Goal: Task Accomplishment & Management: Manage account settings

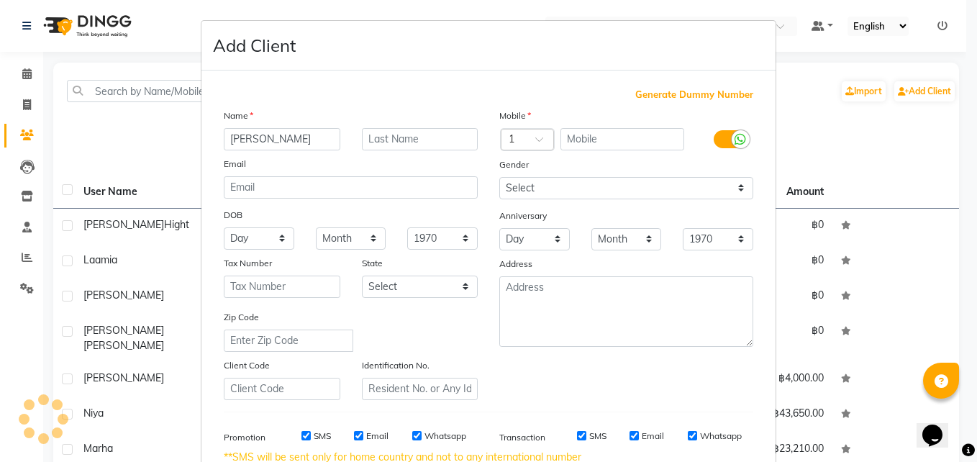
scroll to position [24, 0]
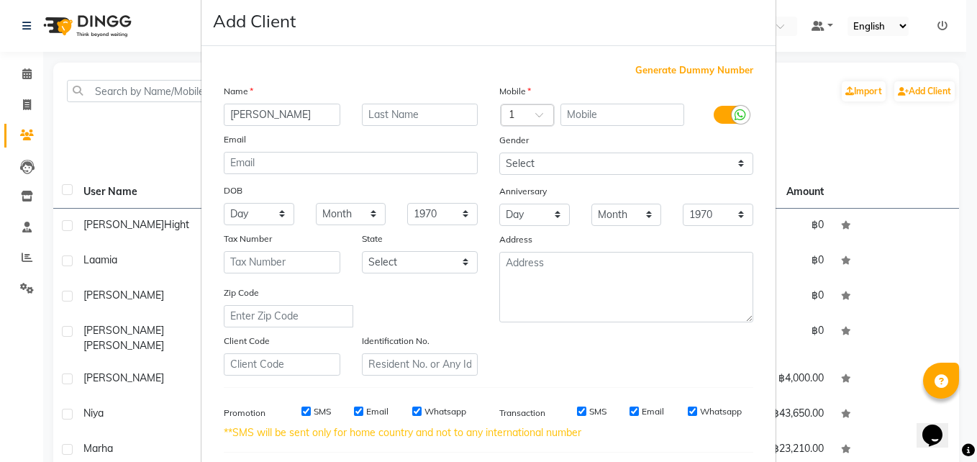
click at [587, 116] on input "text" at bounding box center [623, 115] width 125 height 22
click at [590, 114] on input "310" at bounding box center [623, 115] width 125 height 22
type input "3105602905"
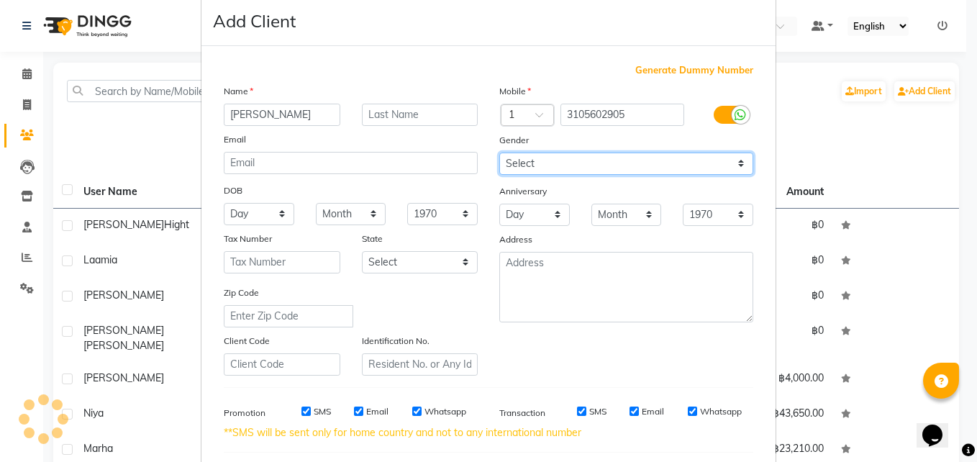
click at [514, 164] on select "Select [DEMOGRAPHIC_DATA] [DEMOGRAPHIC_DATA] Other Prefer Not To Say" at bounding box center [627, 164] width 254 height 22
select select "[DEMOGRAPHIC_DATA]"
click at [500, 153] on select "Select [DEMOGRAPHIC_DATA] [DEMOGRAPHIC_DATA] Other Prefer Not To Say" at bounding box center [627, 164] width 254 height 22
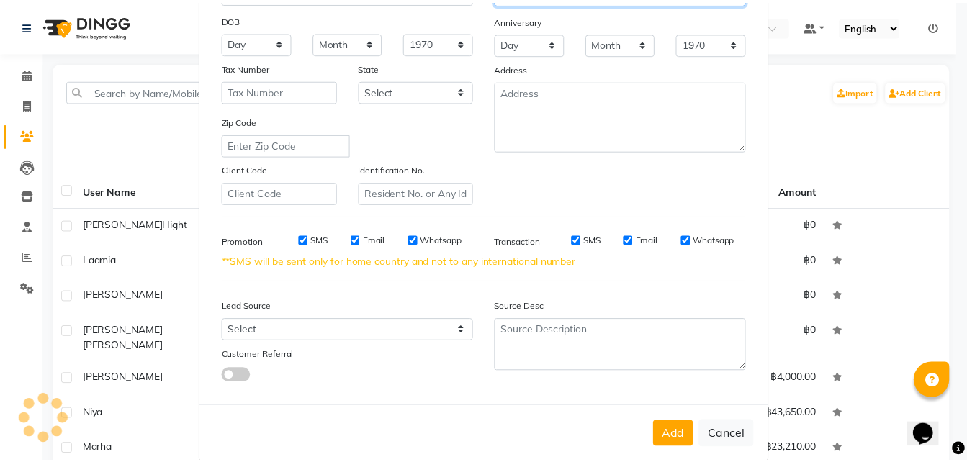
scroll to position [217, 0]
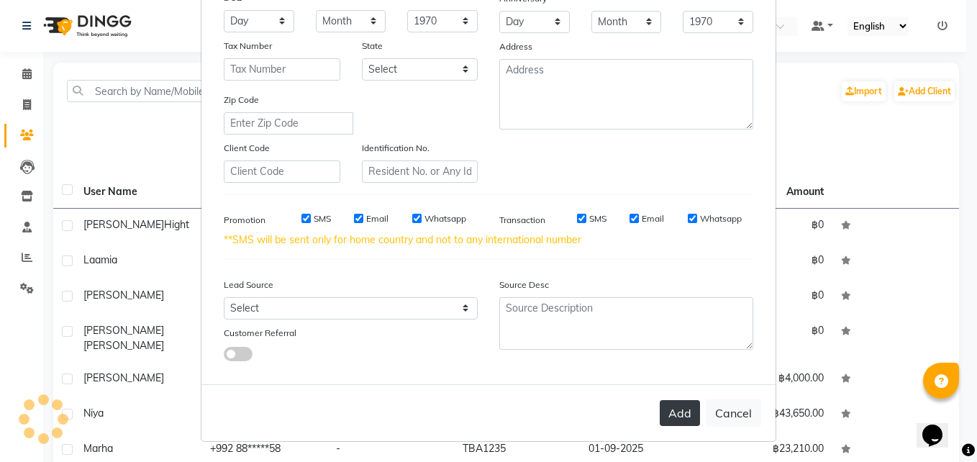
click at [669, 406] on button "Add" at bounding box center [680, 413] width 40 height 26
click at [672, 415] on div "Add Cancel" at bounding box center [489, 412] width 574 height 57
select select
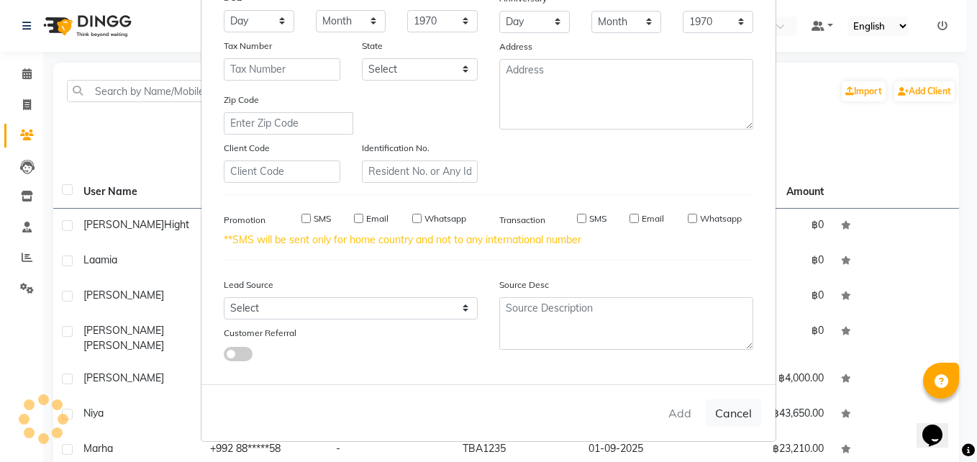
select select
checkbox input "false"
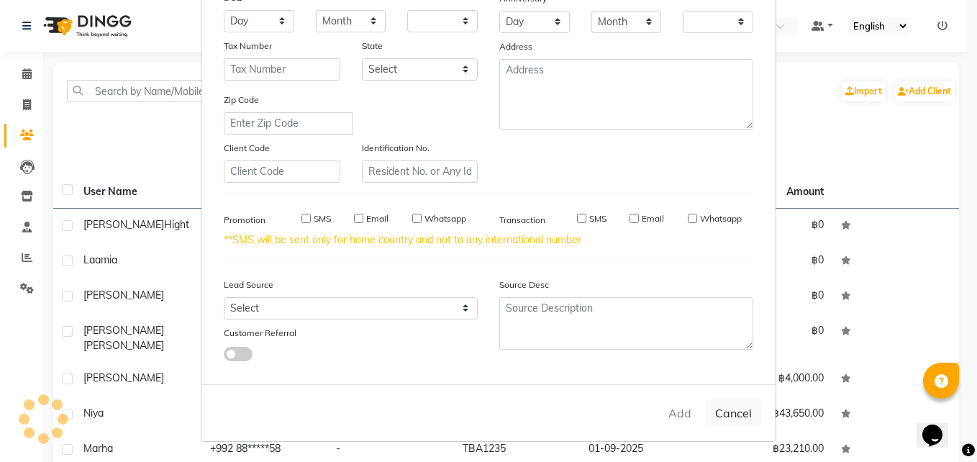
checkbox input "false"
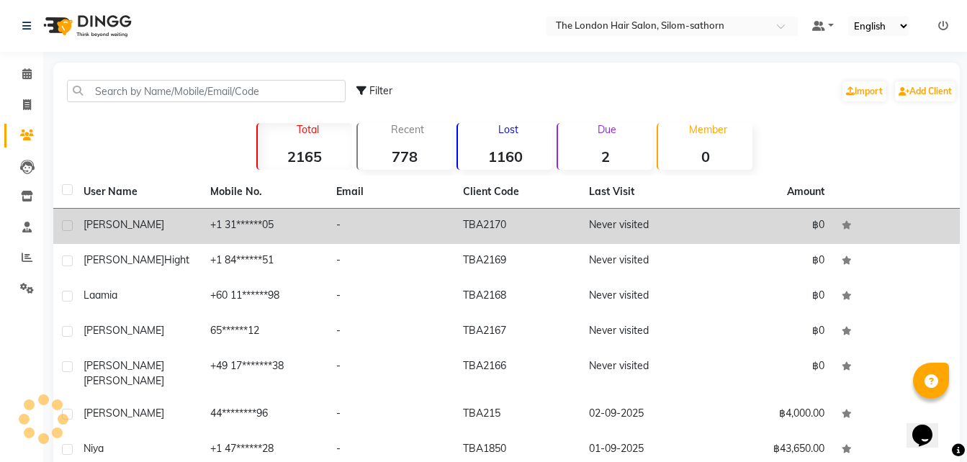
click at [230, 227] on td "+1 31******05" at bounding box center [265, 226] width 127 height 35
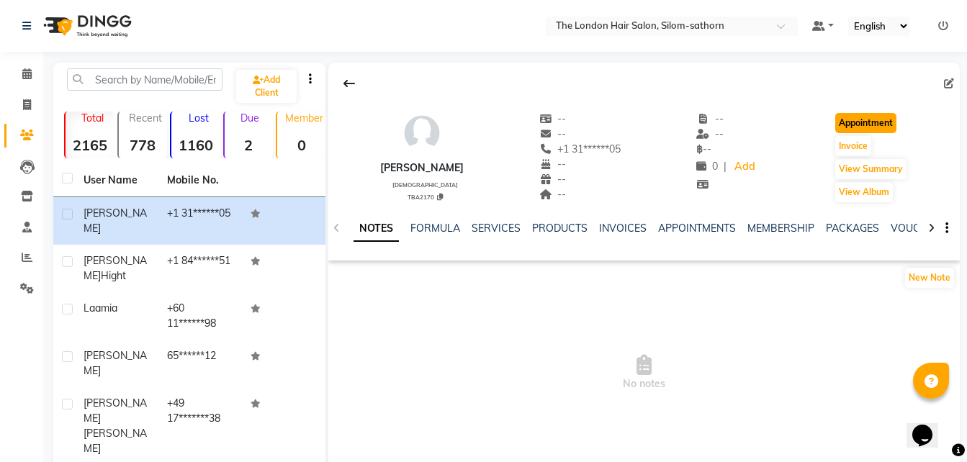
click at [862, 119] on button "Appointment" at bounding box center [865, 123] width 61 height 20
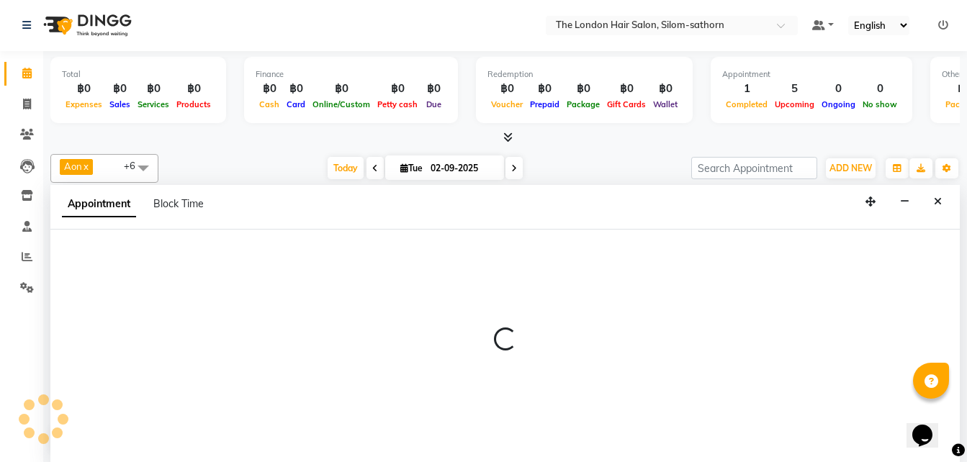
select select "tentative"
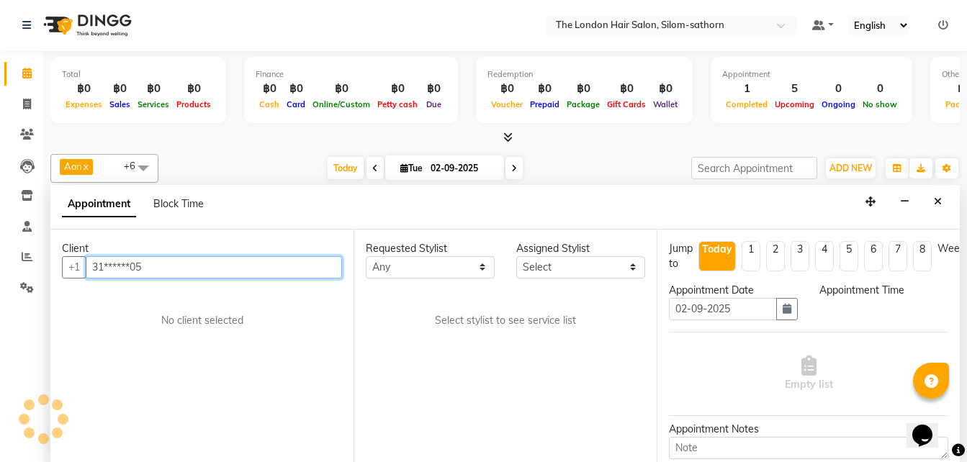
select select "600"
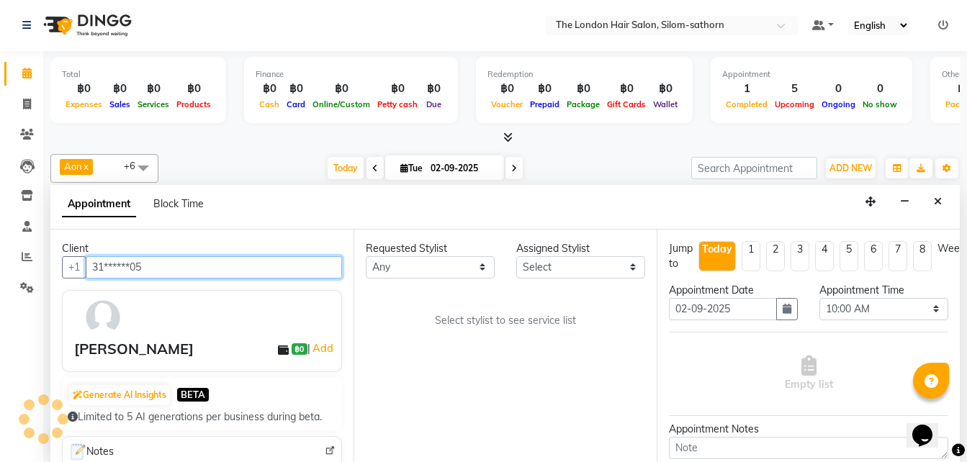
scroll to position [191, 0]
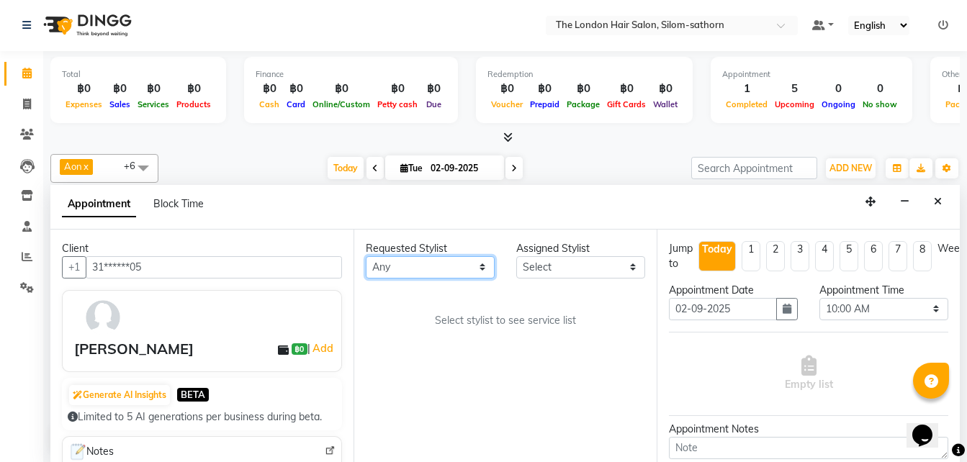
click at [403, 276] on select "Any Aon Apple Boss [PERSON_NAME] [PERSON_NAME]" at bounding box center [430, 267] width 129 height 22
click at [387, 266] on select "Any Aon Apple Boss [PERSON_NAME] [PERSON_NAME]" at bounding box center [430, 267] width 129 height 22
select select "56710"
click at [366, 256] on select "Any Aon Apple Boss [PERSON_NAME] [PERSON_NAME]" at bounding box center [430, 267] width 129 height 22
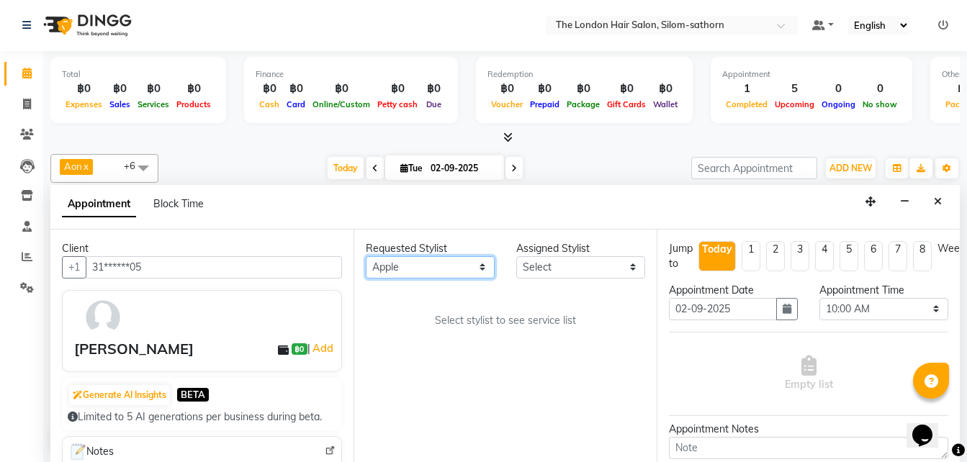
select select "56710"
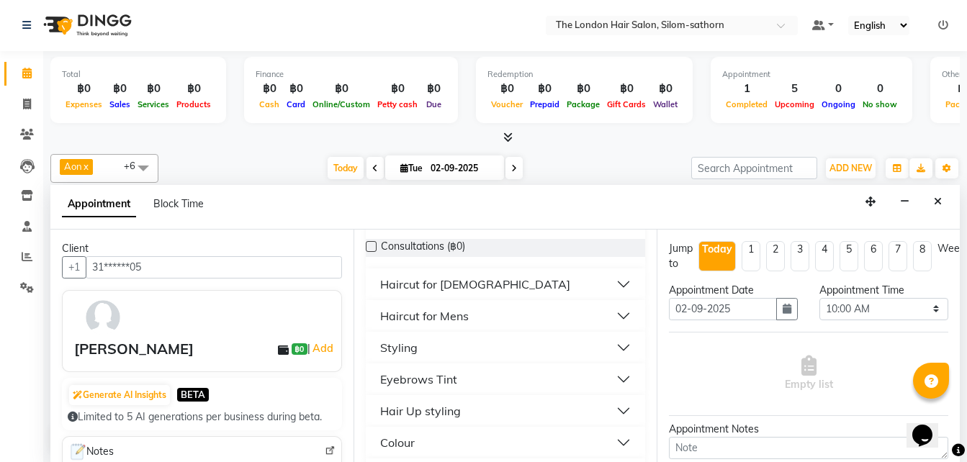
scroll to position [123, 0]
click at [833, 312] on select "Select 10:00 AM 10:05 AM 10:10 AM 10:15 AM 10:20 AM 10:25 AM 10:30 AM 10:35 AM …" at bounding box center [883, 309] width 129 height 22
select select "750"
click at [819, 298] on select "Select 10:00 AM 10:05 AM 10:10 AM 10:15 AM 10:20 AM 10:25 AM 10:30 AM 10:35 AM …" at bounding box center [883, 309] width 129 height 22
click at [456, 283] on div "Haircut for [DEMOGRAPHIC_DATA]" at bounding box center [475, 283] width 190 height 17
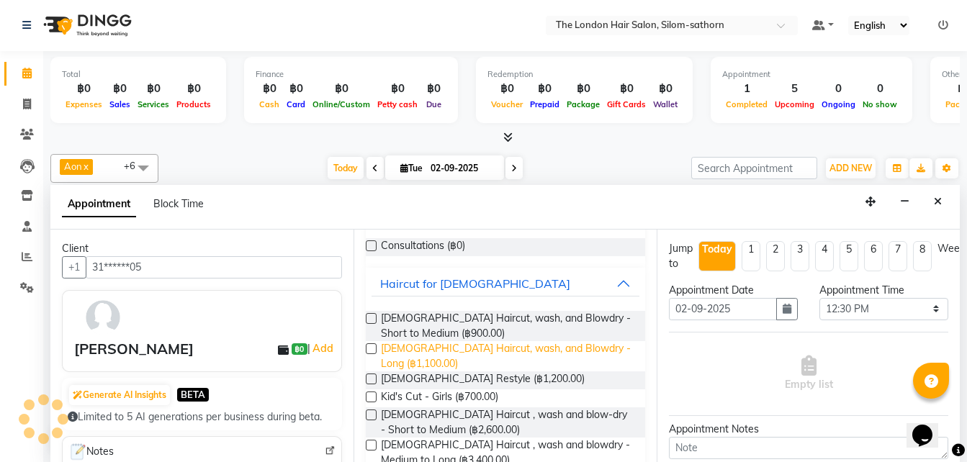
click at [507, 350] on span "[DEMOGRAPHIC_DATA] Haircut, wash, and Blowdry - Long (฿1,100.00)" at bounding box center [507, 356] width 253 height 30
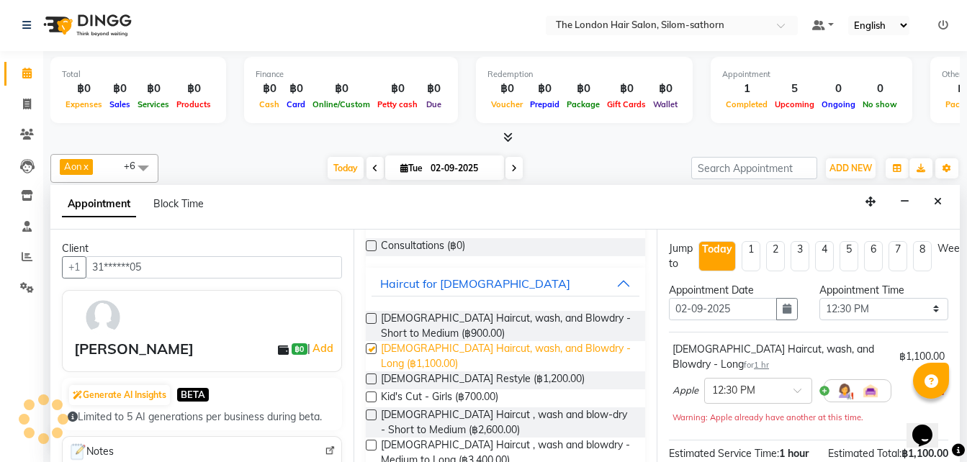
checkbox input "false"
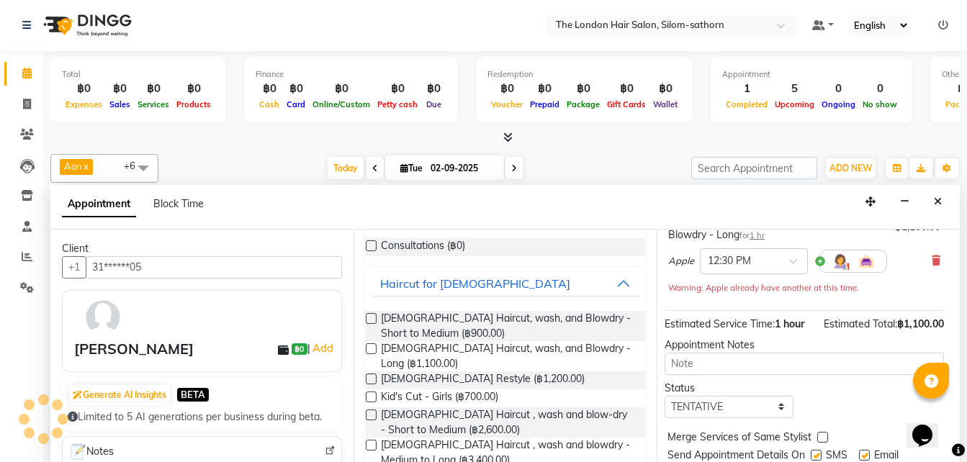
scroll to position [130, 0]
click at [705, 433] on div "Jump to Today 1 2 3 4 5 6 7 8 Weeks Appointment Date 02-09-2025 Appointment Tim…" at bounding box center [807, 346] width 303 height 232
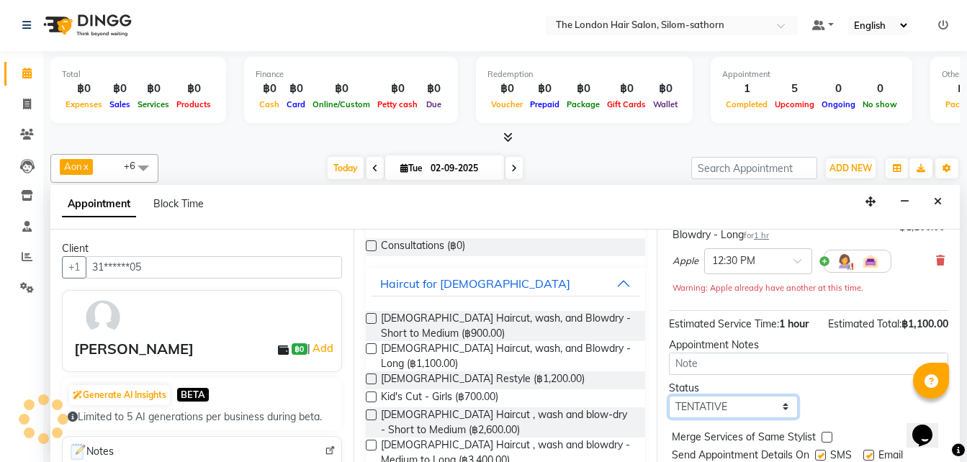
click at [716, 418] on select "Select TENTATIVE CONFIRM CHECK-IN UPCOMING" at bounding box center [733, 407] width 129 height 22
select select "confirm booking"
click at [669, 410] on select "Select TENTATIVE CONFIRM CHECK-IN UPCOMING" at bounding box center [733, 407] width 129 height 22
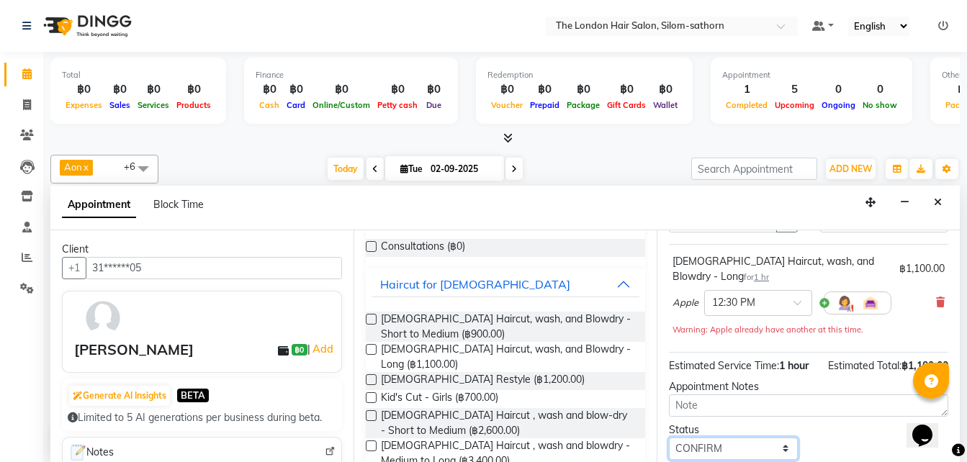
scroll to position [202, 0]
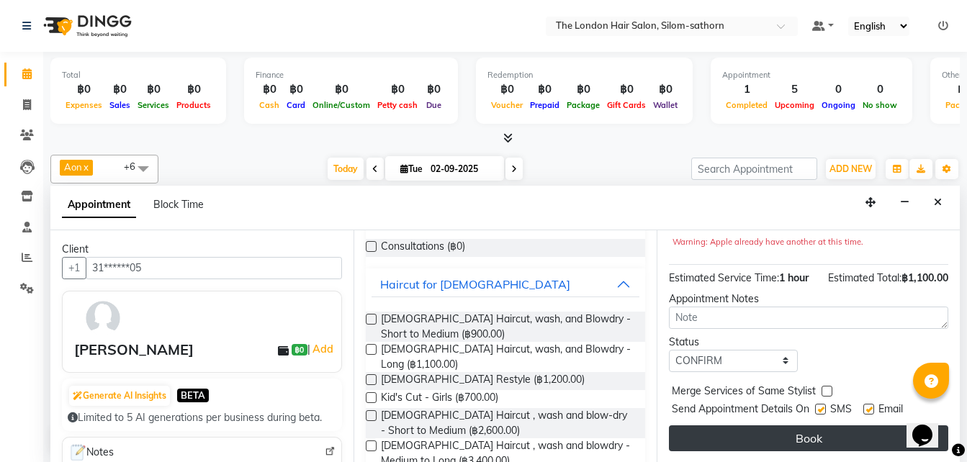
click at [792, 438] on button "Book" at bounding box center [808, 438] width 279 height 26
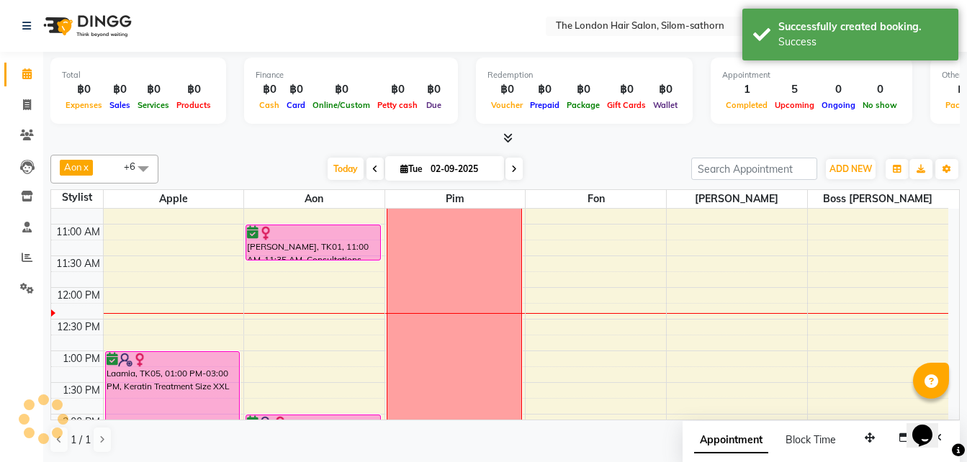
scroll to position [110, 0]
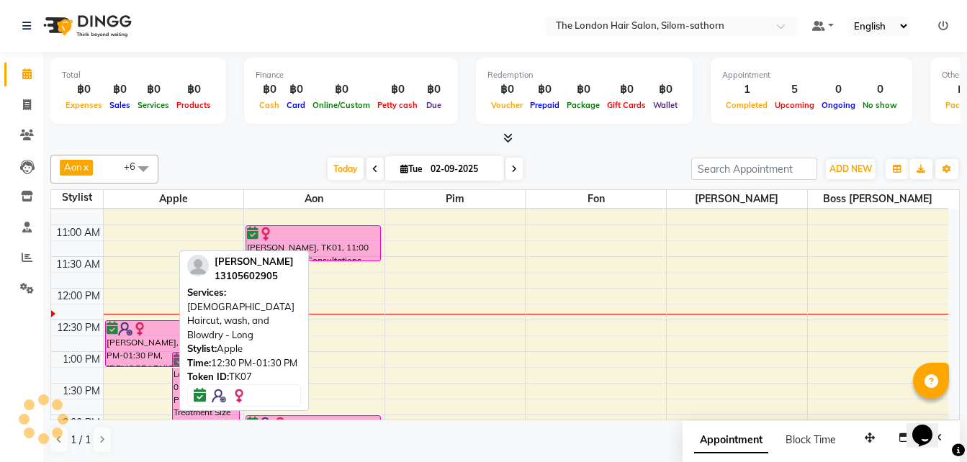
drag, startPoint x: 137, startPoint y: 381, endPoint x: 135, endPoint y: 372, distance: 8.9
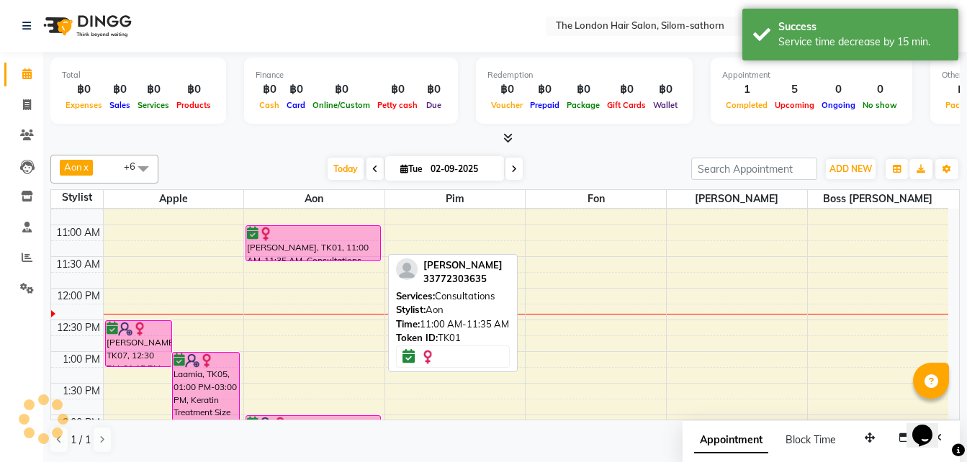
click at [298, 243] on div "[PERSON_NAME], TK01, 11:00 AM-11:35 AM, Consultations" at bounding box center [313, 243] width 134 height 35
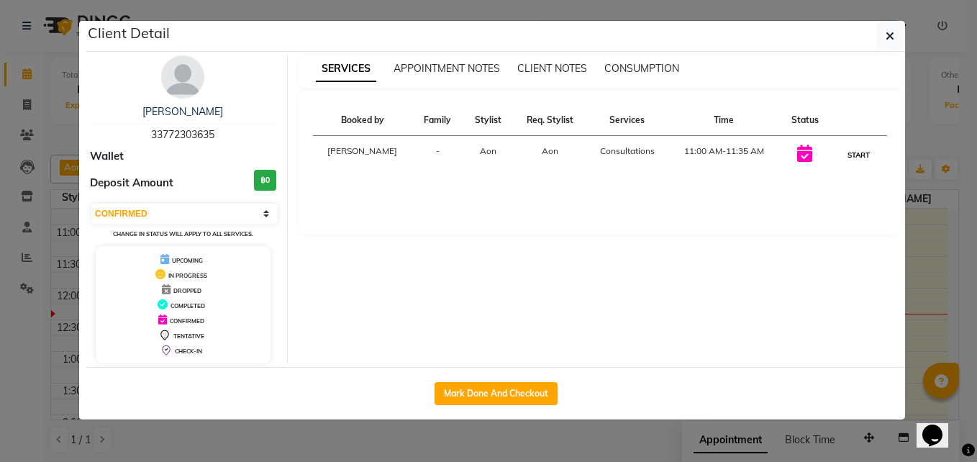
click at [862, 160] on button "START" at bounding box center [859, 155] width 30 height 18
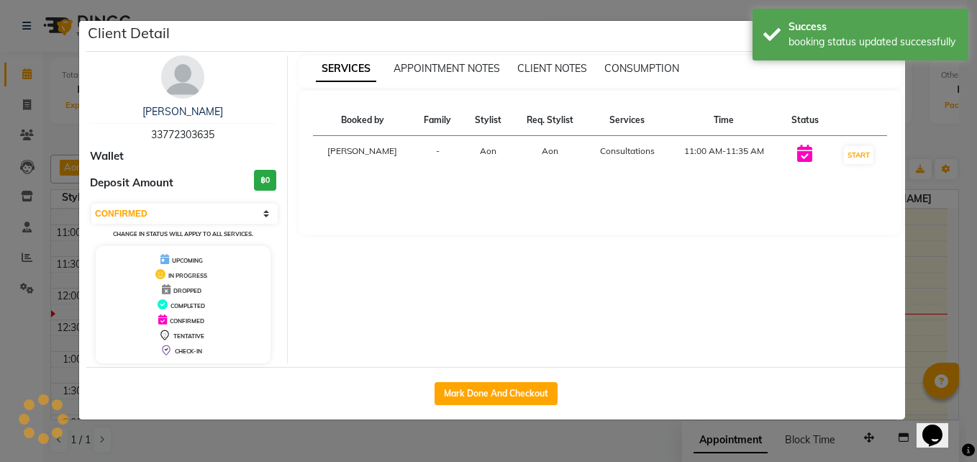
select select "1"
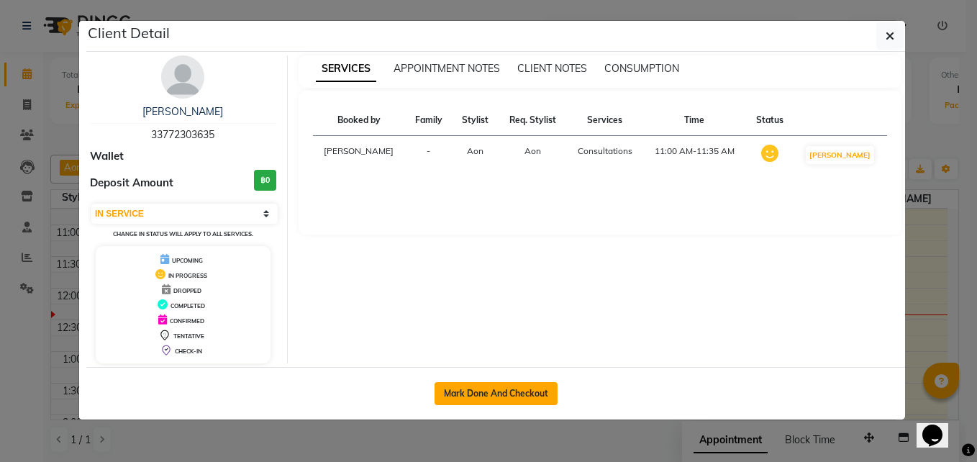
click at [471, 393] on button "Mark Done And Checkout" at bounding box center [496, 393] width 123 height 23
select select "service"
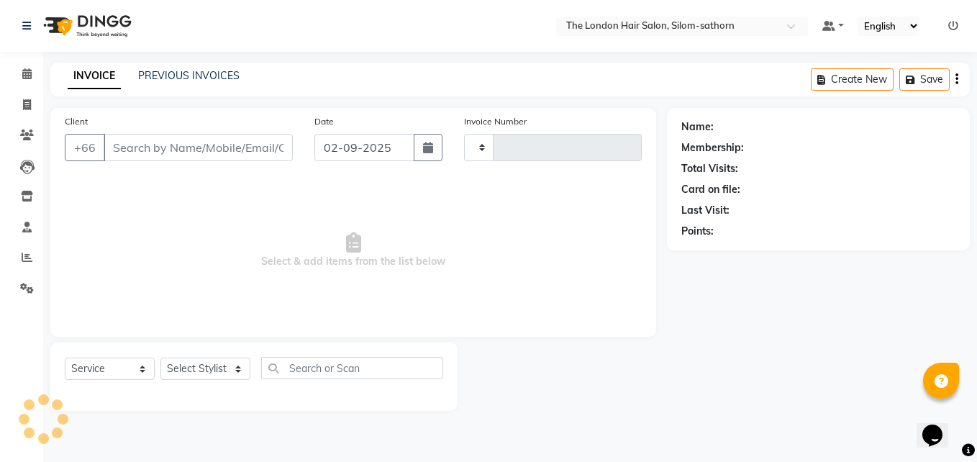
type input "1537"
select select "6977"
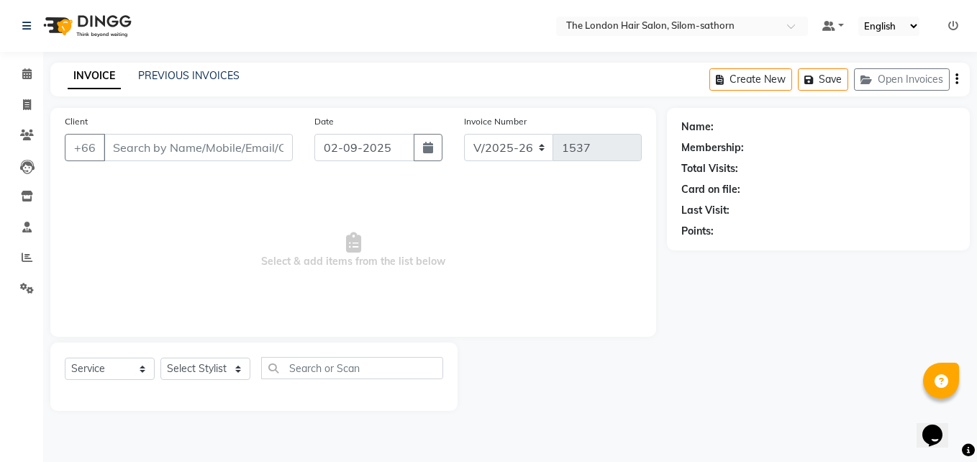
type input "33*******35"
select select "56709"
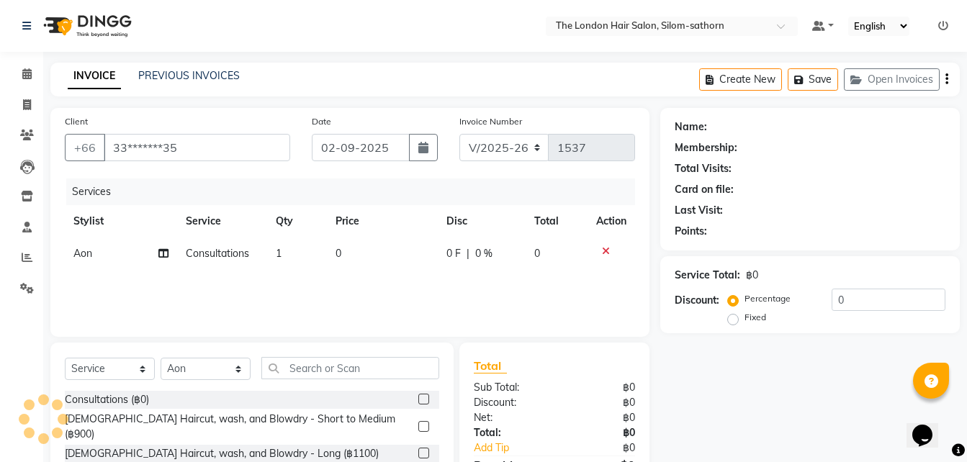
scroll to position [114, 0]
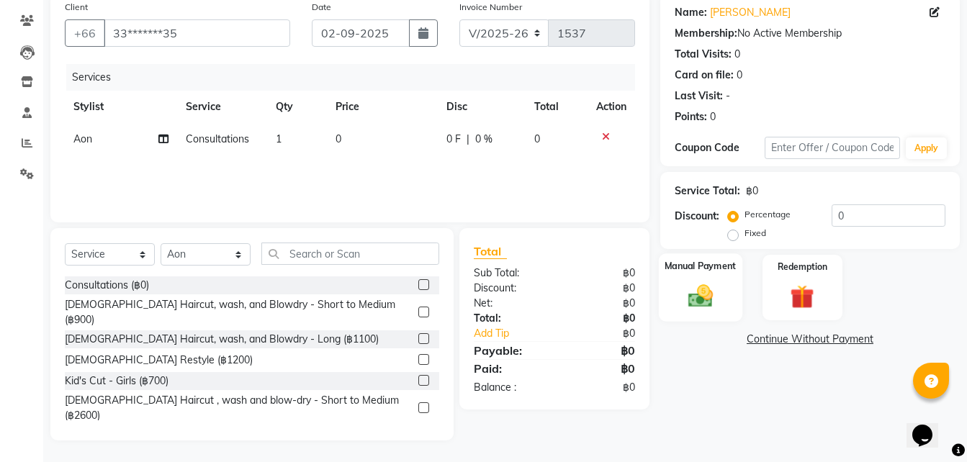
click at [690, 311] on div "Manual Payment" at bounding box center [700, 287] width 83 height 68
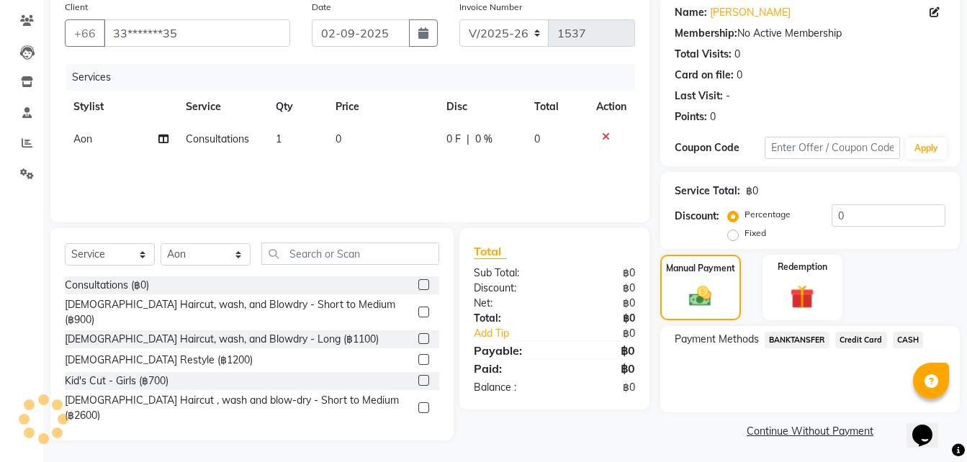
scroll to position [116, 0]
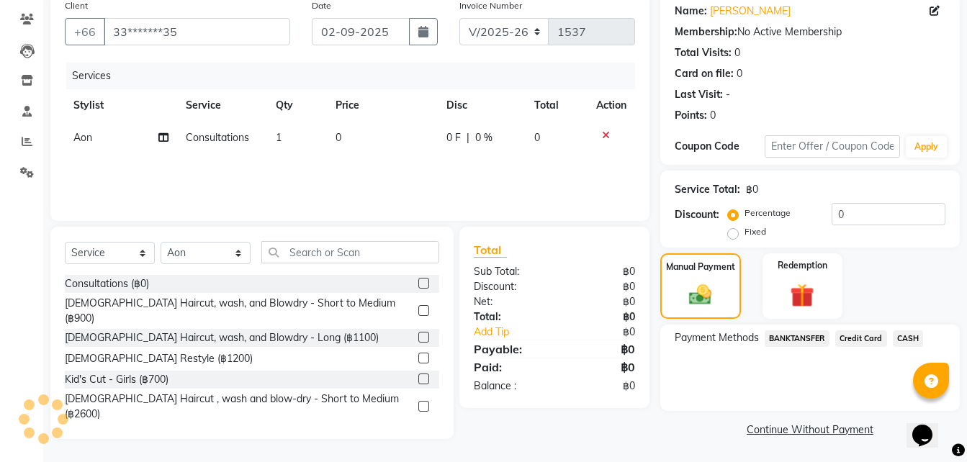
click at [908, 340] on span "CASH" at bounding box center [908, 338] width 31 height 17
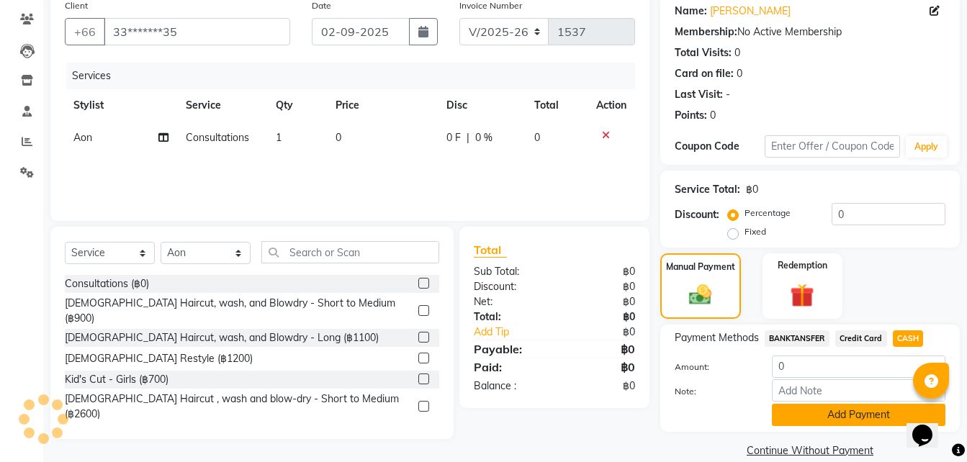
click at [837, 407] on button "Add Payment" at bounding box center [858, 415] width 173 height 22
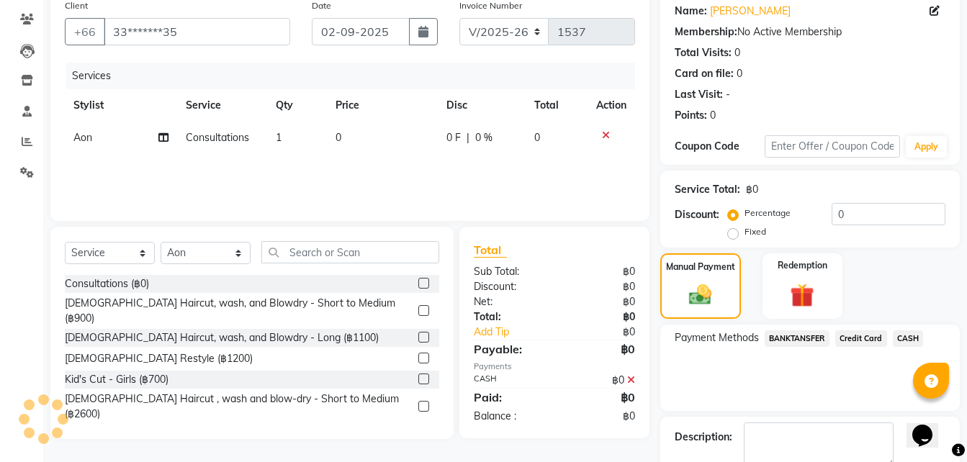
scroll to position [197, 0]
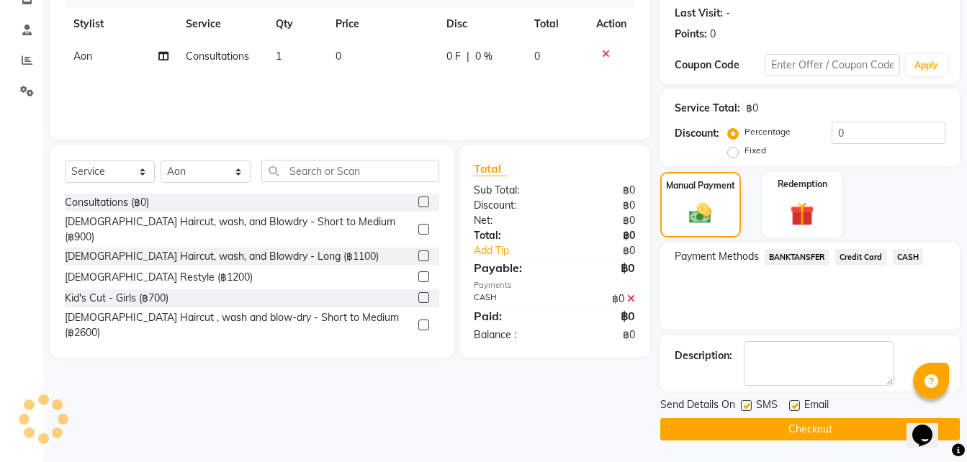
click at [750, 420] on button "Checkout" at bounding box center [809, 429] width 299 height 22
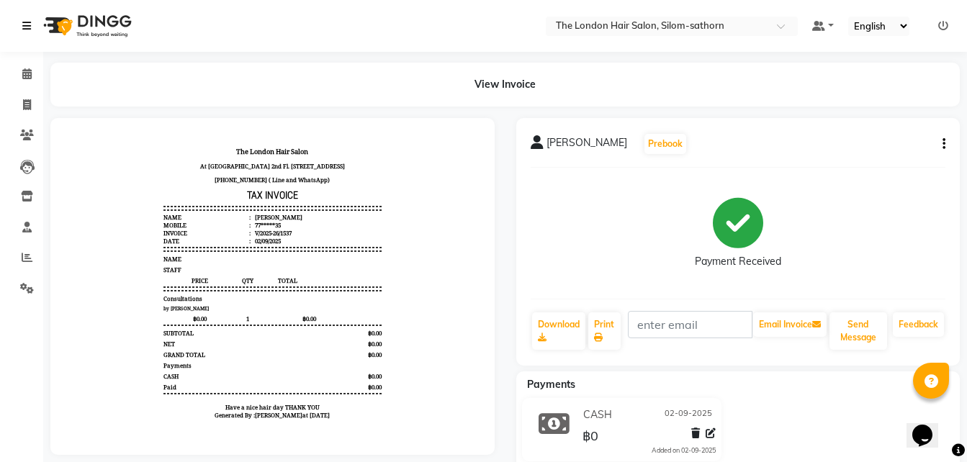
click at [25, 23] on icon at bounding box center [26, 26] width 9 height 10
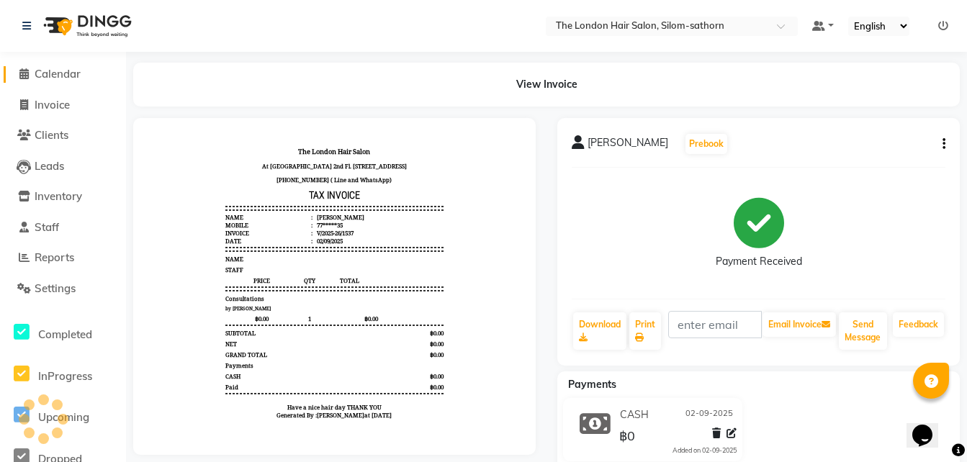
click at [52, 76] on span "Calendar" at bounding box center [58, 74] width 46 height 14
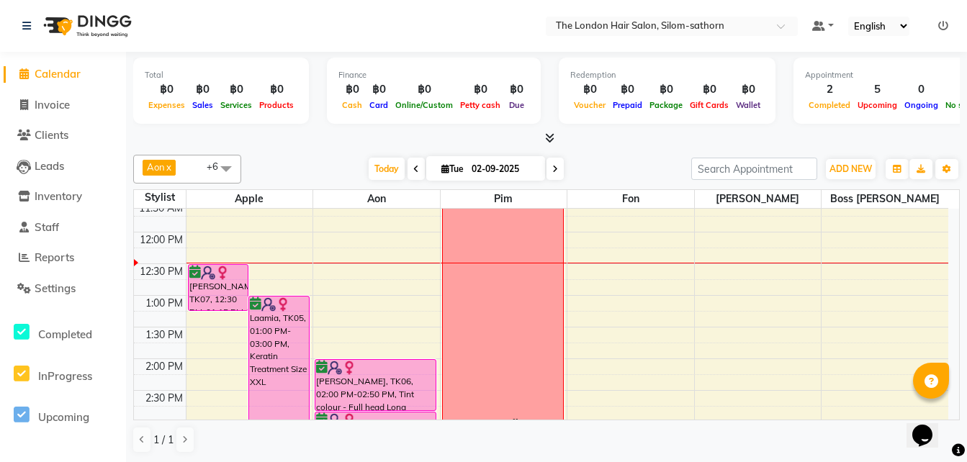
scroll to position [124, 0]
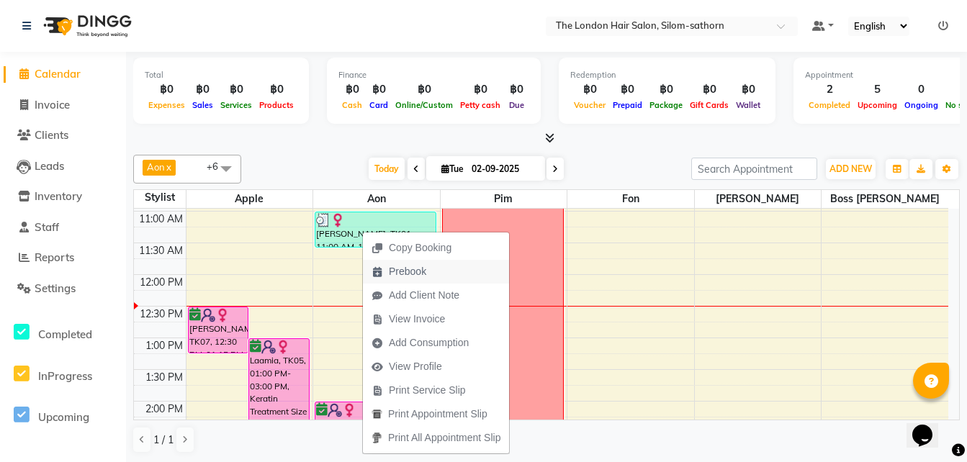
click at [409, 271] on span "Prebook" at bounding box center [407, 271] width 37 height 15
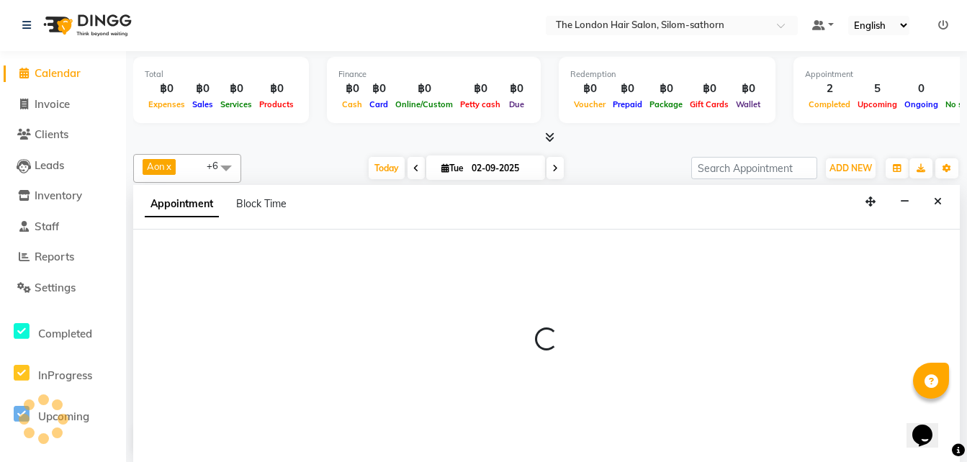
scroll to position [0, 0]
select select "56709"
select select "600"
select select "tentative"
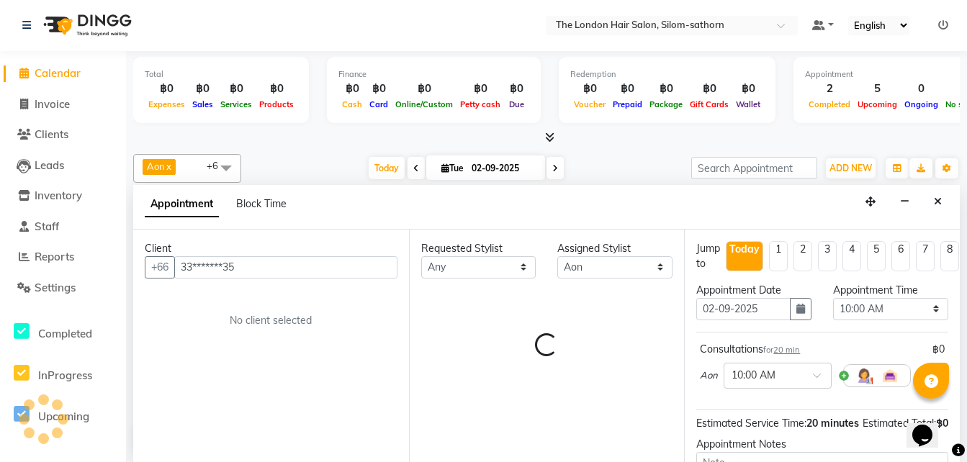
scroll to position [191, 0]
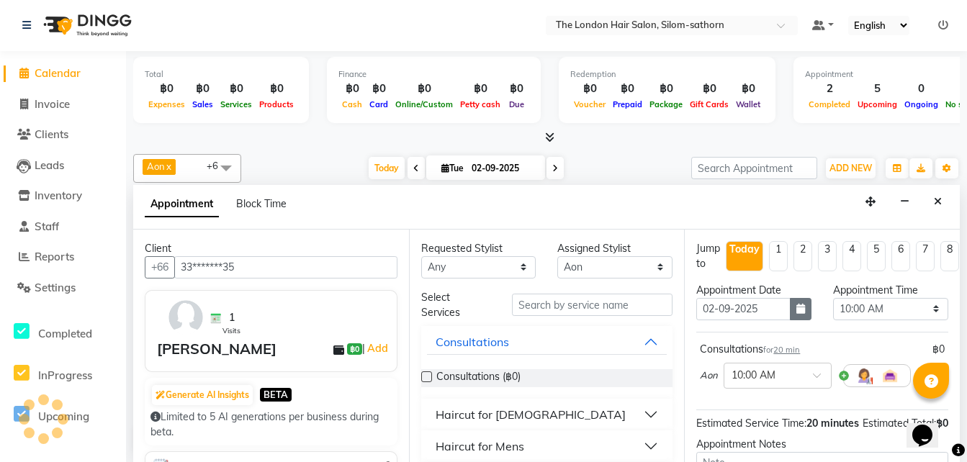
click at [790, 312] on button "button" at bounding box center [801, 309] width 22 height 22
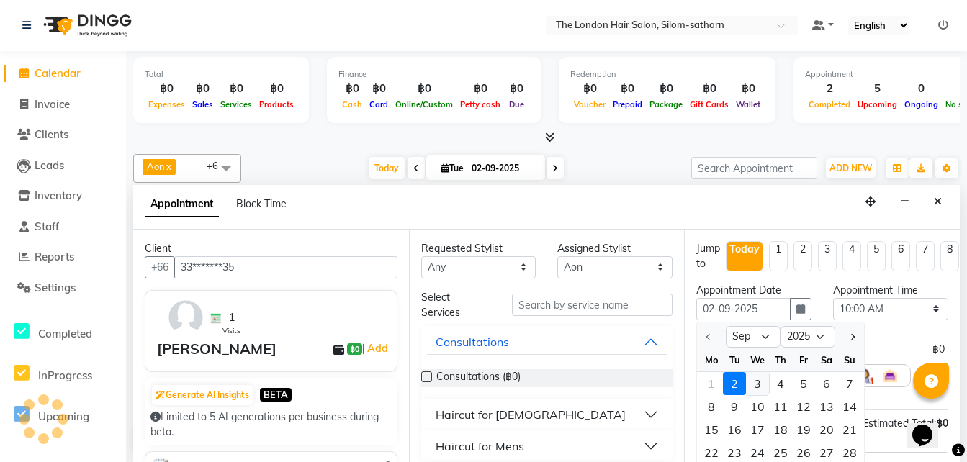
click at [754, 385] on div "3" at bounding box center [757, 383] width 23 height 23
type input "03-09-2025"
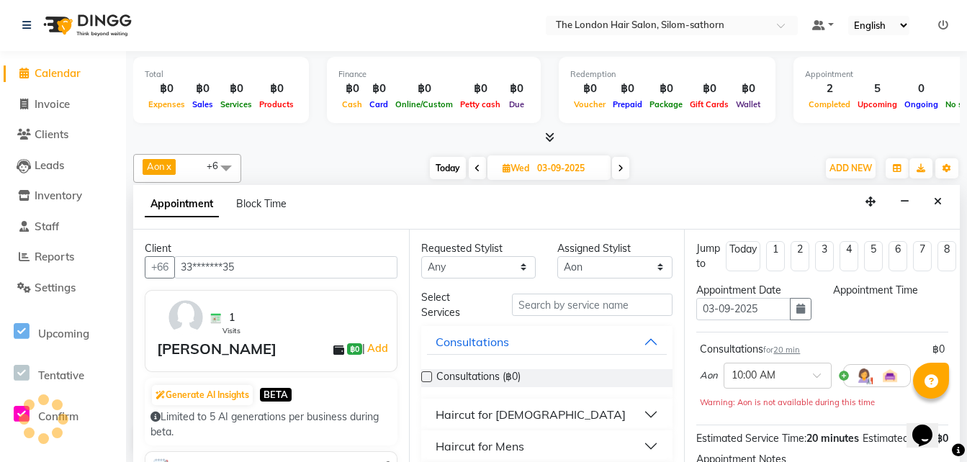
scroll to position [0, 0]
select select "600"
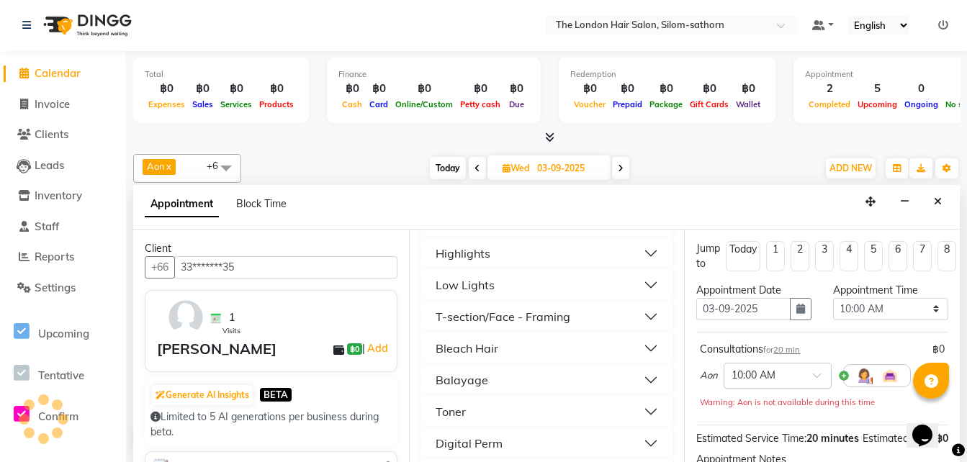
scroll to position [430, 0]
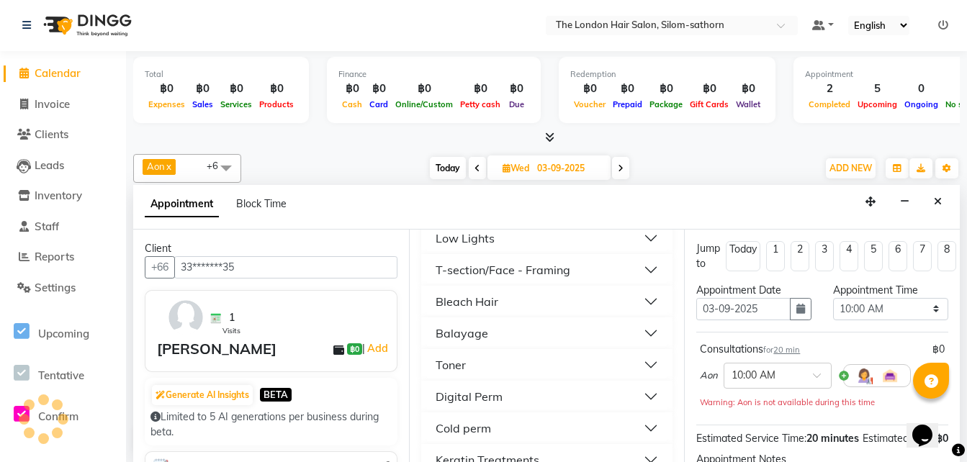
click at [453, 333] on div "Balayage" at bounding box center [461, 333] width 53 height 17
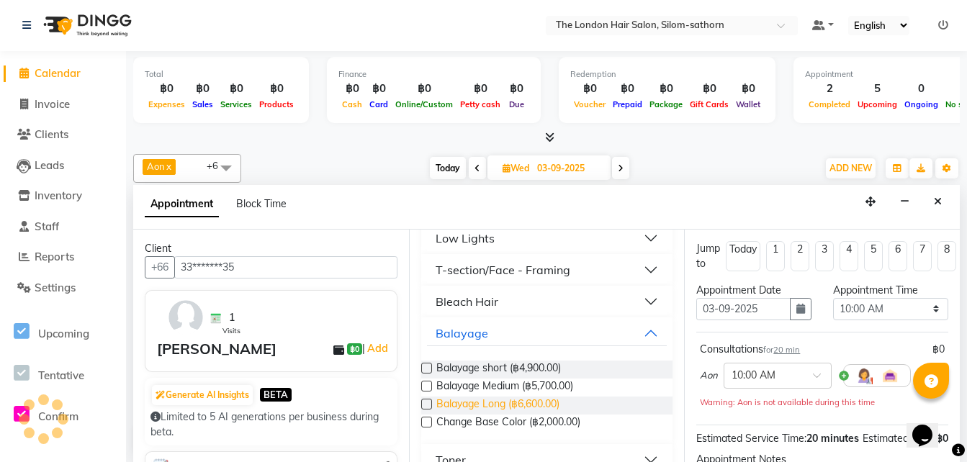
click at [494, 398] on span "Balayage Long (฿6,600.00)" at bounding box center [497, 406] width 123 height 18
checkbox input "false"
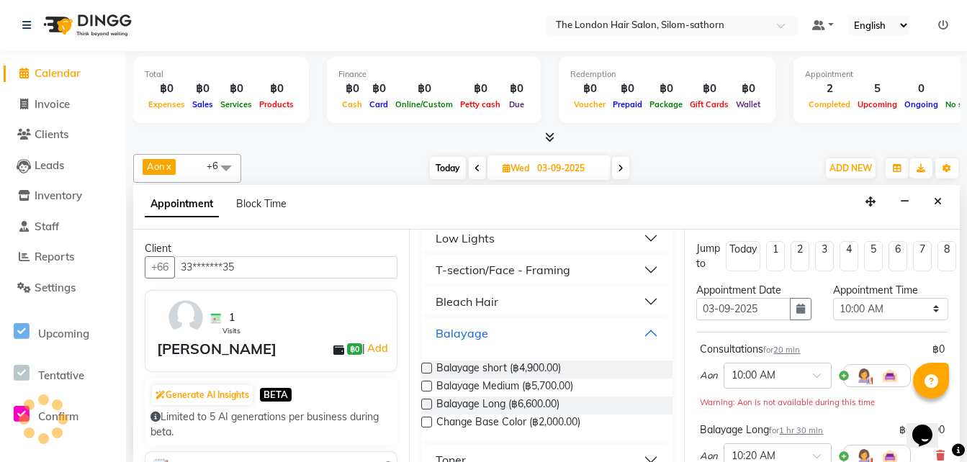
click at [449, 338] on div "Balayage" at bounding box center [461, 333] width 53 height 17
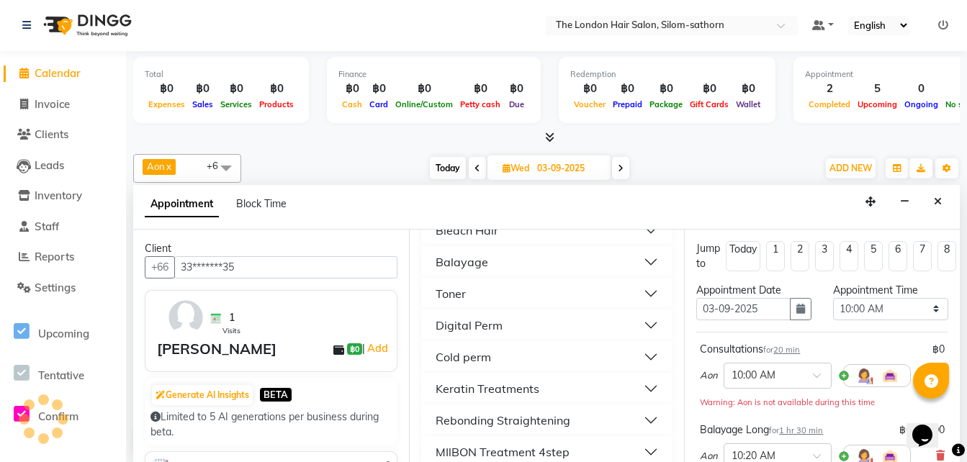
scroll to position [502, 0]
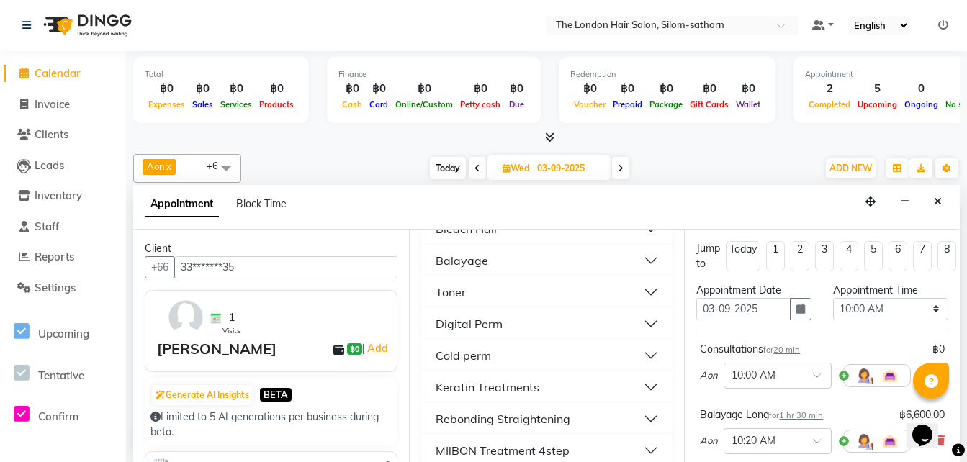
click at [447, 291] on div "Toner" at bounding box center [450, 292] width 30 height 17
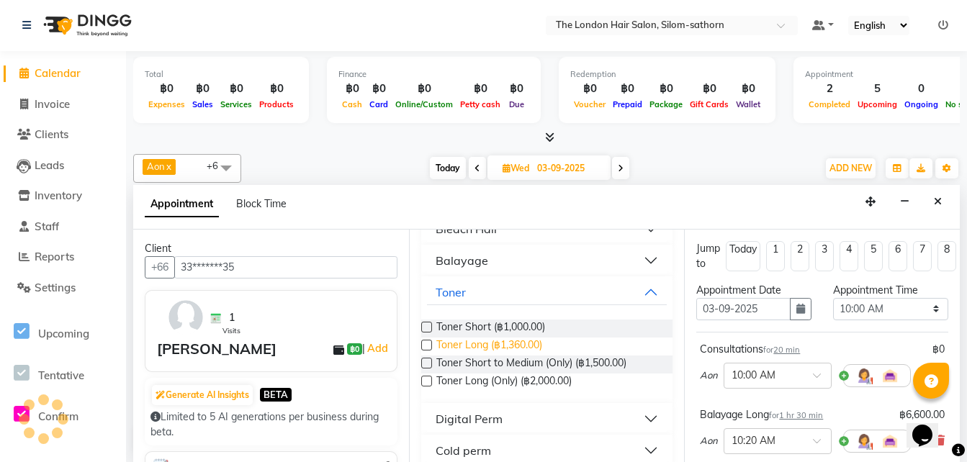
click at [453, 345] on span "Toner Long (฿1,360.00)" at bounding box center [489, 347] width 106 height 18
checkbox input "false"
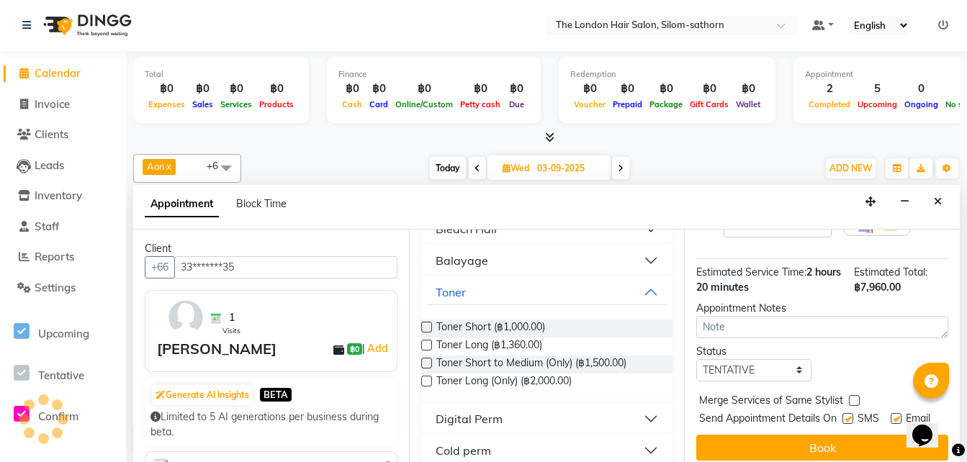
scroll to position [315, 0]
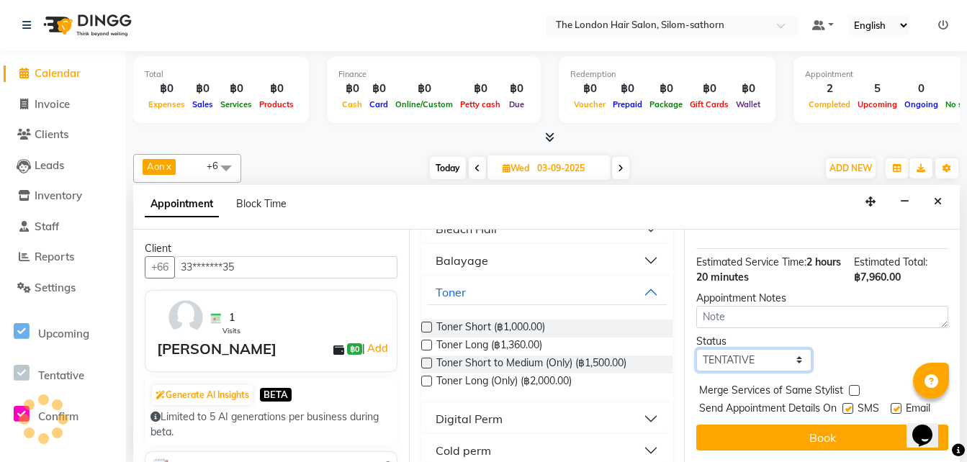
click at [718, 349] on select "Select TENTATIVE CONFIRM UPCOMING" at bounding box center [753, 360] width 115 height 22
select select "confirm booking"
click at [696, 349] on select "Select TENTATIVE CONFIRM UPCOMING" at bounding box center [753, 360] width 115 height 22
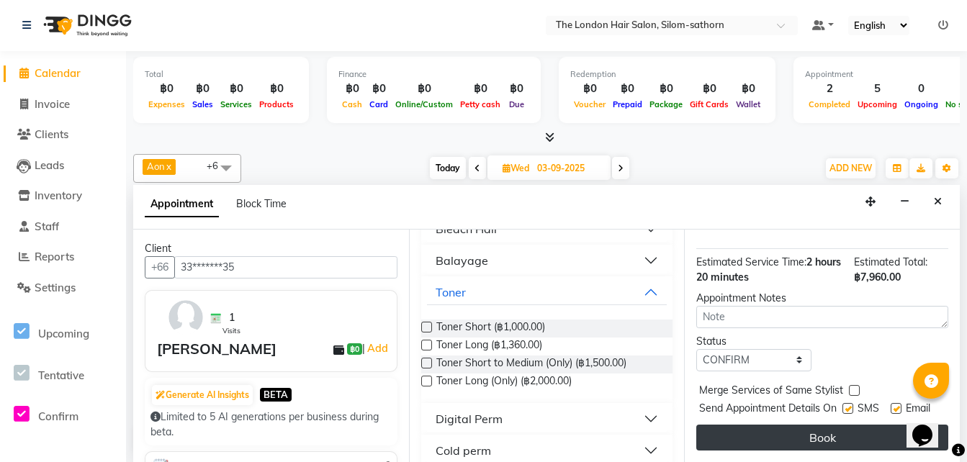
click at [768, 427] on button "Book" at bounding box center [822, 438] width 252 height 26
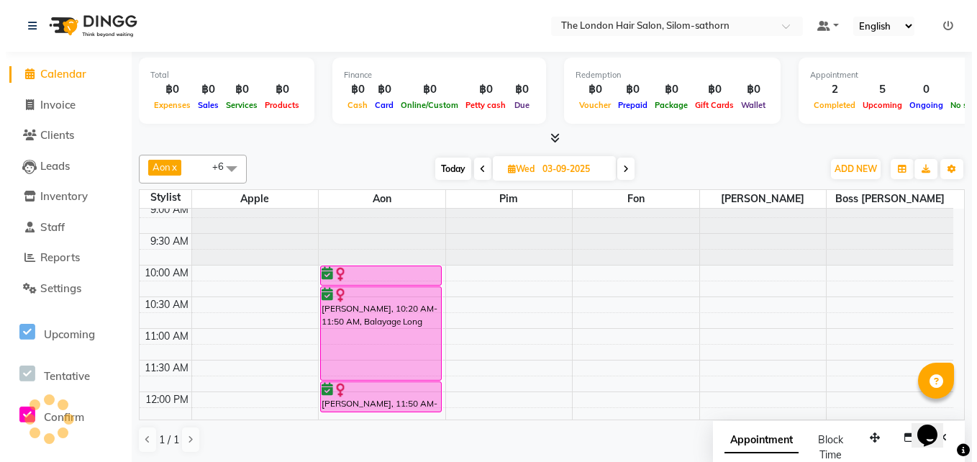
scroll to position [5, 0]
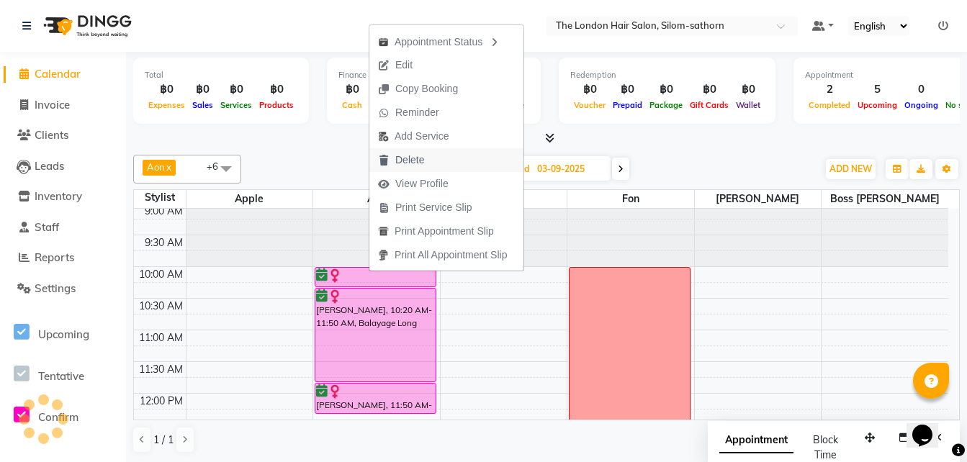
click at [397, 163] on span "Delete" at bounding box center [409, 160] width 29 height 15
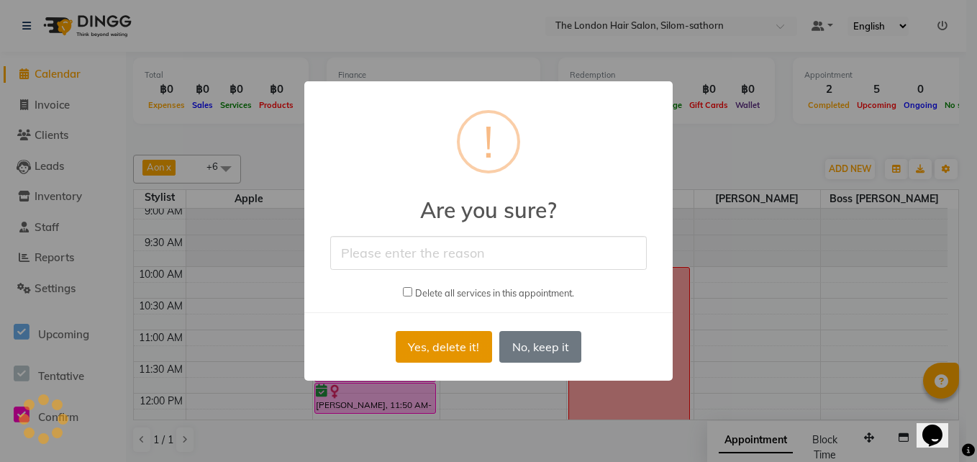
click at [428, 344] on button "Yes, delete it!" at bounding box center [444, 347] width 96 height 32
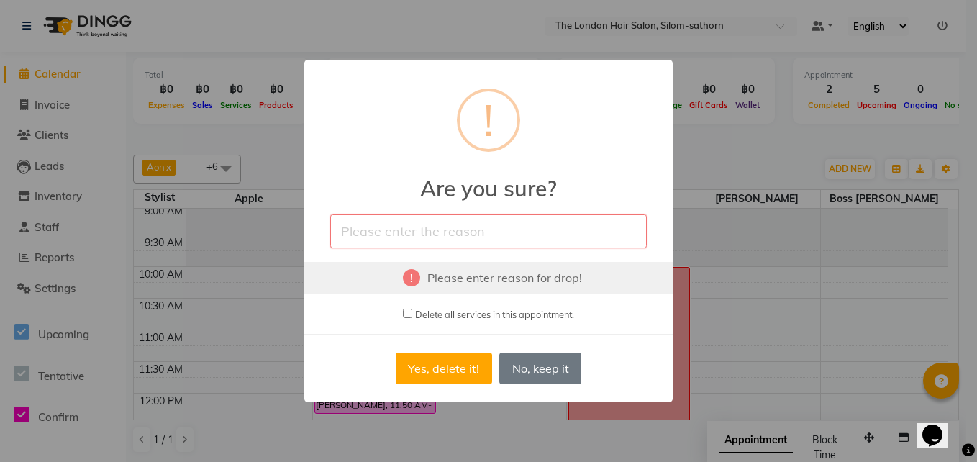
click at [391, 240] on input "text" at bounding box center [488, 231] width 317 height 34
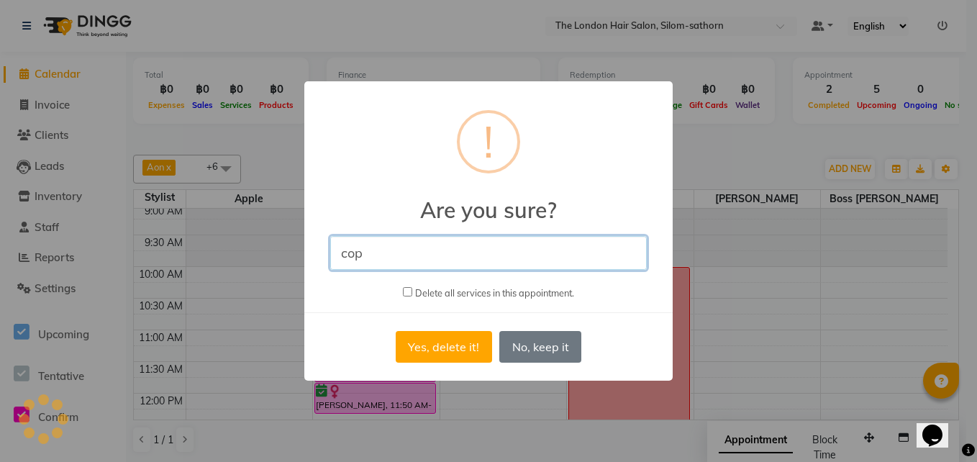
type input "copied"
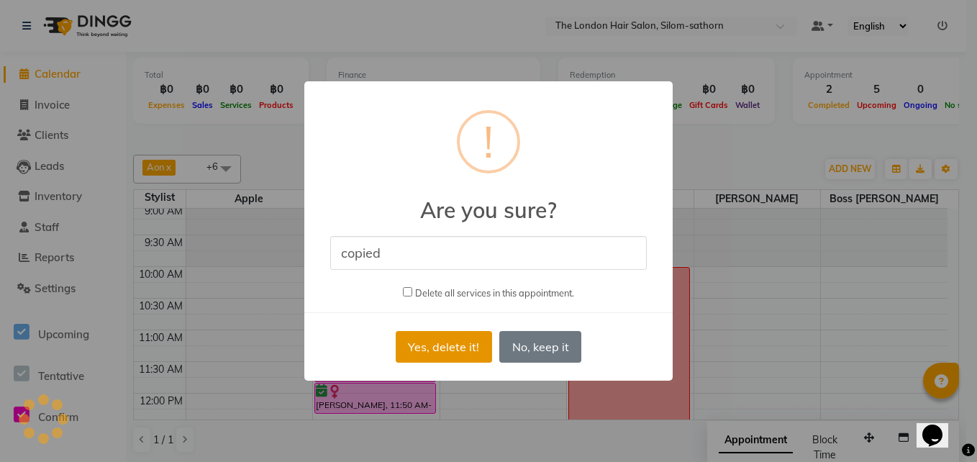
click at [433, 350] on button "Yes, delete it!" at bounding box center [444, 347] width 96 height 32
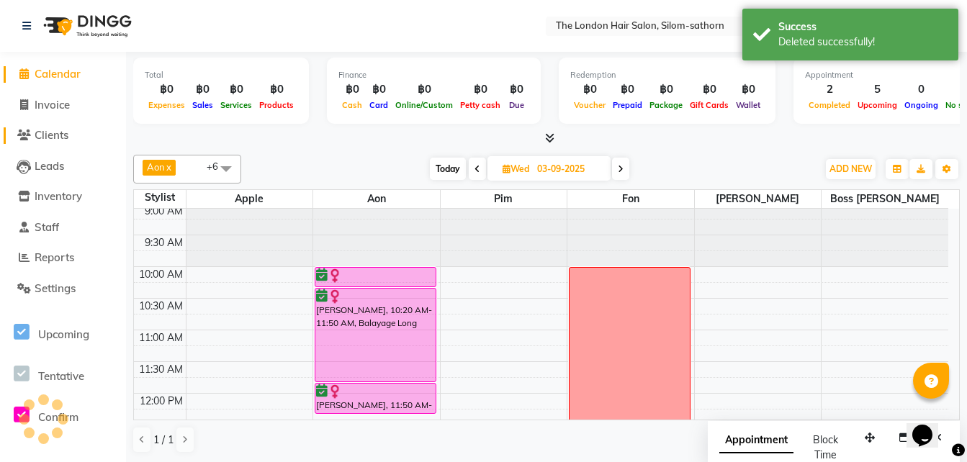
click at [48, 137] on span "Clients" at bounding box center [52, 135] width 34 height 14
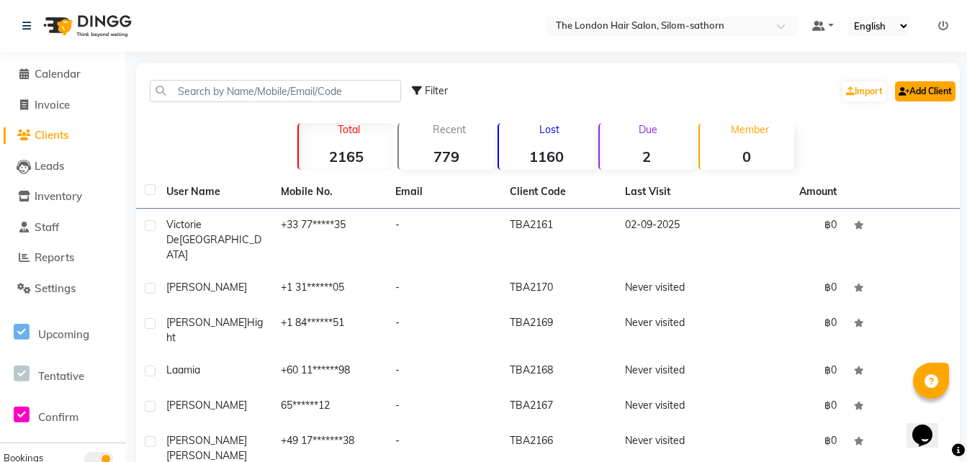
click at [918, 90] on link "Add Client" at bounding box center [925, 91] width 60 height 20
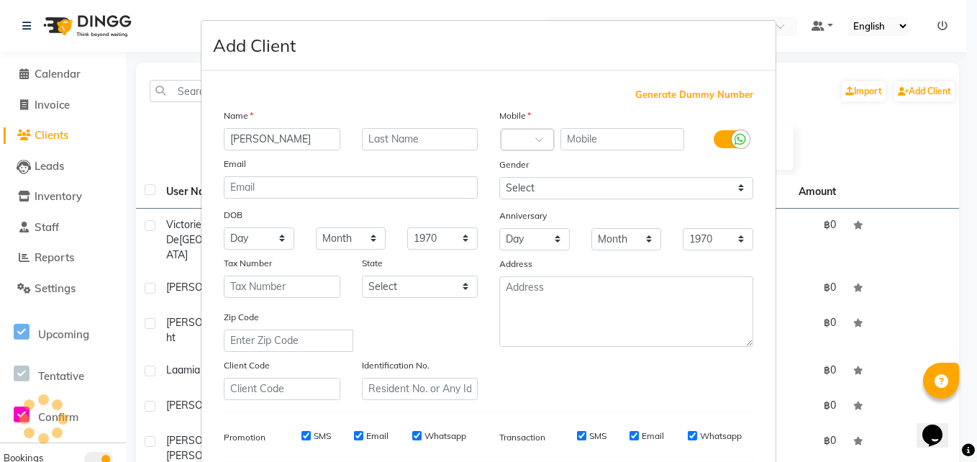
type input "[PERSON_NAME]"
click at [408, 143] on input "text" at bounding box center [420, 139] width 117 height 22
type input "Monteith"
click at [590, 139] on input "text" at bounding box center [623, 139] width 125 height 22
type input "403565211"
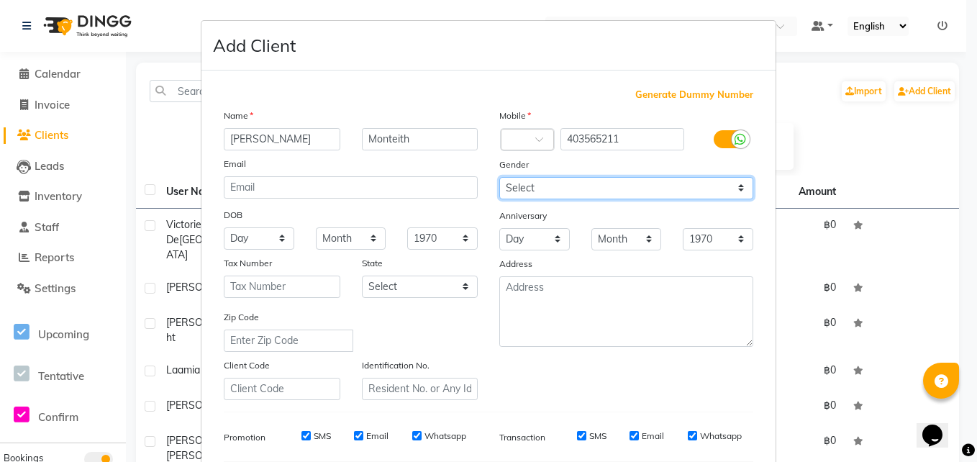
click at [523, 185] on select "Select [DEMOGRAPHIC_DATA] [DEMOGRAPHIC_DATA] Other Prefer Not To Say" at bounding box center [627, 188] width 254 height 22
select select "[DEMOGRAPHIC_DATA]"
click at [500, 177] on select "Select [DEMOGRAPHIC_DATA] [DEMOGRAPHIC_DATA] Other Prefer Not To Say" at bounding box center [627, 188] width 254 height 22
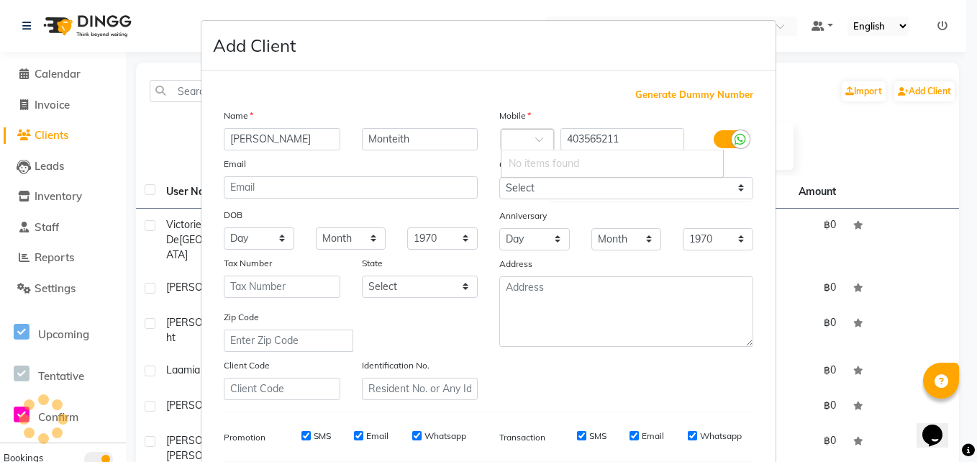
click at [524, 135] on div at bounding box center [528, 140] width 52 height 15
click at [520, 137] on div at bounding box center [528, 140] width 52 height 15
click at [529, 133] on div at bounding box center [528, 140] width 52 height 15
click at [569, 147] on input "403565211" at bounding box center [623, 139] width 125 height 22
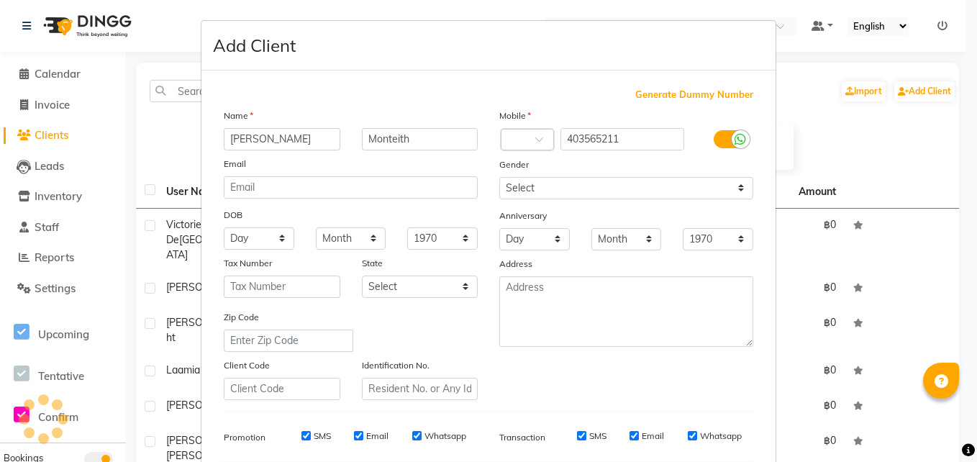
click at [664, 272] on div "Address" at bounding box center [627, 266] width 276 height 20
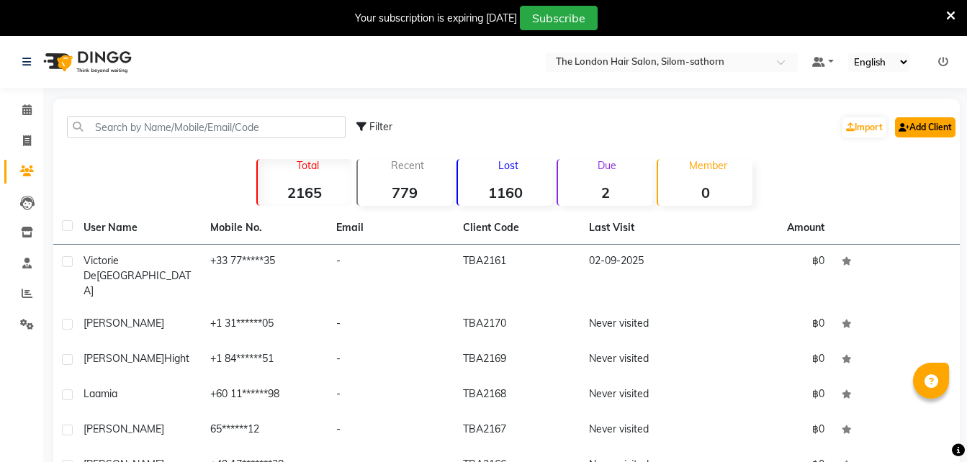
click at [933, 135] on link "Add Client" at bounding box center [925, 127] width 60 height 20
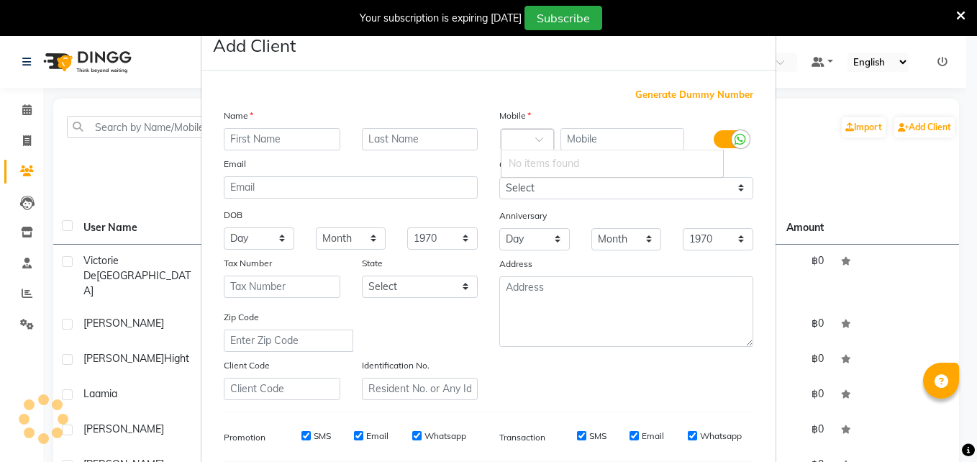
click at [516, 135] on div at bounding box center [528, 140] width 52 height 15
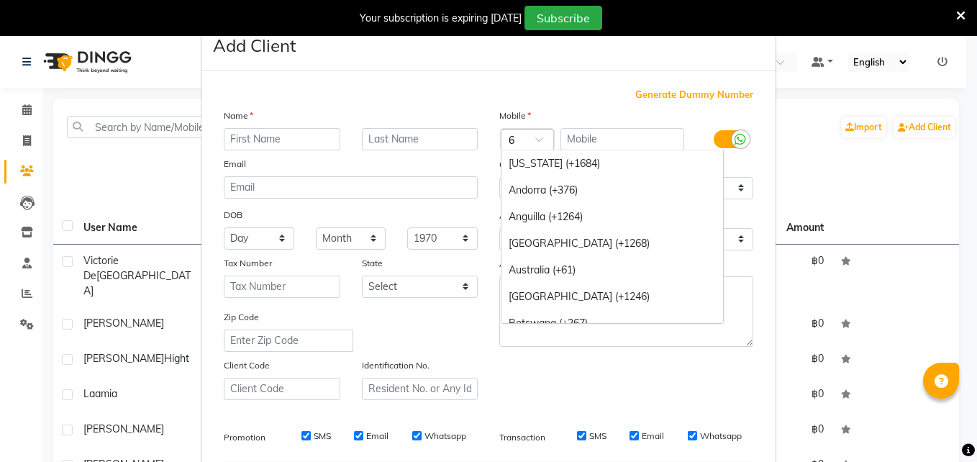
type input "61"
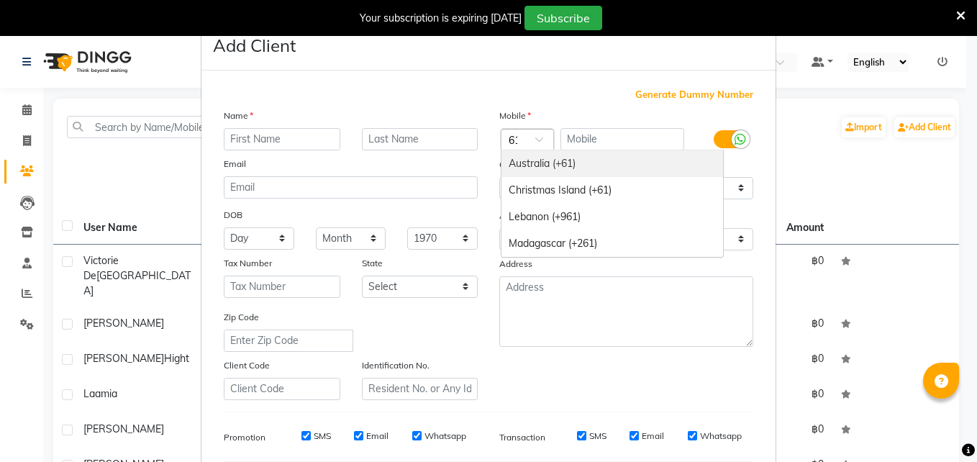
scroll to position [0, 4]
click at [529, 159] on div "Australia (+61)" at bounding box center [613, 163] width 222 height 27
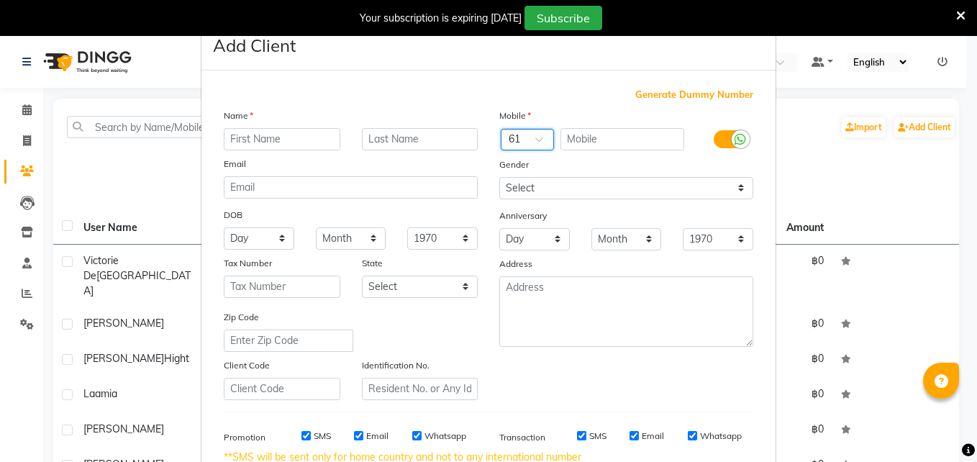
scroll to position [0, 0]
click at [577, 137] on input "text" at bounding box center [623, 139] width 125 height 22
paste input "403565211"
type input "403565211"
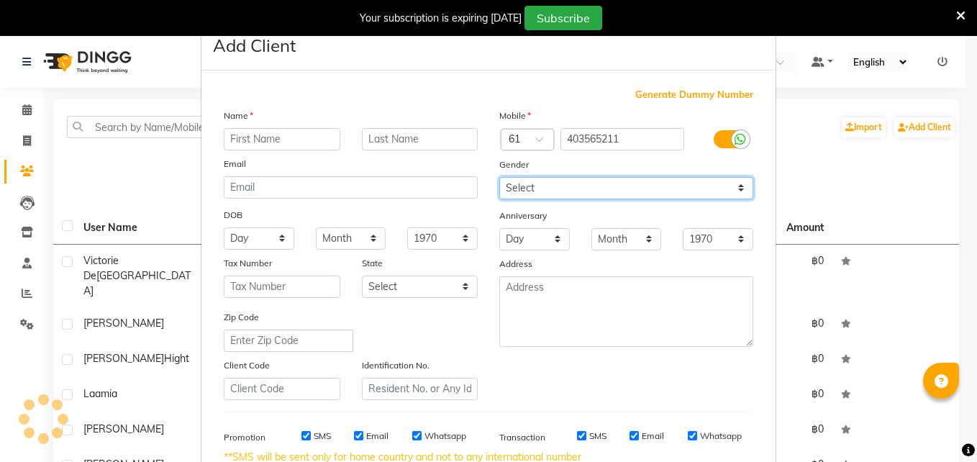
click at [518, 184] on select "Select [DEMOGRAPHIC_DATA] [DEMOGRAPHIC_DATA] Other Prefer Not To Say" at bounding box center [627, 188] width 254 height 22
select select "[DEMOGRAPHIC_DATA]"
click at [500, 177] on select "Select [DEMOGRAPHIC_DATA] [DEMOGRAPHIC_DATA] Other Prefer Not To Say" at bounding box center [627, 188] width 254 height 22
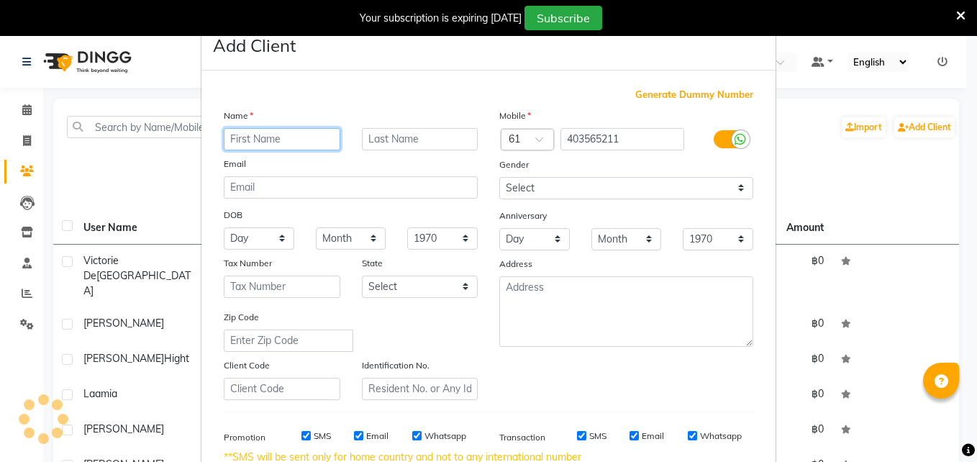
click at [245, 132] on input "text" at bounding box center [282, 139] width 117 height 22
type input "[PERSON_NAME]"
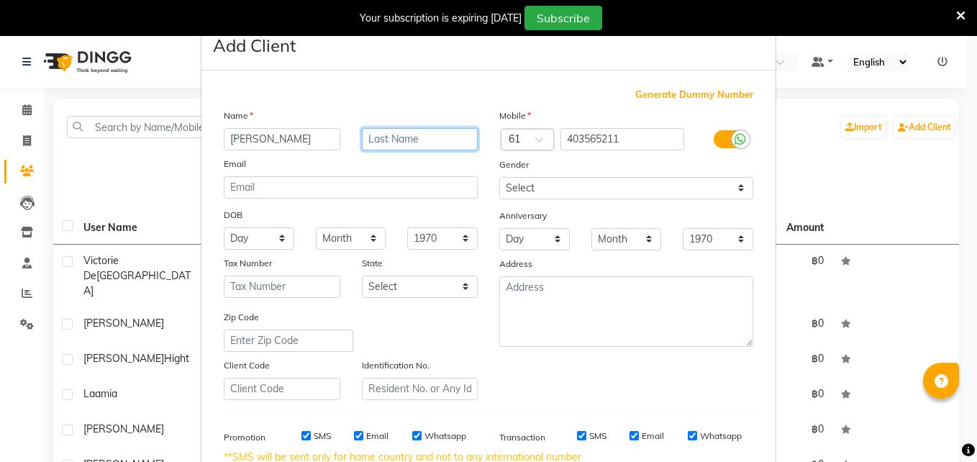
click at [383, 146] on input "text" at bounding box center [420, 139] width 117 height 22
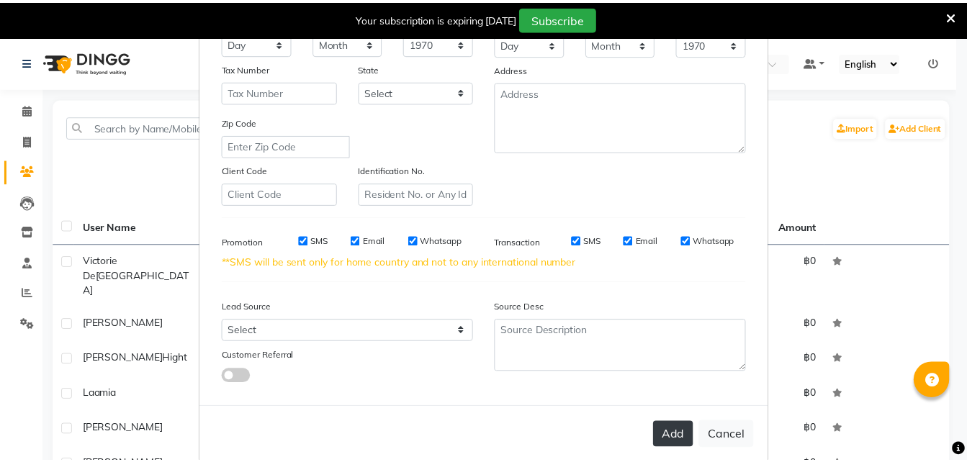
scroll to position [196, 0]
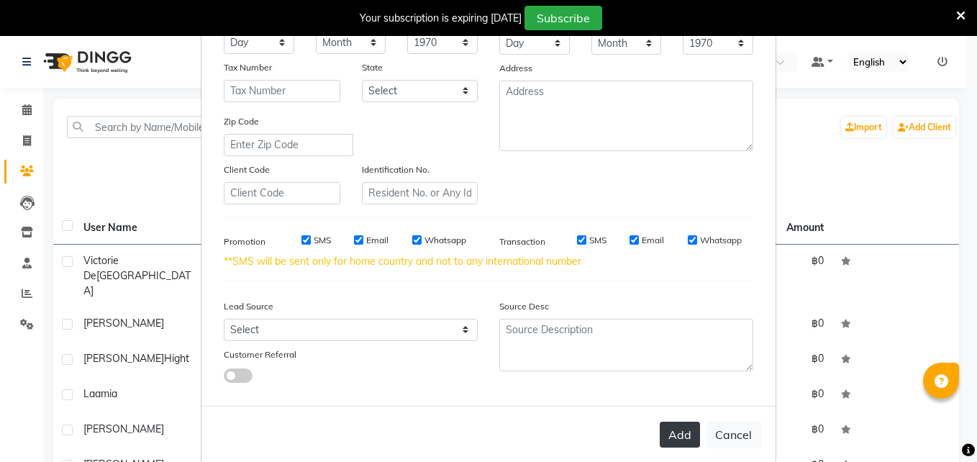
type input "Monteith"
click at [665, 433] on button "Add" at bounding box center [680, 435] width 40 height 26
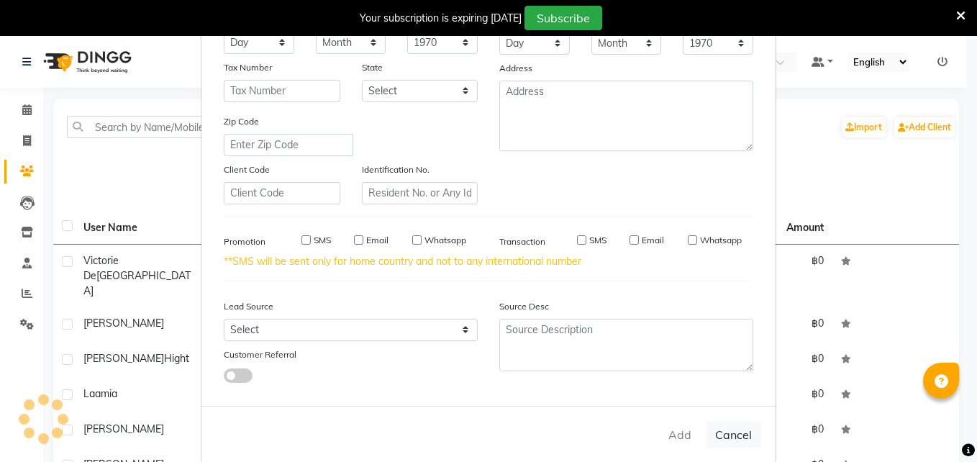
select select
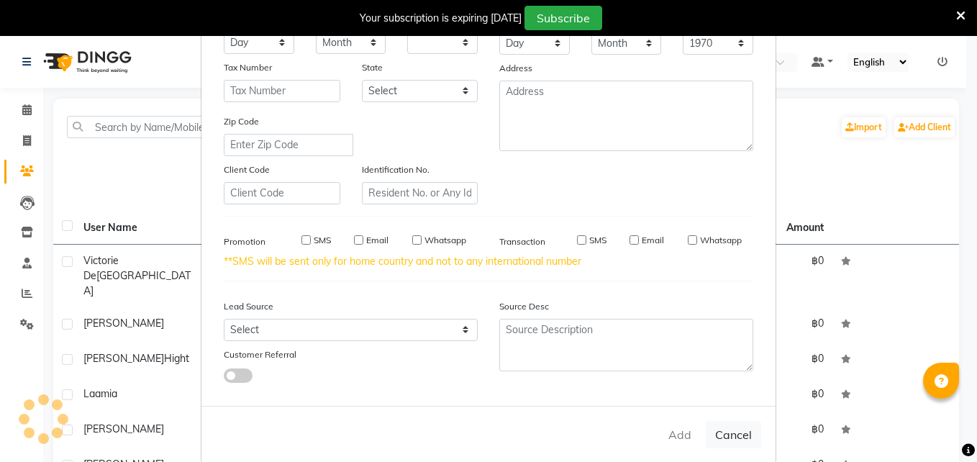
select select
checkbox input "false"
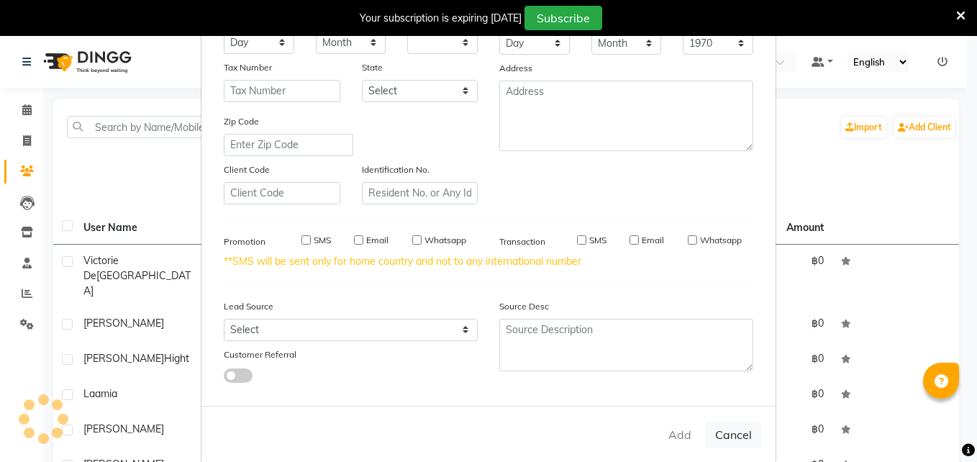
checkbox input "false"
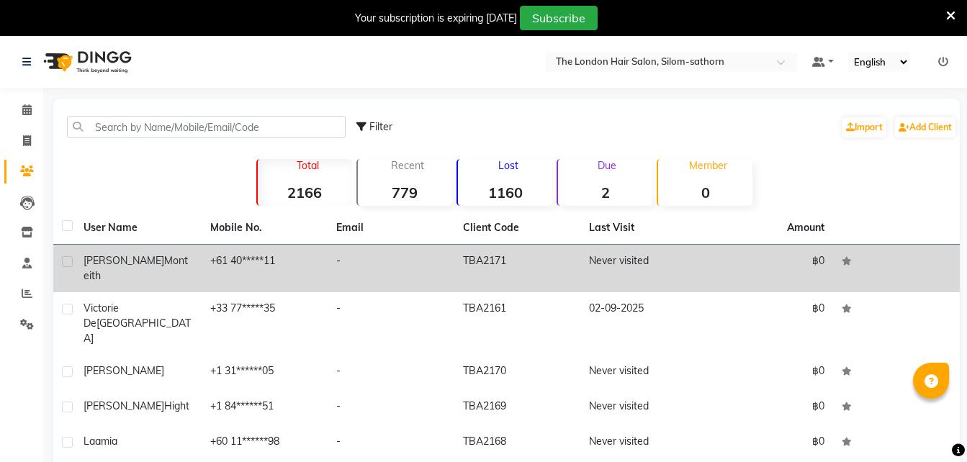
click at [238, 262] on td "+61 40*****11" at bounding box center [265, 269] width 127 height 48
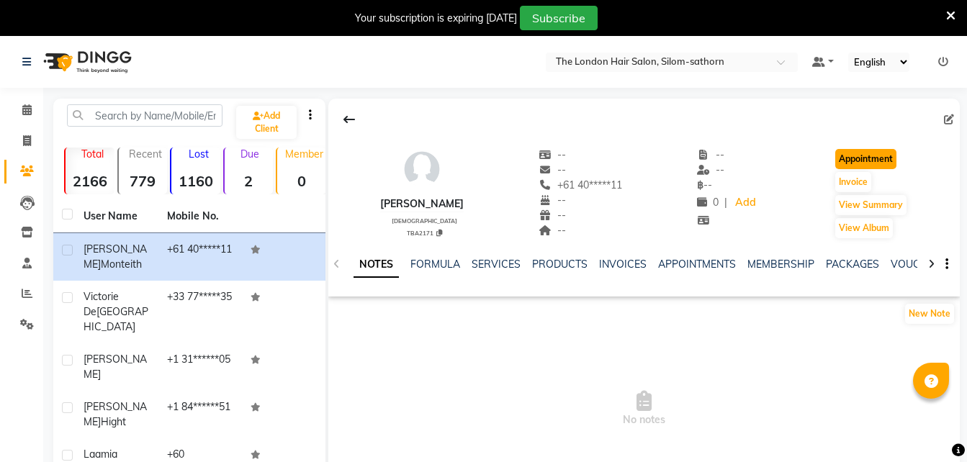
click at [872, 156] on button "Appointment" at bounding box center [865, 159] width 61 height 20
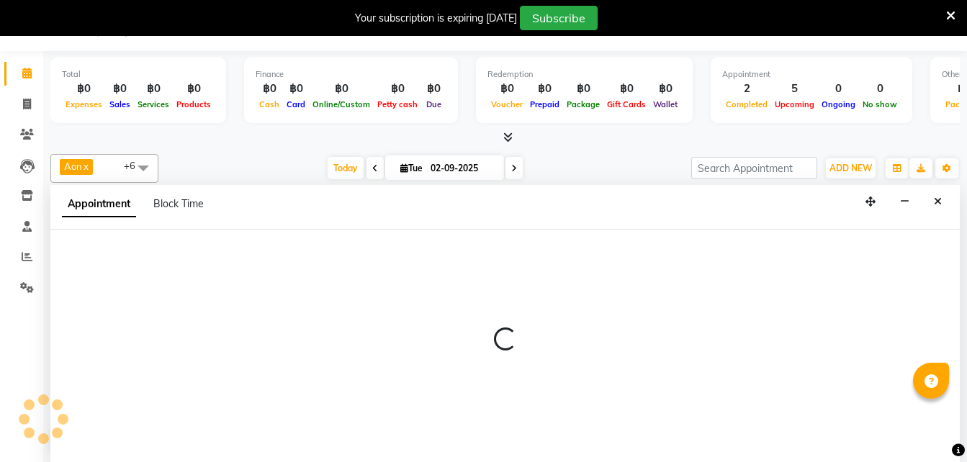
select select "tentative"
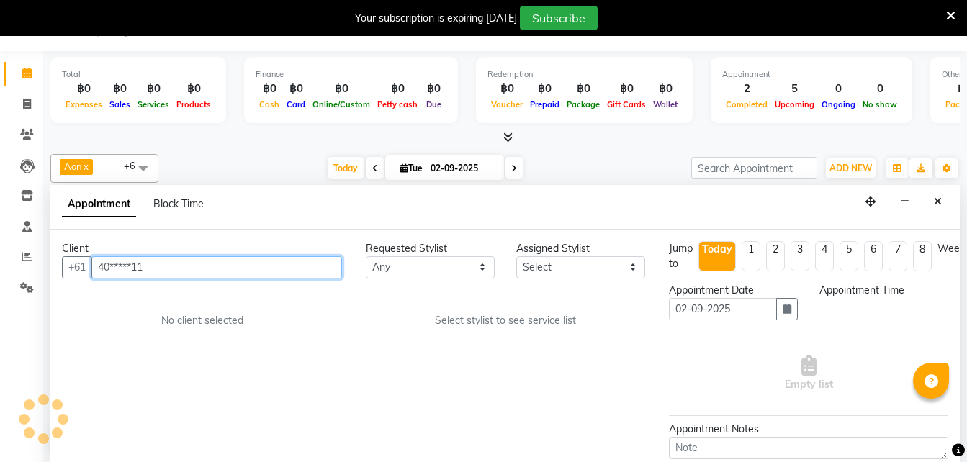
select select "600"
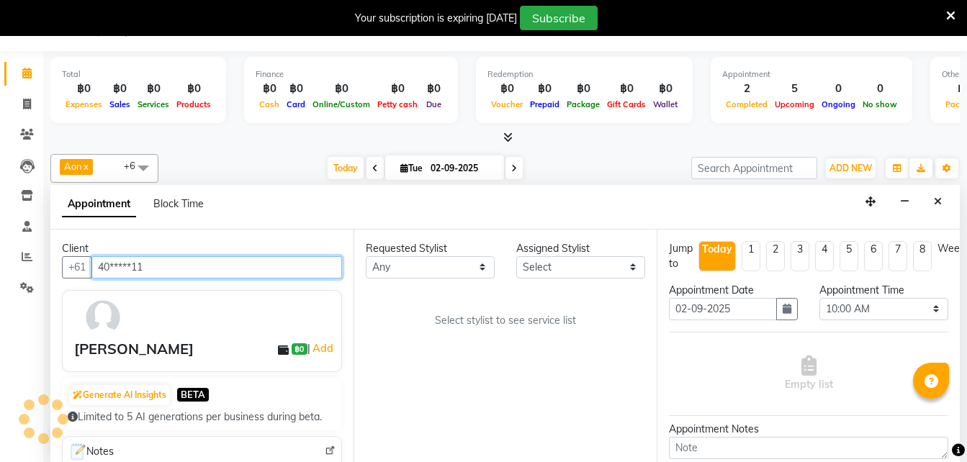
scroll to position [191, 0]
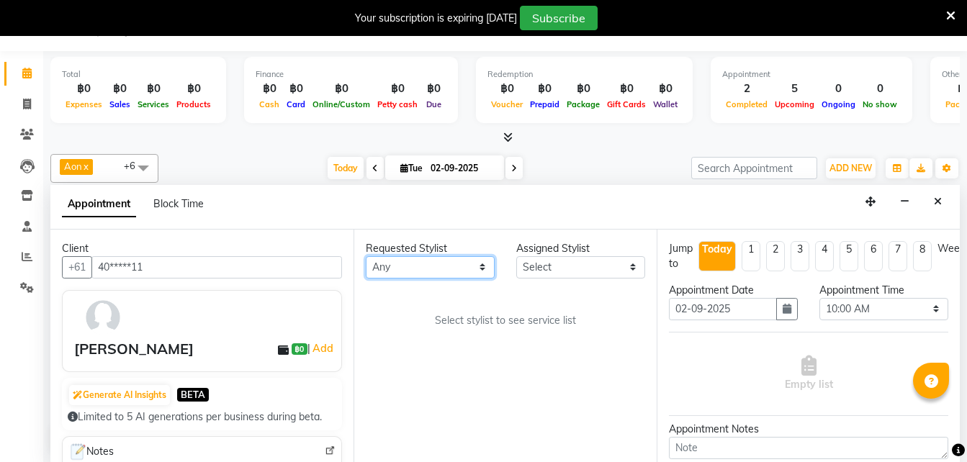
click at [397, 272] on select "Any Aon Apple Boss [PERSON_NAME] [PERSON_NAME]" at bounding box center [430, 267] width 129 height 22
select select "65351"
click at [366, 256] on select "Any Aon Apple Boss [PERSON_NAME] [PERSON_NAME]" at bounding box center [430, 267] width 129 height 22
select select "65351"
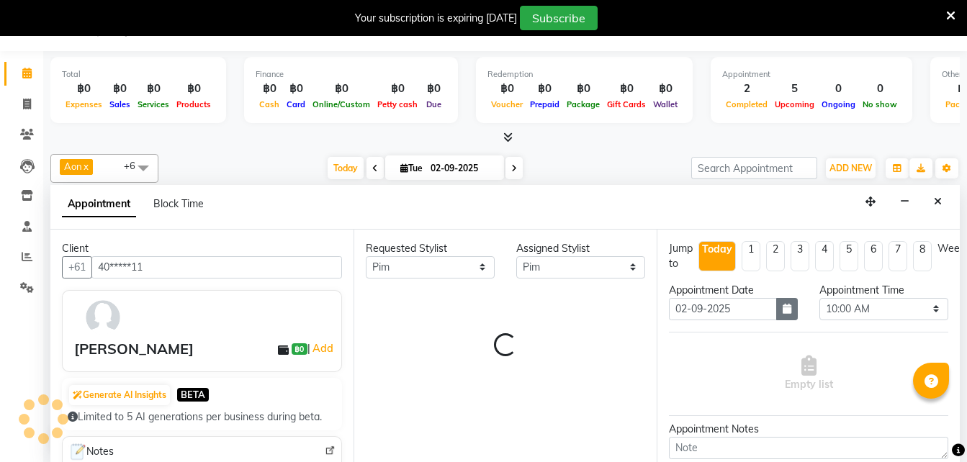
click at [788, 309] on button "button" at bounding box center [787, 309] width 22 height 22
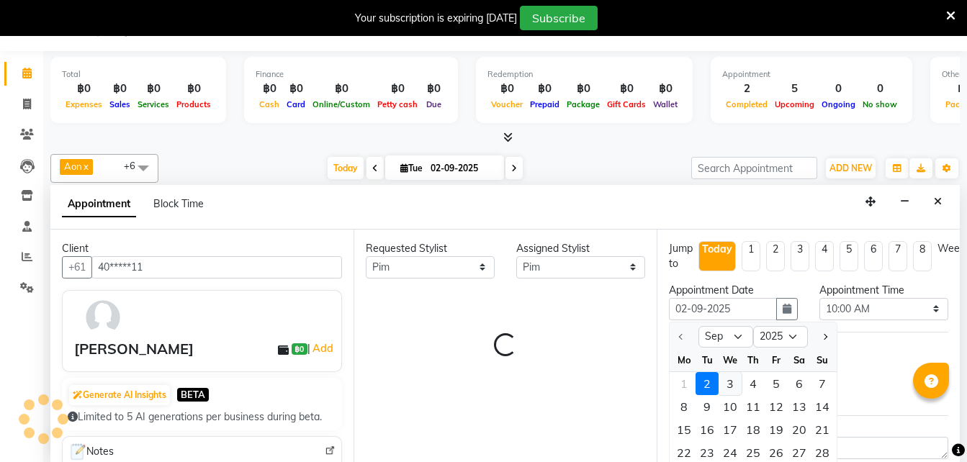
click at [723, 385] on div "3" at bounding box center [729, 383] width 23 height 23
type input "03-09-2025"
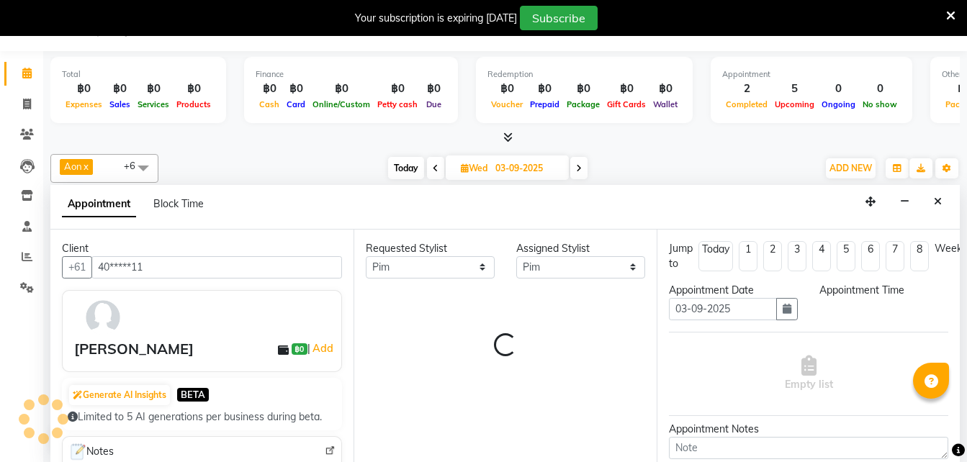
scroll to position [0, 0]
select select "600"
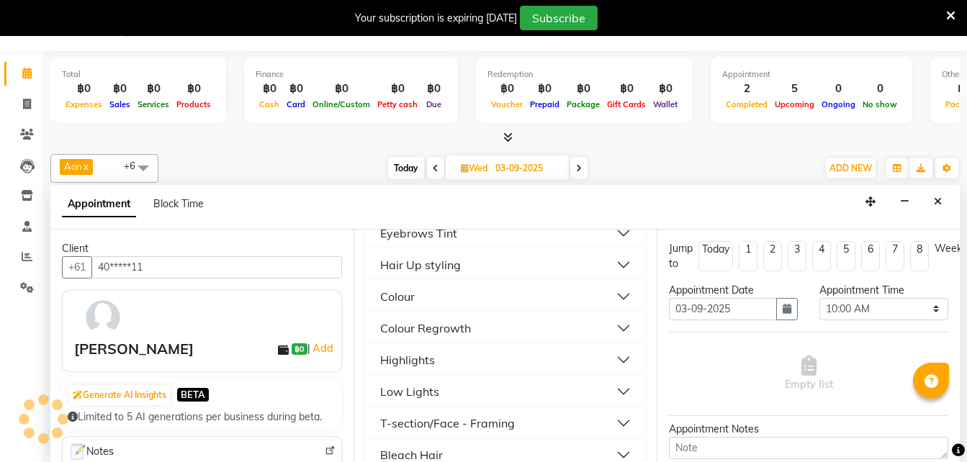
scroll to position [309, 0]
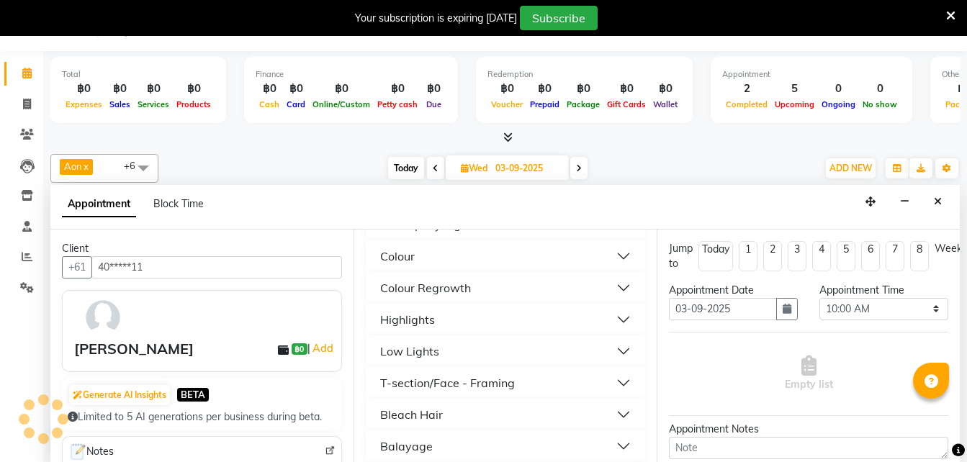
click at [402, 319] on div "Highlights" at bounding box center [407, 319] width 55 height 17
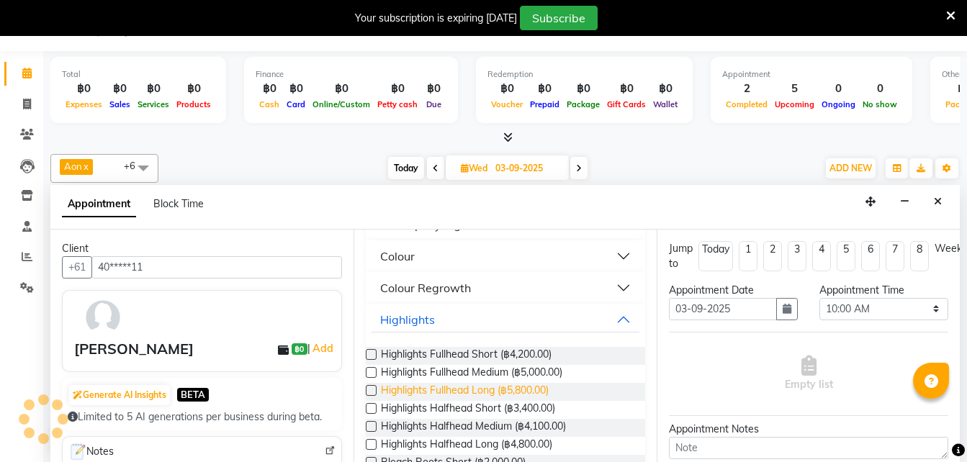
click at [514, 387] on span "Highlights Fullhead Long (฿5,800.00)" at bounding box center [465, 392] width 168 height 18
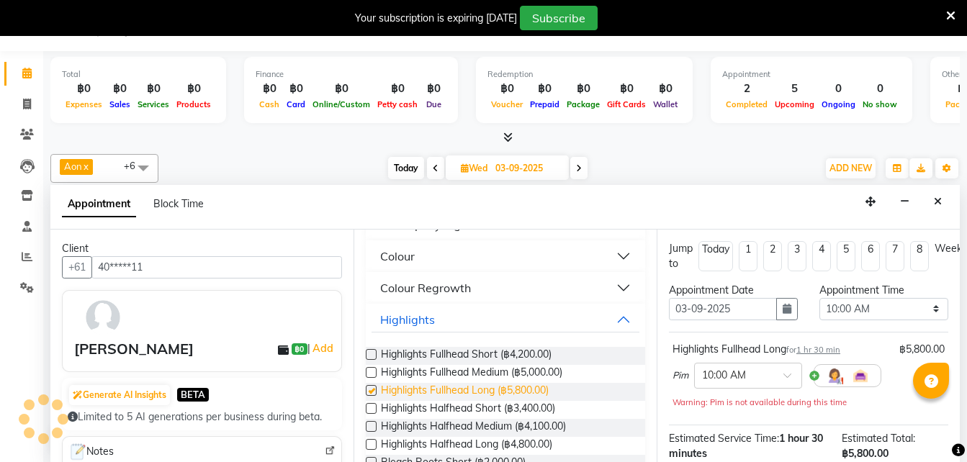
checkbox input "false"
click at [399, 317] on div "Highlights" at bounding box center [407, 319] width 55 height 17
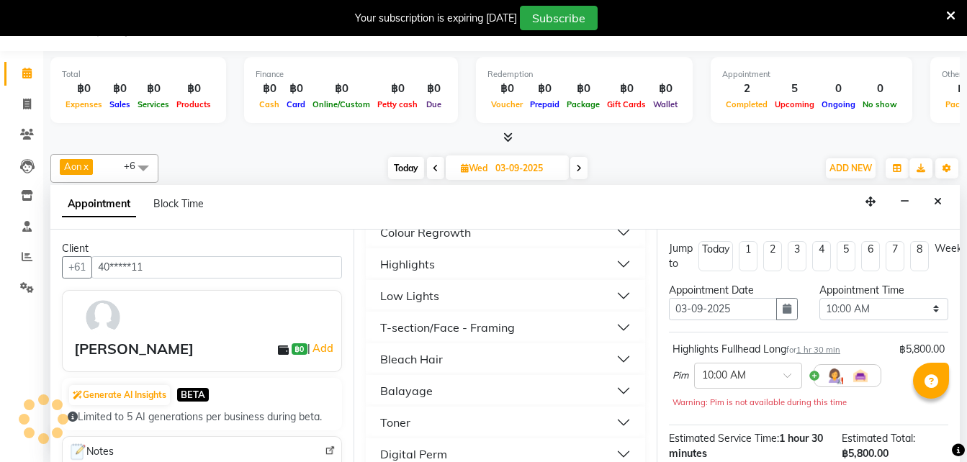
scroll to position [365, 0]
click at [394, 428] on div "Toner" at bounding box center [395, 421] width 30 height 17
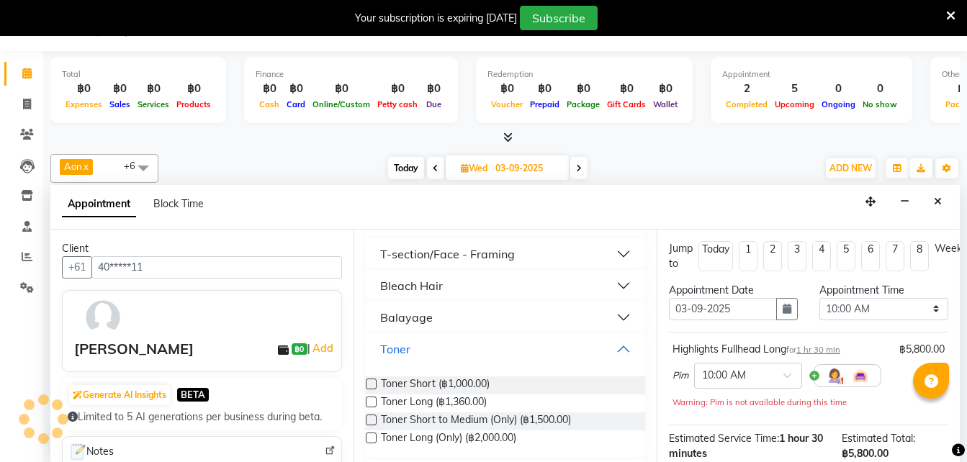
scroll to position [438, 0]
click at [376, 397] on label at bounding box center [371, 401] width 11 height 11
click at [375, 398] on input "checkbox" at bounding box center [370, 402] width 9 height 9
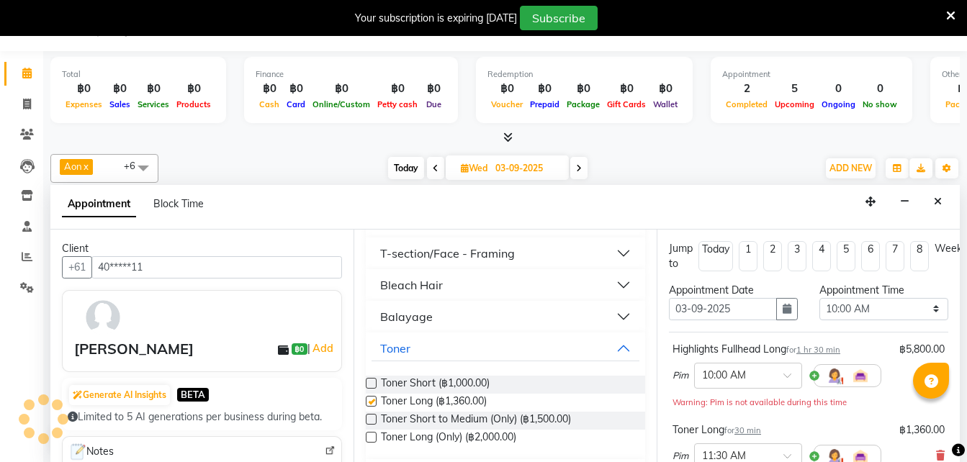
checkbox input "false"
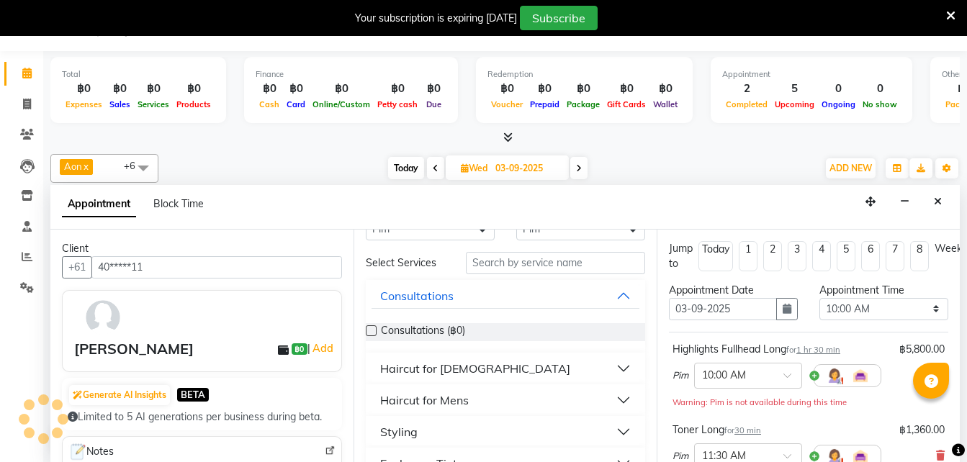
scroll to position [39, 0]
click at [433, 373] on div "Haircut for [DEMOGRAPHIC_DATA]" at bounding box center [475, 367] width 190 height 17
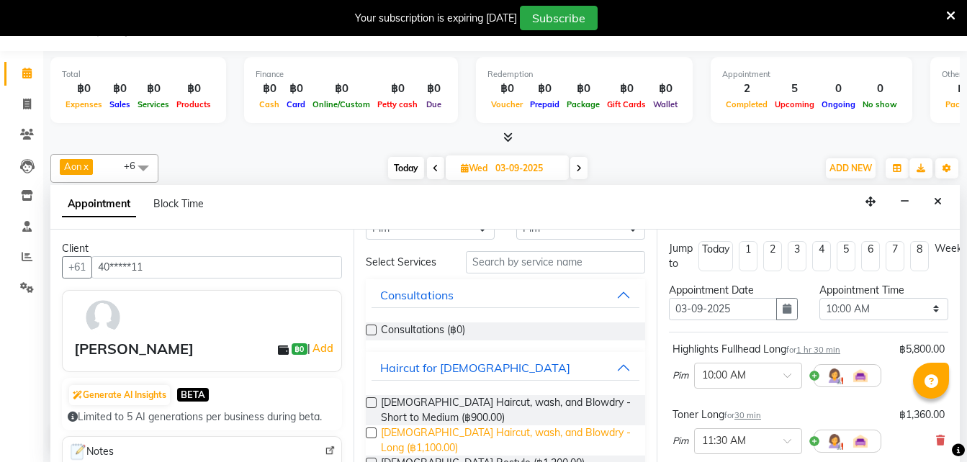
click at [452, 432] on span "[DEMOGRAPHIC_DATA] Haircut, wash, and Blowdry - Long (฿1,100.00)" at bounding box center [507, 440] width 253 height 30
checkbox input "false"
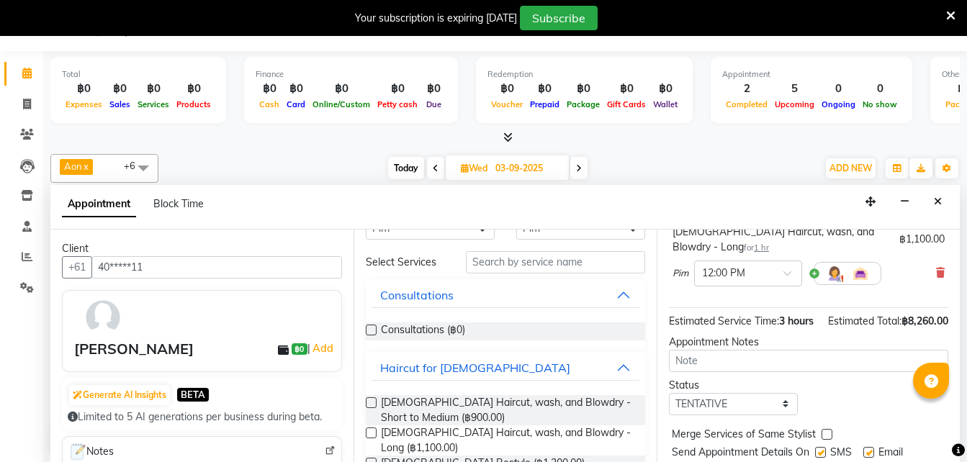
scroll to position [318, 16]
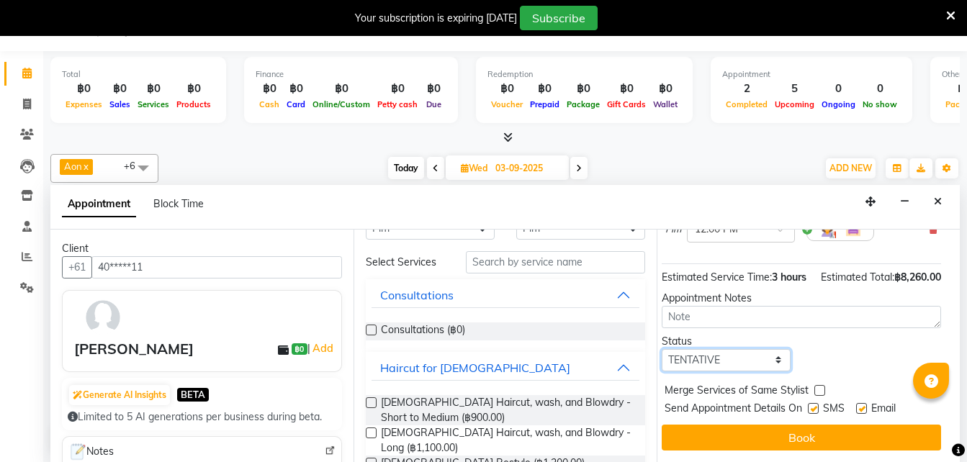
click at [680, 349] on select "Select TENTATIVE CONFIRM UPCOMING" at bounding box center [725, 360] width 129 height 22
select select "confirm booking"
click at [661, 349] on select "Select TENTATIVE CONFIRM UPCOMING" at bounding box center [725, 360] width 129 height 22
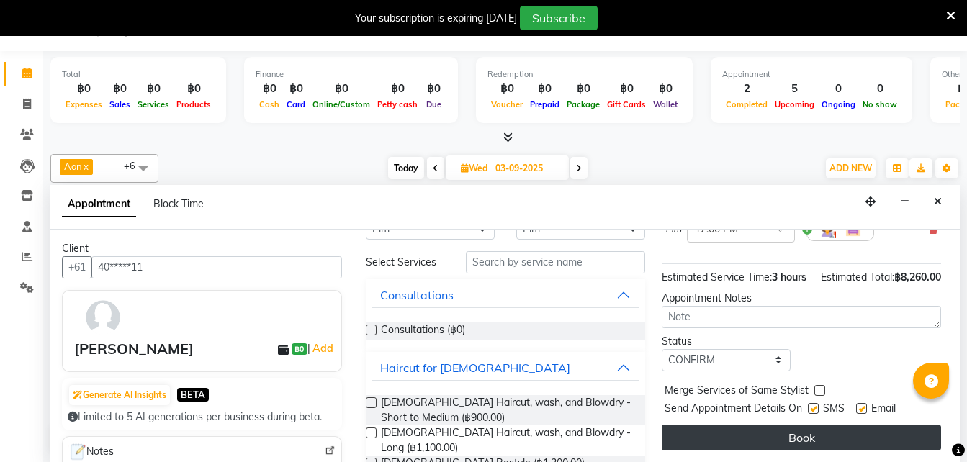
click at [705, 431] on button "Book" at bounding box center [800, 438] width 279 height 26
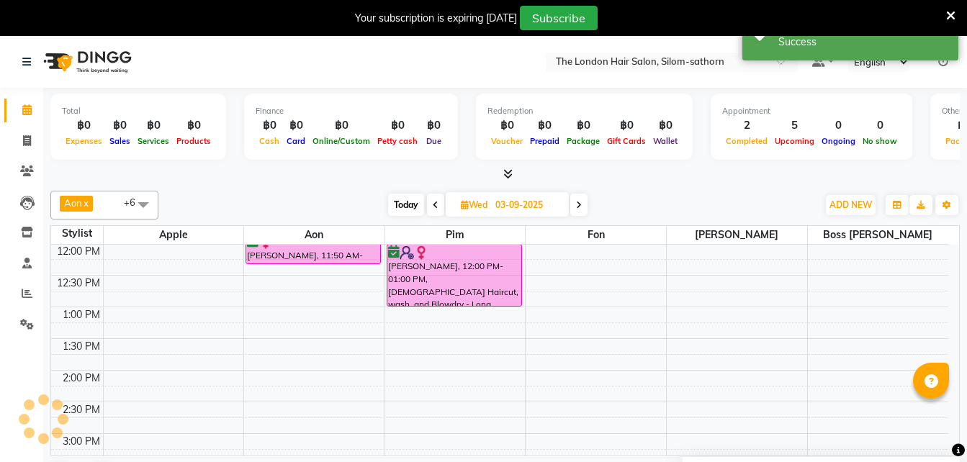
scroll to position [37, 0]
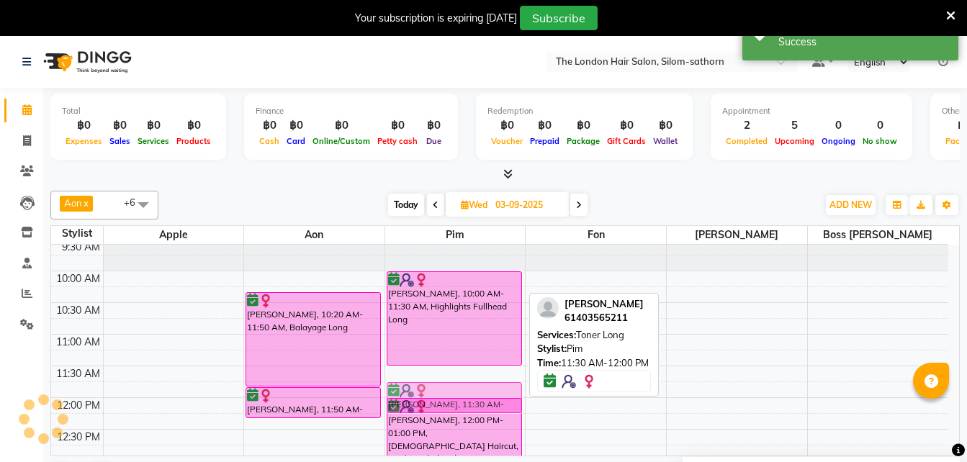
drag, startPoint x: 442, startPoint y: 376, endPoint x: 443, endPoint y: 395, distance: 18.7
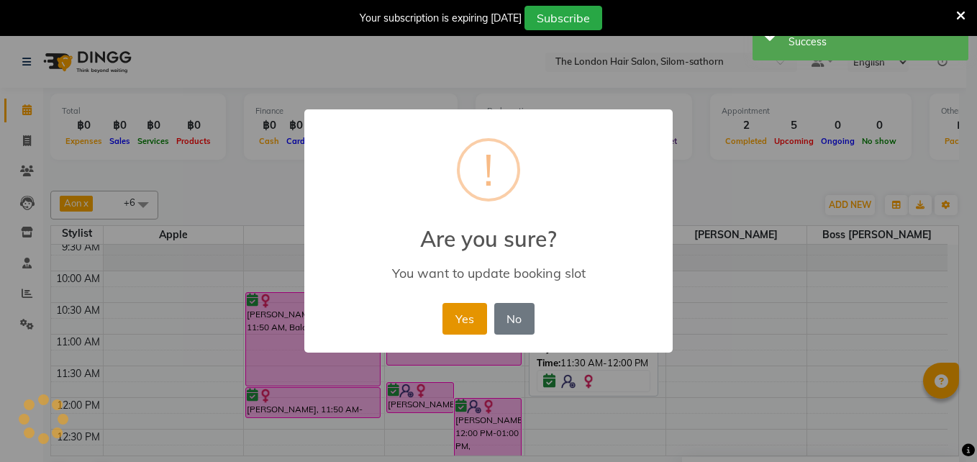
click at [462, 318] on button "Yes" at bounding box center [465, 319] width 44 height 32
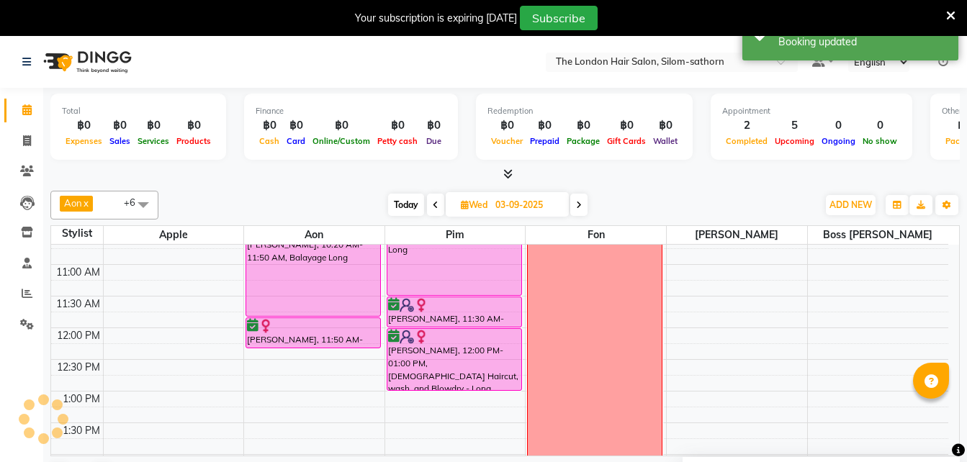
scroll to position [112, 0]
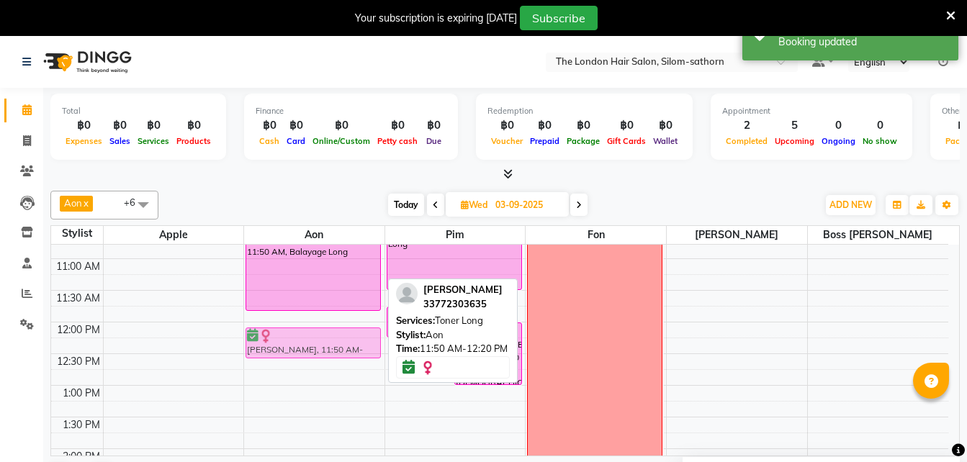
drag, startPoint x: 320, startPoint y: 327, endPoint x: 323, endPoint y: 342, distance: 15.5
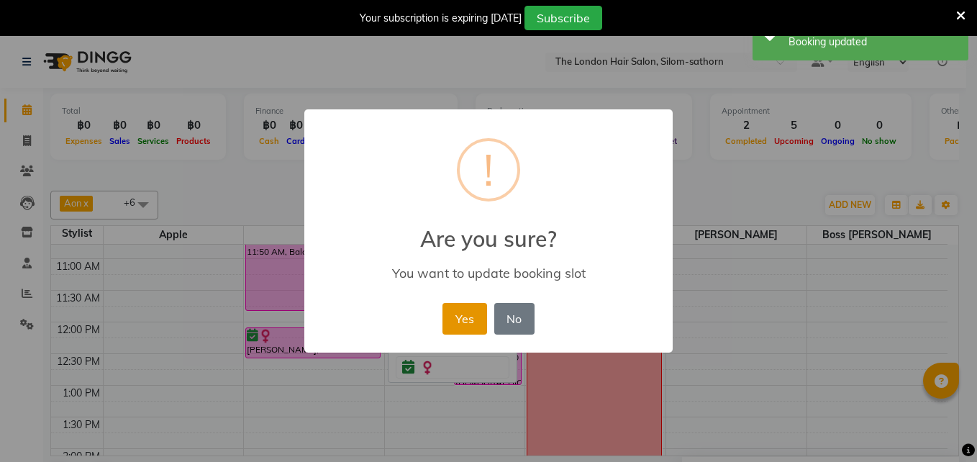
click at [466, 330] on button "Yes" at bounding box center [465, 319] width 44 height 32
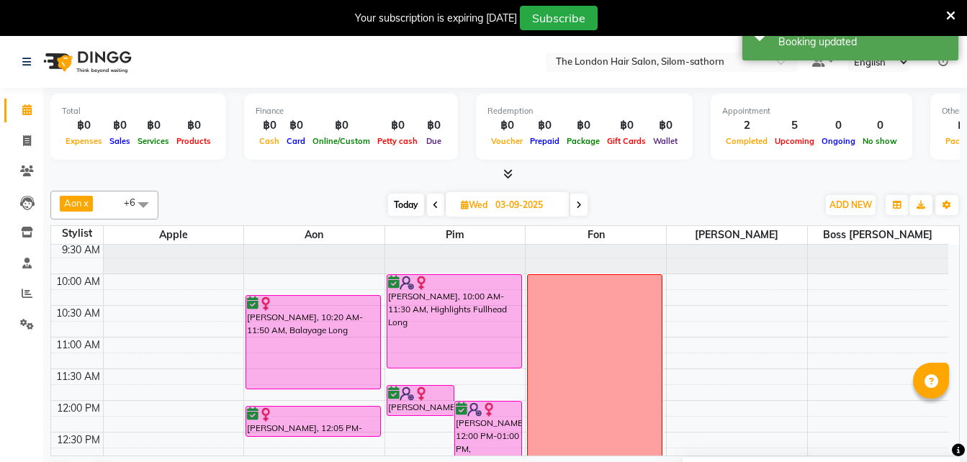
scroll to position [33, 0]
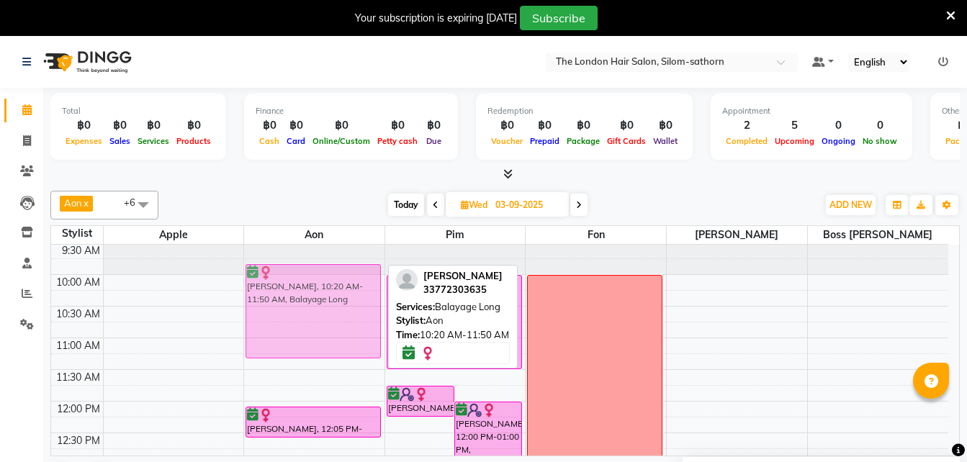
drag, startPoint x: 290, startPoint y: 325, endPoint x: 294, endPoint y: 304, distance: 21.3
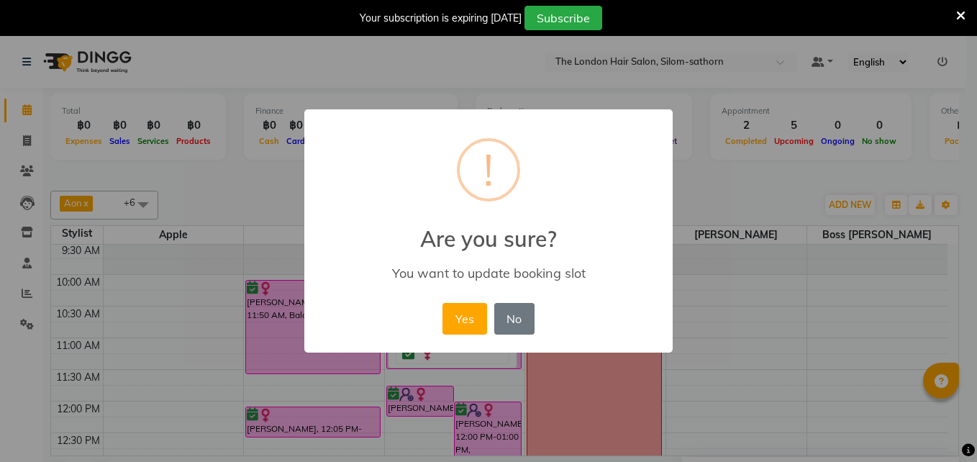
drag, startPoint x: 294, startPoint y: 304, endPoint x: 383, endPoint y: 303, distance: 88.5
click at [383, 303] on div "× ! Are you sure? You want to update booking slot Yes No No" at bounding box center [488, 231] width 977 height 462
click at [468, 314] on button "Yes" at bounding box center [465, 319] width 44 height 32
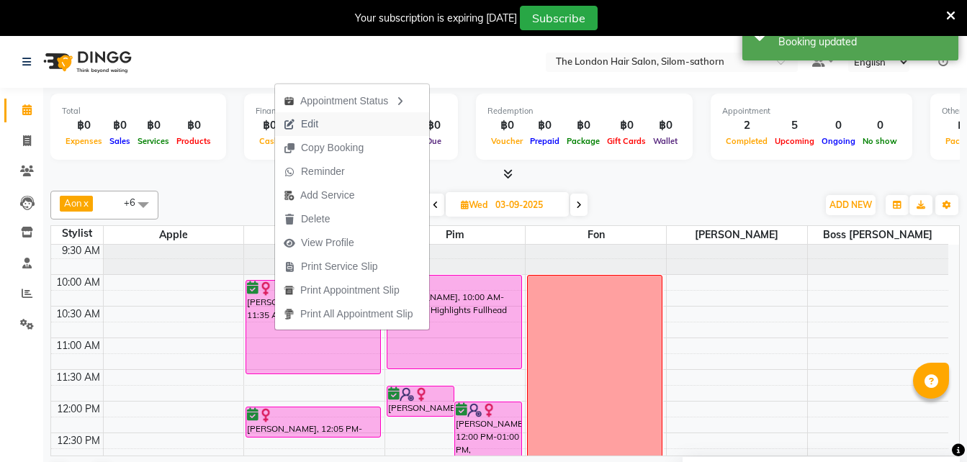
click at [300, 117] on span "Edit" at bounding box center [301, 124] width 52 height 24
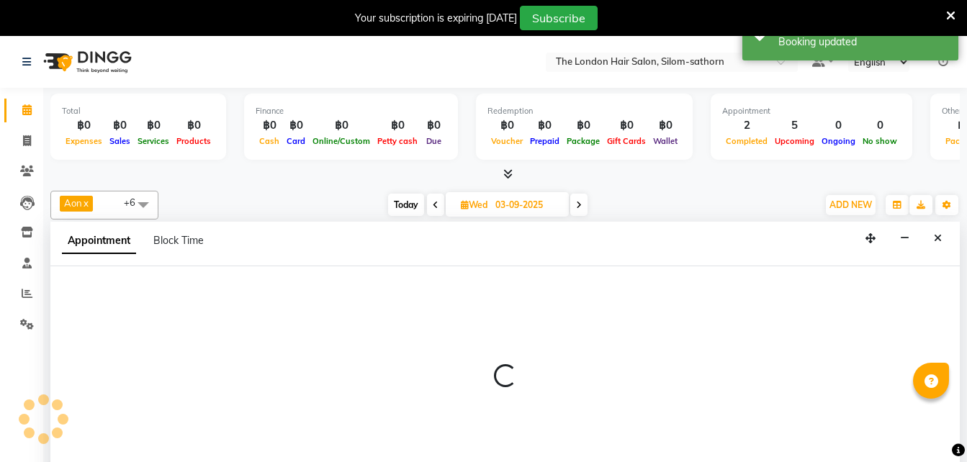
scroll to position [37, 0]
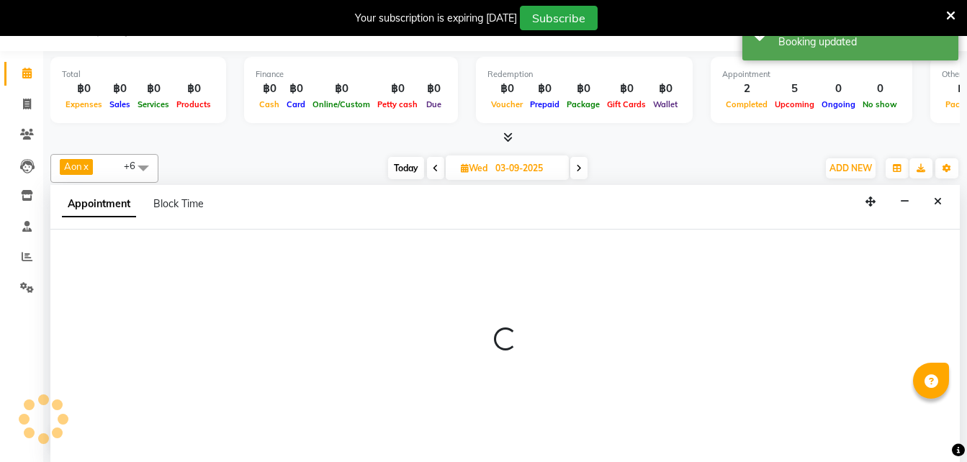
select select "tentative"
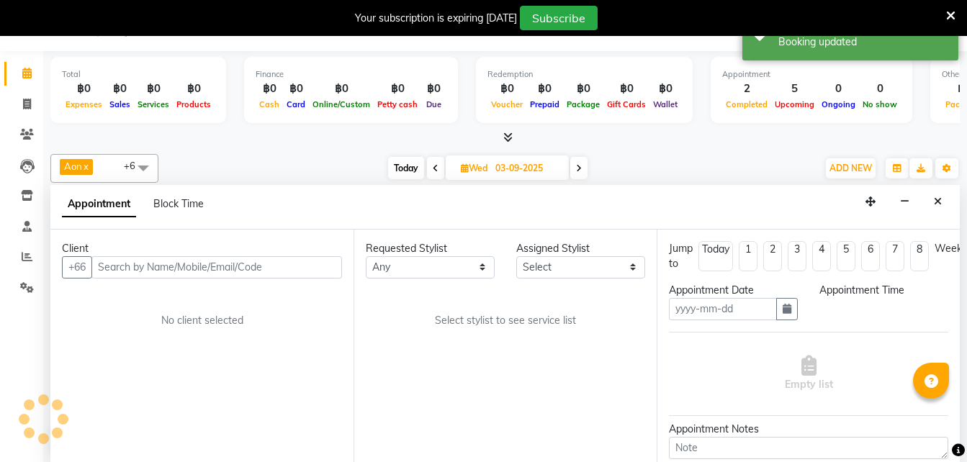
type input "03-09-2025"
select select "confirm booking"
select select "605"
select select "56709"
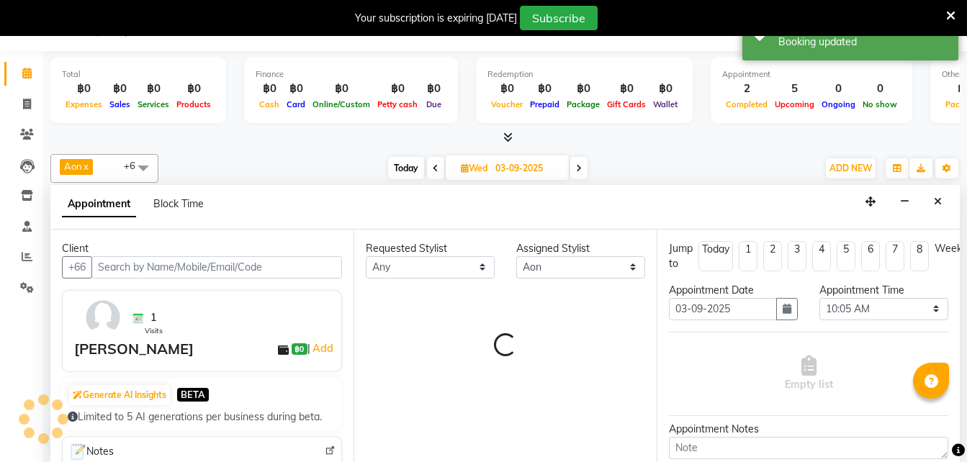
scroll to position [191, 0]
click at [846, 308] on select "Select 10:00 AM 10:05 AM 10:10 AM 10:15 AM 10:20 AM 10:25 AM 10:30 AM 10:35 AM …" at bounding box center [883, 309] width 129 height 22
select select "3480"
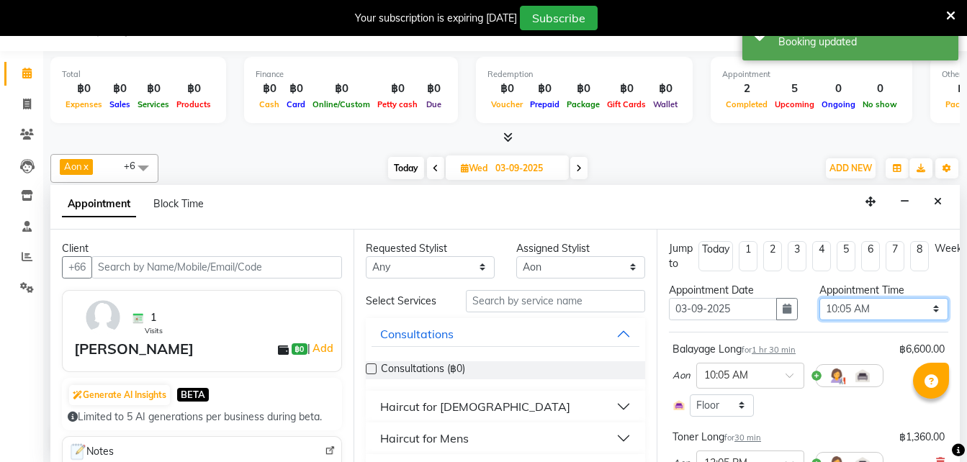
select select "600"
click at [819, 298] on select "Select 10:00 AM 10:05 AM 10:10 AM 10:15 AM 10:20 AM 10:25 AM 10:30 AM 10:35 AM …" at bounding box center [883, 309] width 129 height 22
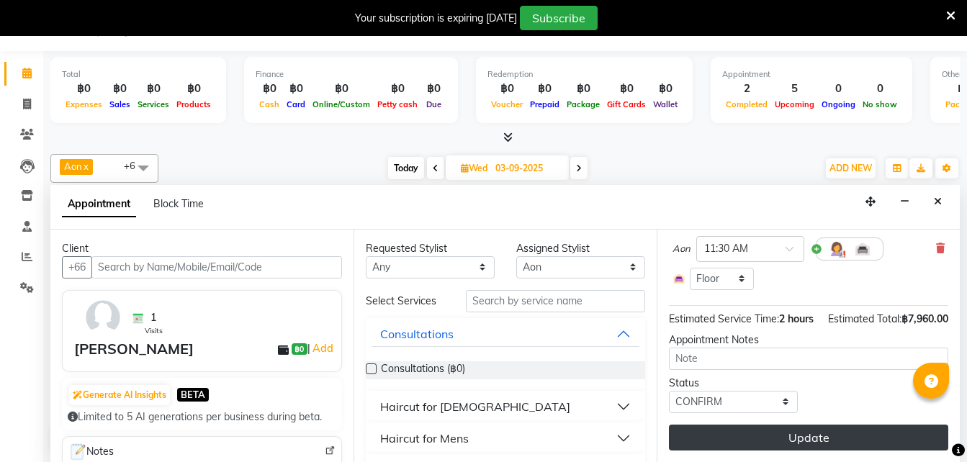
scroll to position [240, 0]
click at [743, 425] on button "Update" at bounding box center [808, 438] width 279 height 26
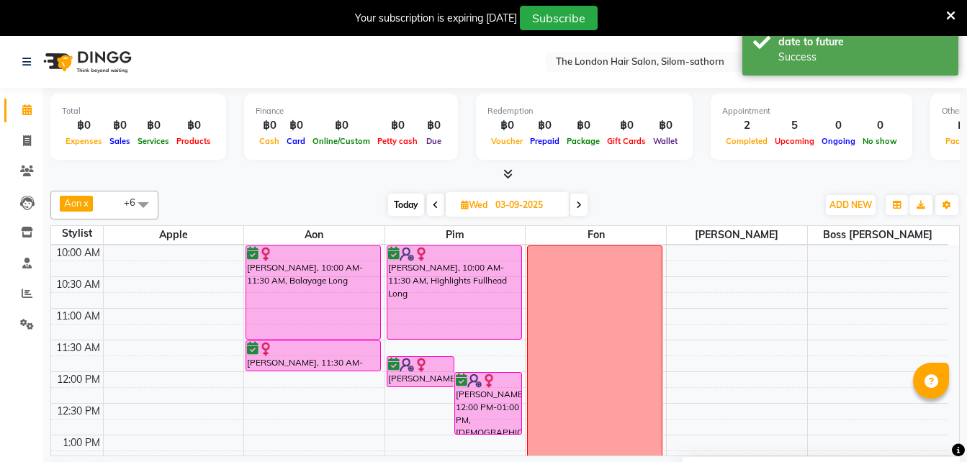
scroll to position [62, 0]
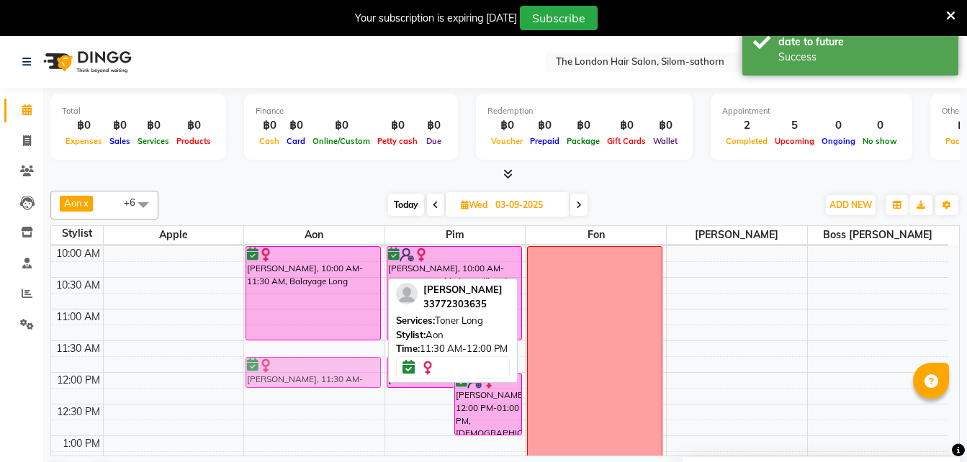
drag, startPoint x: 313, startPoint y: 353, endPoint x: 318, endPoint y: 371, distance: 18.7
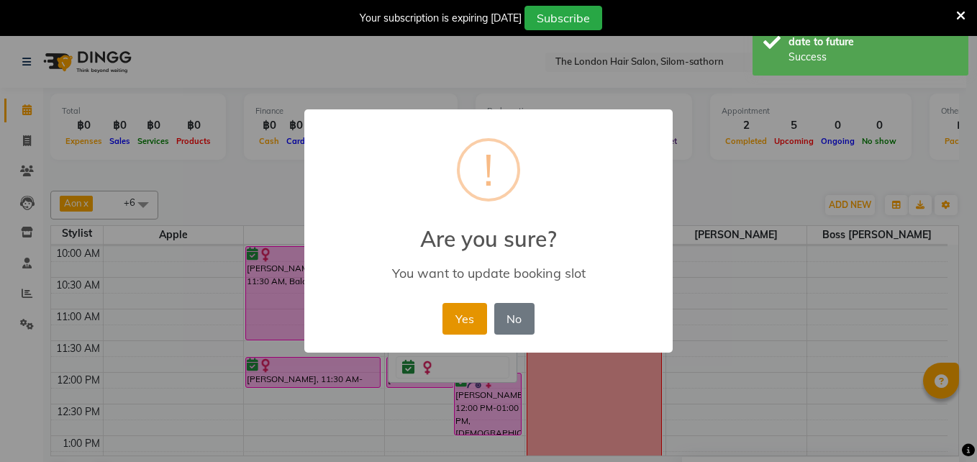
click at [471, 314] on button "Yes" at bounding box center [465, 319] width 44 height 32
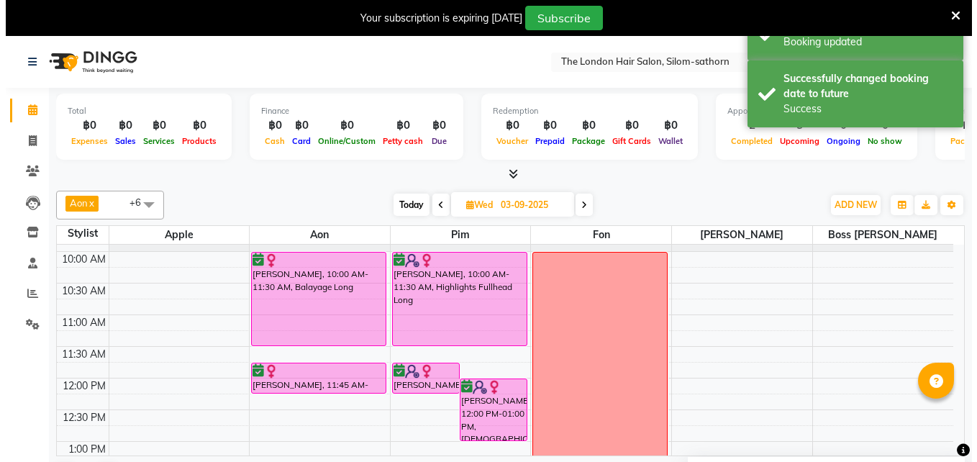
scroll to position [0, 0]
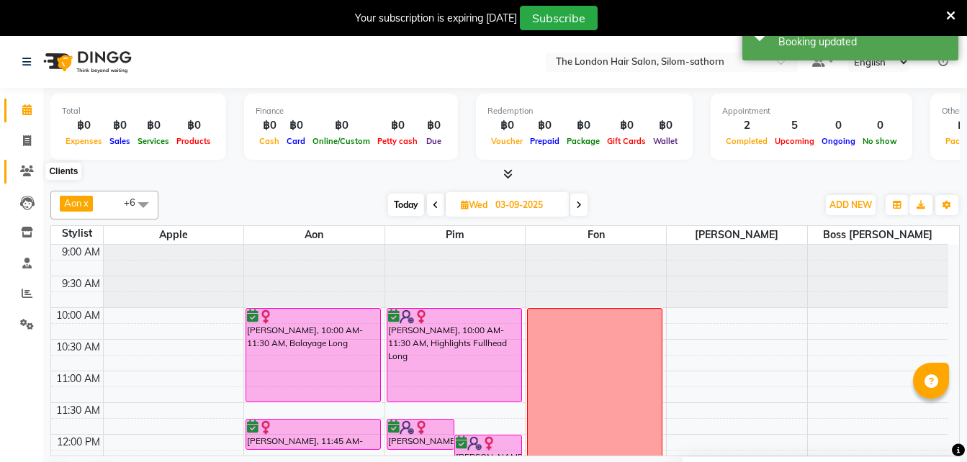
click at [27, 166] on icon at bounding box center [27, 171] width 14 height 11
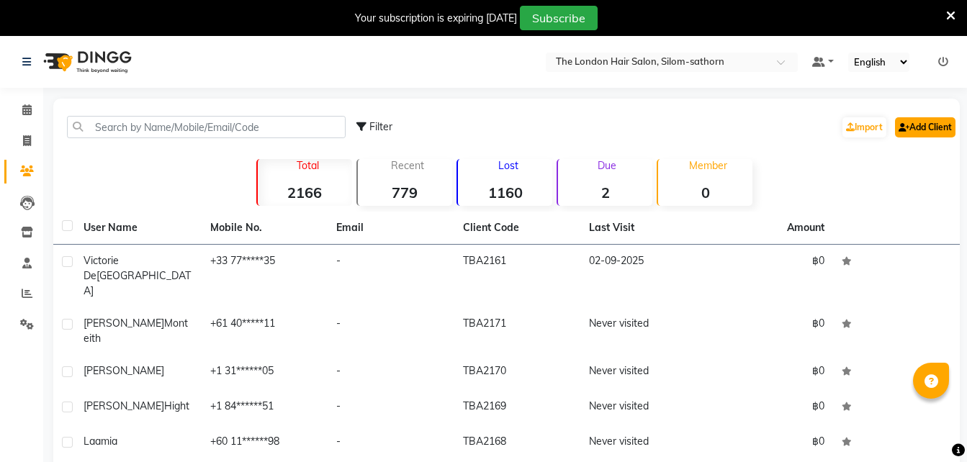
click at [925, 123] on link "Add Client" at bounding box center [925, 127] width 60 height 20
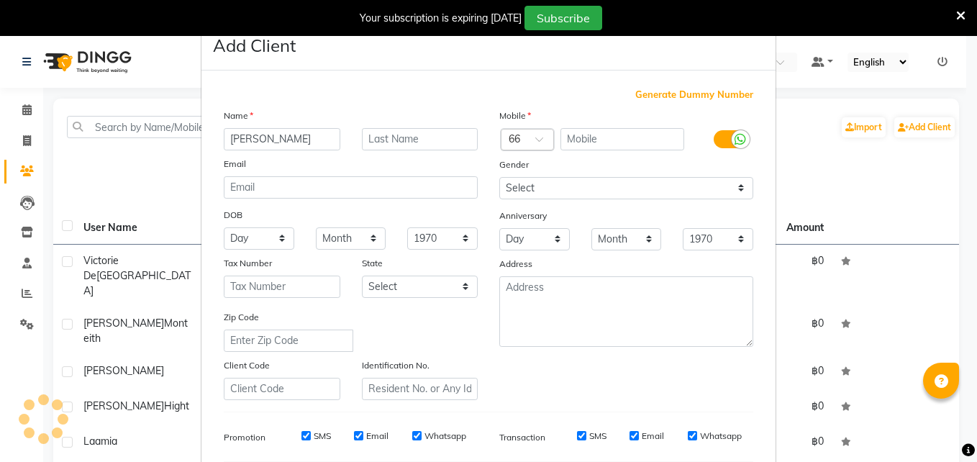
type input "[PERSON_NAME]"
click at [523, 132] on div "Country Code × 66" at bounding box center [517, 139] width 30 height 15
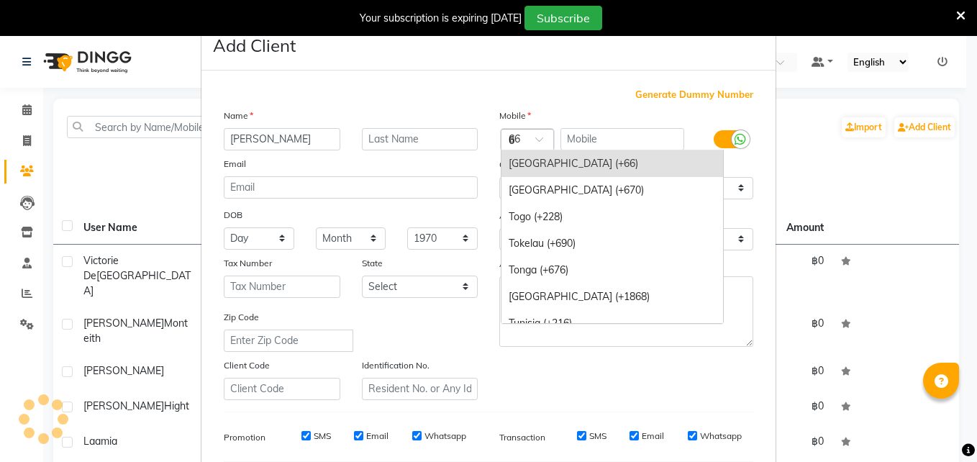
scroll to position [1958, 0]
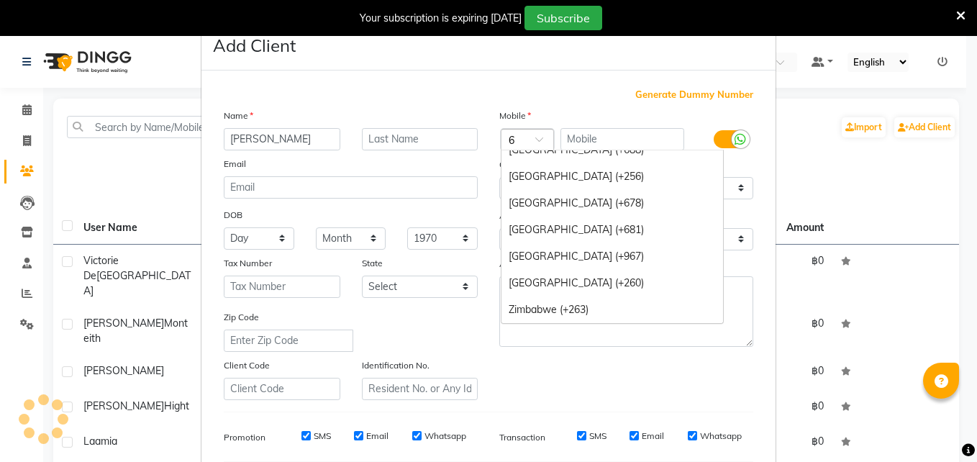
type input "61"
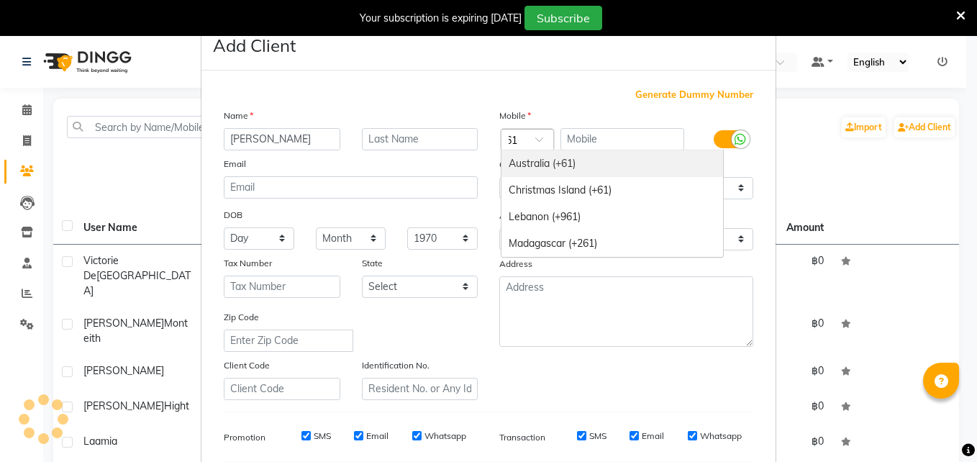
click at [512, 165] on div "Australia (+61)" at bounding box center [613, 163] width 222 height 27
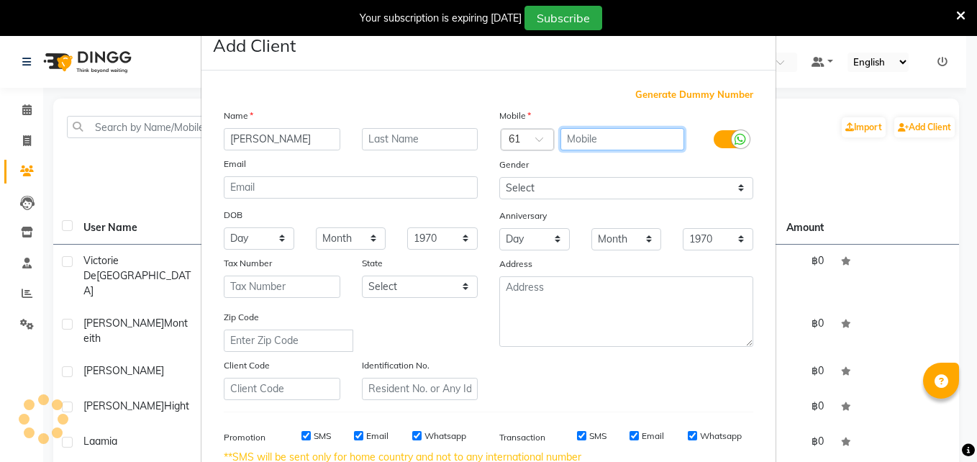
click at [579, 138] on input "text" at bounding box center [623, 139] width 125 height 22
type input "469807989"
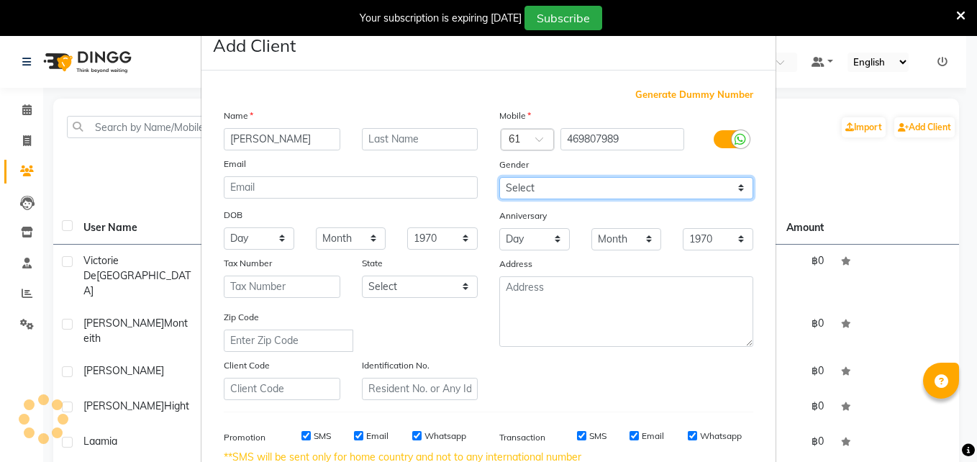
click at [513, 181] on select "Select [DEMOGRAPHIC_DATA] [DEMOGRAPHIC_DATA] Other Prefer Not To Say" at bounding box center [627, 188] width 254 height 22
select select "[DEMOGRAPHIC_DATA]"
click at [500, 177] on select "Select [DEMOGRAPHIC_DATA] [DEMOGRAPHIC_DATA] Other Prefer Not To Say" at bounding box center [627, 188] width 254 height 22
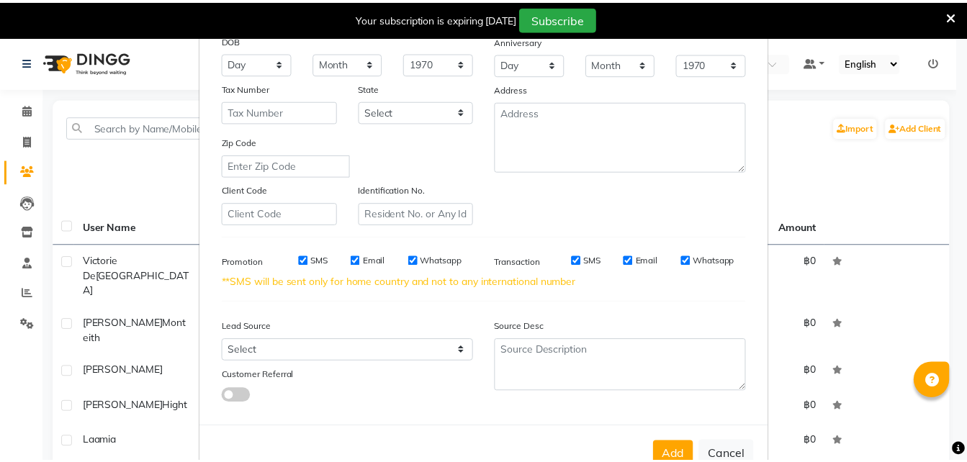
scroll to position [217, 0]
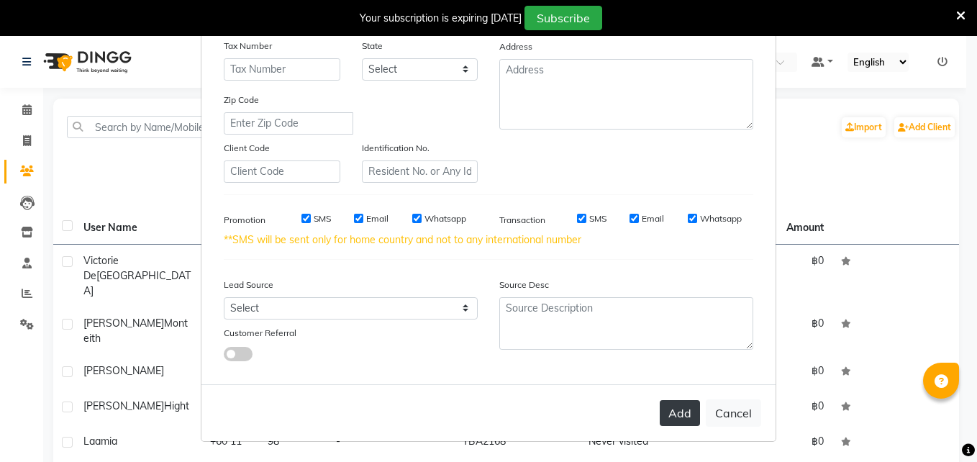
click at [666, 416] on button "Add" at bounding box center [680, 413] width 40 height 26
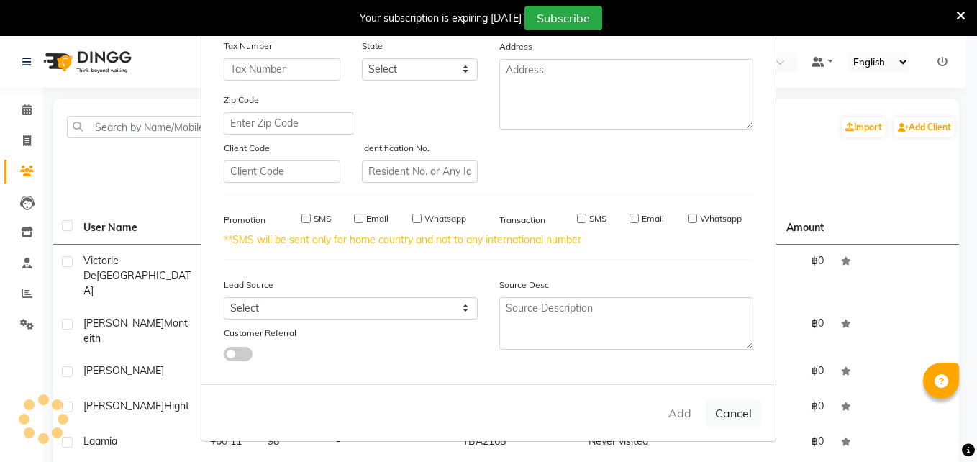
select select
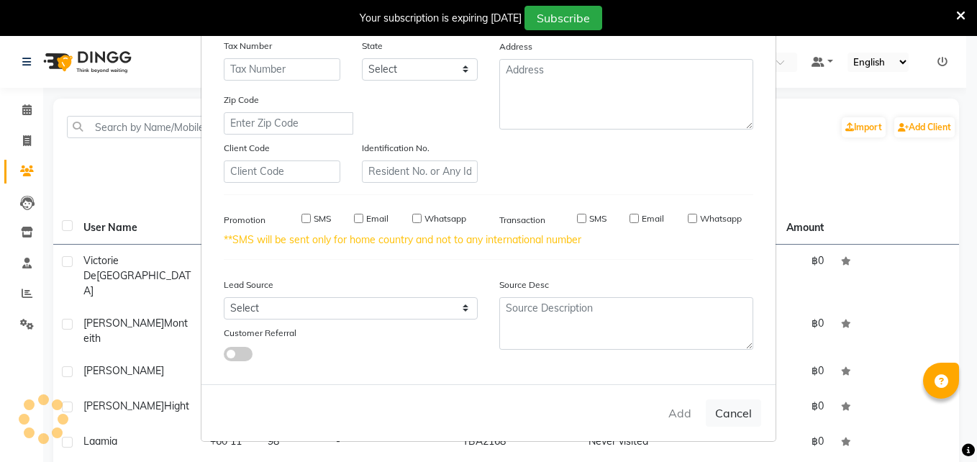
select select
checkbox input "false"
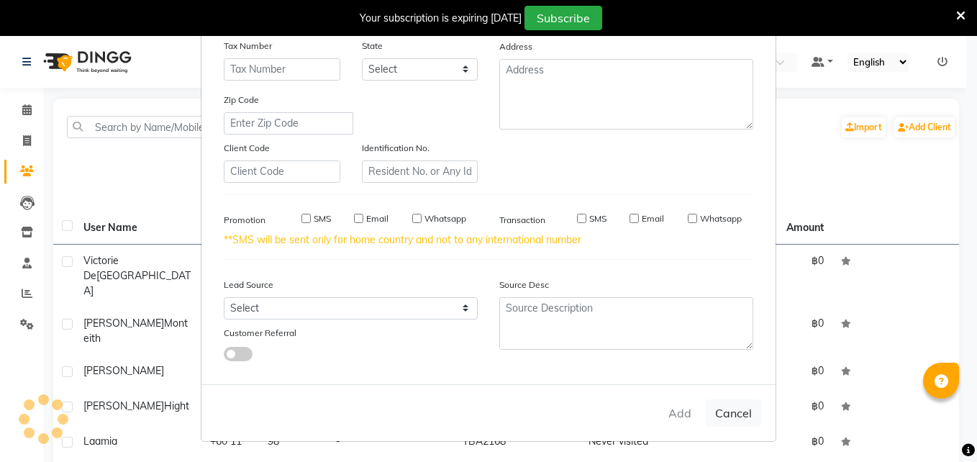
checkbox input "false"
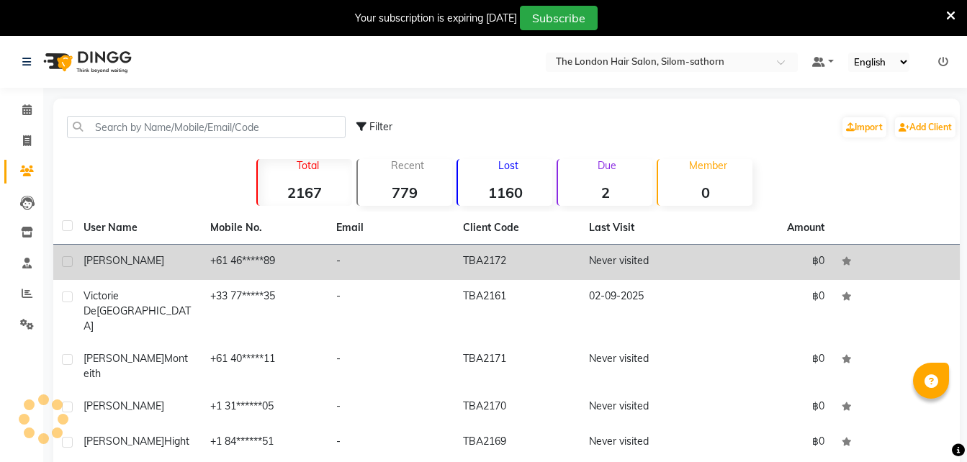
click at [215, 270] on td "+61 46*****89" at bounding box center [265, 262] width 127 height 35
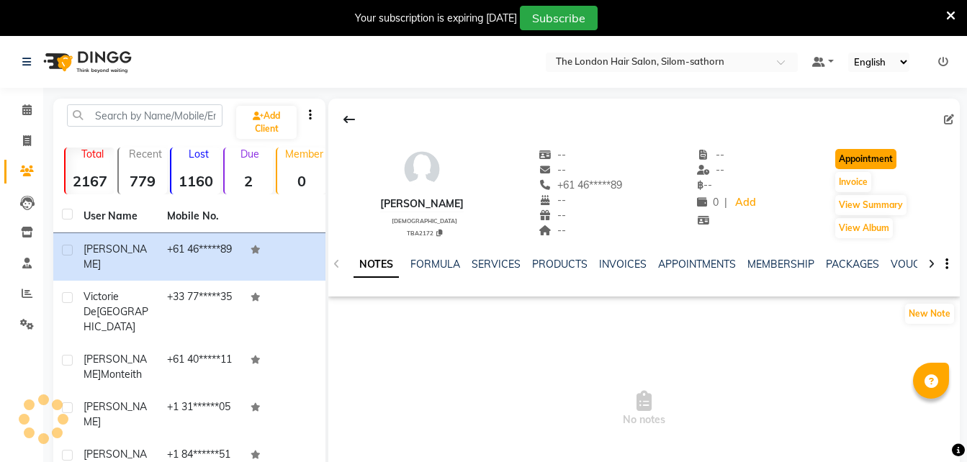
click at [868, 154] on button "Appointment" at bounding box center [865, 159] width 61 height 20
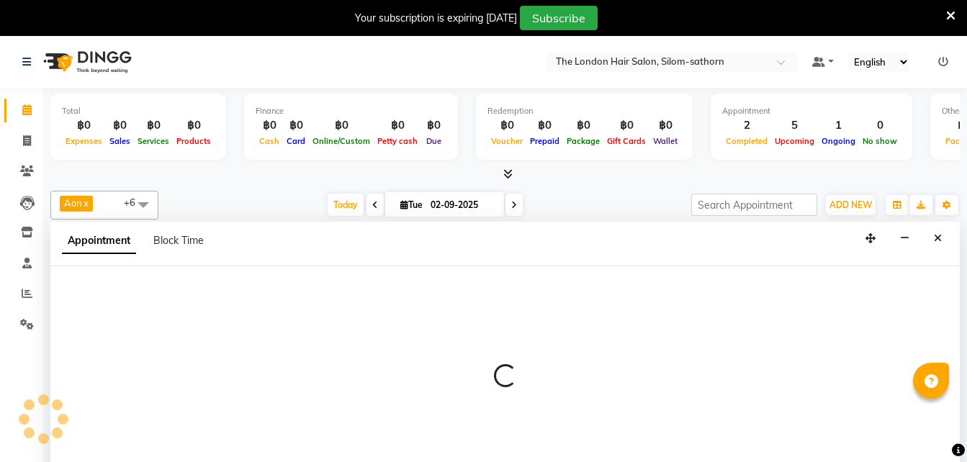
select select "tentative"
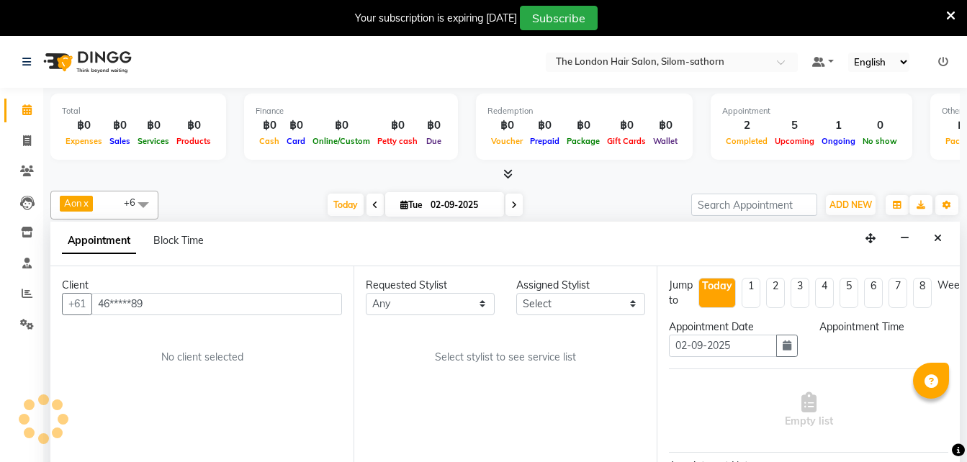
select select "600"
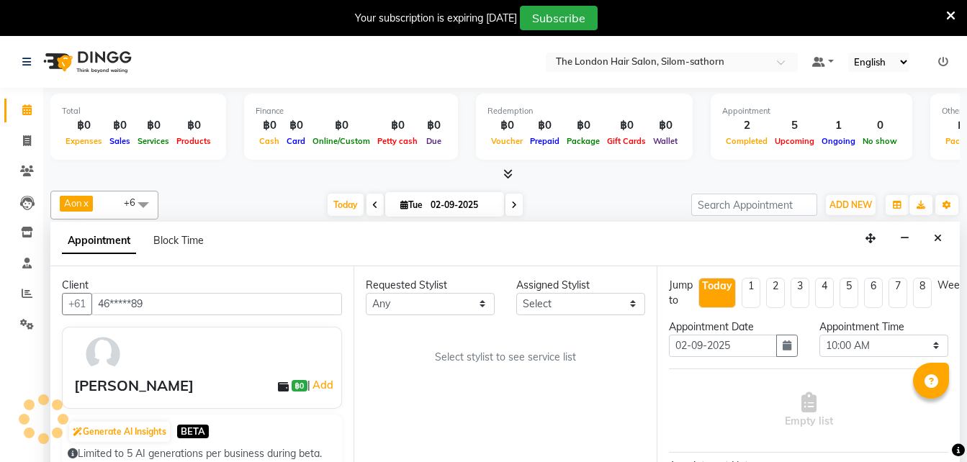
scroll to position [37, 0]
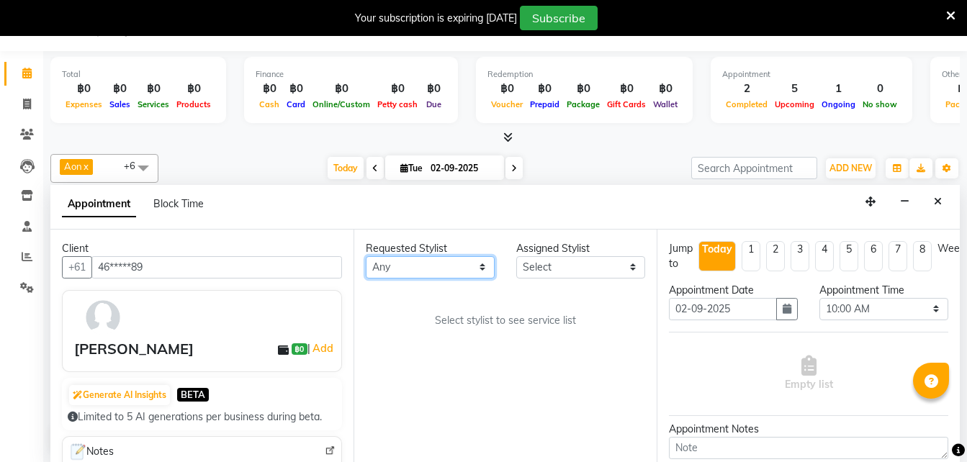
click at [440, 268] on select "Any Aon Apple Boss [PERSON_NAME] [PERSON_NAME]" at bounding box center [430, 267] width 129 height 22
select select "56710"
click at [366, 256] on select "Any Aon Apple Boss [PERSON_NAME] [PERSON_NAME]" at bounding box center [430, 267] width 129 height 22
select select "56710"
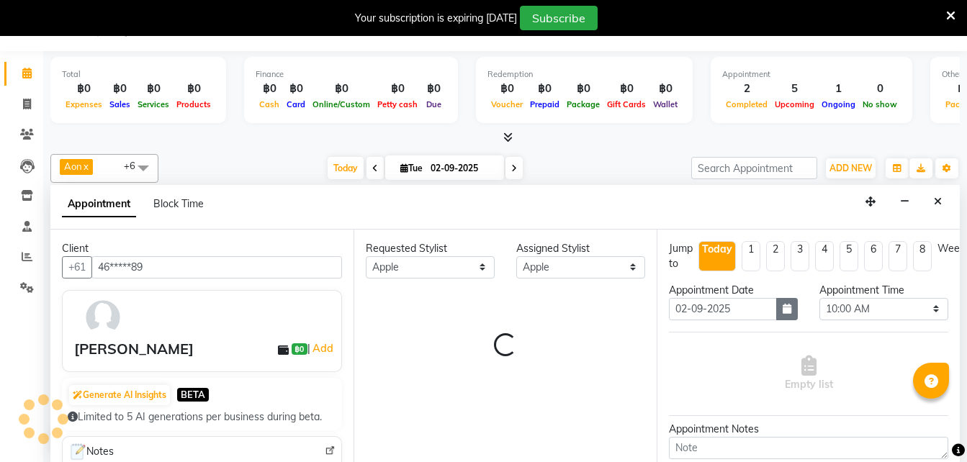
click at [782, 305] on icon "button" at bounding box center [786, 309] width 9 height 10
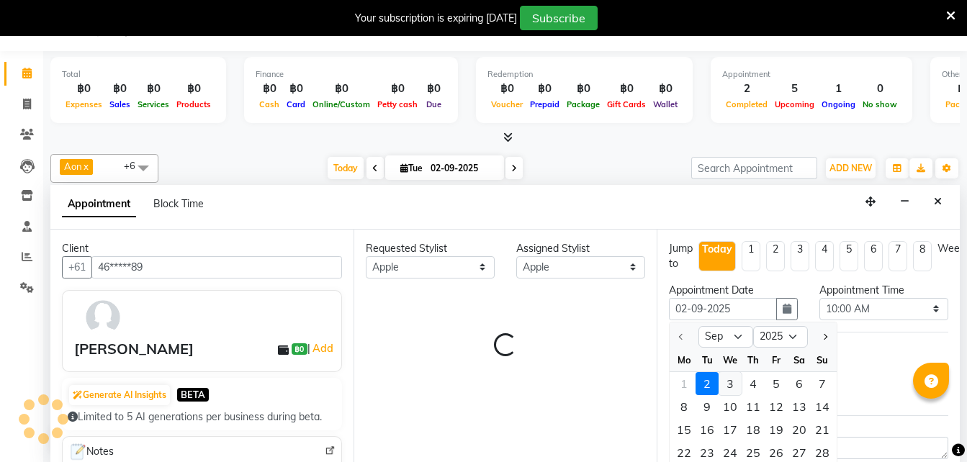
click at [733, 386] on div "3" at bounding box center [729, 383] width 23 height 23
type input "03-09-2025"
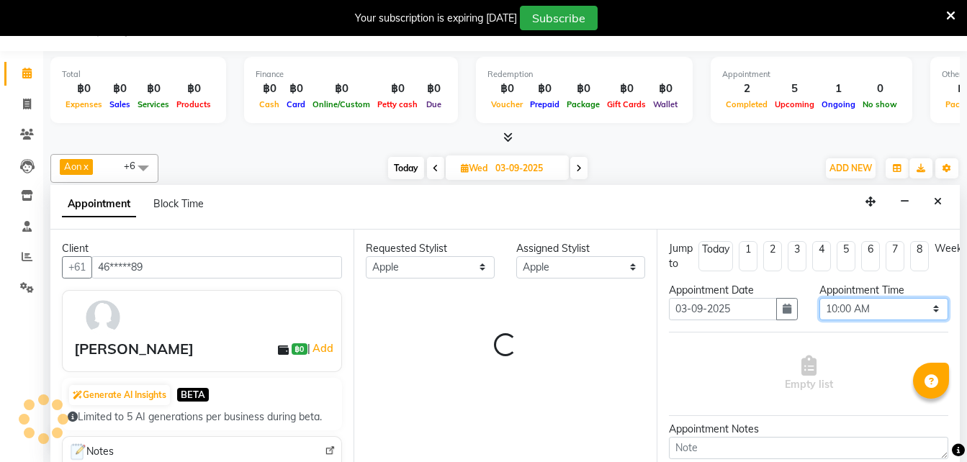
click at [840, 309] on select "Select 10:00 AM 10:05 AM 10:10 AM 10:15 AM 10:20 AM 10:25 AM 10:30 AM 10:35 AM …" at bounding box center [883, 309] width 129 height 22
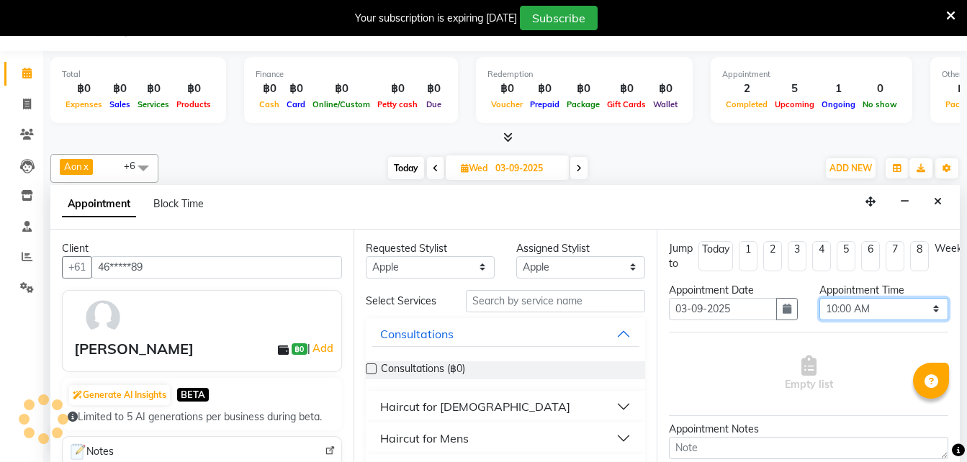
select select "840"
click at [819, 298] on select "Select 10:00 AM 10:05 AM 10:10 AM 10:15 AM 10:20 AM 10:25 AM 10:30 AM 10:35 AM …" at bounding box center [883, 309] width 129 height 22
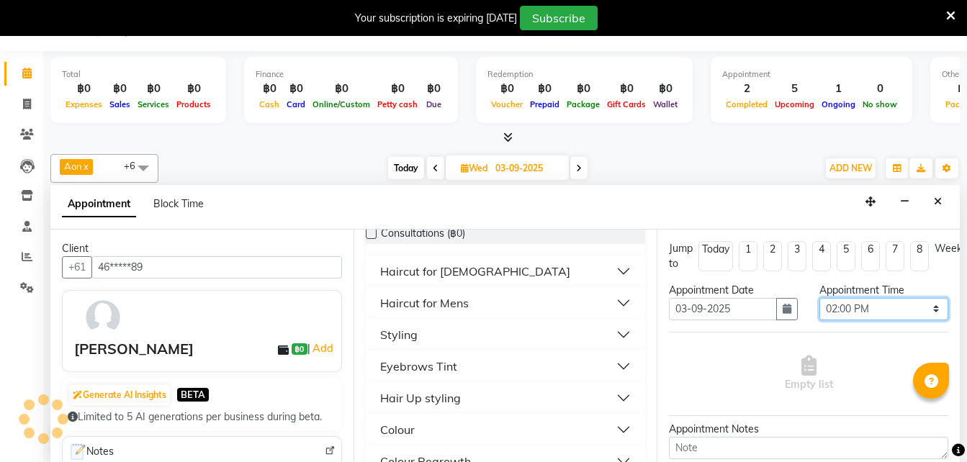
scroll to position [136, 0]
click at [447, 270] on div "Haircut for [DEMOGRAPHIC_DATA]" at bounding box center [475, 270] width 190 height 17
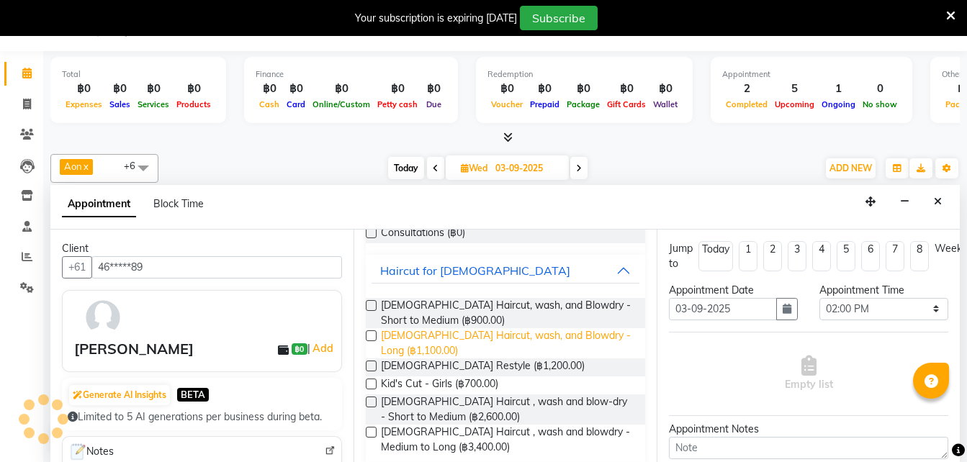
click at [496, 339] on span "[DEMOGRAPHIC_DATA] Haircut, wash, and Blowdry - Long (฿1,100.00)" at bounding box center [507, 343] width 253 height 30
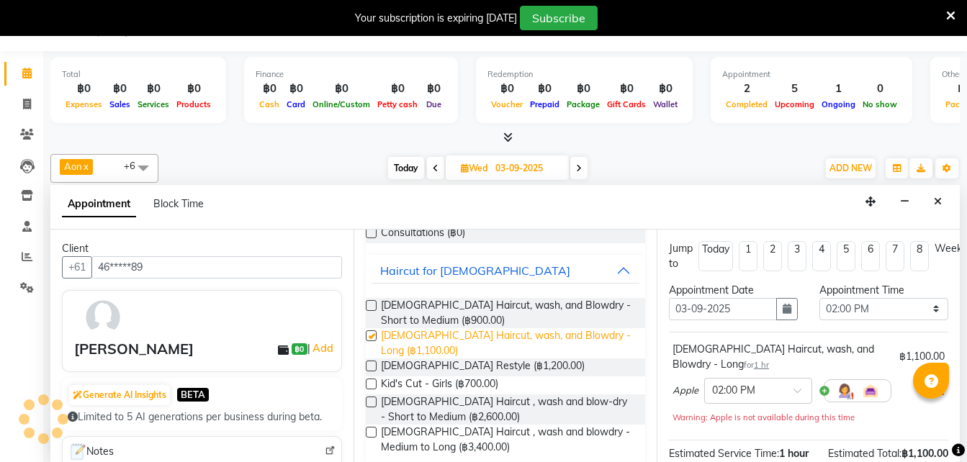
checkbox input "false"
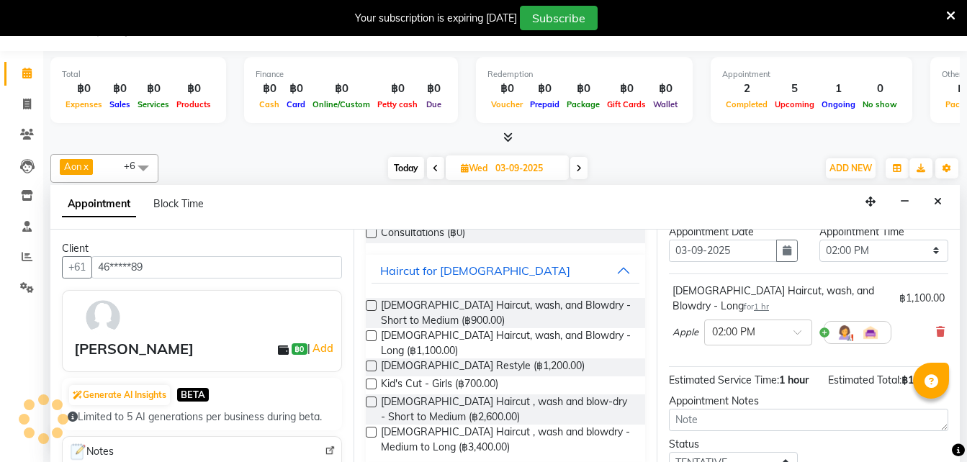
scroll to position [187, 0]
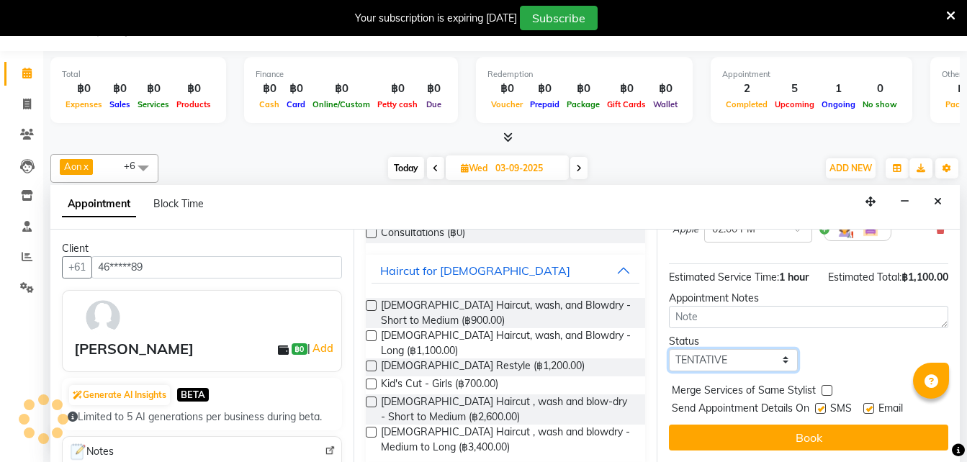
click at [712, 349] on select "Select TENTATIVE CONFIRM UPCOMING" at bounding box center [733, 360] width 129 height 22
select select "confirm booking"
click at [669, 349] on select "Select TENTATIVE CONFIRM UPCOMING" at bounding box center [733, 360] width 129 height 22
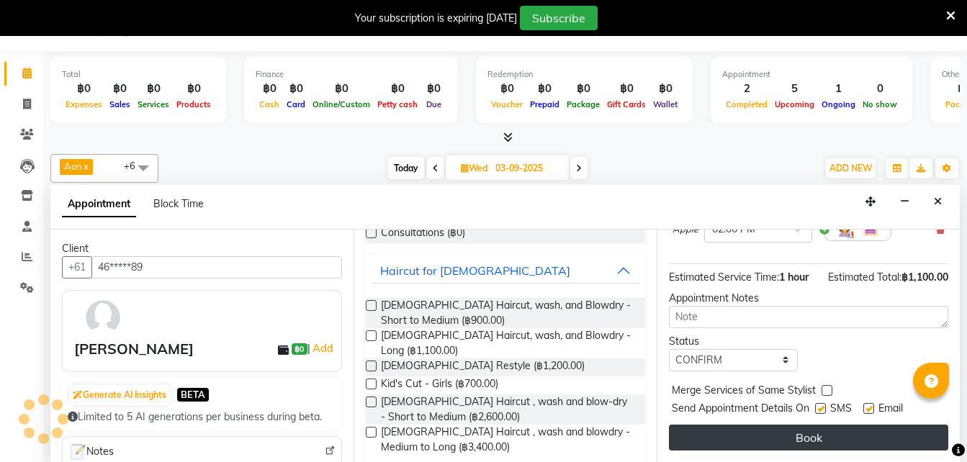
click at [698, 429] on button "Book" at bounding box center [808, 438] width 279 height 26
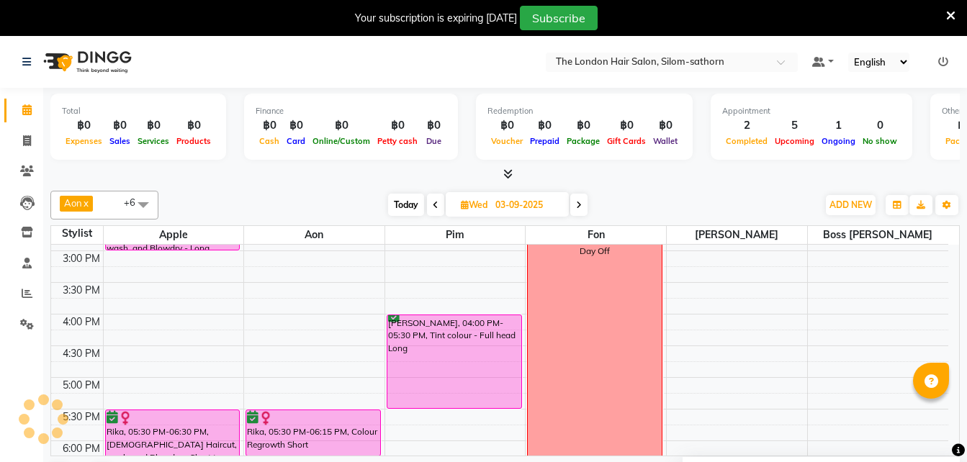
scroll to position [0, 0]
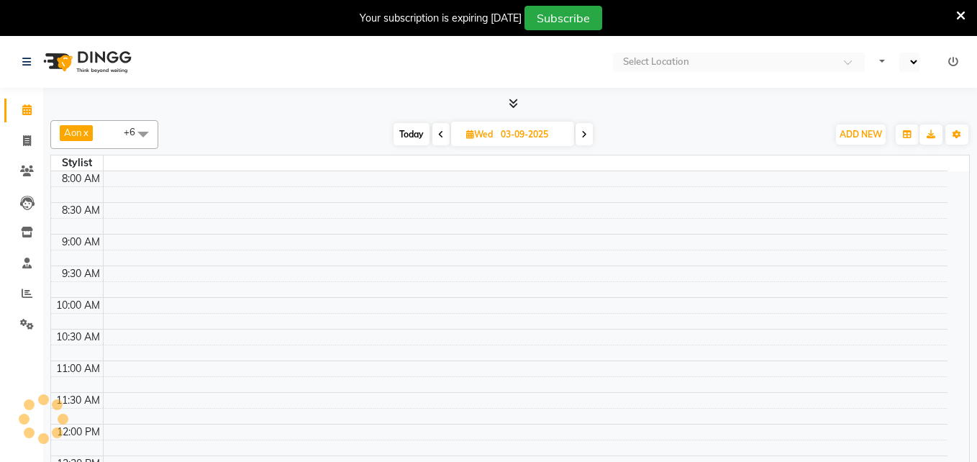
select select "en"
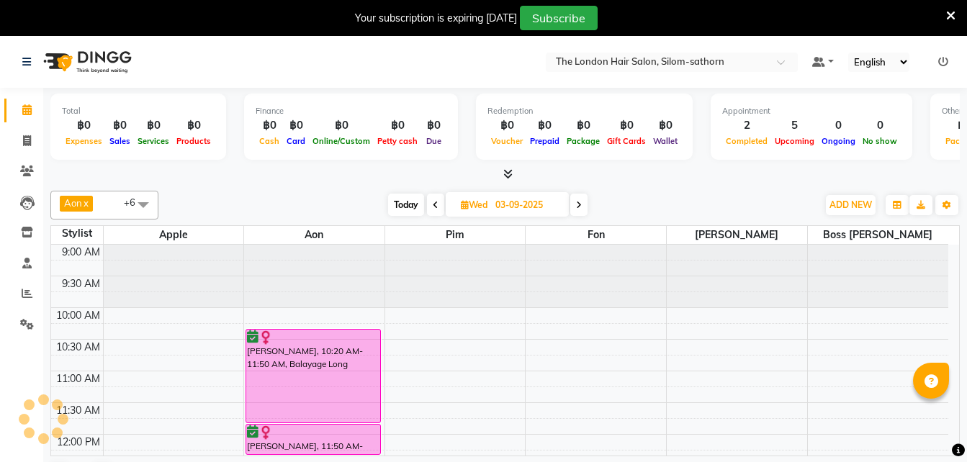
click at [483, 197] on span "Wed 03-09-2025" at bounding box center [507, 204] width 123 height 24
click at [490, 209] on span "Wed" at bounding box center [474, 204] width 34 height 11
select select "9"
select select "2025"
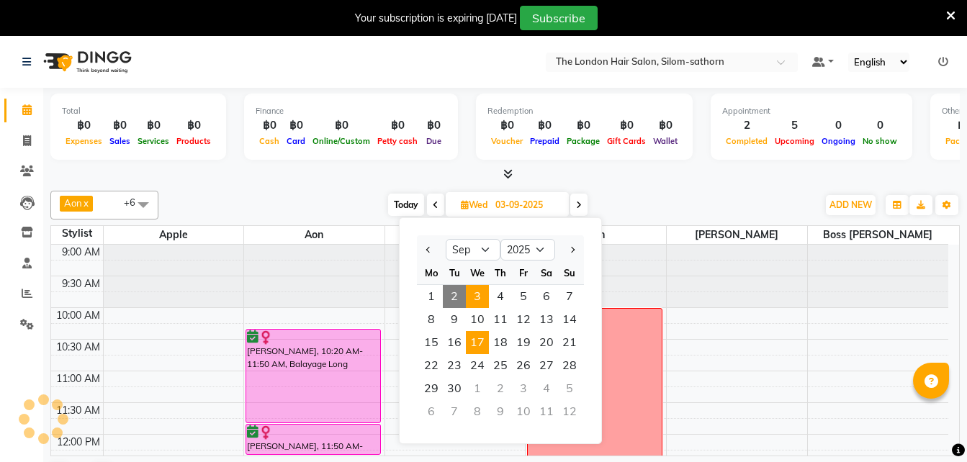
click at [476, 339] on span "17" at bounding box center [477, 342] width 23 height 23
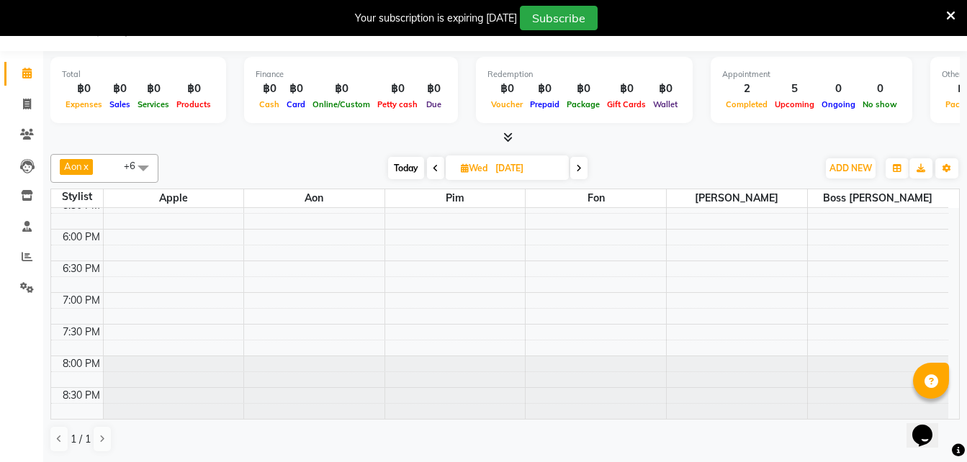
scroll to position [482, 0]
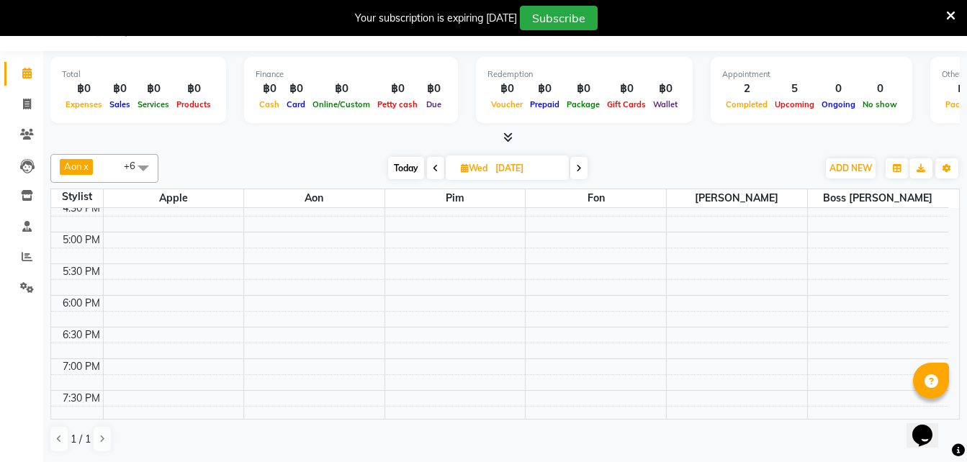
click at [395, 163] on span "Today" at bounding box center [406, 168] width 36 height 22
type input "02-09-2025"
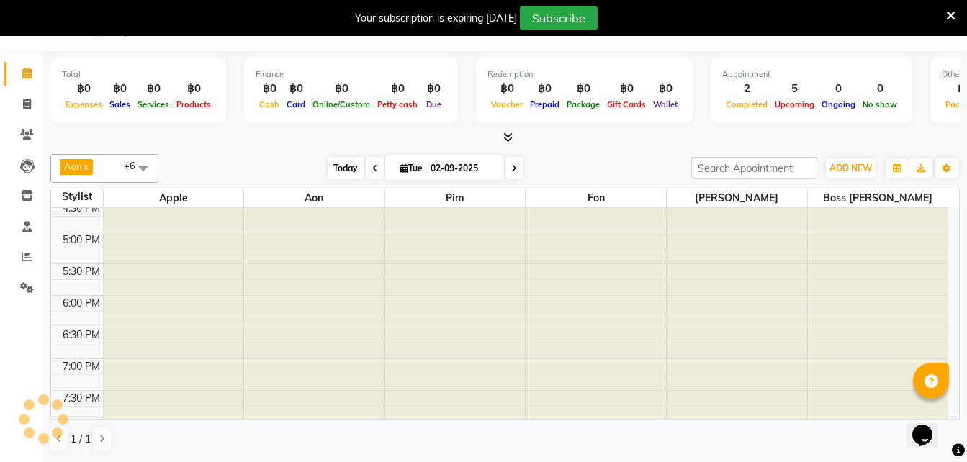
scroll to position [0, 0]
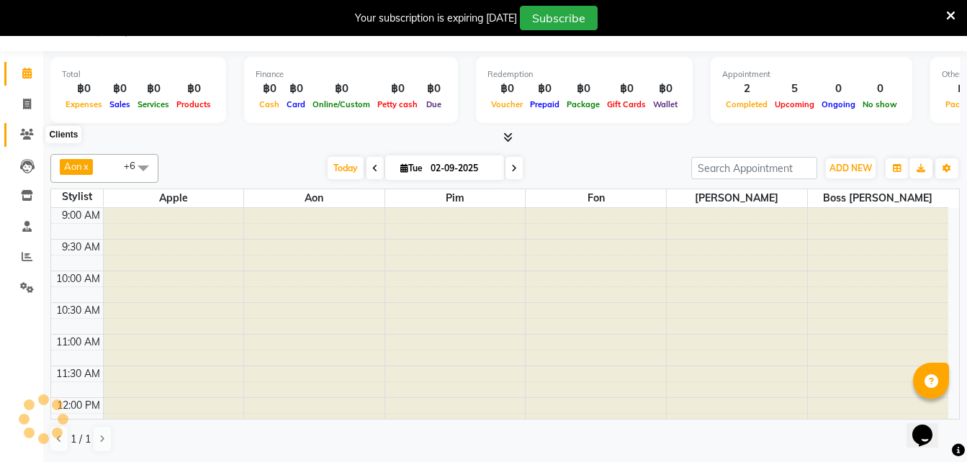
click at [30, 137] on icon at bounding box center [27, 134] width 14 height 11
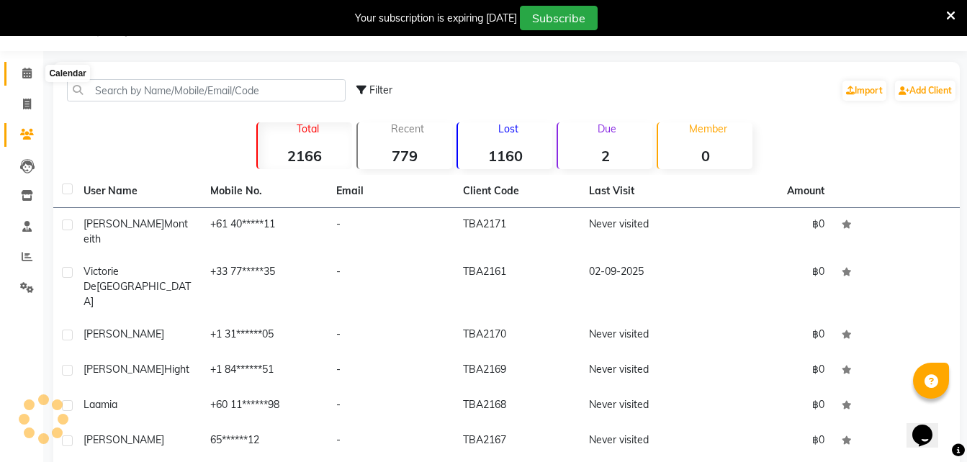
click at [26, 78] on span at bounding box center [26, 74] width 25 height 17
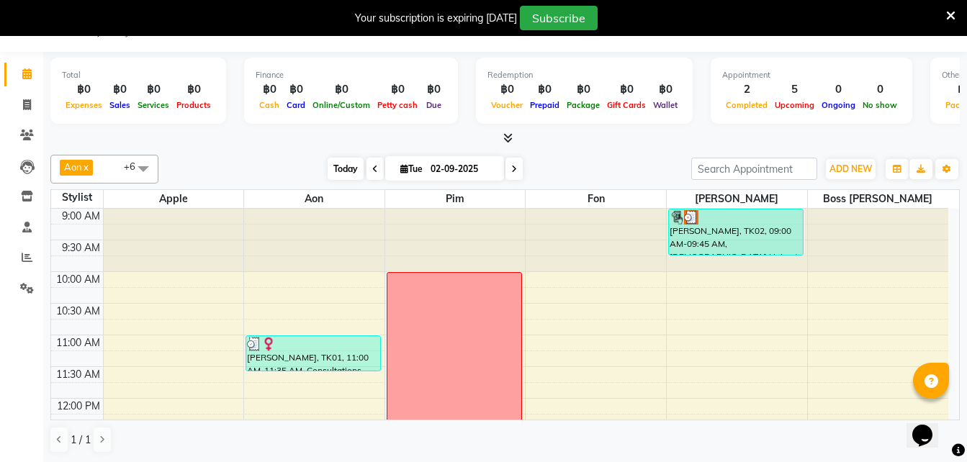
click at [337, 163] on span "Today" at bounding box center [346, 169] width 36 height 22
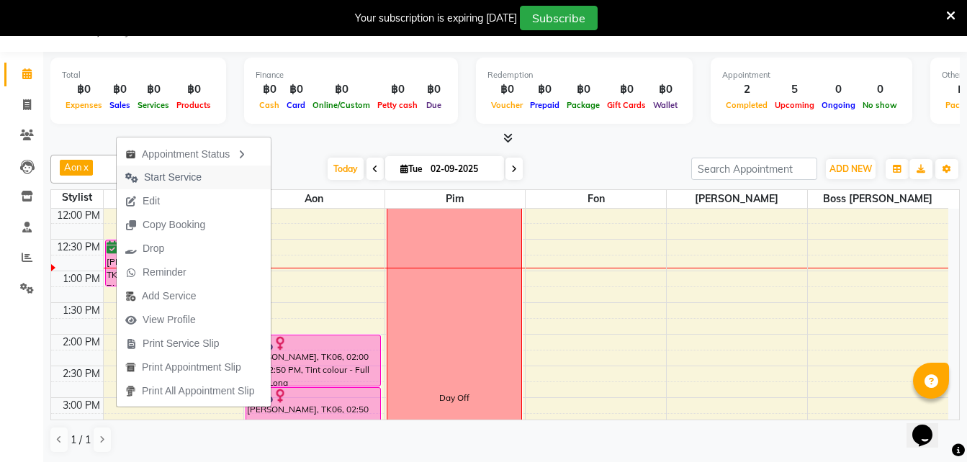
click at [161, 169] on span "Start Service" at bounding box center [164, 178] width 94 height 24
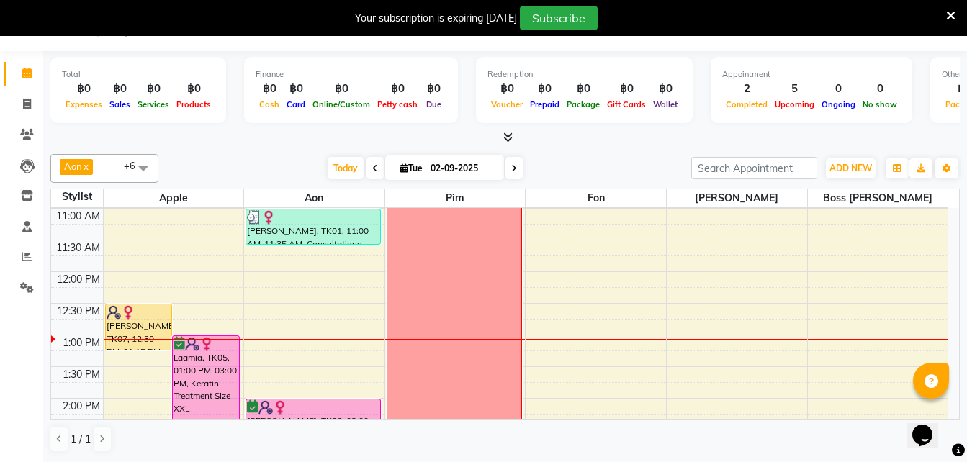
scroll to position [125, 0]
click at [513, 168] on icon at bounding box center [514, 168] width 6 height 9
type input "03-09-2025"
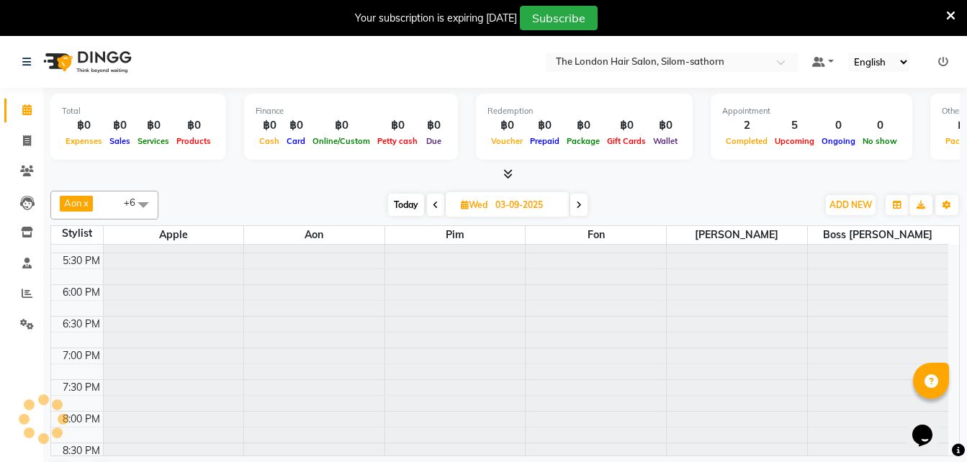
scroll to position [548, 0]
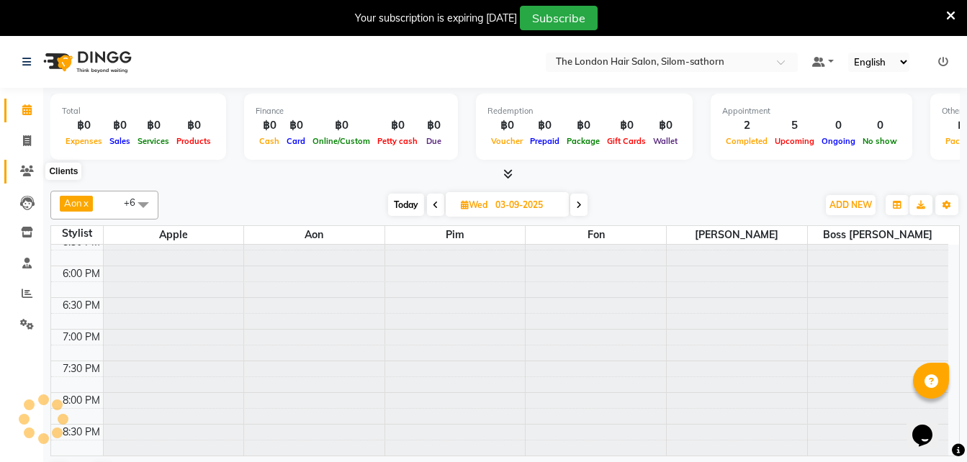
click at [24, 166] on icon at bounding box center [27, 171] width 14 height 11
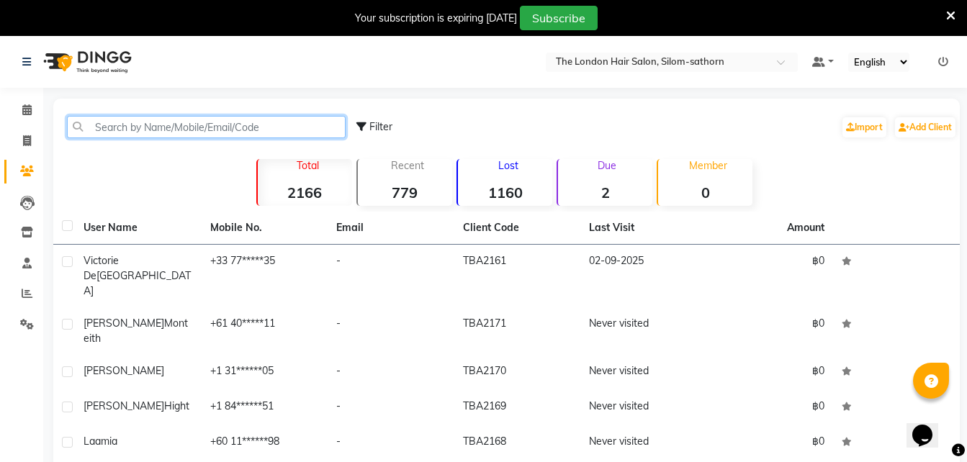
click at [147, 128] on input "text" at bounding box center [206, 127] width 279 height 22
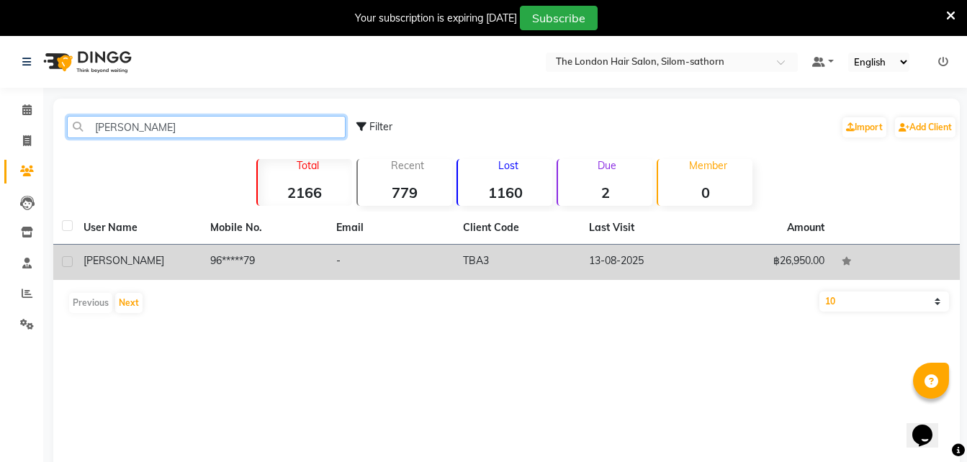
type input "sylvia"
click at [227, 260] on td "96*****79" at bounding box center [265, 262] width 127 height 35
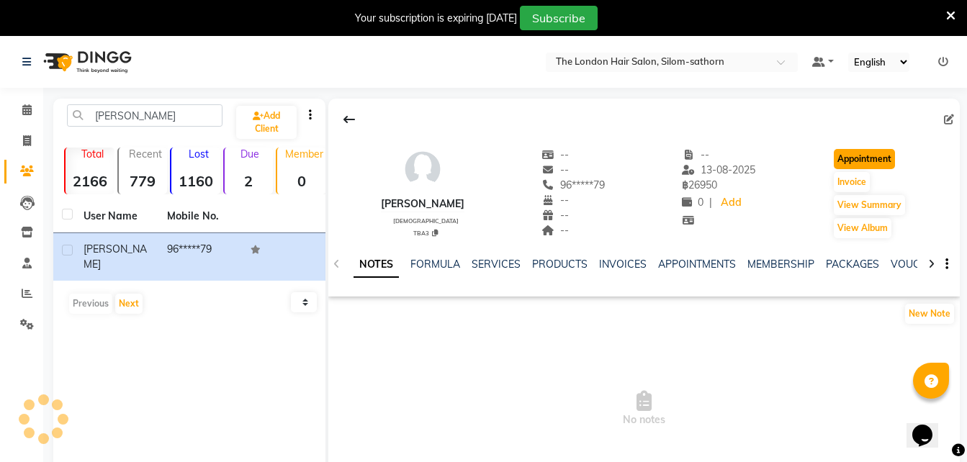
click at [871, 155] on button "Appointment" at bounding box center [864, 159] width 61 height 20
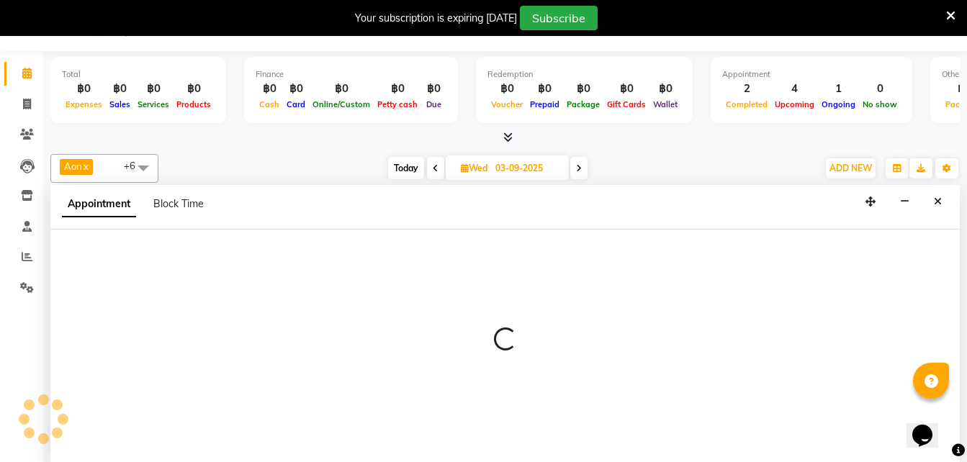
type input "02-09-2025"
select select "tentative"
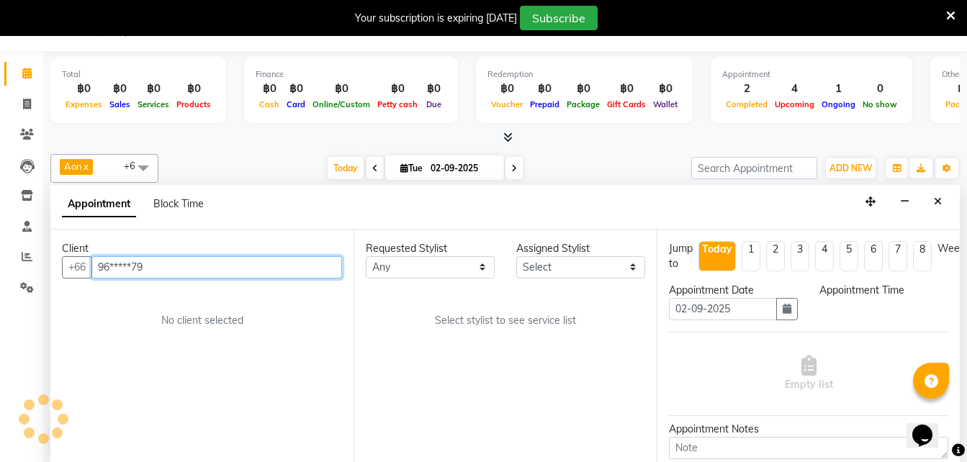
select select "600"
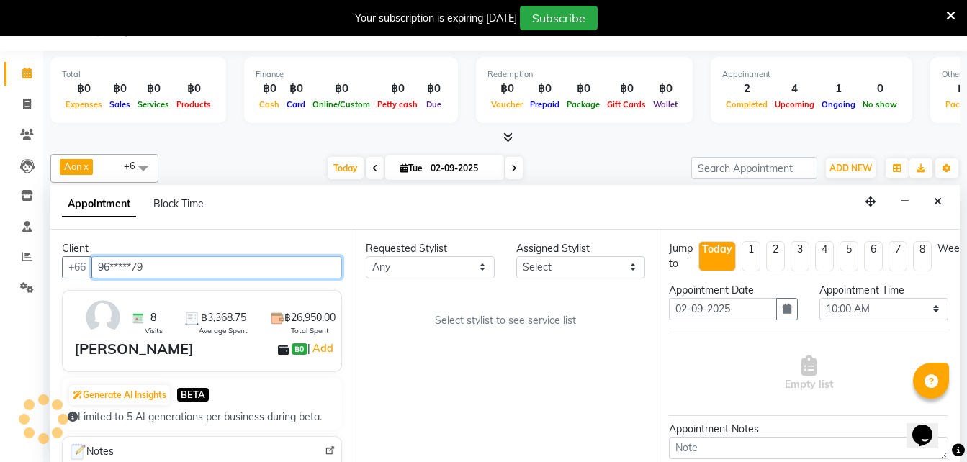
scroll to position [254, 0]
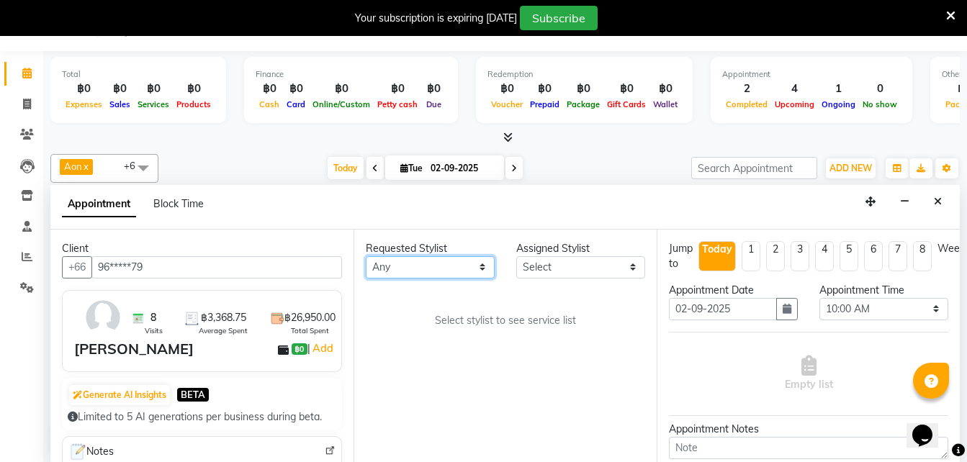
click at [394, 262] on select "Any Aon Apple Boss [PERSON_NAME] [PERSON_NAME]" at bounding box center [430, 267] width 129 height 22
select select "56710"
click at [366, 256] on select "Any Aon Apple Boss [PERSON_NAME] [PERSON_NAME]" at bounding box center [430, 267] width 129 height 22
select select "56710"
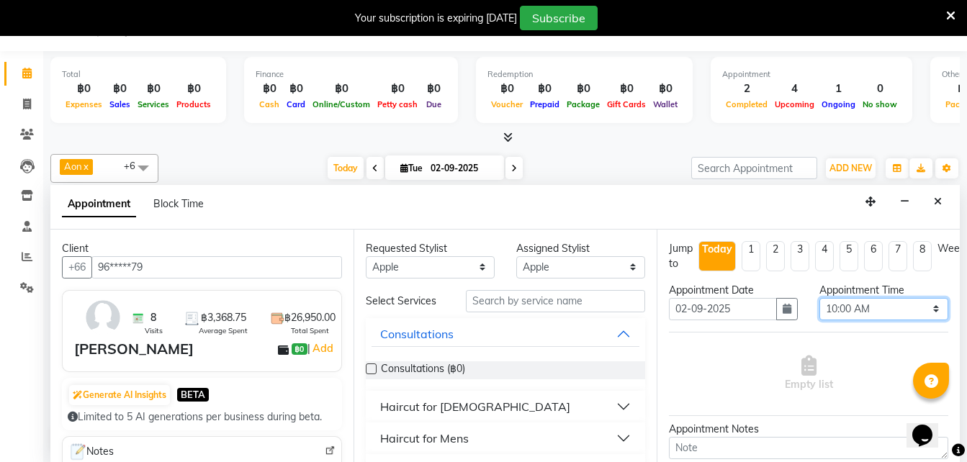
click at [841, 312] on select "Select 10:00 AM 10:05 AM 10:10 AM 10:15 AM 10:20 AM 10:25 AM 10:30 AM 10:35 AM …" at bounding box center [883, 309] width 129 height 22
select select "630"
click at [819, 298] on select "Select 10:00 AM 10:05 AM 10:10 AM 10:15 AM 10:20 AM 10:25 AM 10:30 AM 10:35 AM …" at bounding box center [883, 309] width 129 height 22
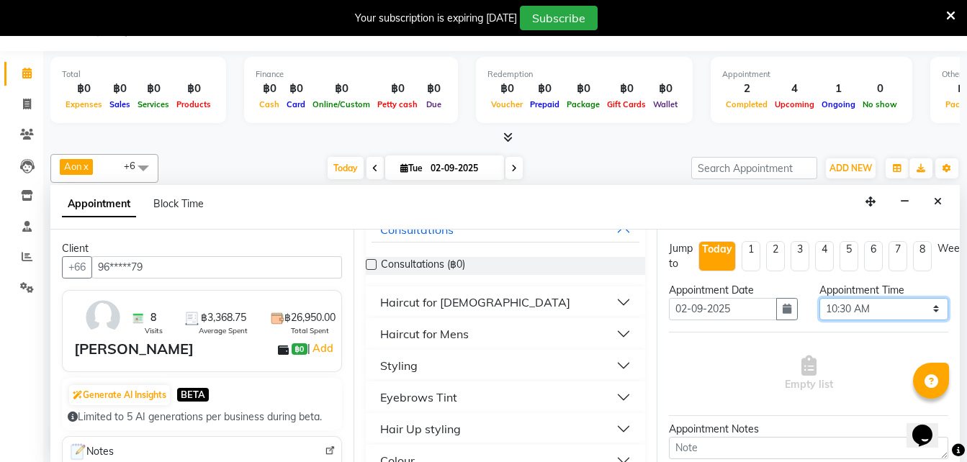
scroll to position [118, 0]
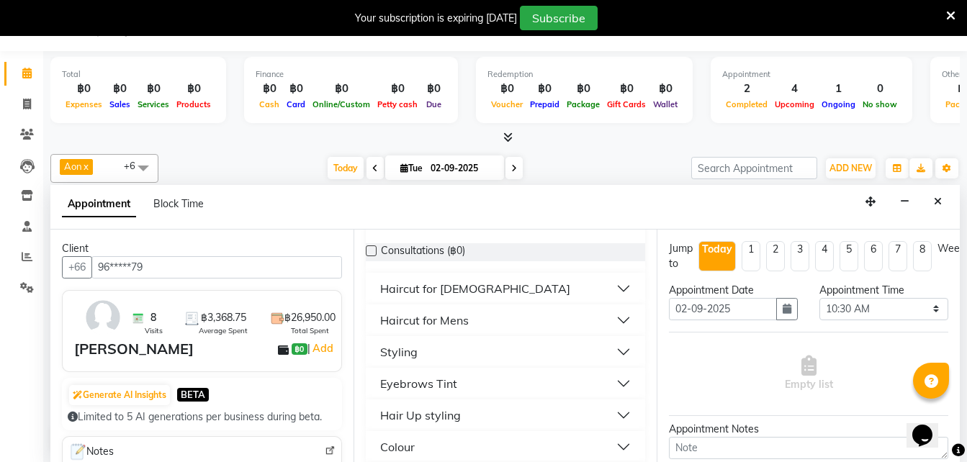
click at [420, 319] on div "Haircut for Mens" at bounding box center [424, 320] width 89 height 17
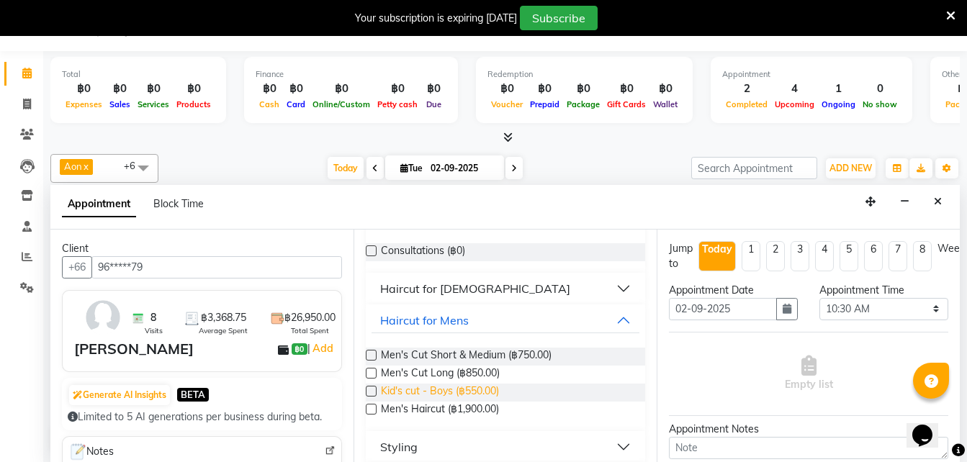
click at [430, 394] on span "Kid's cut - Boys (฿550.00)" at bounding box center [440, 393] width 118 height 18
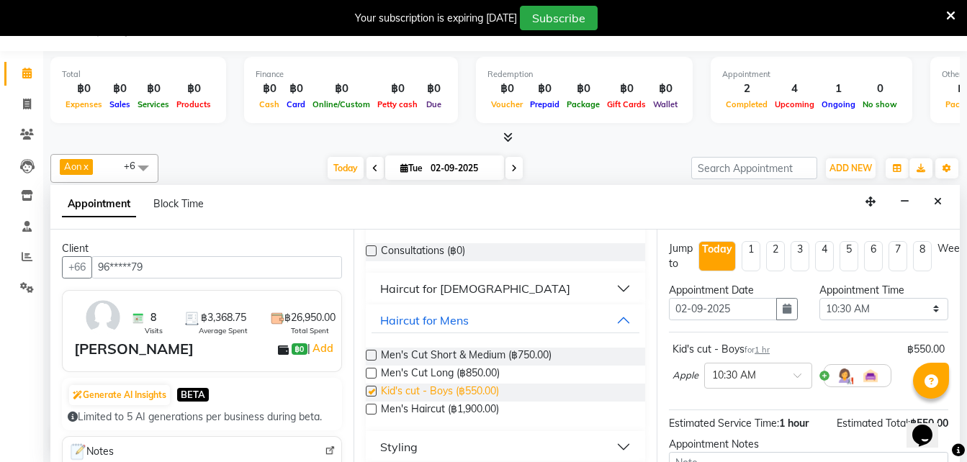
checkbox input "false"
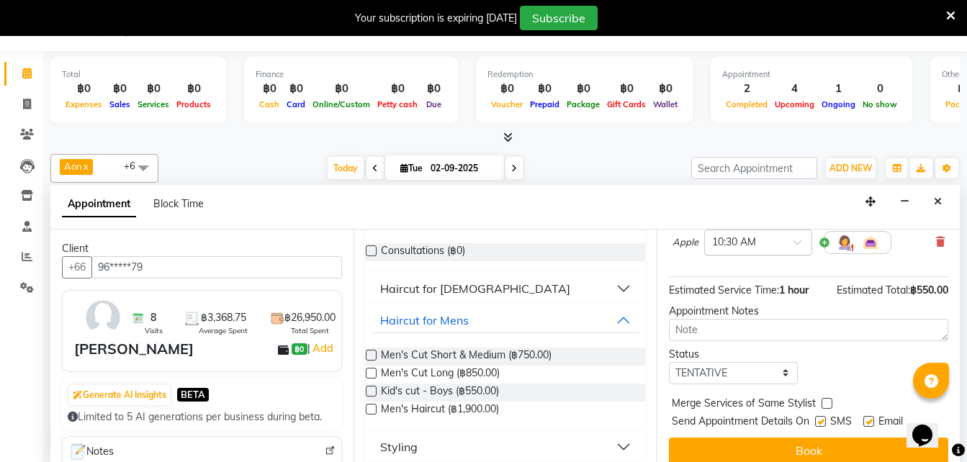
scroll to position [157, 0]
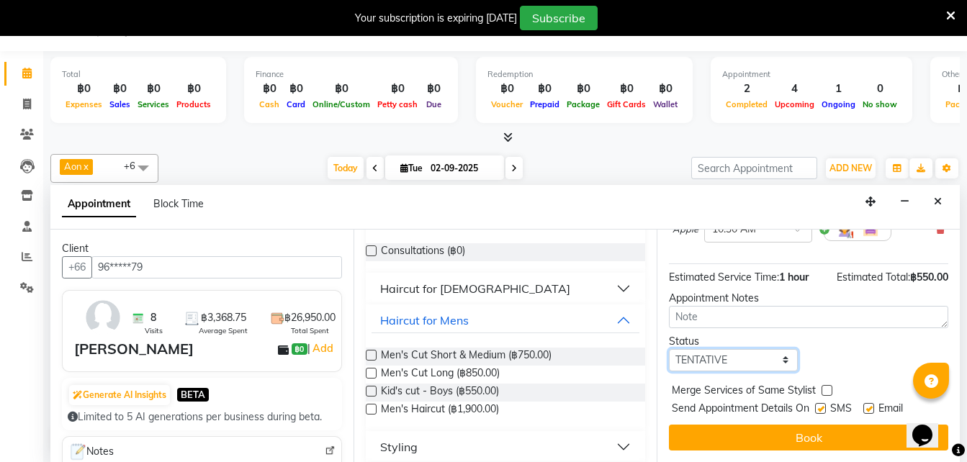
click at [700, 349] on select "Select TENTATIVE CONFIRM CHECK-IN UPCOMING" at bounding box center [733, 360] width 129 height 22
select select "confirm booking"
click at [669, 349] on select "Select TENTATIVE CONFIRM CHECK-IN UPCOMING" at bounding box center [733, 360] width 129 height 22
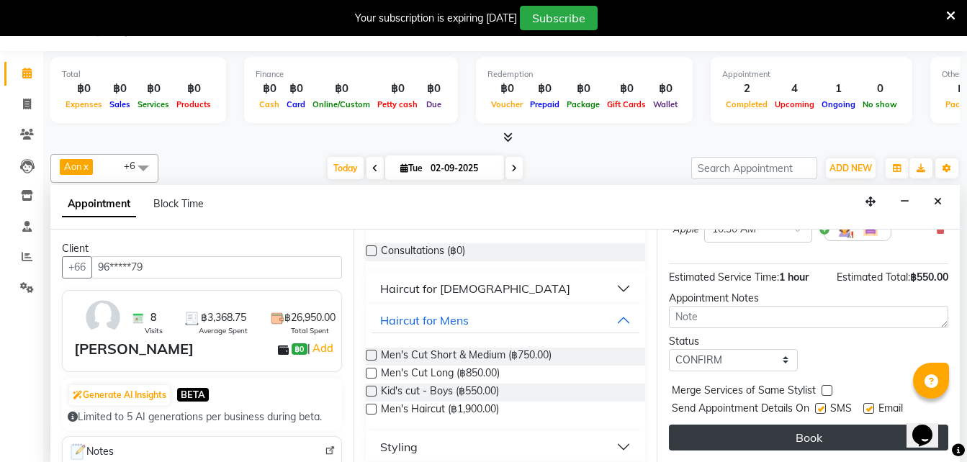
click at [751, 428] on button "Book" at bounding box center [808, 438] width 279 height 26
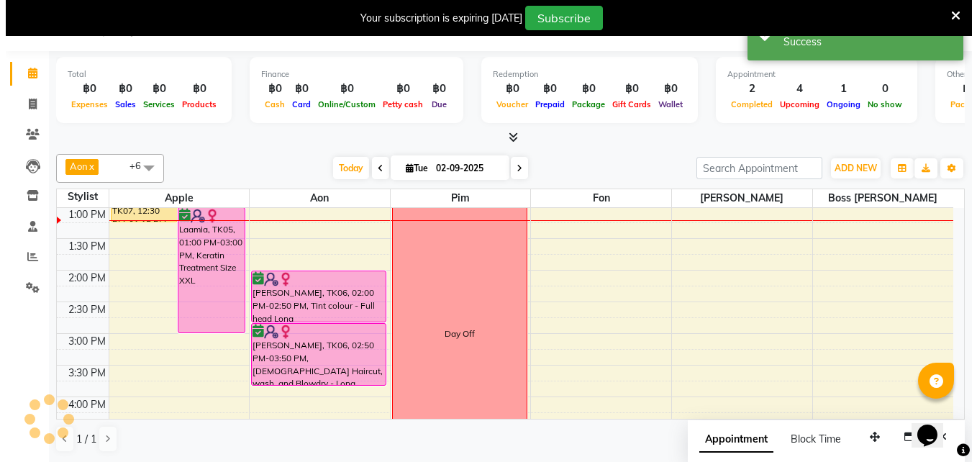
scroll to position [0, 0]
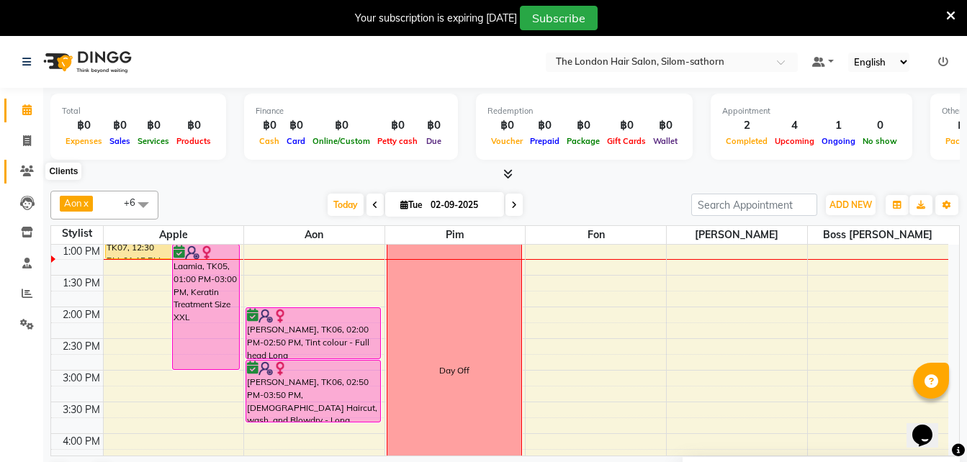
click at [22, 177] on span at bounding box center [26, 171] width 25 height 17
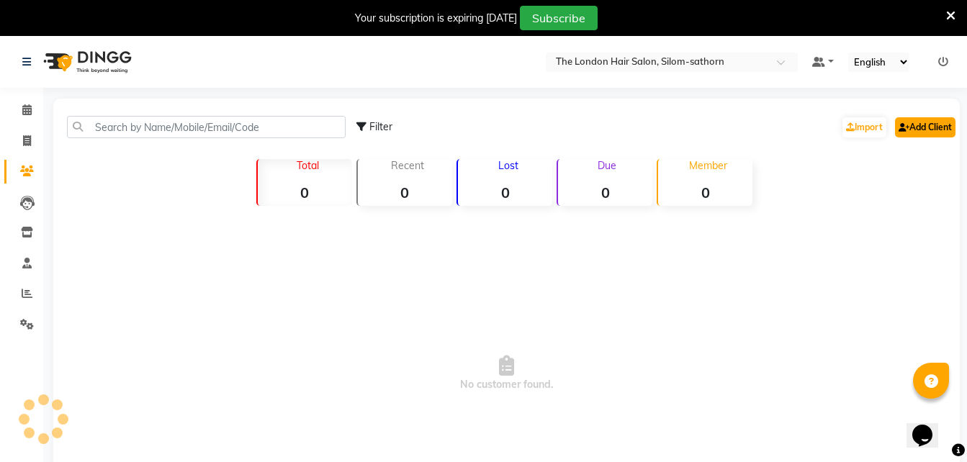
click at [921, 127] on link "Add Client" at bounding box center [925, 127] width 60 height 20
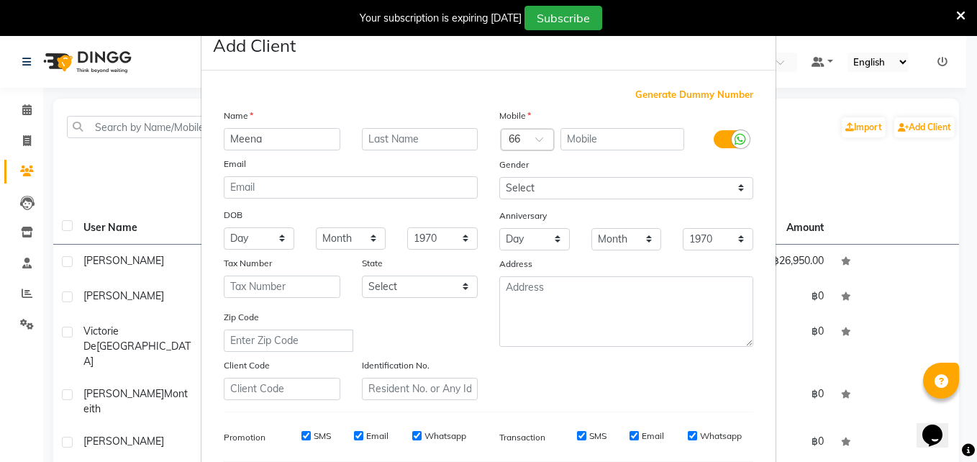
type input "Meena"
click at [515, 146] on div at bounding box center [528, 140] width 52 height 15
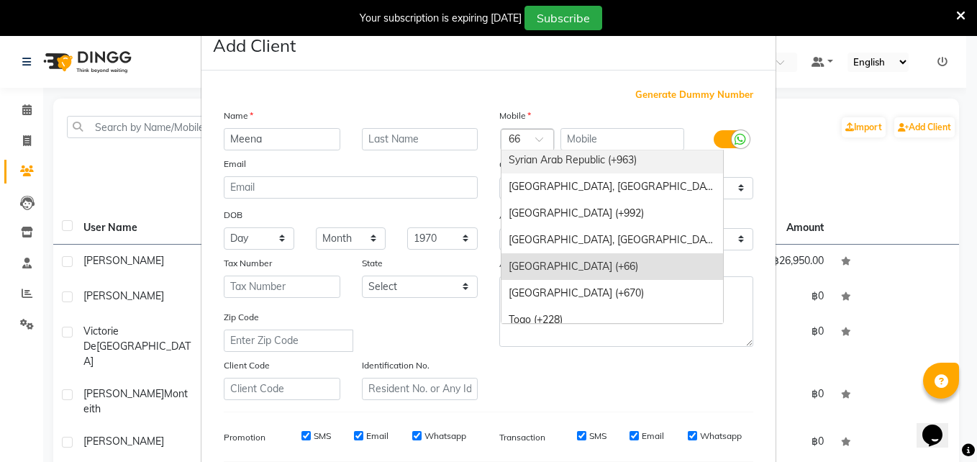
scroll to position [5486, 0]
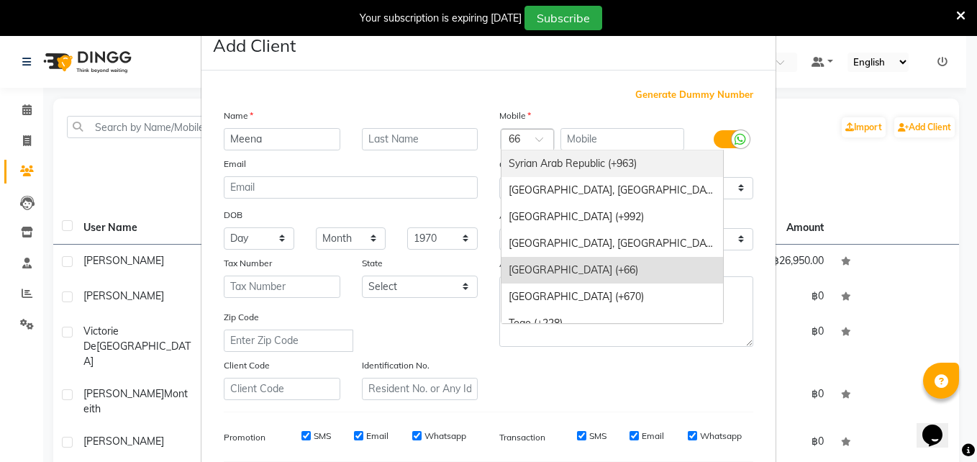
click at [520, 139] on div at bounding box center [528, 140] width 52 height 15
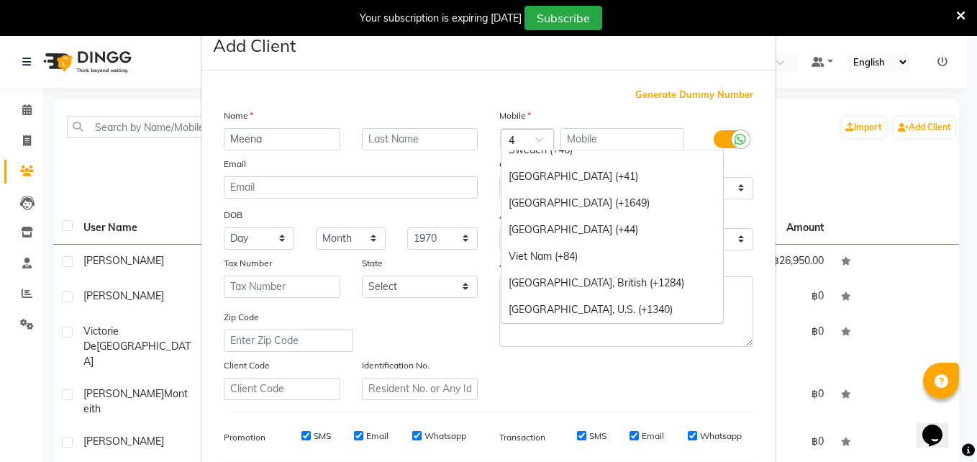
scroll to position [1212, 0]
type input "44"
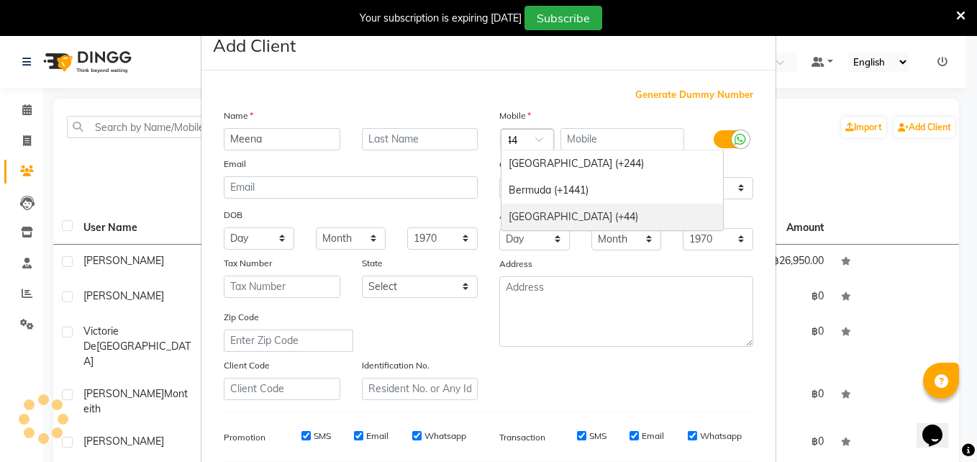
click at [527, 213] on div "United Kingdom (+44)" at bounding box center [613, 217] width 222 height 27
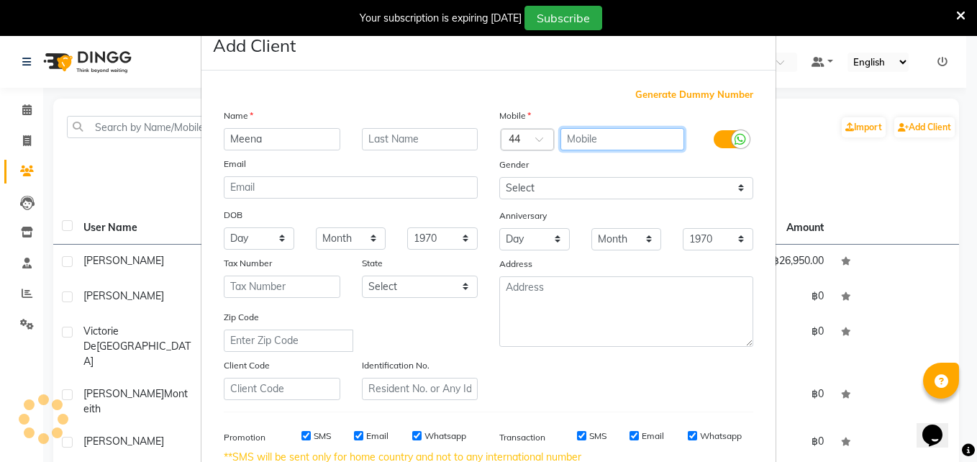
click at [594, 132] on input "text" at bounding box center [623, 139] width 125 height 22
type input "7736974071"
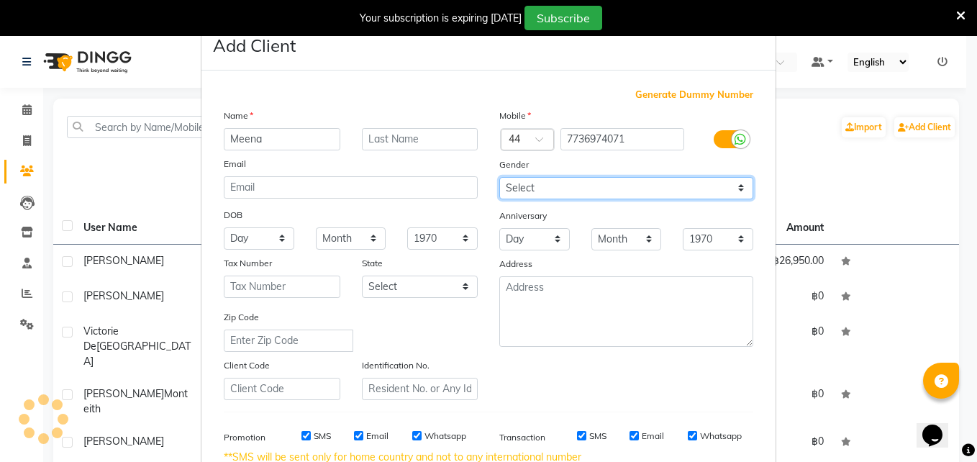
click at [516, 190] on select "Select [DEMOGRAPHIC_DATA] [DEMOGRAPHIC_DATA] Other Prefer Not To Say" at bounding box center [627, 188] width 254 height 22
select select "[DEMOGRAPHIC_DATA]"
click at [500, 177] on select "Select [DEMOGRAPHIC_DATA] [DEMOGRAPHIC_DATA] Other Prefer Not To Say" at bounding box center [627, 188] width 254 height 22
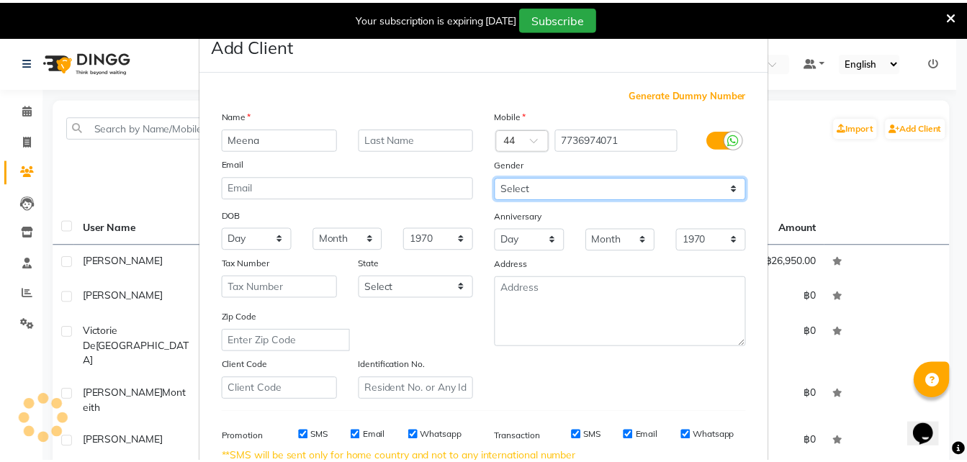
scroll to position [217, 0]
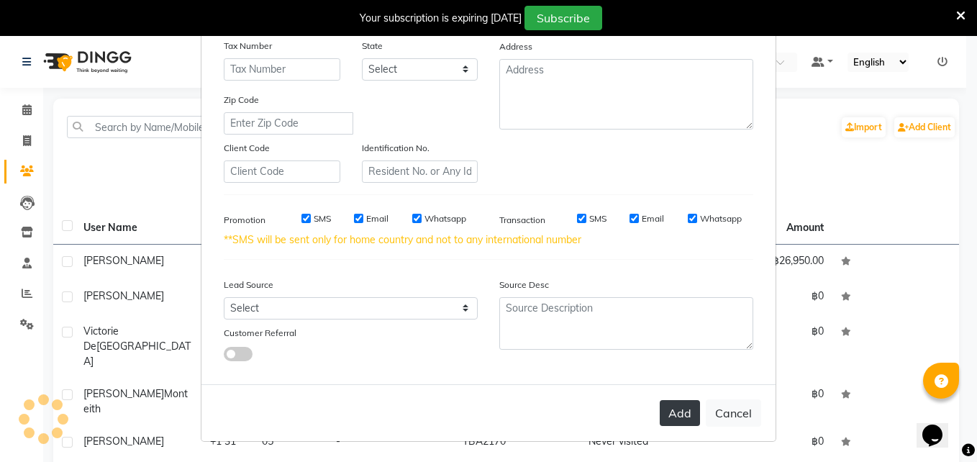
click at [672, 410] on button "Add" at bounding box center [680, 413] width 40 height 26
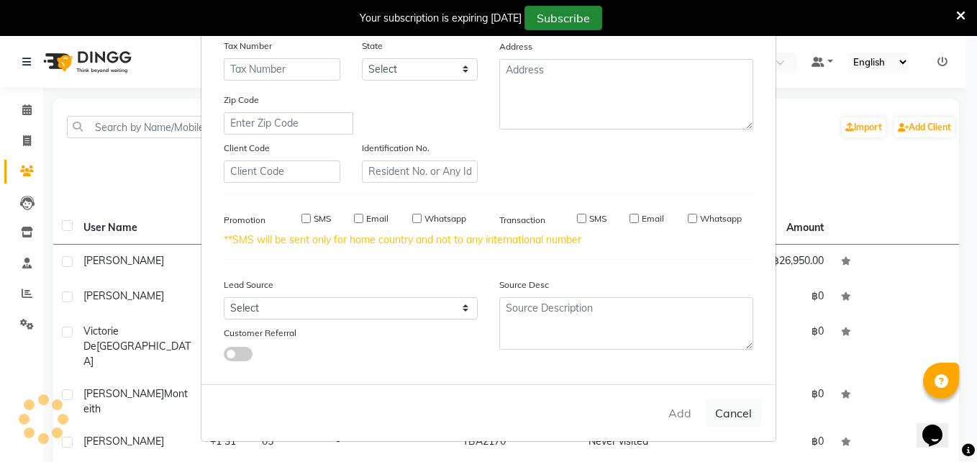
select select
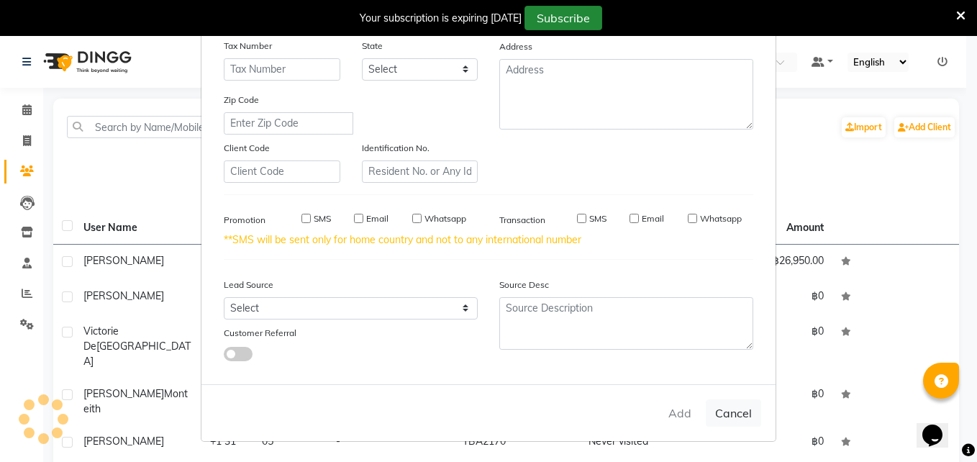
select select
checkbox input "false"
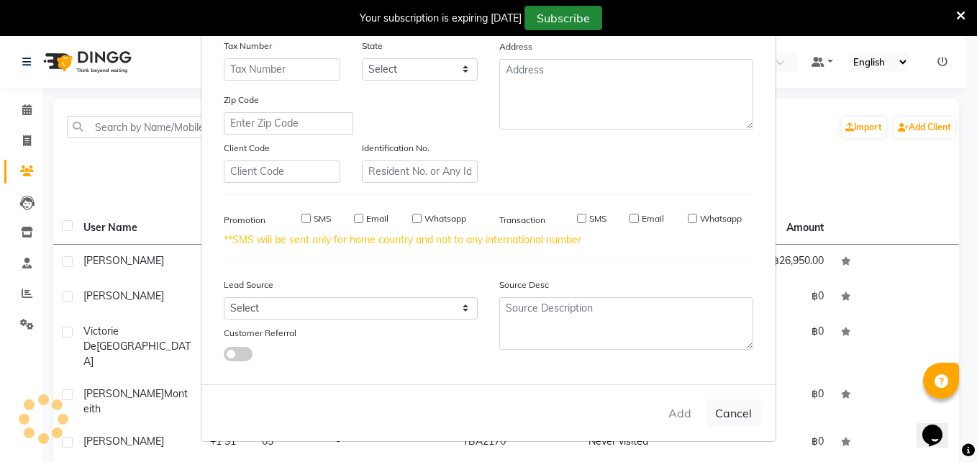
checkbox input "false"
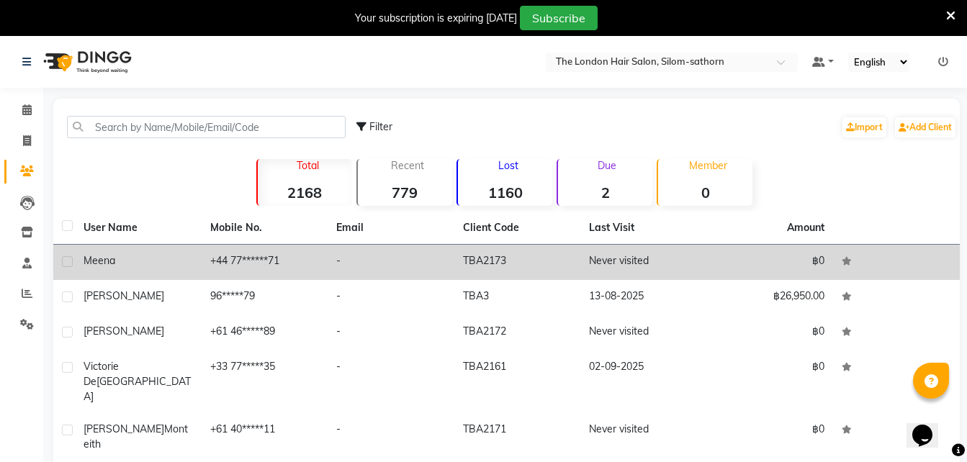
click at [225, 266] on td "+44 77******71" at bounding box center [265, 262] width 127 height 35
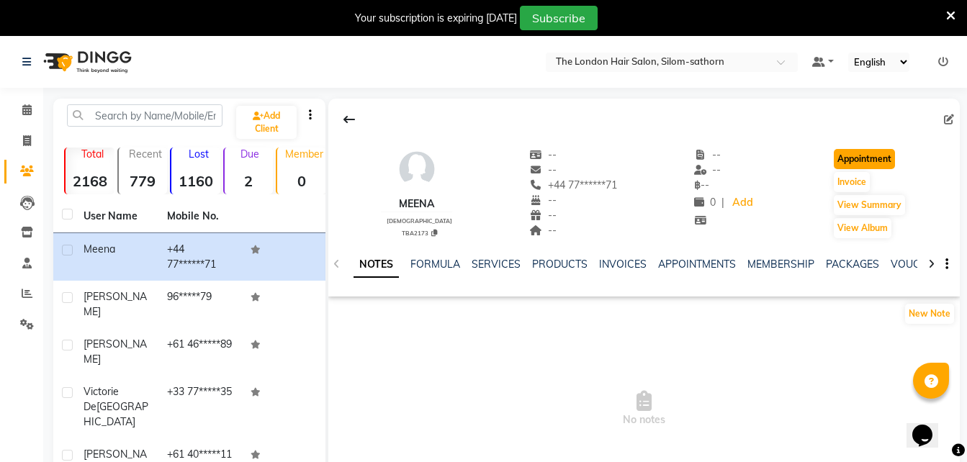
click at [852, 160] on button "Appointment" at bounding box center [864, 159] width 61 height 20
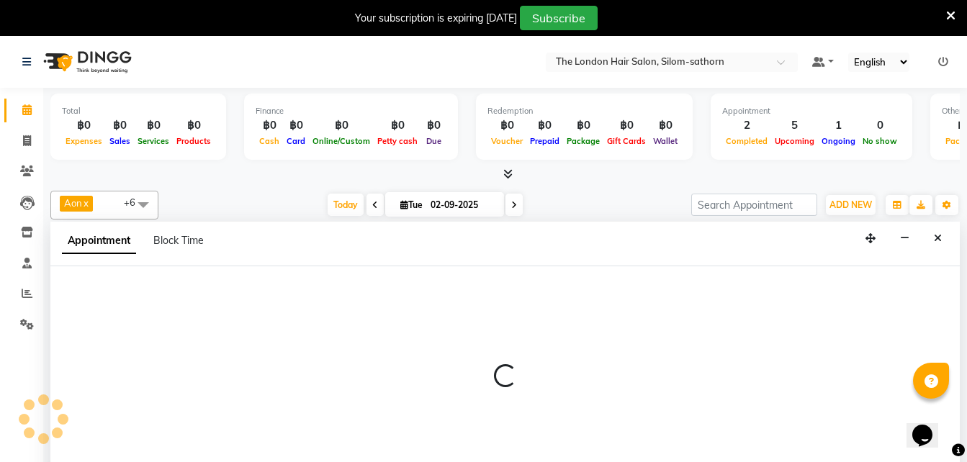
select select "tentative"
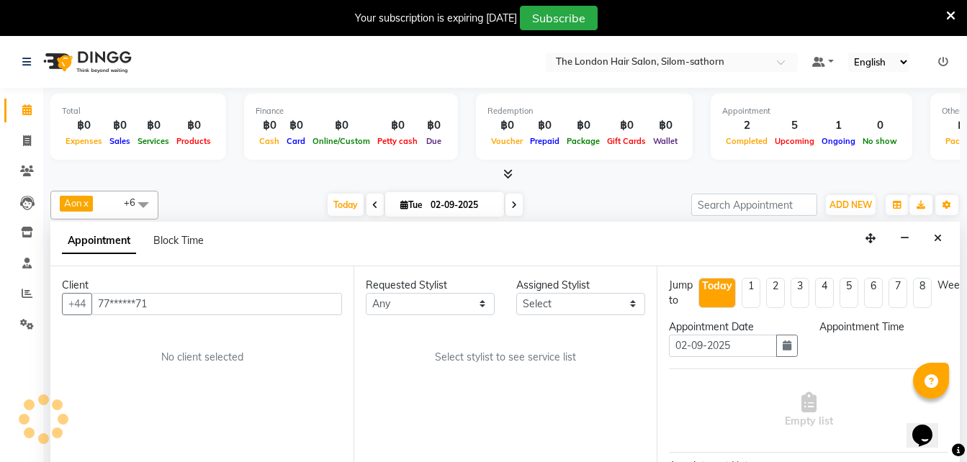
select select "600"
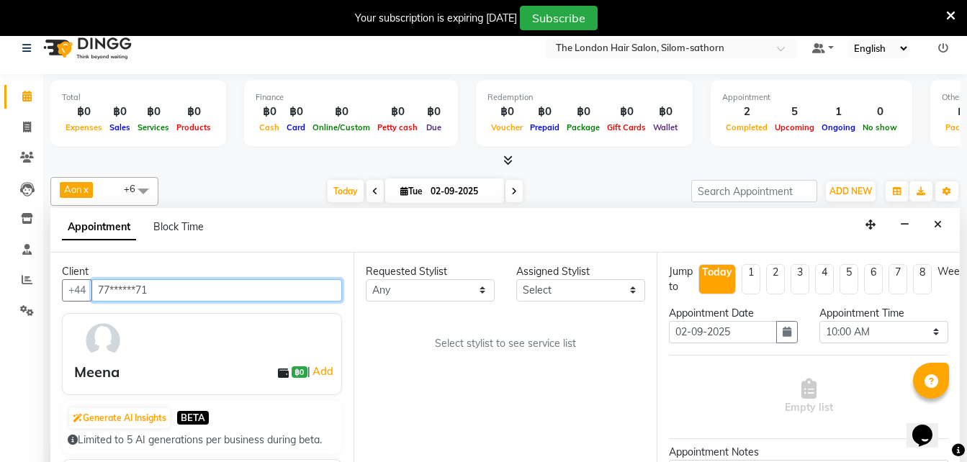
scroll to position [254, 0]
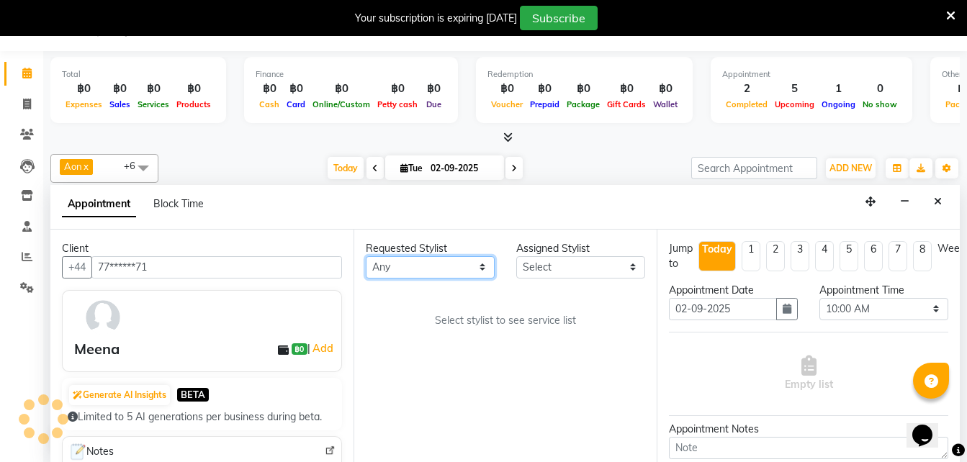
click at [416, 262] on select "Any Aon Apple Boss [PERSON_NAME] [PERSON_NAME]" at bounding box center [430, 267] width 129 height 22
select select "65351"
click at [366, 256] on select "Any Aon Apple Boss [PERSON_NAME] [PERSON_NAME]" at bounding box center [430, 267] width 129 height 22
select select "65351"
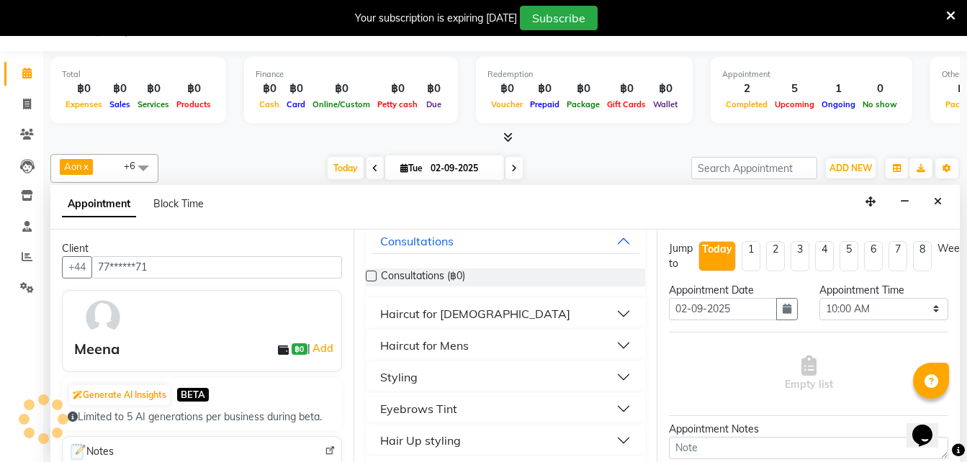
scroll to position [104, 0]
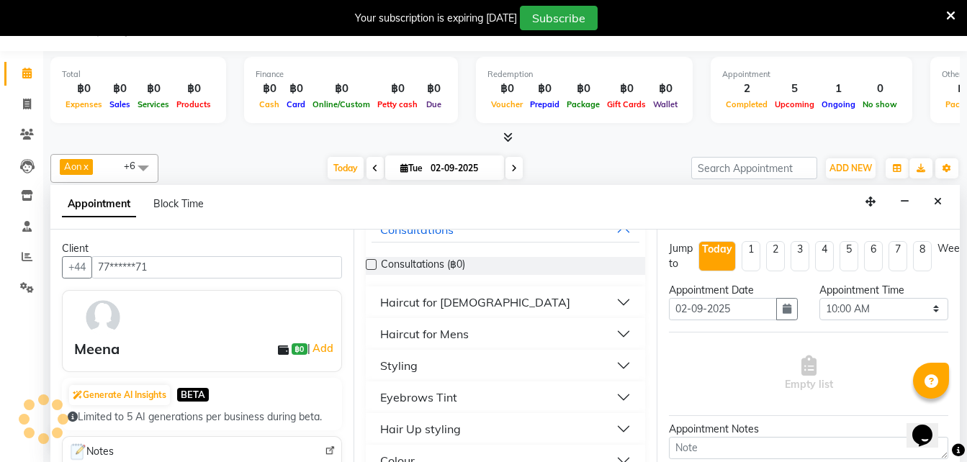
click at [458, 302] on div "Haircut for [DEMOGRAPHIC_DATA]" at bounding box center [475, 302] width 190 height 17
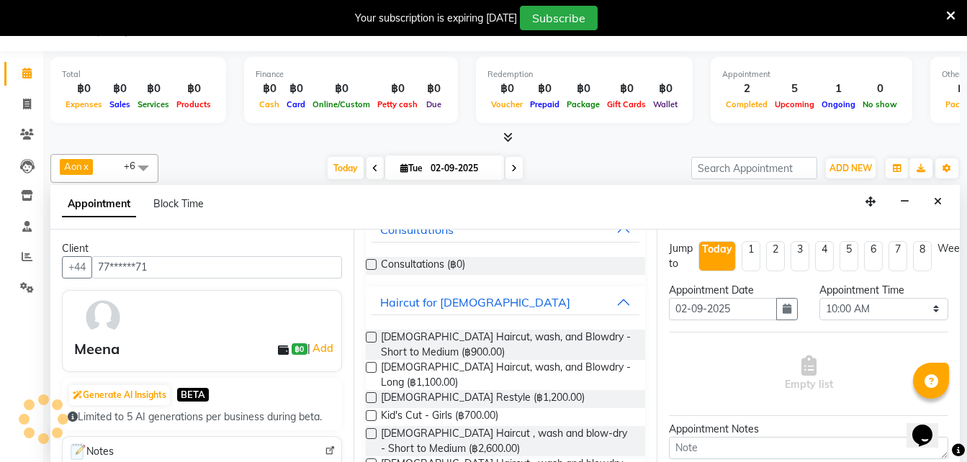
click at [376, 333] on label at bounding box center [371, 337] width 11 height 11
click at [375, 334] on input "checkbox" at bounding box center [370, 338] width 9 height 9
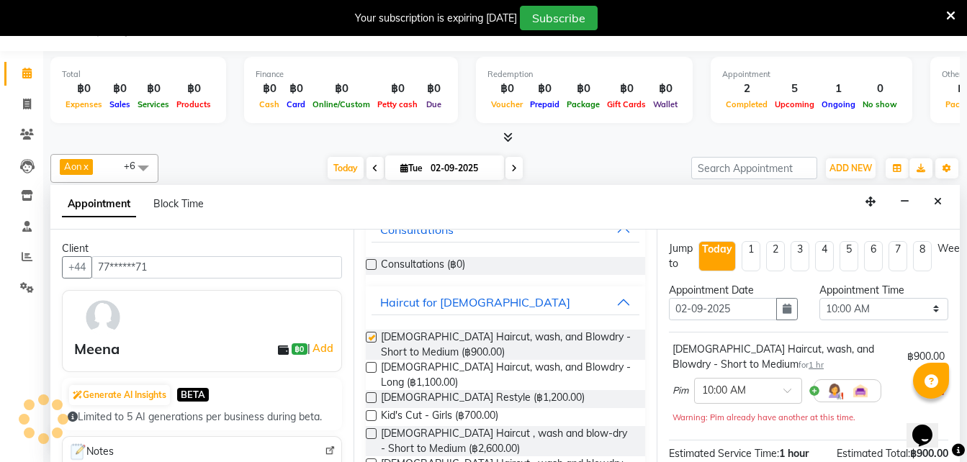
checkbox input "false"
click at [776, 311] on button "button" at bounding box center [787, 309] width 22 height 22
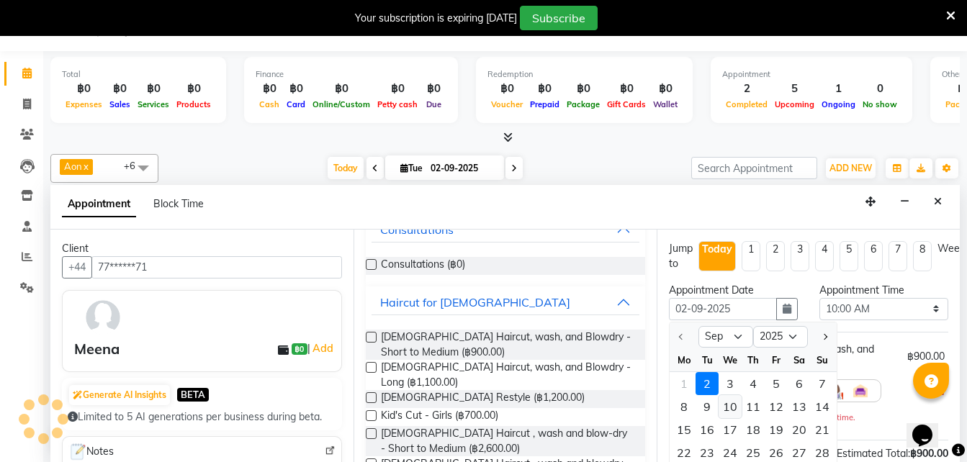
click at [718, 408] on div "10" at bounding box center [729, 406] width 23 height 23
type input "10-09-2025"
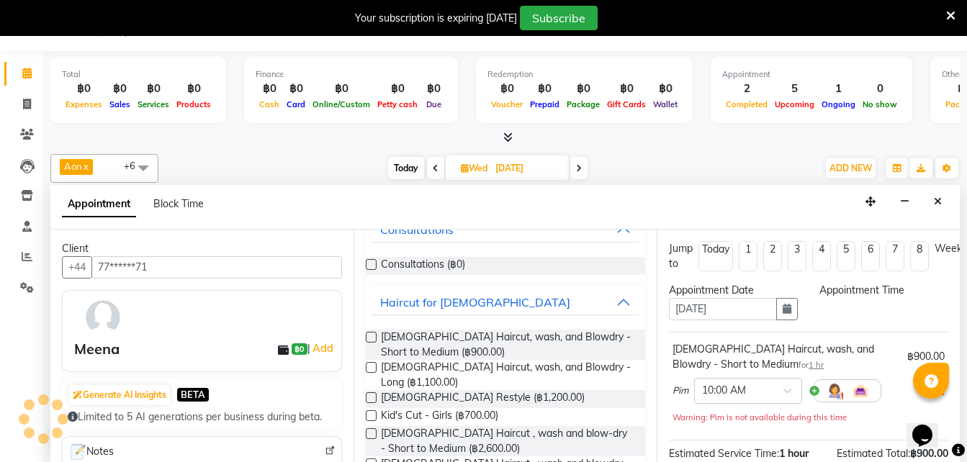
scroll to position [28, 0]
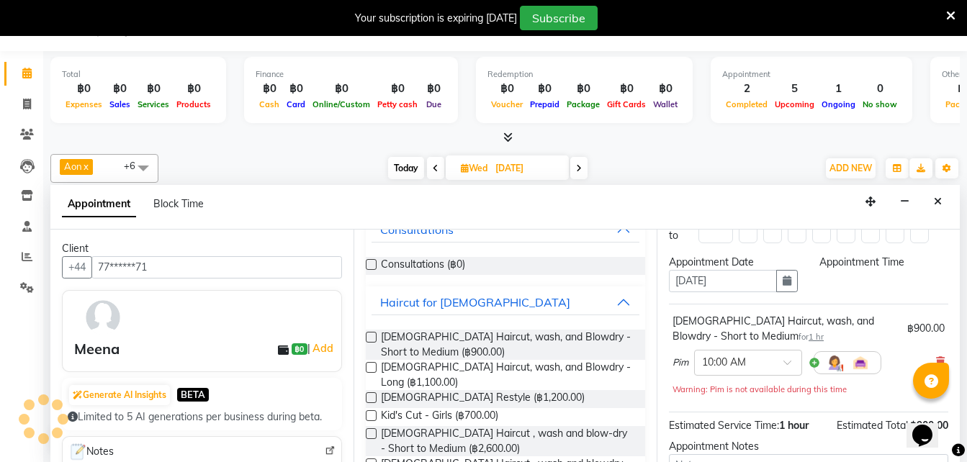
select select "600"
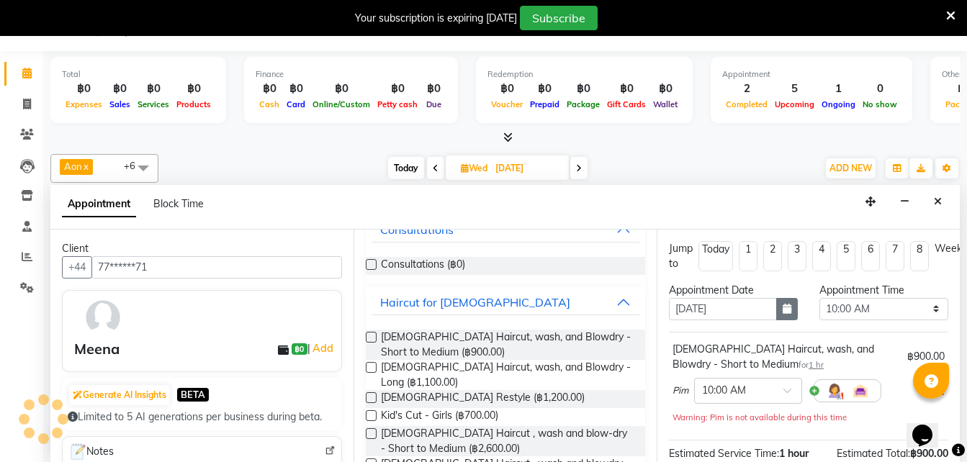
click at [776, 310] on button "button" at bounding box center [787, 309] width 22 height 22
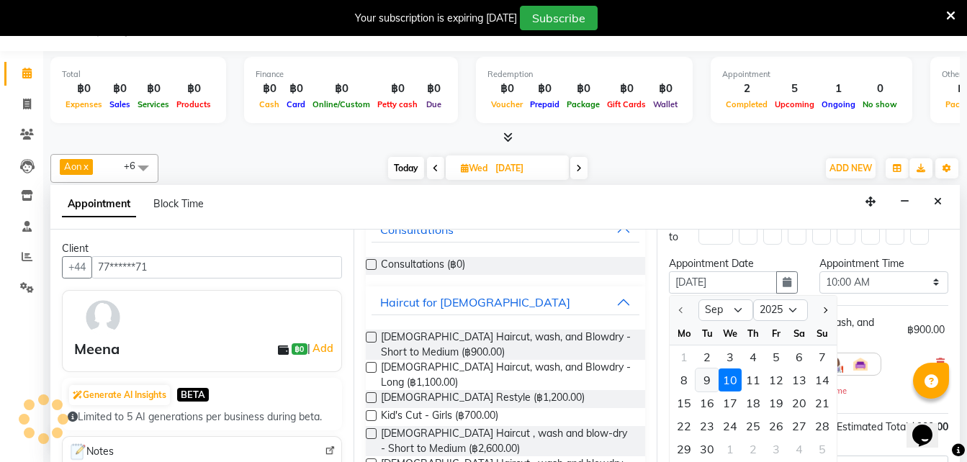
scroll to position [30, 0]
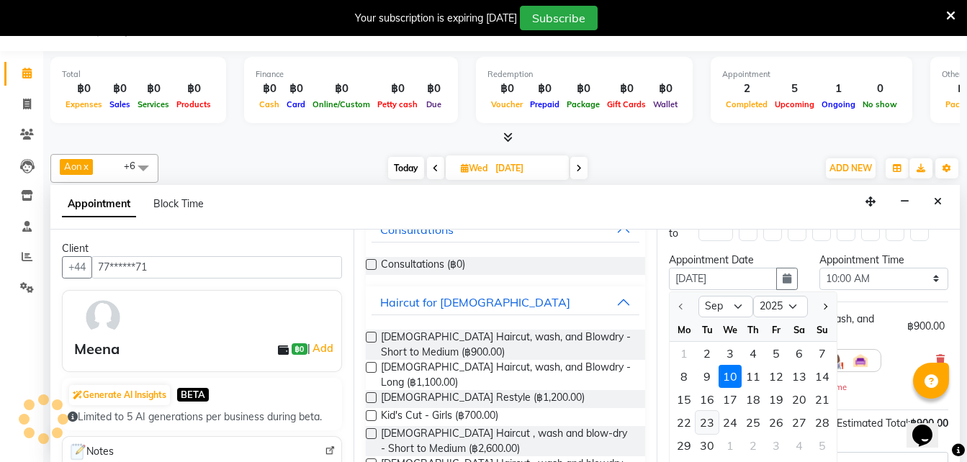
click at [700, 420] on div "23" at bounding box center [706, 422] width 23 height 23
type input "23-09-2025"
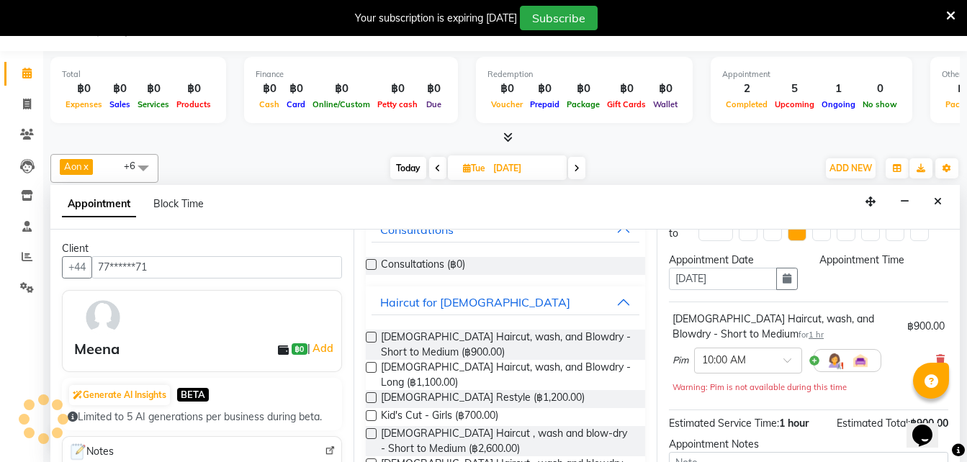
select select "600"
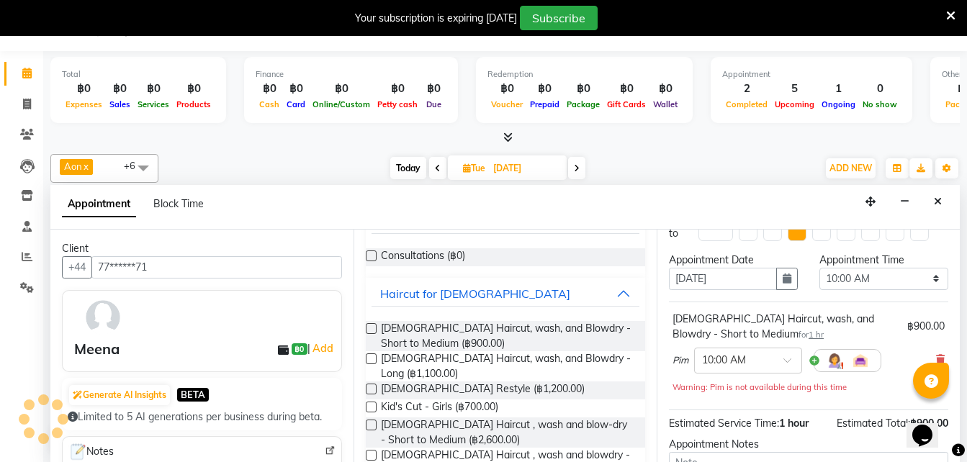
scroll to position [254, 0]
click at [455, 290] on div "Haircut for [DEMOGRAPHIC_DATA]" at bounding box center [475, 293] width 190 height 17
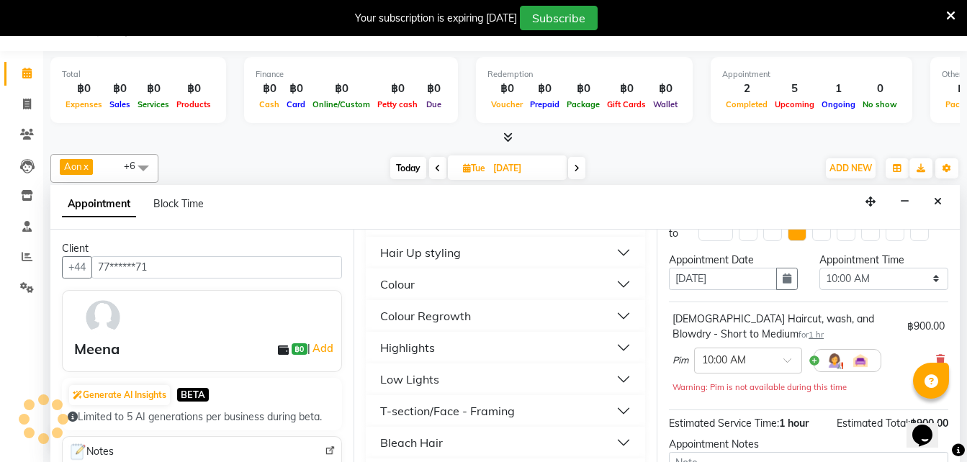
scroll to position [286, 0]
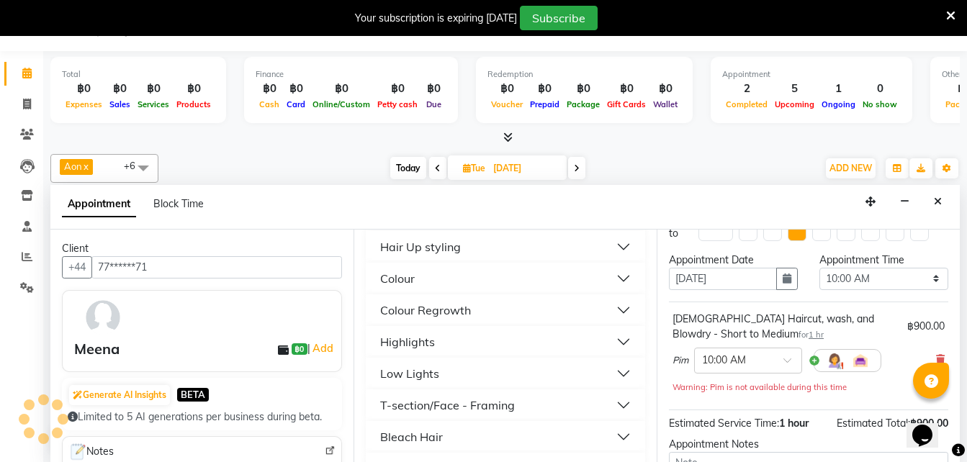
click at [401, 340] on div "Highlights" at bounding box center [407, 341] width 55 height 17
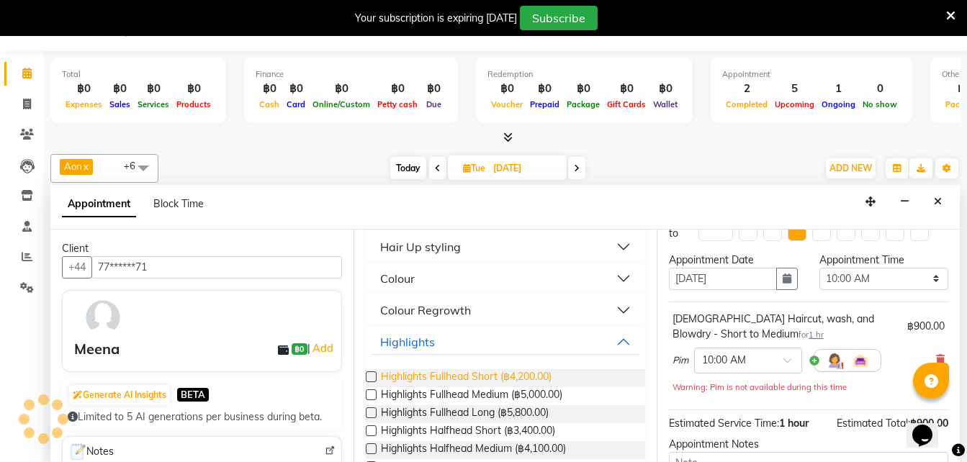
click at [484, 371] on span "Highlights Fullhead Short (฿4,200.00)" at bounding box center [466, 378] width 171 height 18
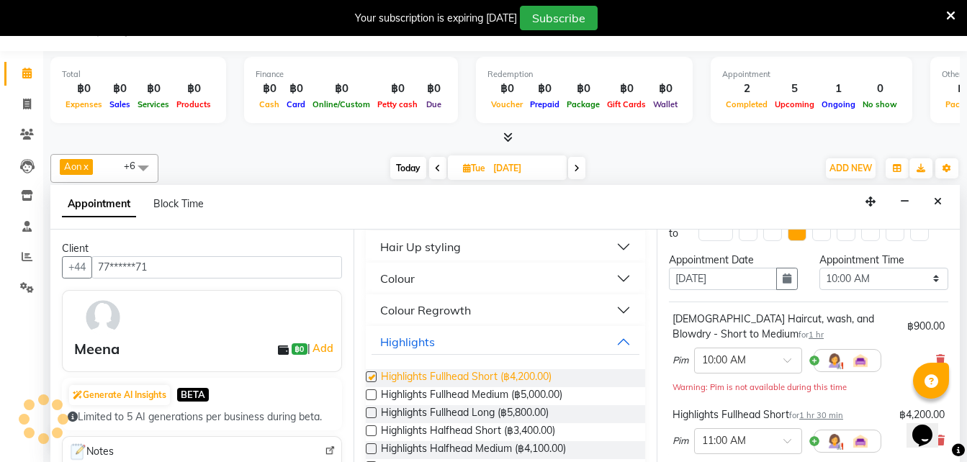
checkbox input "false"
click at [402, 341] on div "Highlights" at bounding box center [407, 341] width 55 height 17
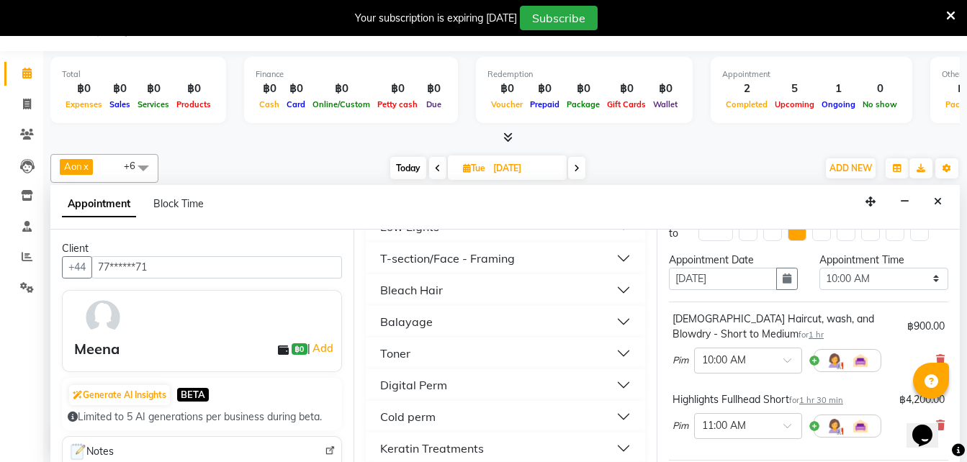
scroll to position [434, 0]
click at [395, 358] on div "Toner" at bounding box center [395, 352] width 30 height 17
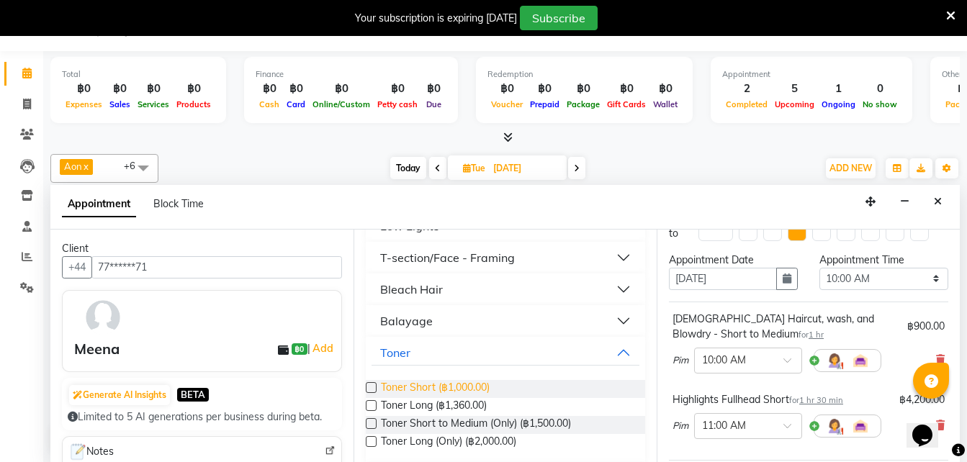
click at [433, 386] on span "Toner Short (฿1,000.00)" at bounding box center [435, 389] width 109 height 18
checkbox input "false"
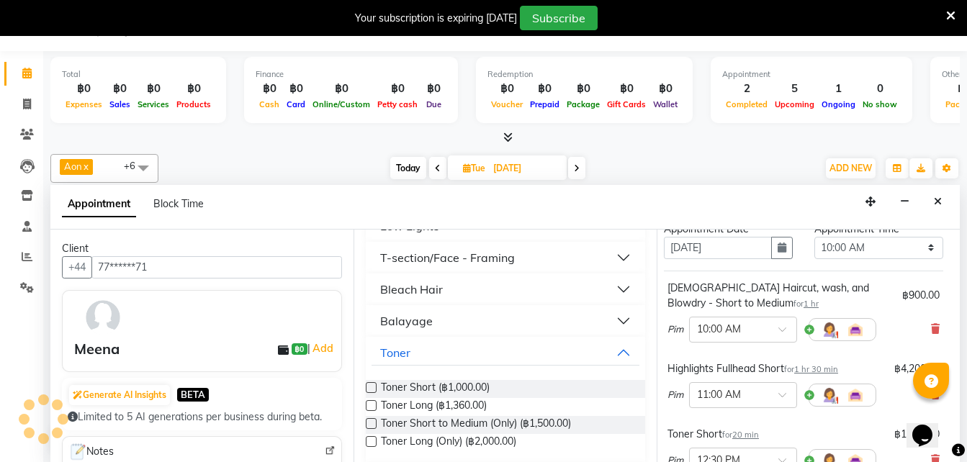
scroll to position [60, 5]
click at [931, 333] on icon at bounding box center [935, 330] width 9 height 10
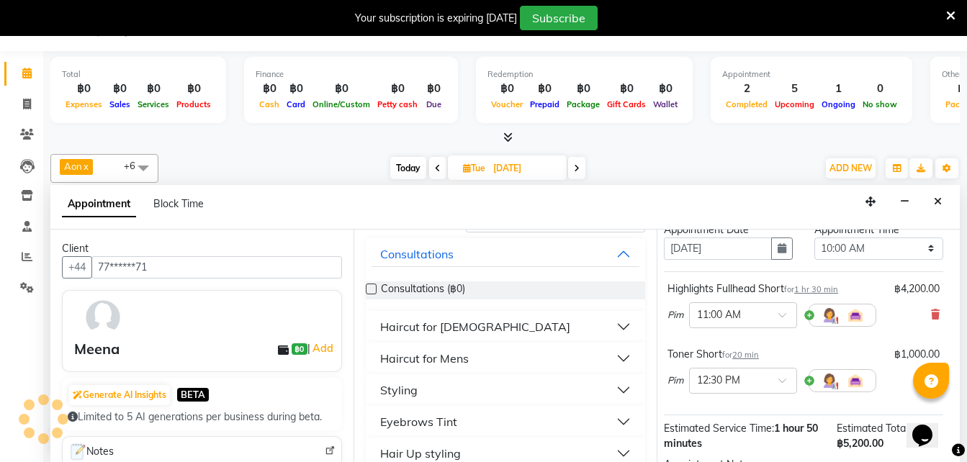
scroll to position [78, 0]
click at [427, 338] on button "Haircut for [DEMOGRAPHIC_DATA]" at bounding box center [505, 328] width 268 height 26
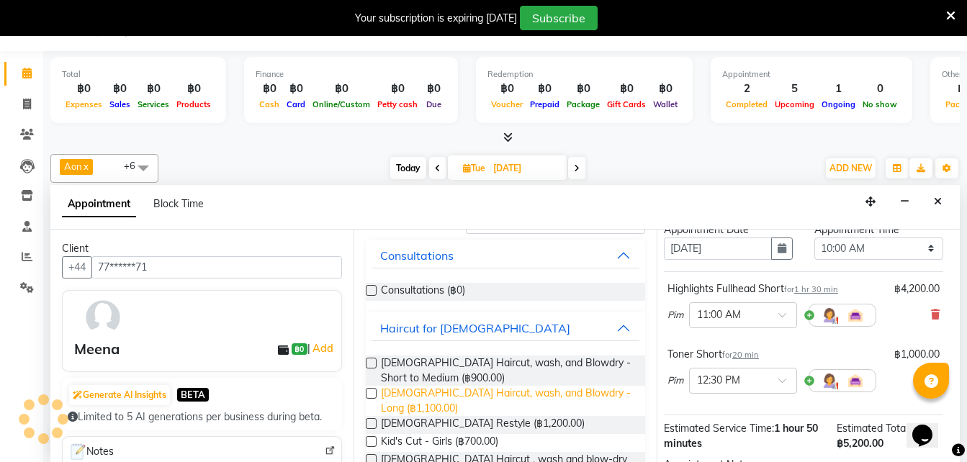
click at [443, 399] on span "[DEMOGRAPHIC_DATA] Haircut, wash, and Blowdry - Long (฿1,100.00)" at bounding box center [507, 401] width 253 height 30
checkbox input "false"
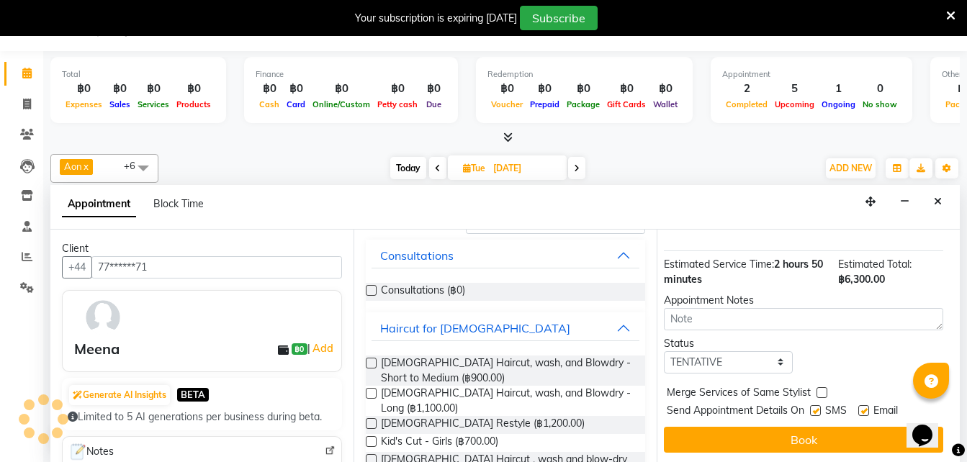
scroll to position [318, 5]
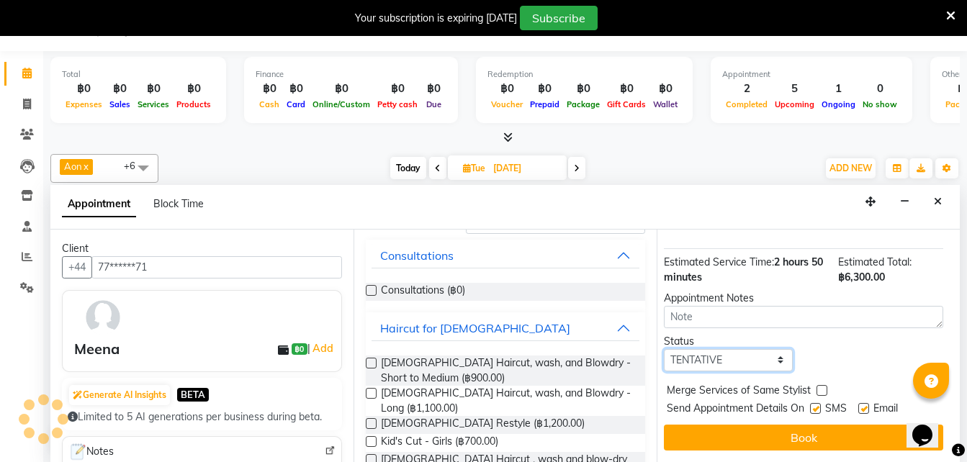
click at [709, 351] on select "Select TENTATIVE CONFIRM UPCOMING" at bounding box center [728, 360] width 129 height 22
select select "confirm booking"
click at [664, 349] on select "Select TENTATIVE CONFIRM UPCOMING" at bounding box center [728, 360] width 129 height 22
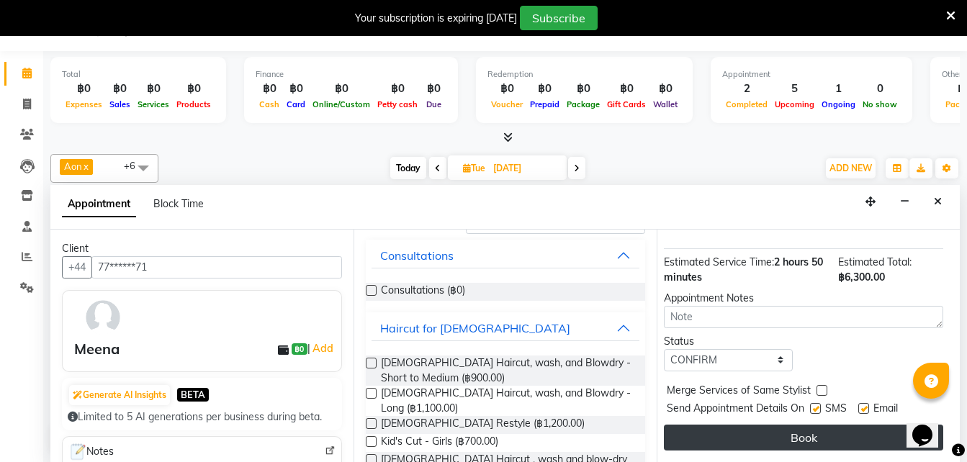
click at [690, 425] on button "Book" at bounding box center [803, 438] width 279 height 26
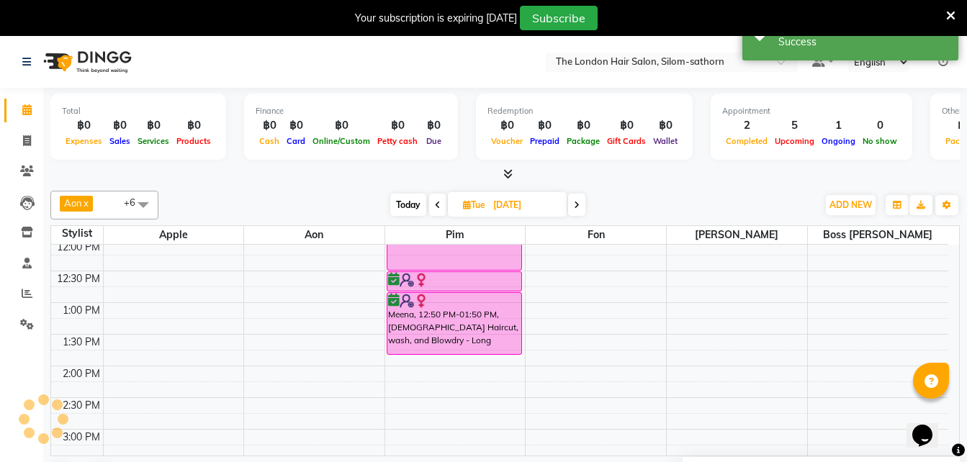
scroll to position [194, 0]
click at [648, 343] on div "9:00 AM 9:30 AM 10:00 AM 10:30 AM 11:00 AM 11:30 AM 12:00 PM 12:30 PM 1:00 PM 1…" at bounding box center [499, 429] width 897 height 759
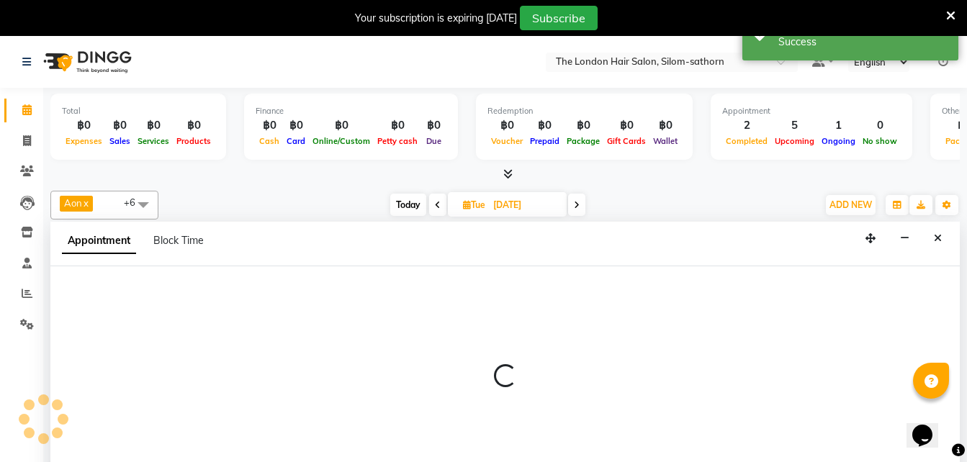
scroll to position [37, 0]
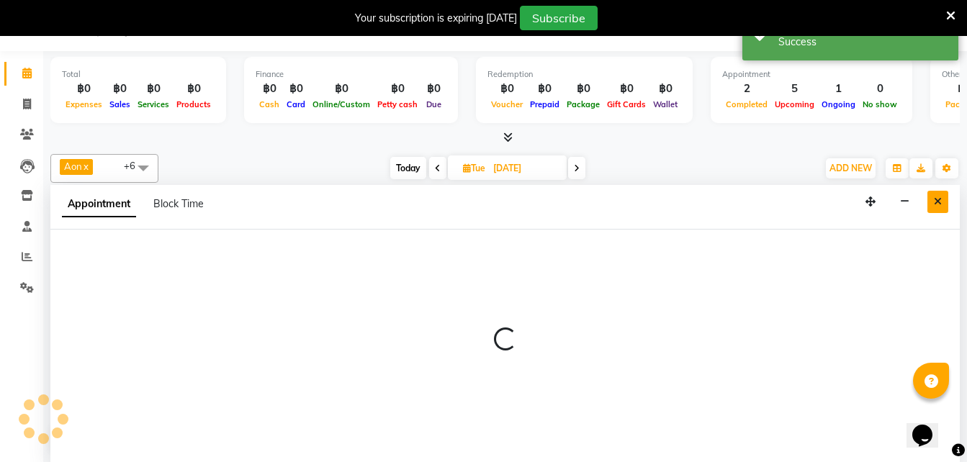
click at [933, 207] on button "Close" at bounding box center [937, 202] width 21 height 22
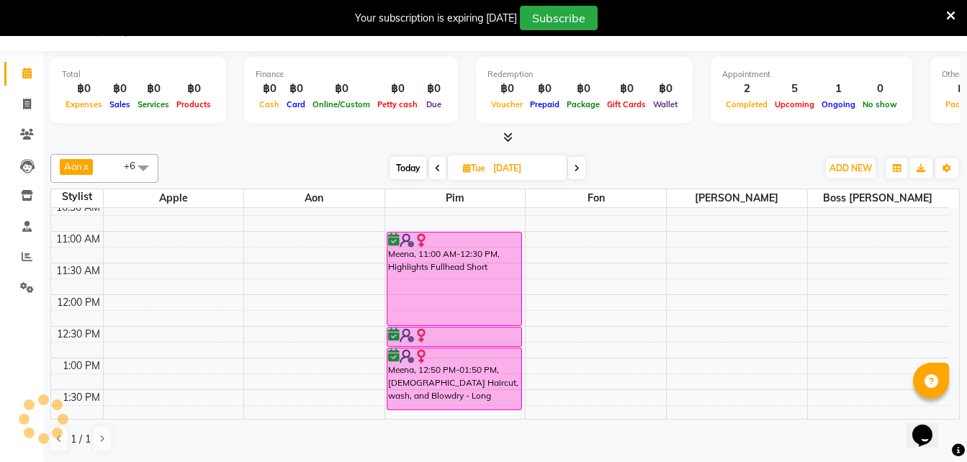
scroll to position [102, 0]
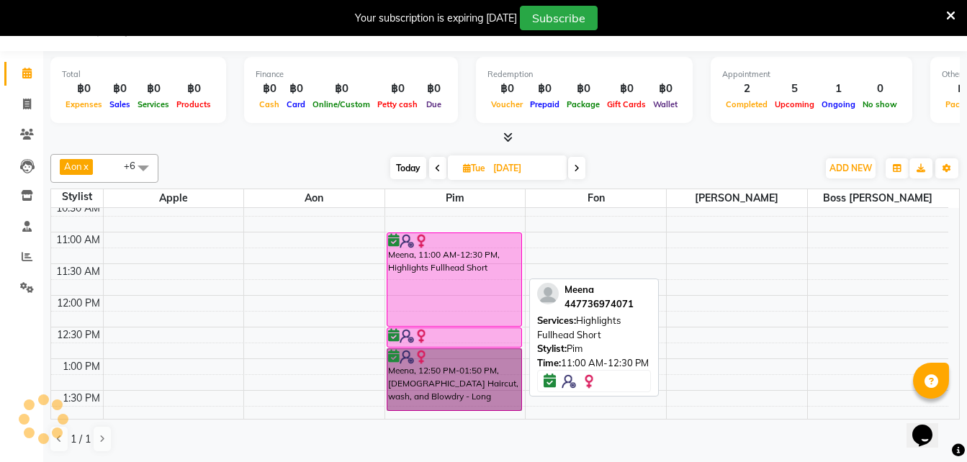
drag, startPoint x: 448, startPoint y: 386, endPoint x: 446, endPoint y: 262, distance: 123.8
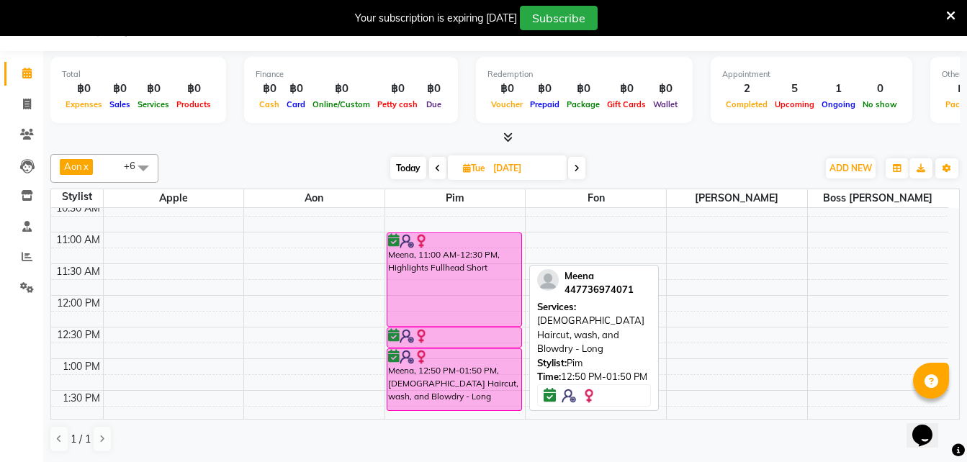
drag, startPoint x: 642, startPoint y: 330, endPoint x: 426, endPoint y: 365, distance: 218.7
click at [426, 365] on div "Meena, 12:50 PM-01:50 PM, Ladies Haircut, wash, and Blowdry - Long" at bounding box center [454, 379] width 134 height 61
select select "6"
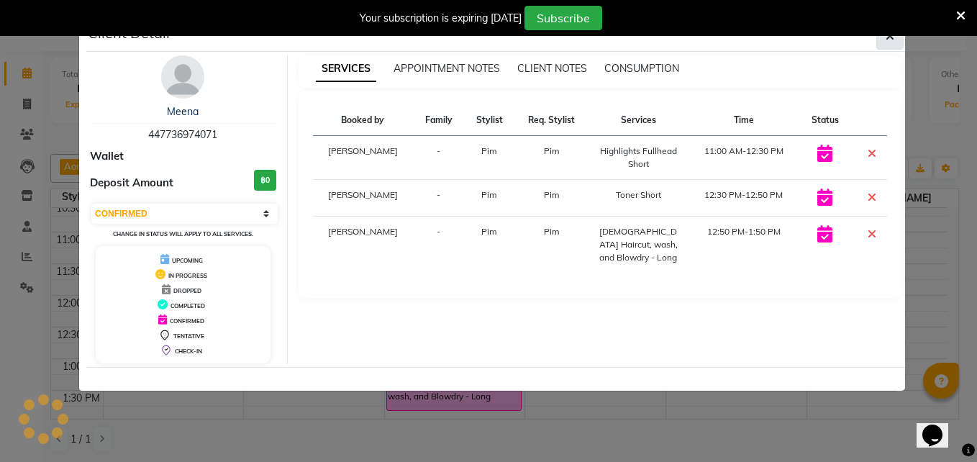
click at [890, 38] on icon "button" at bounding box center [890, 36] width 9 height 12
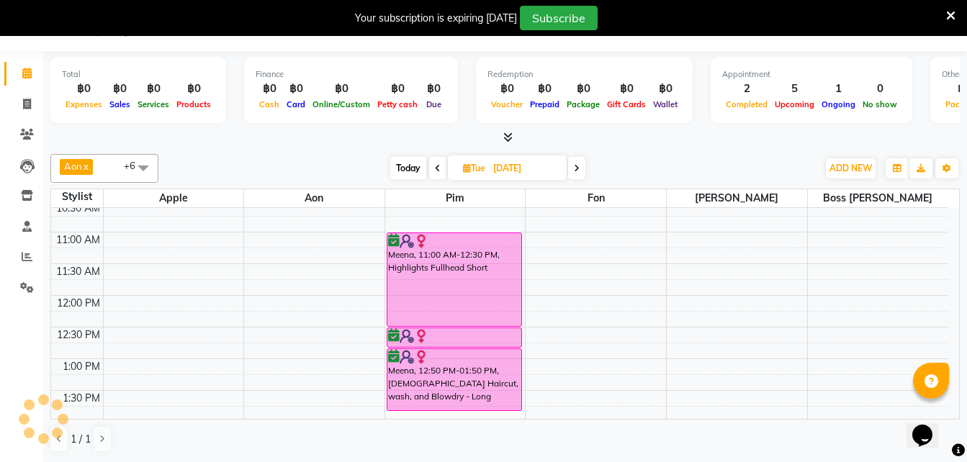
click at [950, 12] on icon at bounding box center [950, 15] width 9 height 13
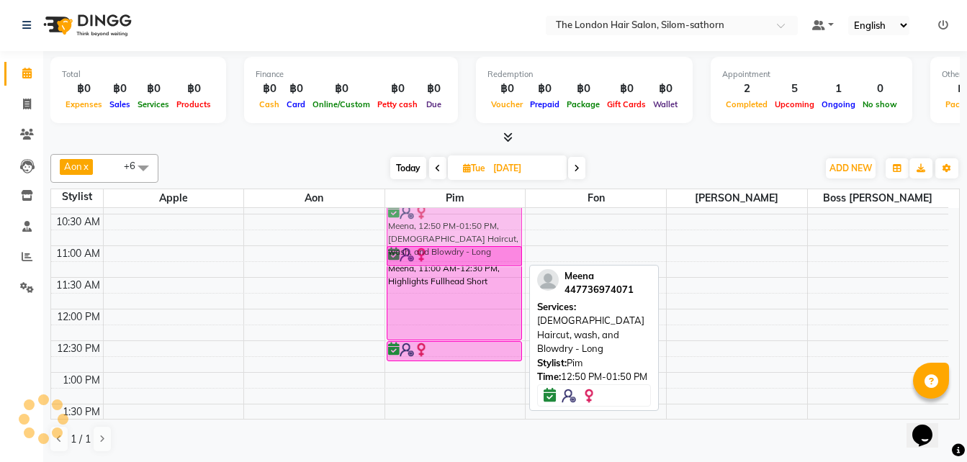
scroll to position [79, 0]
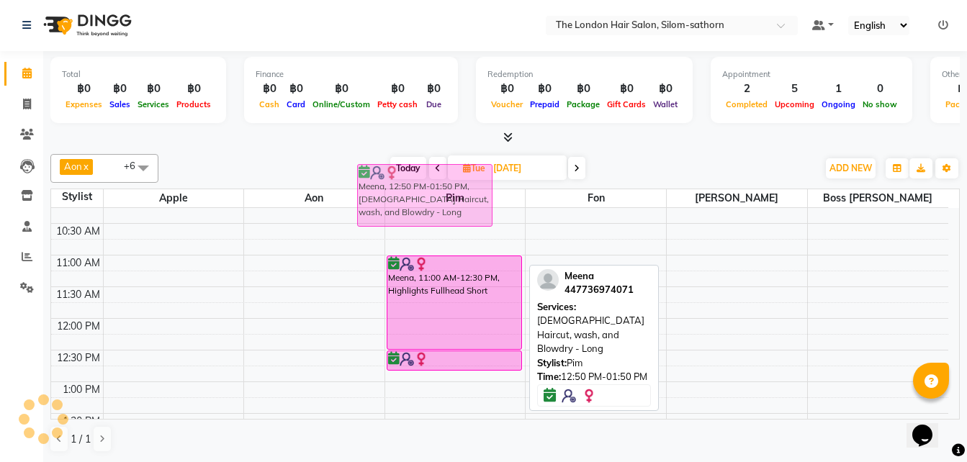
drag, startPoint x: 449, startPoint y: 373, endPoint x: 420, endPoint y: 189, distance: 186.6
click at [420, 189] on full-calendar "Stylist Apple Aon Pim Fon Kate Boss Luke 9:00 AM 9:30 AM 10:00 AM 10:30 AM 11:0…" at bounding box center [504, 304] width 909 height 231
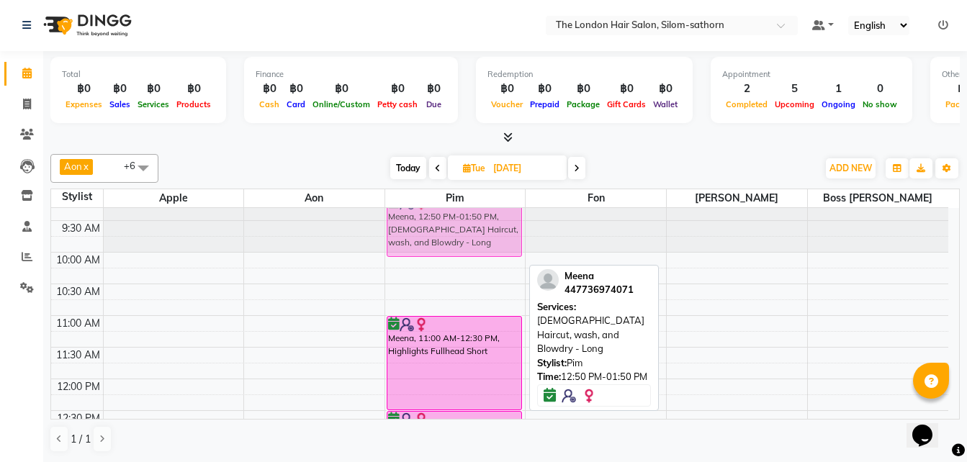
scroll to position [7, 0]
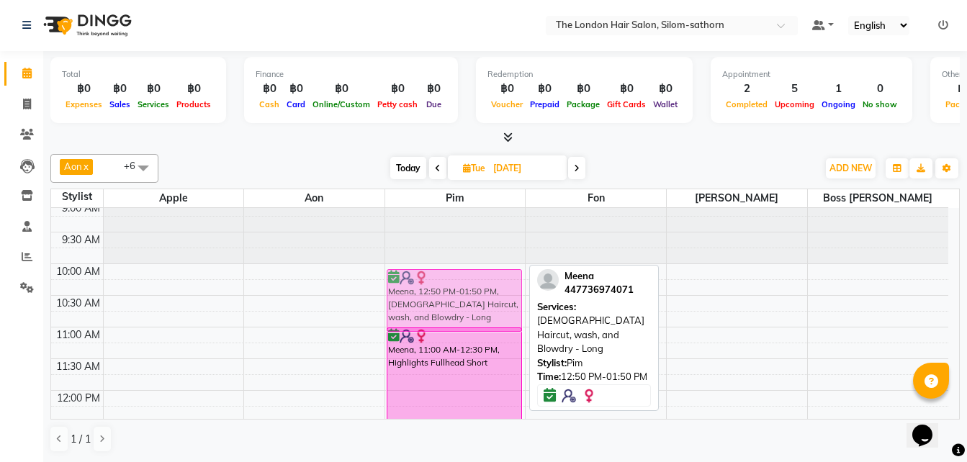
drag, startPoint x: 445, startPoint y: 378, endPoint x: 460, endPoint y: 291, distance: 88.4
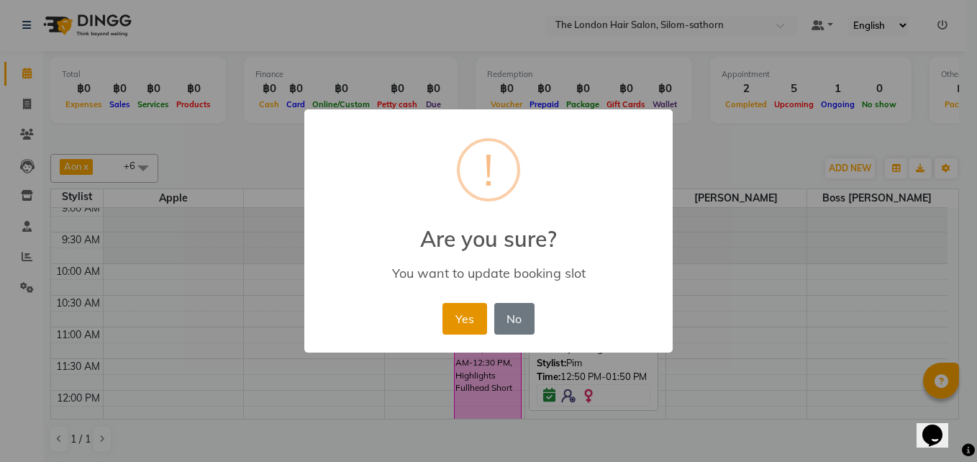
click at [459, 314] on button "Yes" at bounding box center [465, 319] width 44 height 32
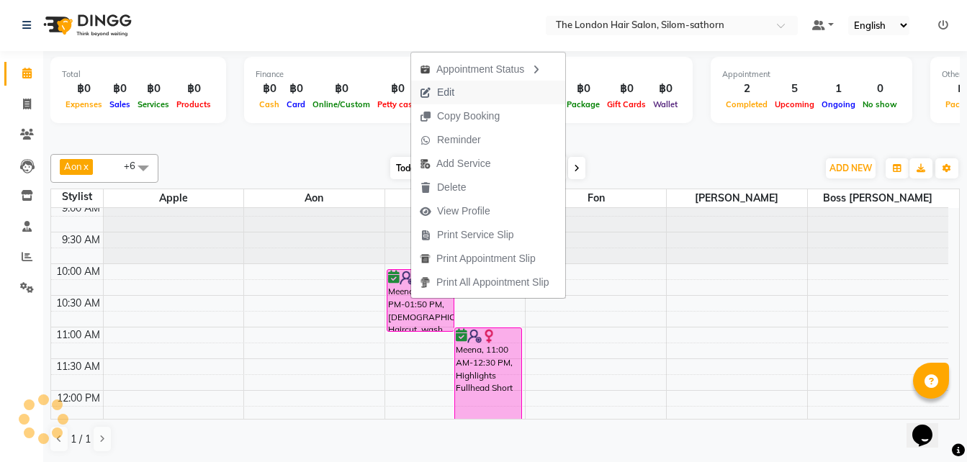
click at [449, 89] on span "Edit" at bounding box center [445, 92] width 17 height 15
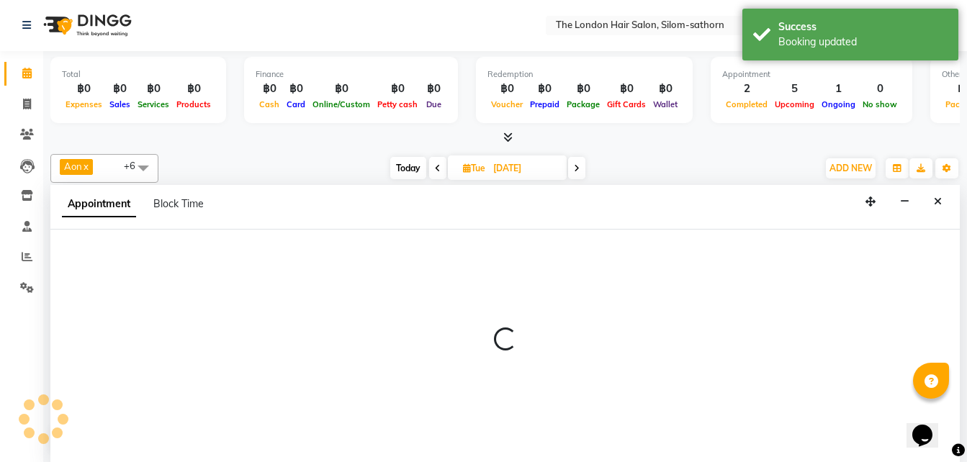
select select "tentative"
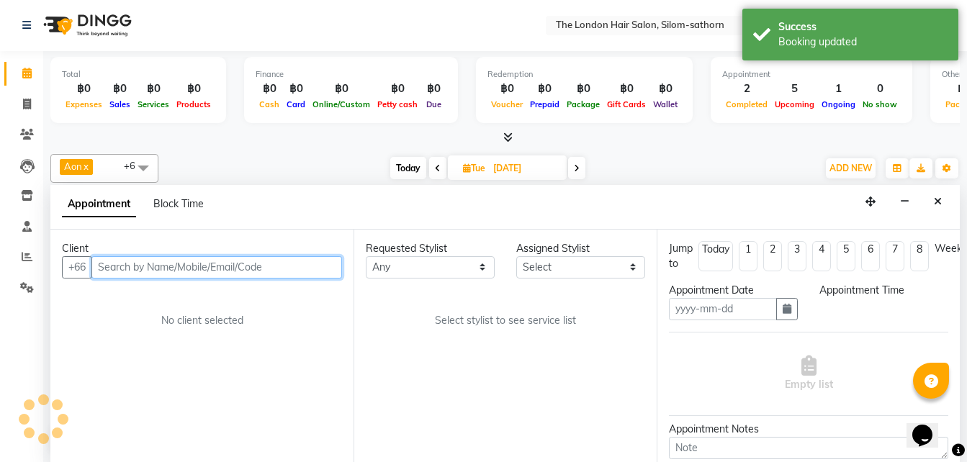
type input "23-09-2025"
select select "confirm booking"
select select "605"
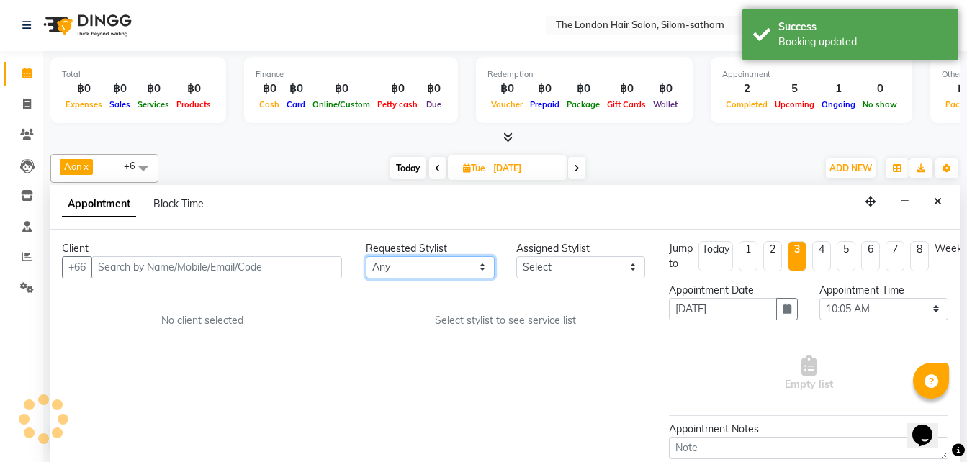
click at [432, 263] on select "Any Aon Apple Boss [PERSON_NAME] [PERSON_NAME]" at bounding box center [430, 267] width 129 height 22
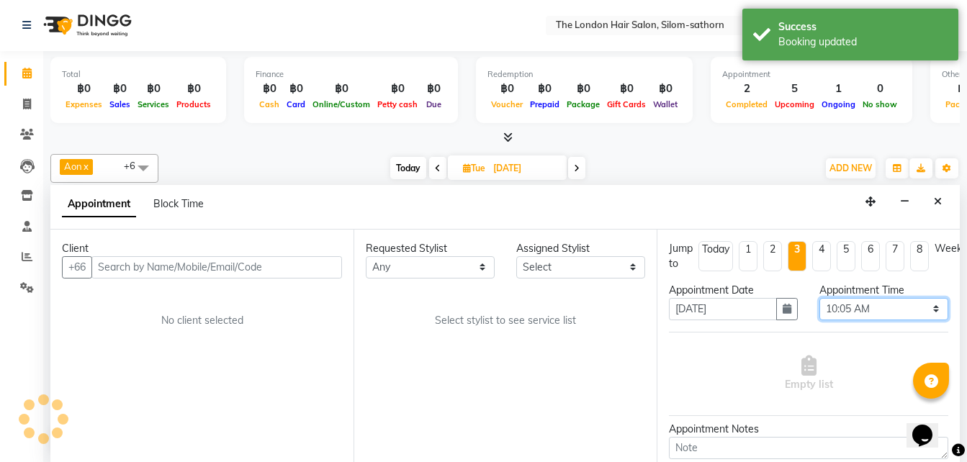
click at [828, 313] on select "Select 10:00 AM 10:05 AM 10:10 AM 10:15 AM 10:20 AM 10:25 AM 10:30 AM 10:35 AM …" at bounding box center [883, 309] width 129 height 22
select select "65351"
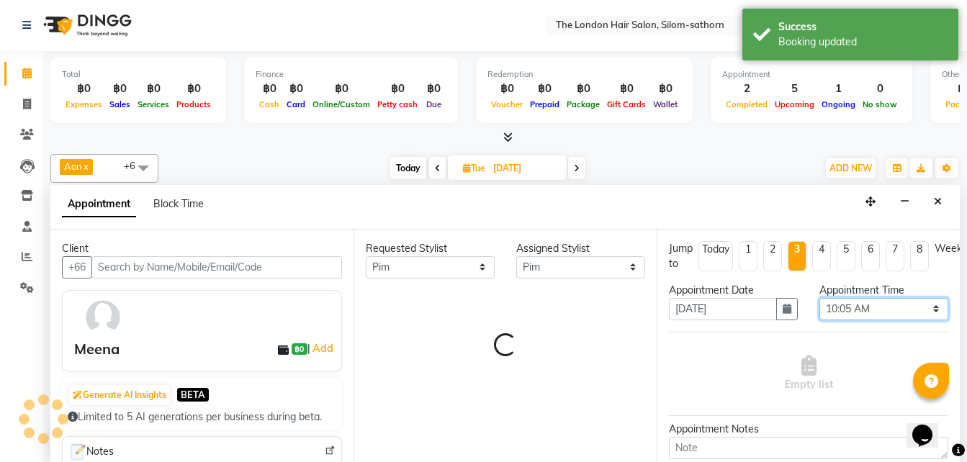
select select "600"
click at [819, 298] on select "Select 10:00 AM 10:05 AM 10:10 AM 10:15 AM 10:20 AM 10:25 AM 10:30 AM 10:35 AM …" at bounding box center [883, 309] width 129 height 22
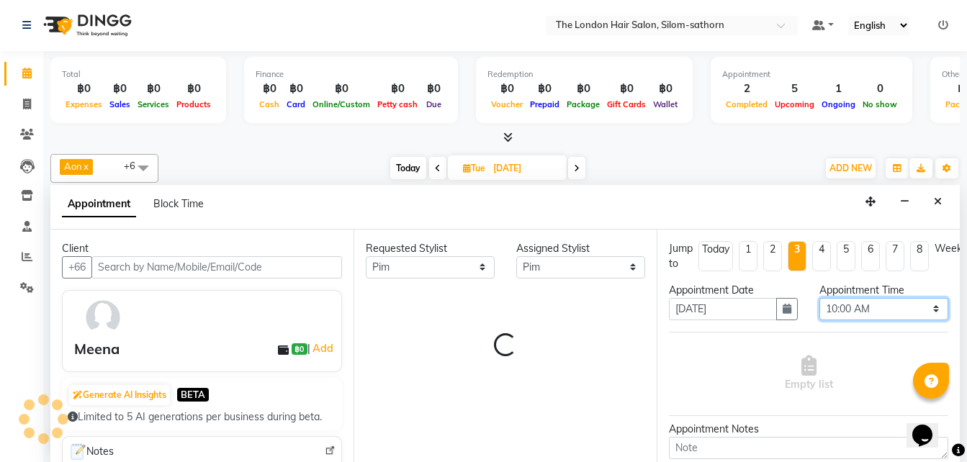
select select "3480"
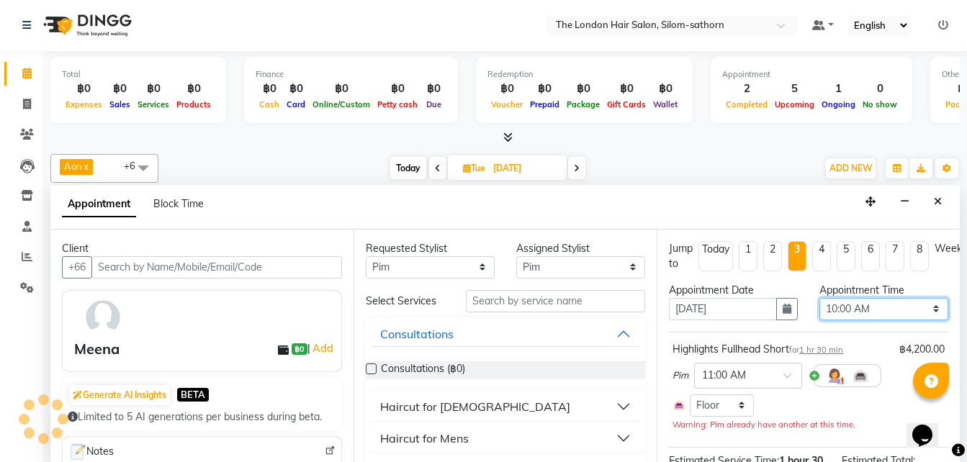
select select "3480"
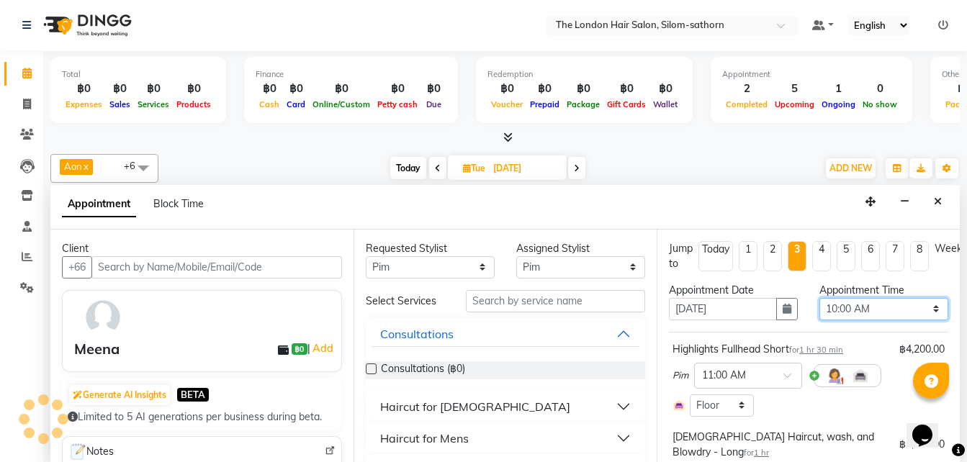
select select "3480"
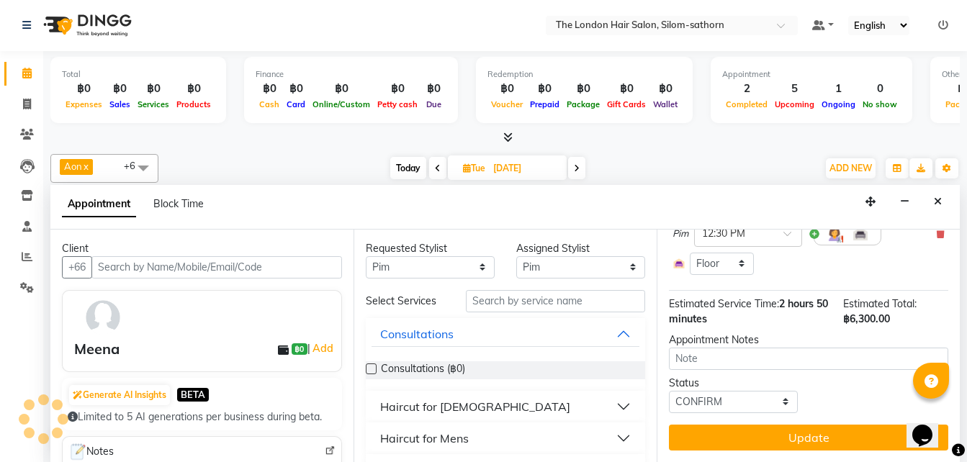
scroll to position [343, 0]
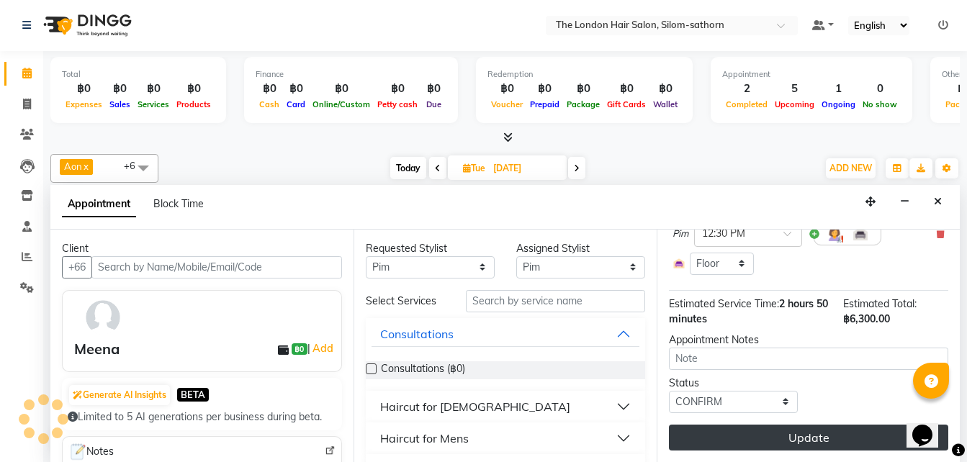
click at [726, 425] on button "Update" at bounding box center [808, 438] width 279 height 26
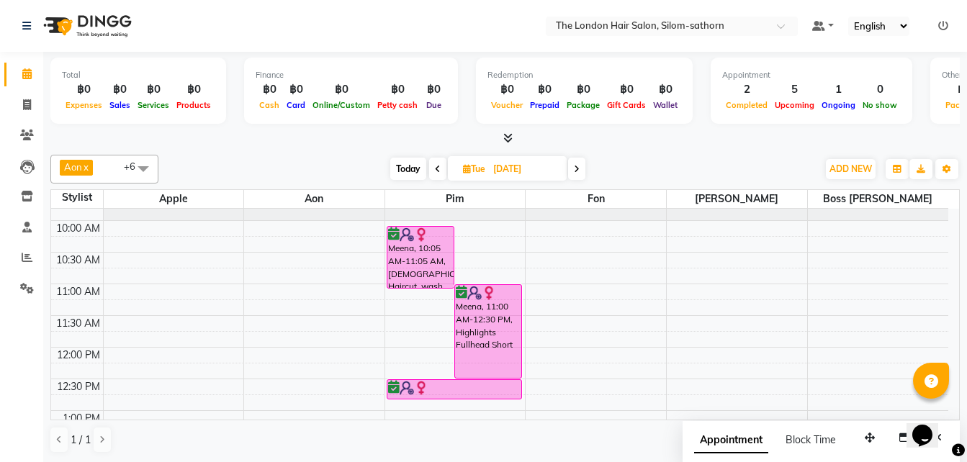
scroll to position [50, 0]
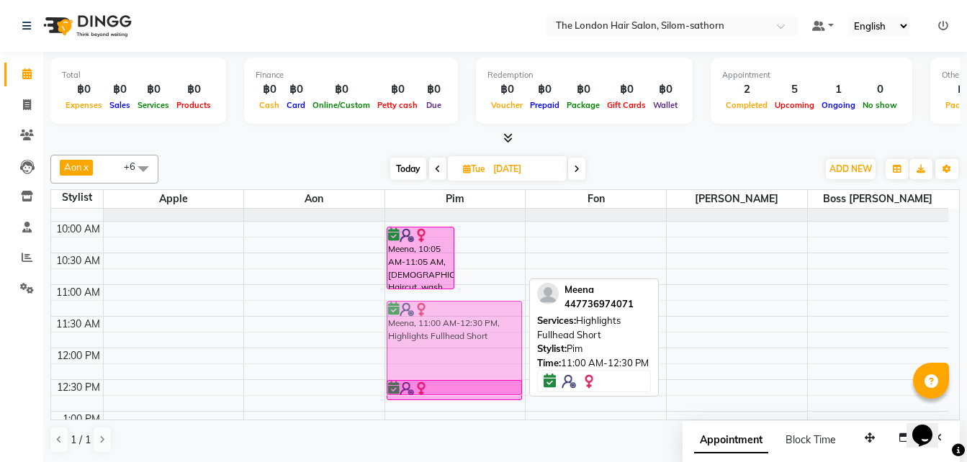
drag, startPoint x: 492, startPoint y: 306, endPoint x: 478, endPoint y: 314, distance: 15.8
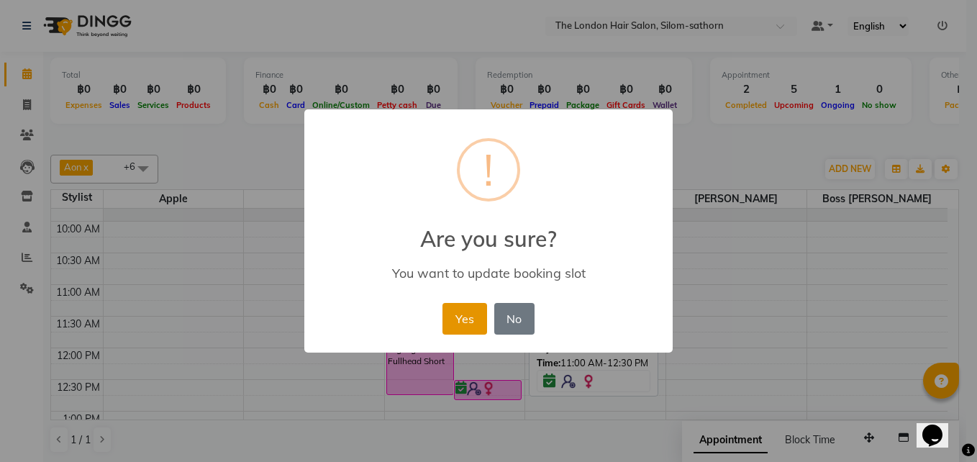
click at [464, 304] on button "Yes" at bounding box center [465, 319] width 44 height 32
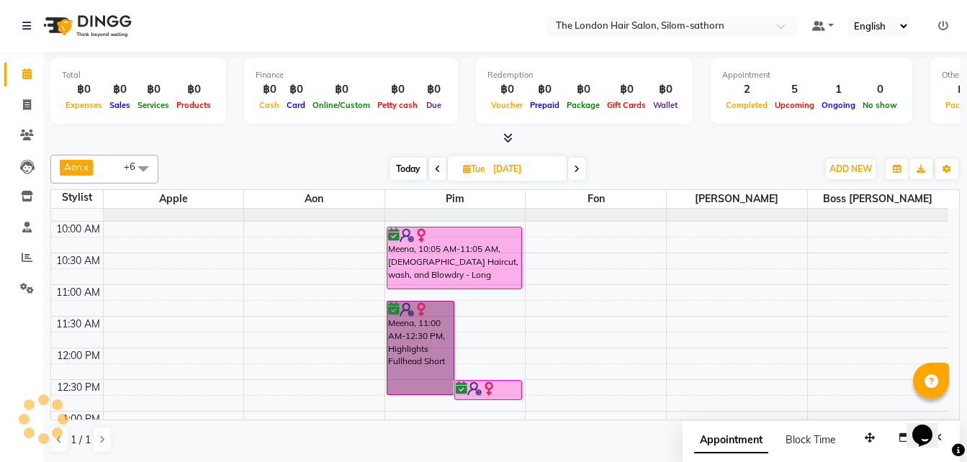
drag, startPoint x: 433, startPoint y: 330, endPoint x: 428, endPoint y: 298, distance: 32.0
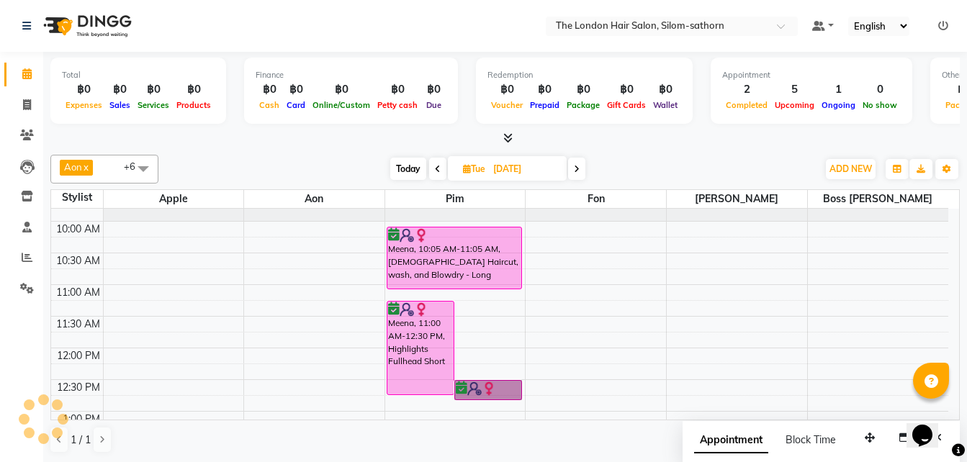
drag, startPoint x: 428, startPoint y: 298, endPoint x: 473, endPoint y: 424, distance: 133.6
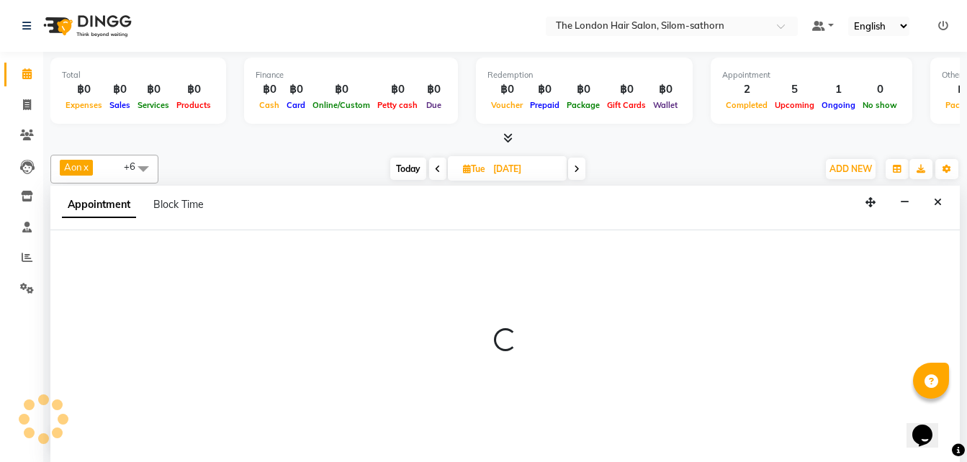
scroll to position [1, 0]
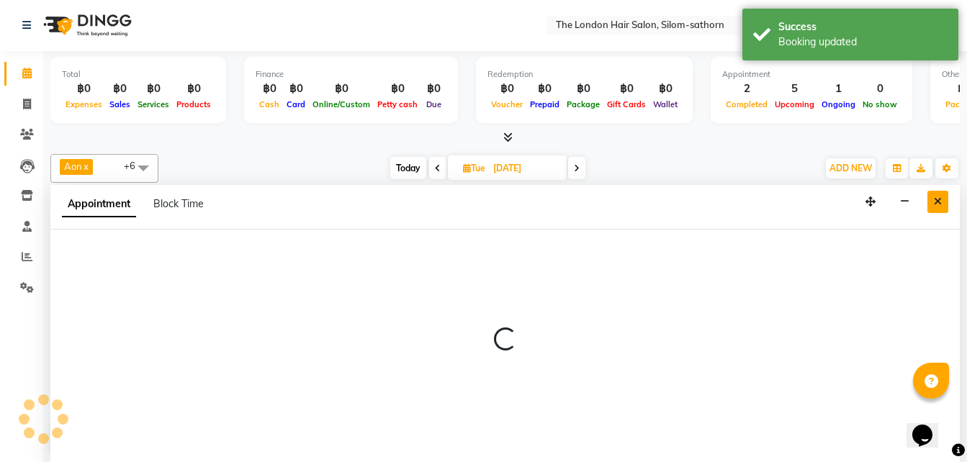
click at [940, 202] on icon "Close" at bounding box center [938, 202] width 8 height 10
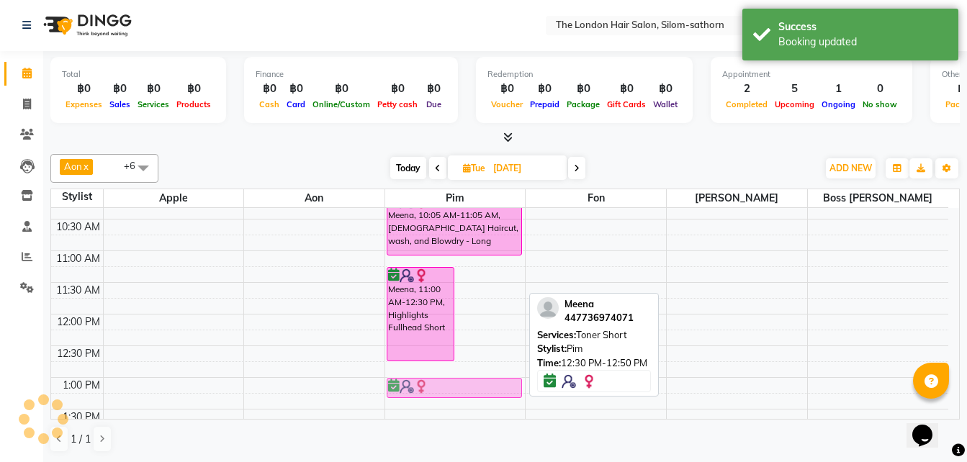
scroll to position [85, 0]
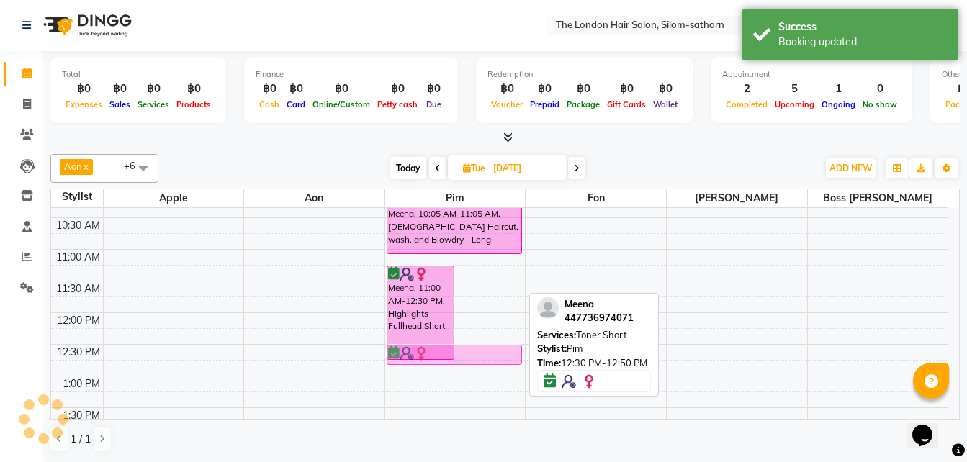
drag, startPoint x: 468, startPoint y: 387, endPoint x: 464, endPoint y: 360, distance: 27.6
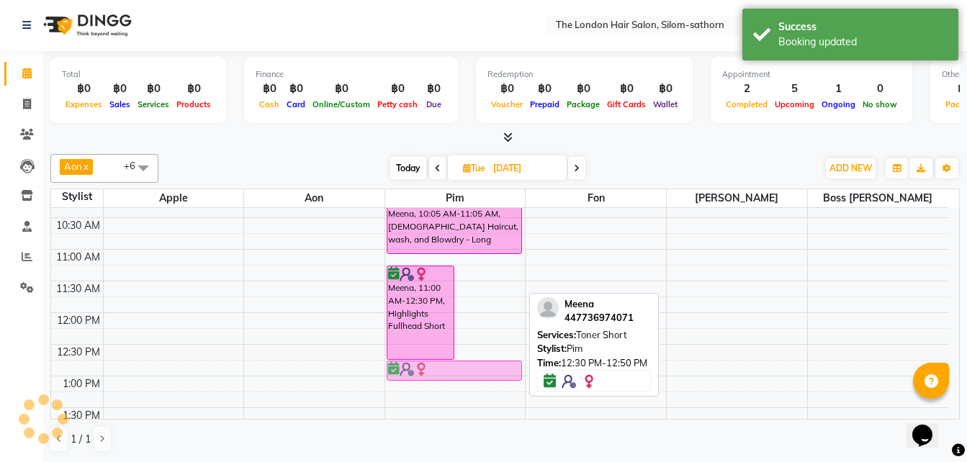
drag, startPoint x: 467, startPoint y: 351, endPoint x: 464, endPoint y: 361, distance: 10.5
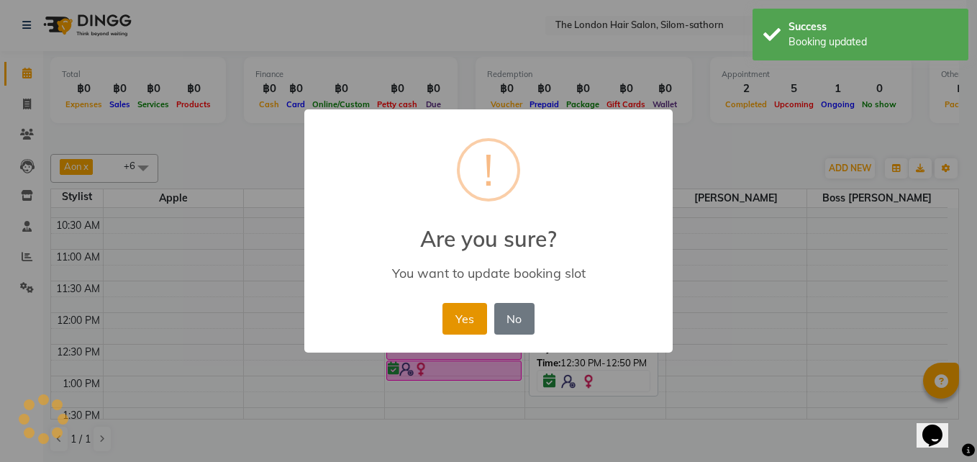
click at [469, 318] on button "Yes" at bounding box center [465, 319] width 44 height 32
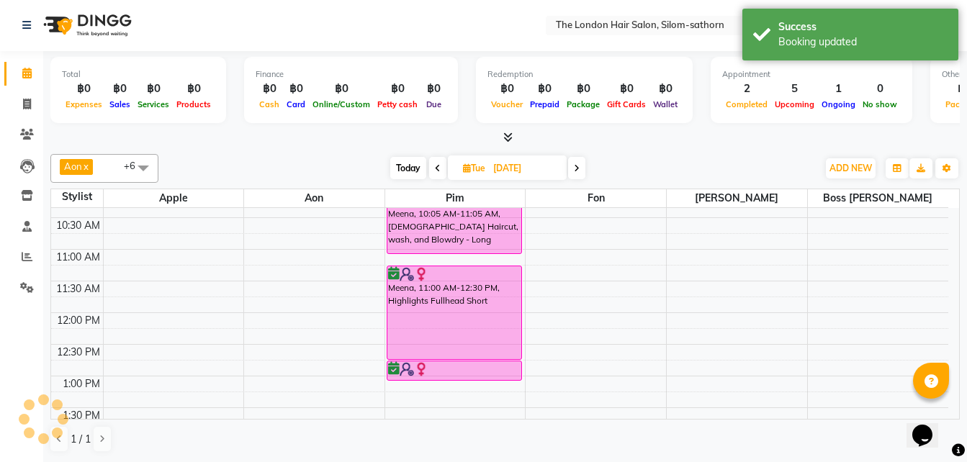
scroll to position [0, 0]
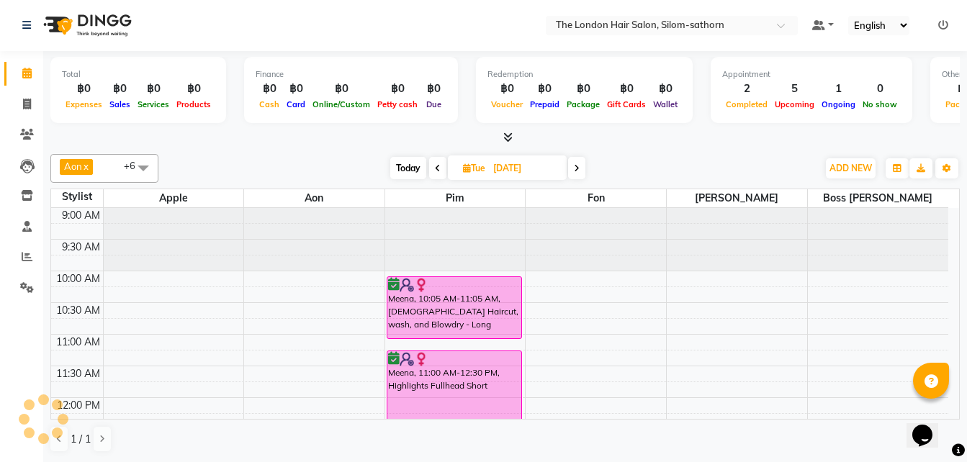
click at [412, 168] on span "Today" at bounding box center [408, 168] width 36 height 22
type input "02-09-2025"
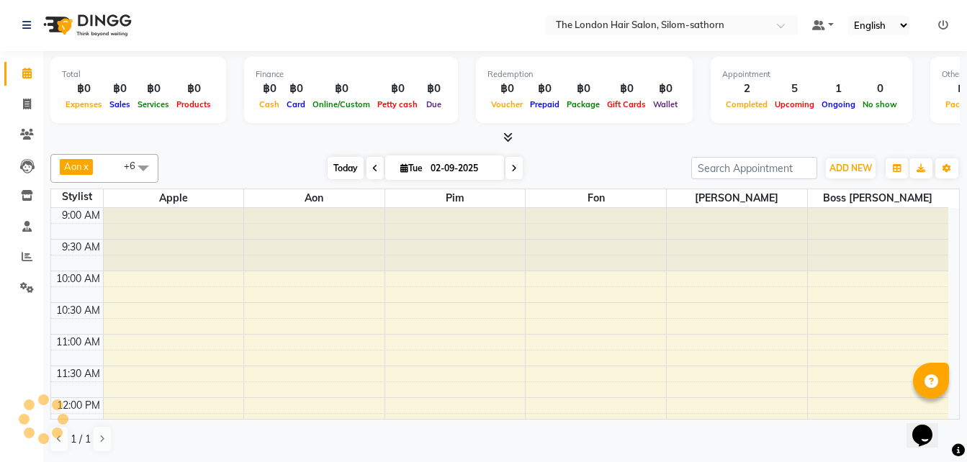
scroll to position [254, 0]
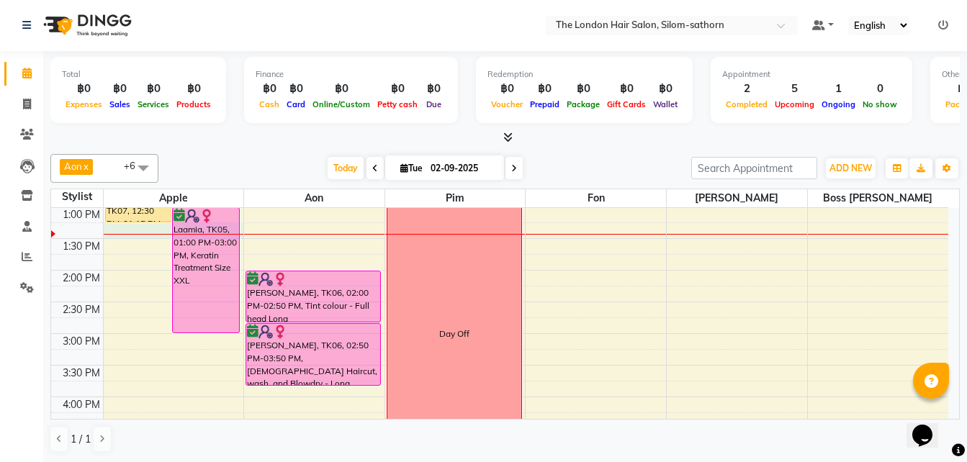
click at [194, 234] on div at bounding box center [174, 234] width 140 height 1
select select "56710"
select select "795"
select select "tentative"
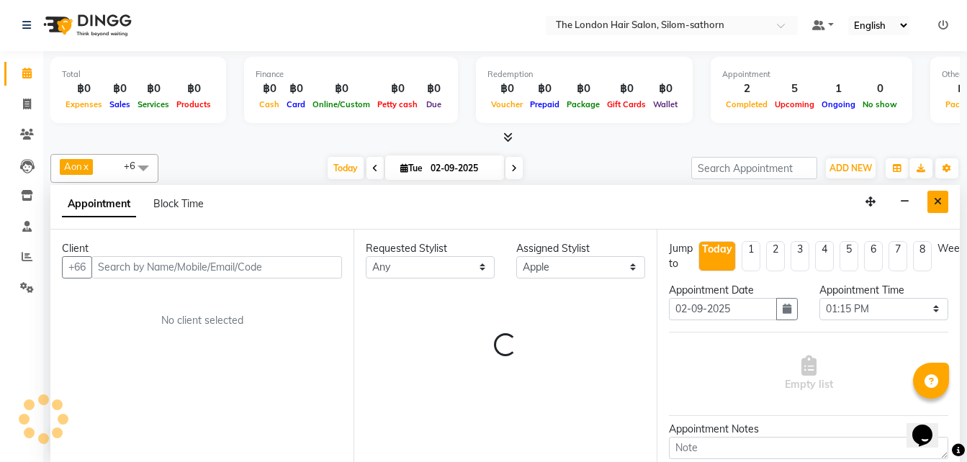
click at [941, 201] on icon "Close" at bounding box center [938, 202] width 8 height 10
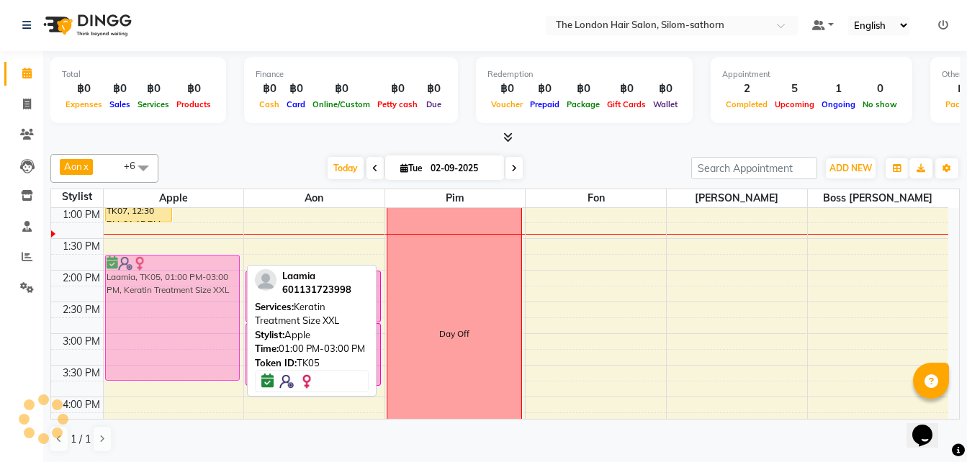
drag, startPoint x: 209, startPoint y: 244, endPoint x: 199, endPoint y: 298, distance: 54.8
click at [199, 298] on div "Eunjoo, TK07, 12:30 PM-01:15 PM, Ladies Haircut, wash, and Blowdry - Long Laami…" at bounding box center [174, 333] width 140 height 759
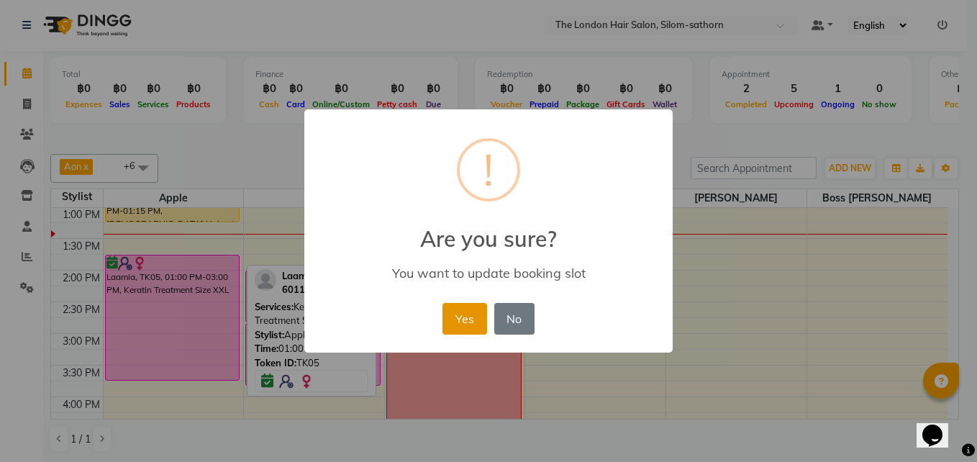
click at [456, 322] on button "Yes" at bounding box center [465, 319] width 44 height 32
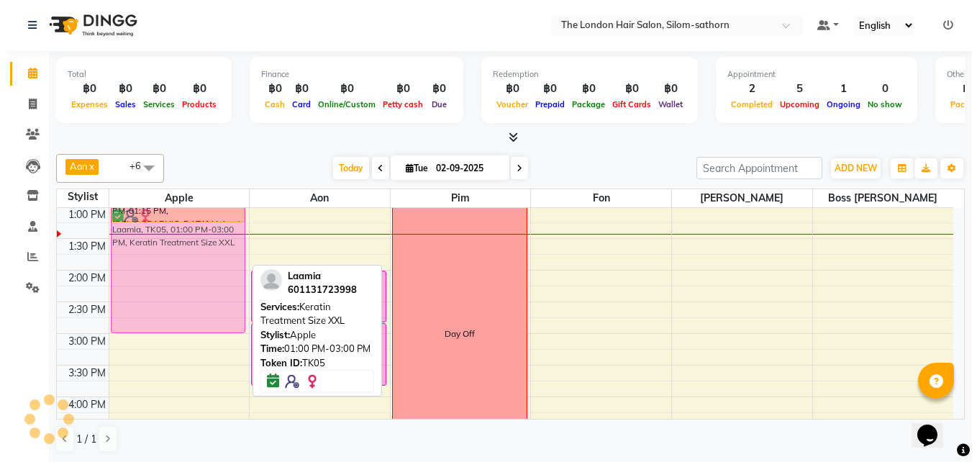
scroll to position [253, 0]
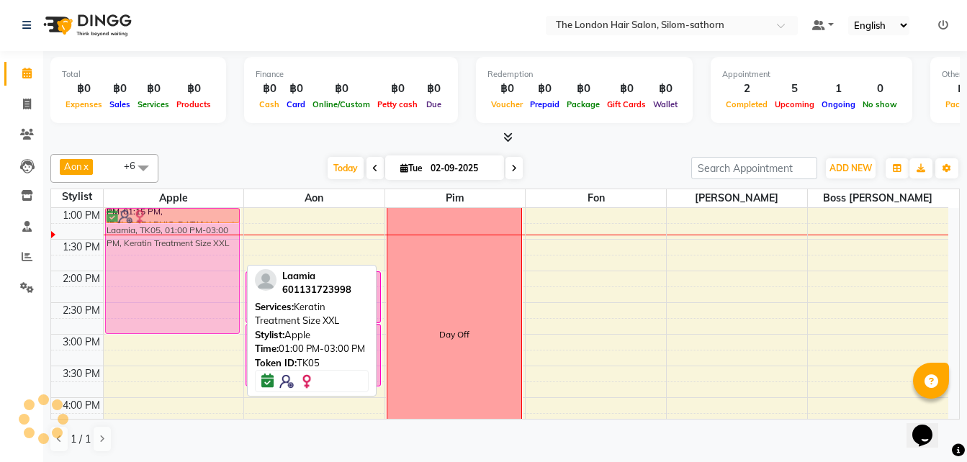
click at [179, 243] on div "Sylvia, TK08, 10:30 AM-11:30 AM, Kid's cut - Boys Eunjoo, TK07, 12:30 PM-01:15 …" at bounding box center [174, 334] width 140 height 759
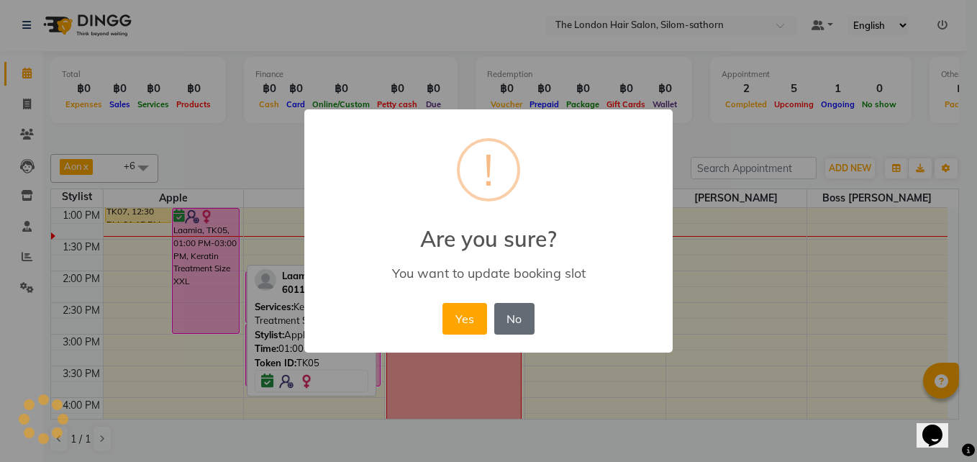
click at [512, 324] on button "No" at bounding box center [514, 319] width 40 height 32
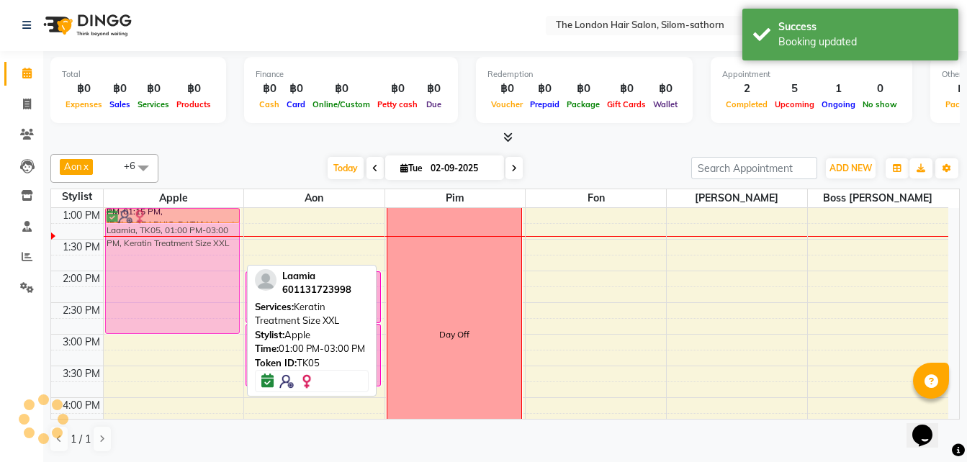
drag, startPoint x: 171, startPoint y: 289, endPoint x: 204, endPoint y: 243, distance: 57.3
click at [204, 243] on div "Sylvia, TK08, 10:30 AM-11:30 AM, Kid's cut - Boys Eunjoo, TK07, 12:30 PM-01:15 …" at bounding box center [174, 334] width 140 height 759
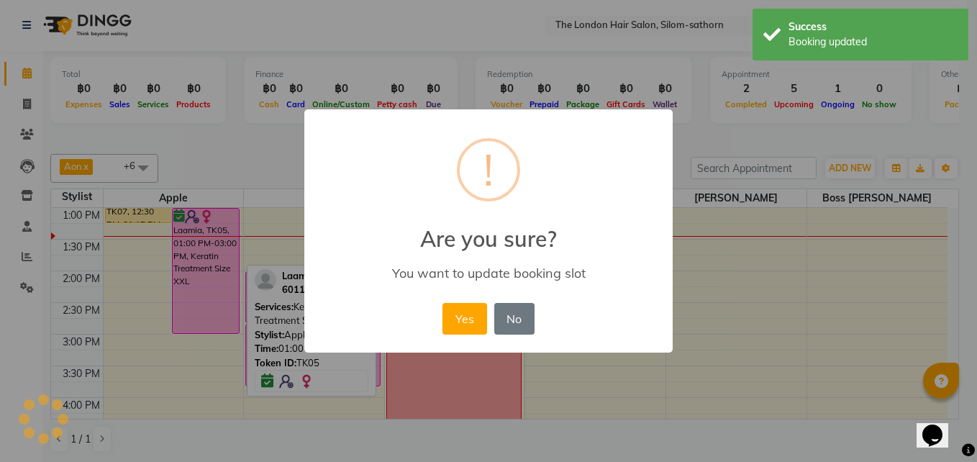
click at [523, 339] on div "× ! Are you sure? You want to update booking slot Yes No No" at bounding box center [488, 230] width 369 height 243
click at [518, 327] on button "No" at bounding box center [514, 319] width 40 height 32
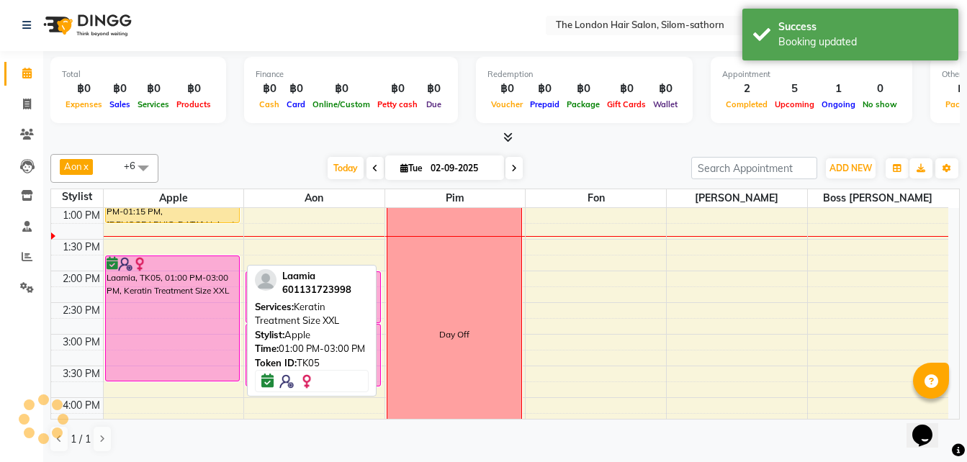
click at [163, 276] on div "Laamia, TK05, 01:00 PM-03:00 PM, Keratin Treatment Size XXL" at bounding box center [173, 318] width 134 height 125
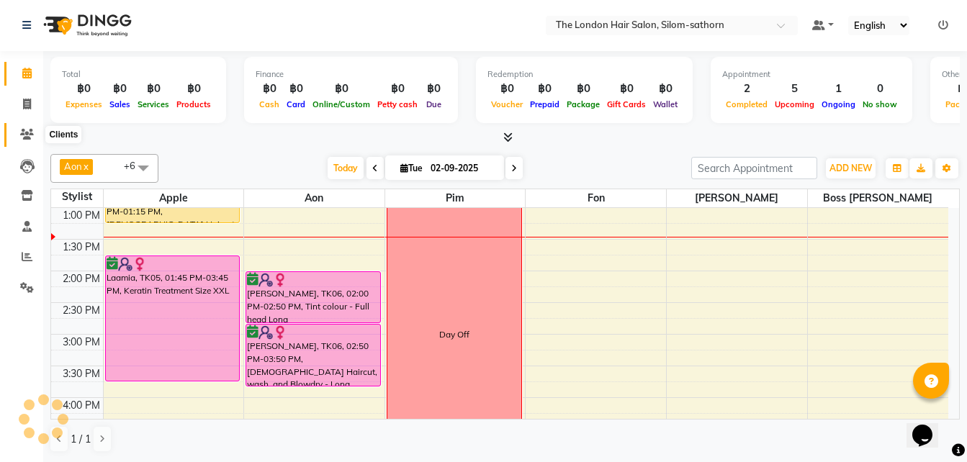
click at [24, 137] on icon at bounding box center [27, 134] width 14 height 11
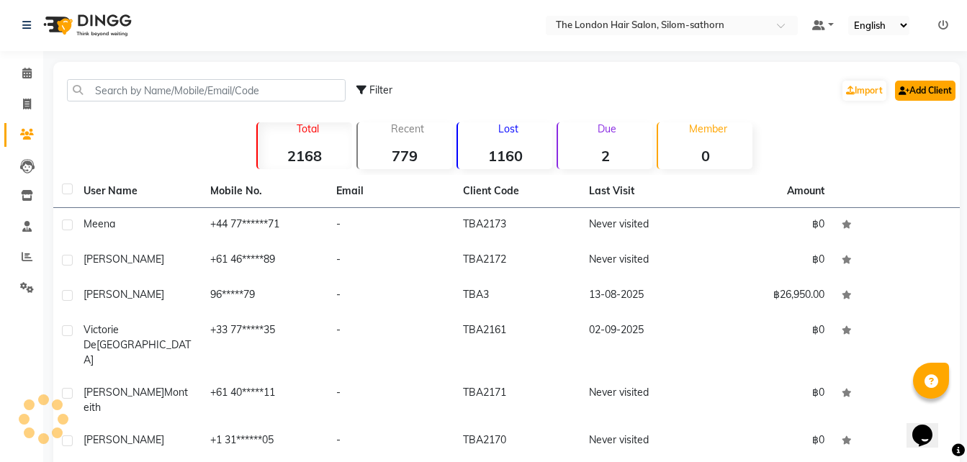
click at [916, 92] on link "Add Client" at bounding box center [925, 91] width 60 height 20
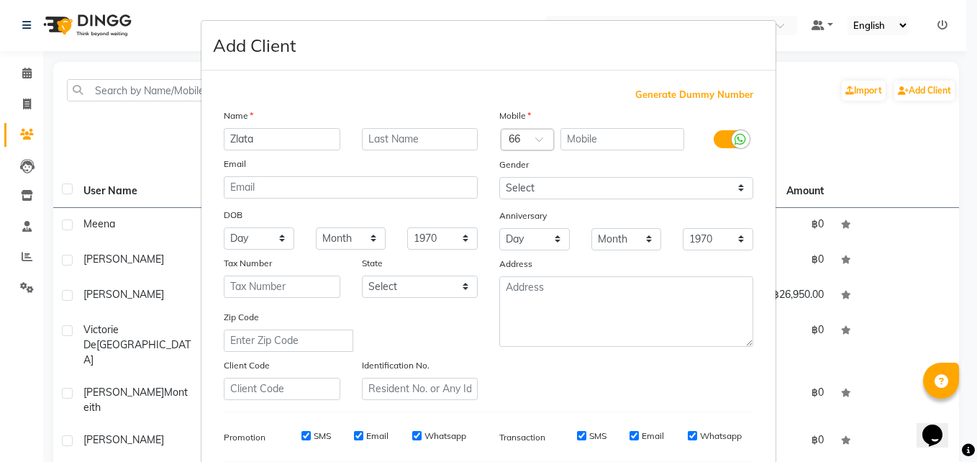
type input "Zlata"
click at [520, 147] on div at bounding box center [528, 140] width 52 height 15
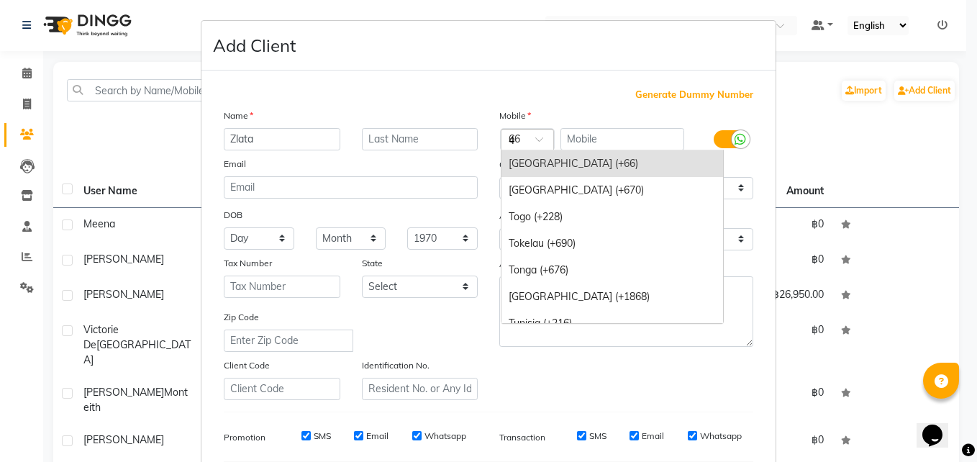
scroll to position [1212, 0]
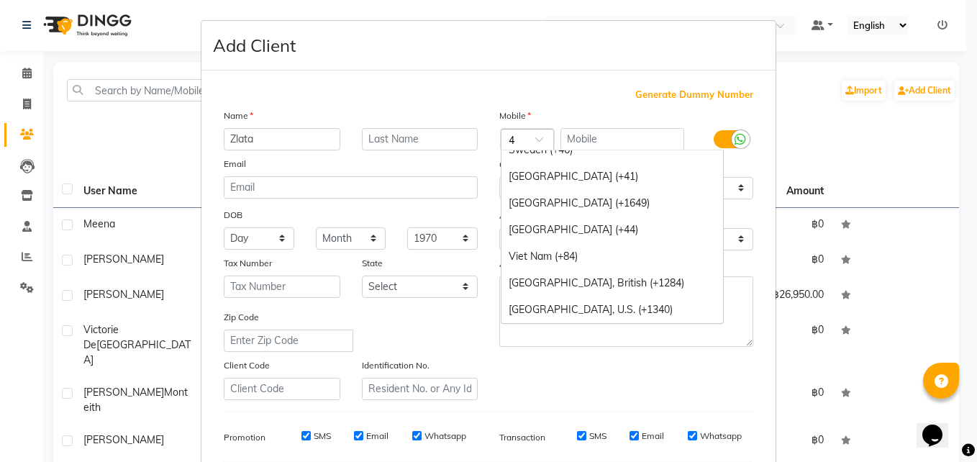
type input "49"
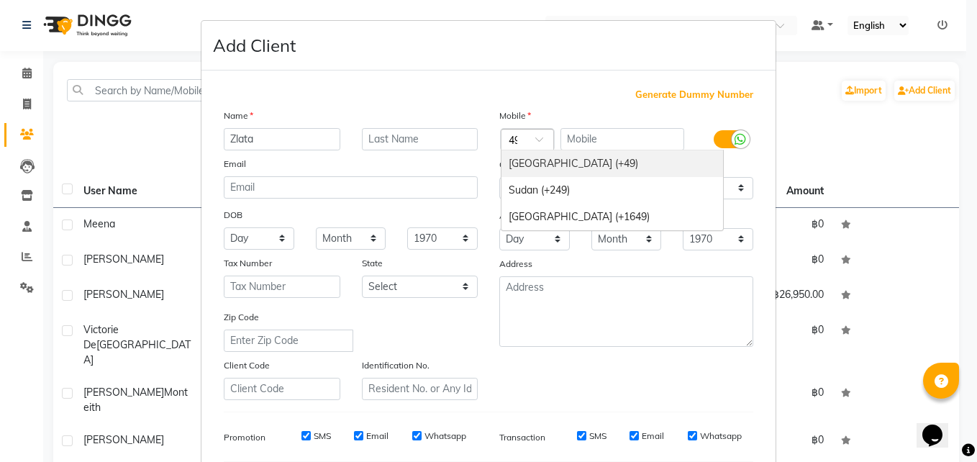
scroll to position [0, 0]
click at [518, 168] on div "Germany (+49)" at bounding box center [613, 163] width 222 height 27
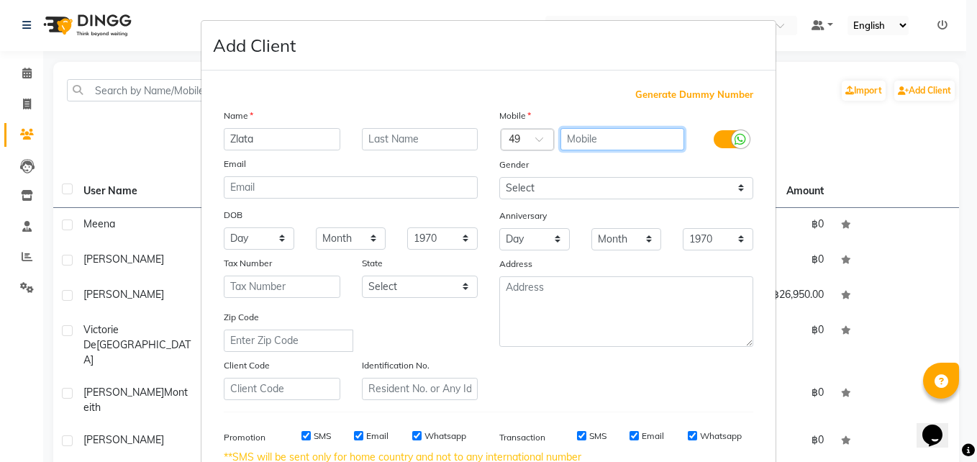
click at [584, 146] on input "text" at bounding box center [623, 139] width 125 height 22
type input "1748977112"
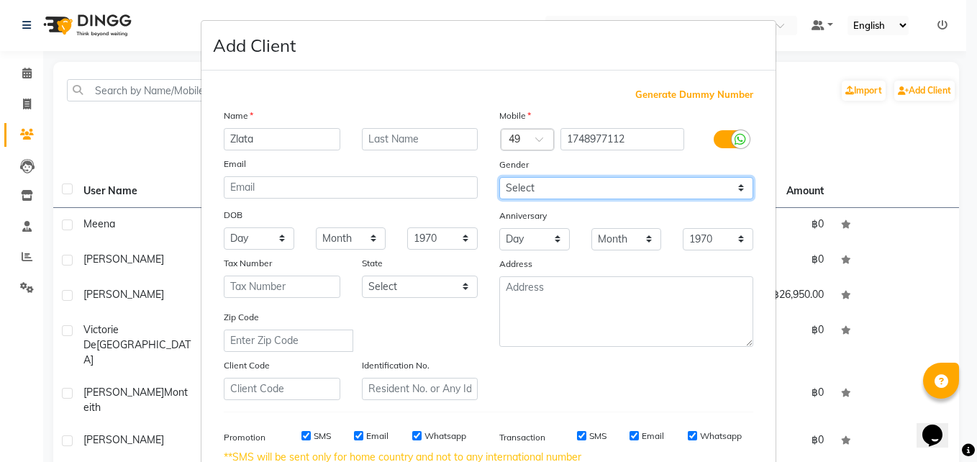
click at [523, 186] on select "Select [DEMOGRAPHIC_DATA] [DEMOGRAPHIC_DATA] Other Prefer Not To Say" at bounding box center [627, 188] width 254 height 22
select select "[DEMOGRAPHIC_DATA]"
click at [500, 177] on select "Select [DEMOGRAPHIC_DATA] [DEMOGRAPHIC_DATA] Other Prefer Not To Say" at bounding box center [627, 188] width 254 height 22
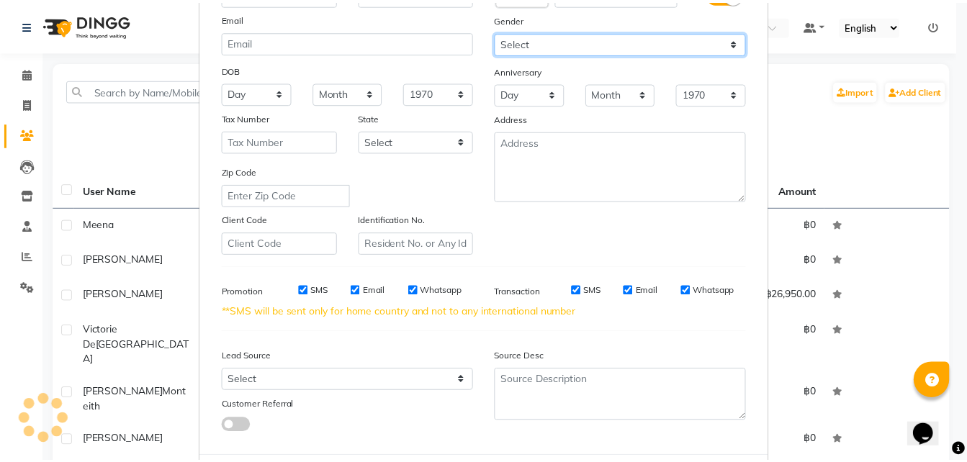
scroll to position [217, 0]
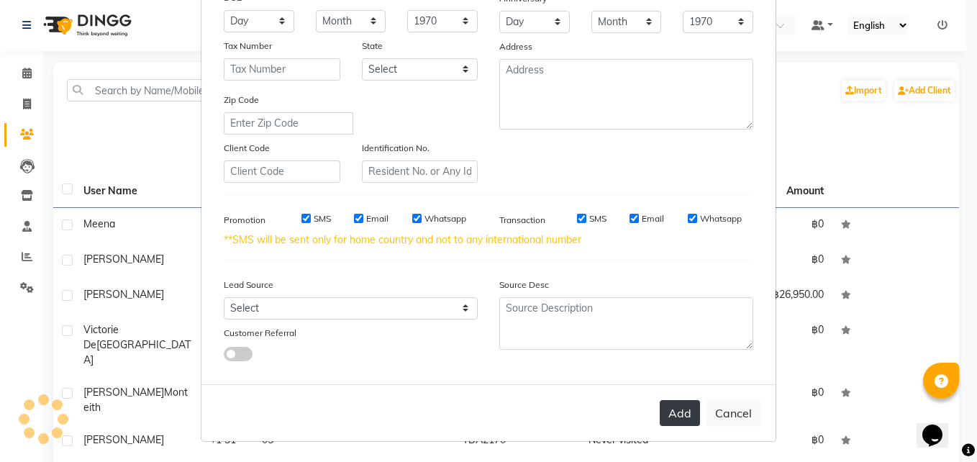
click at [679, 412] on button "Add" at bounding box center [680, 413] width 40 height 26
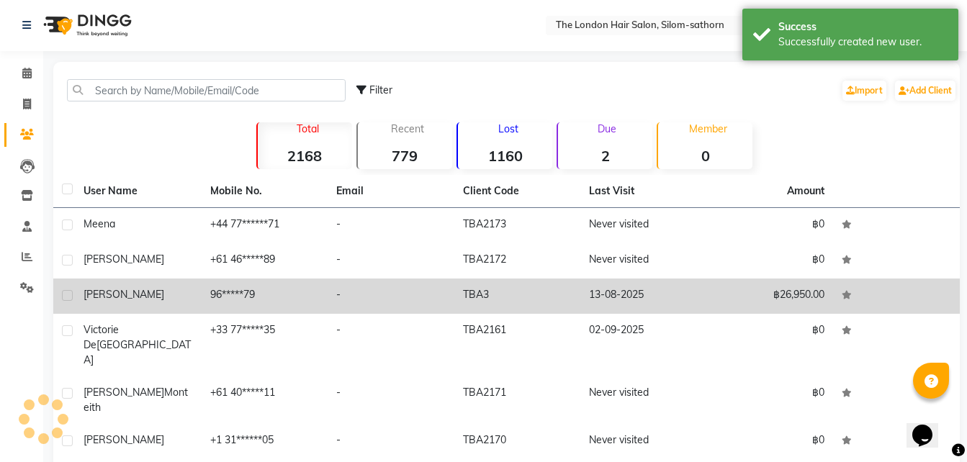
click at [223, 292] on td "96*****79" at bounding box center [265, 296] width 127 height 35
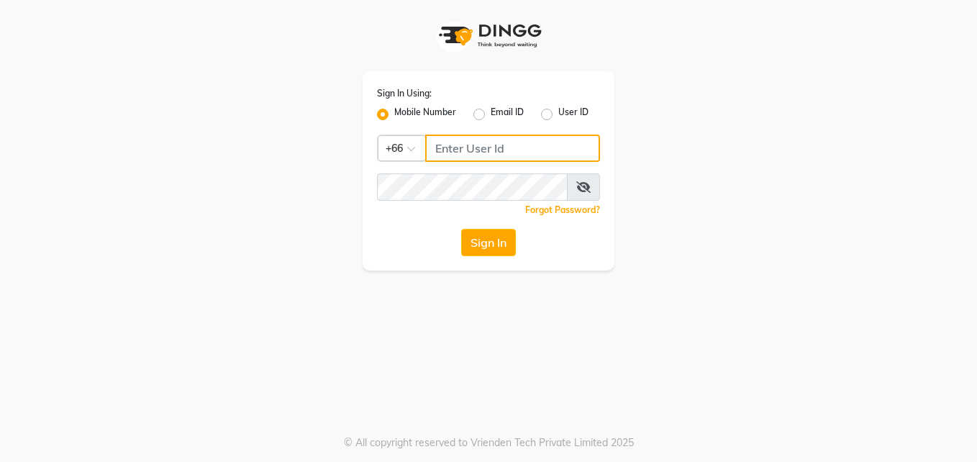
click at [466, 154] on input "Username" at bounding box center [512, 148] width 175 height 27
type input "823854696"
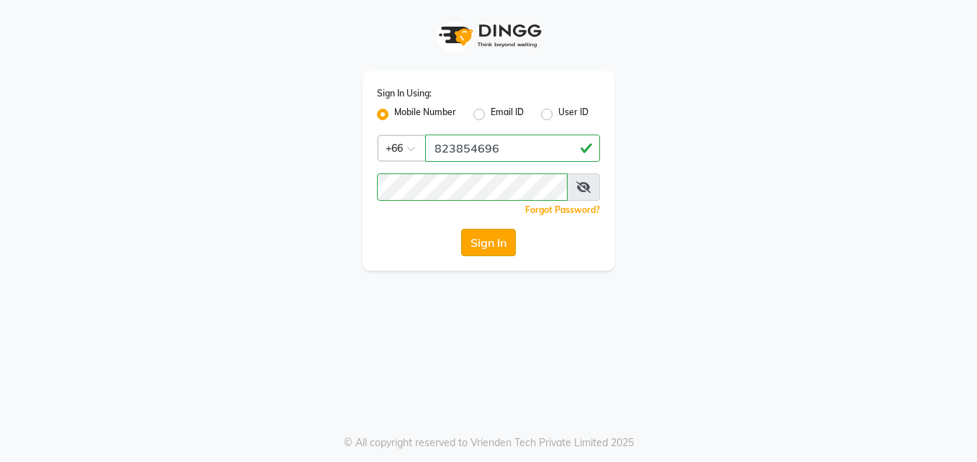
click at [485, 244] on button "Sign In" at bounding box center [488, 242] width 55 height 27
click at [479, 250] on button "Sign In" at bounding box center [488, 242] width 55 height 27
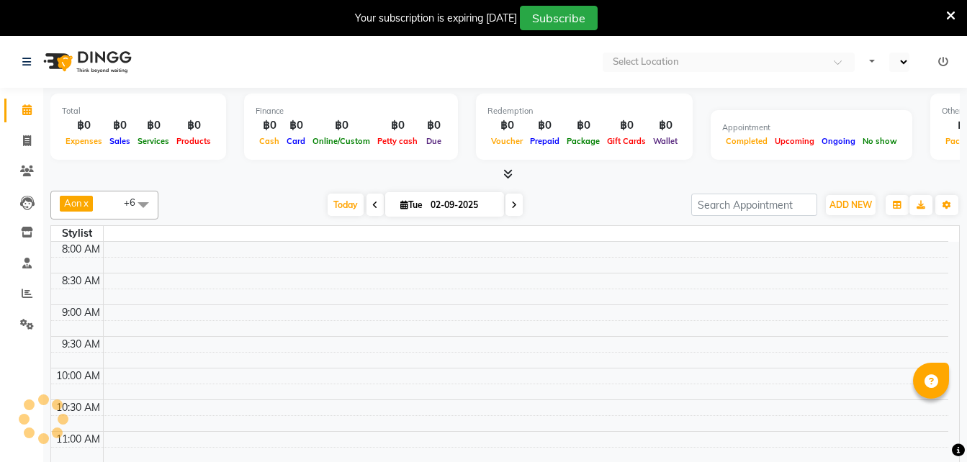
scroll to position [254, 0]
select select "en"
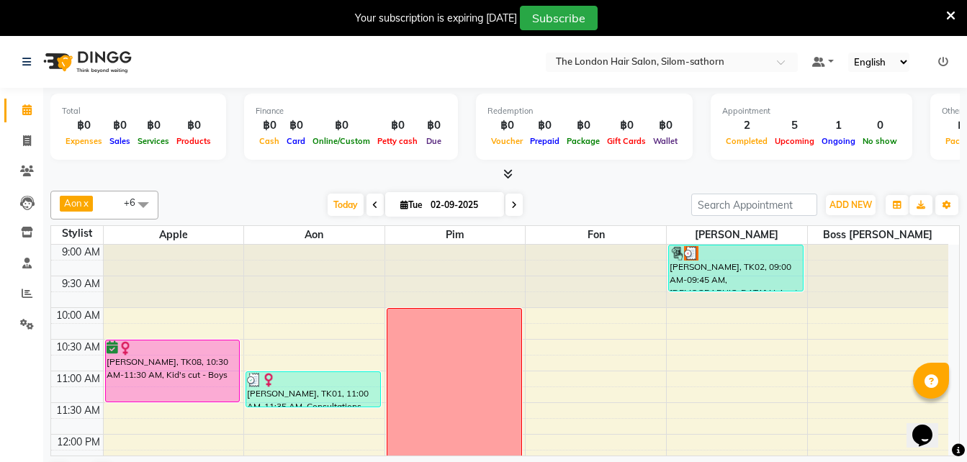
scroll to position [0, 0]
click at [26, 117] on span at bounding box center [26, 110] width 25 height 17
click at [22, 301] on span at bounding box center [26, 294] width 25 height 17
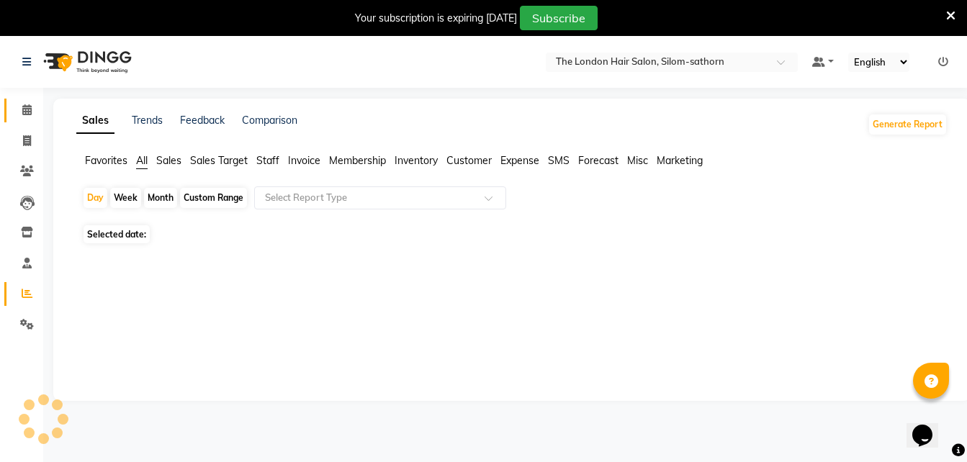
click at [12, 101] on link "Calendar" at bounding box center [21, 111] width 35 height 24
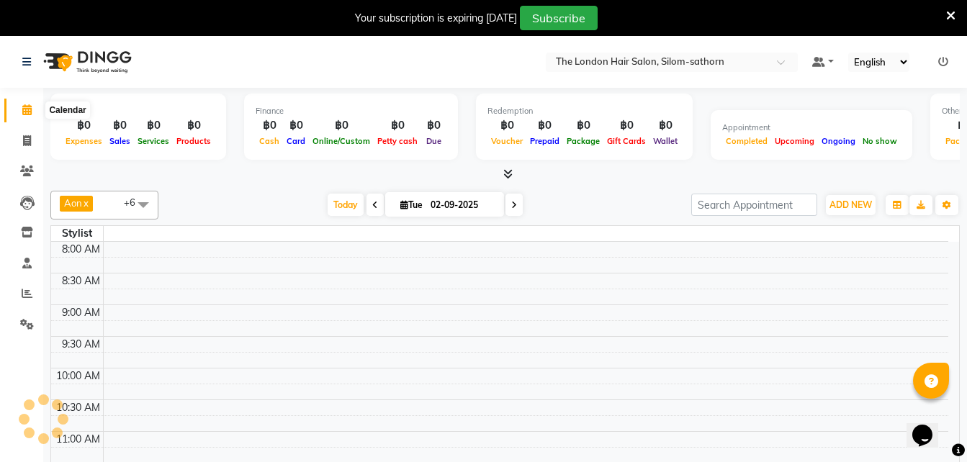
click at [27, 112] on icon at bounding box center [26, 109] width 9 height 11
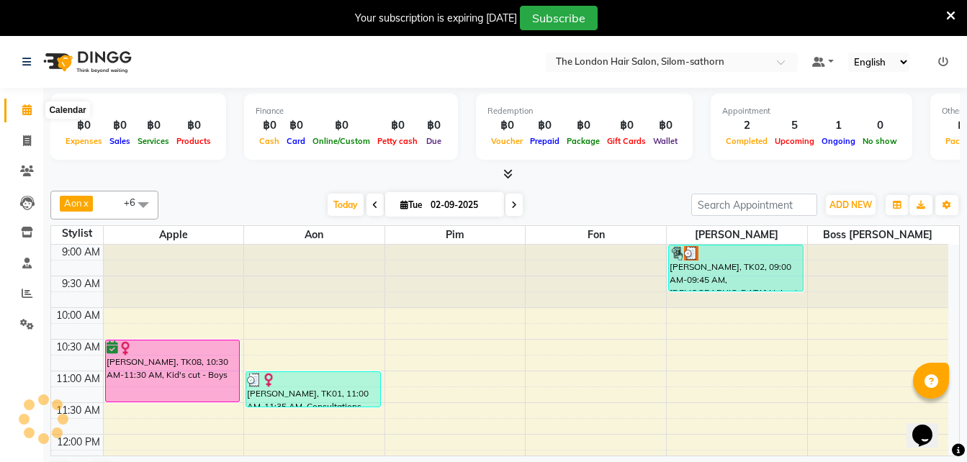
click at [29, 112] on icon at bounding box center [26, 109] width 9 height 11
click at [17, 297] on span at bounding box center [26, 294] width 25 height 17
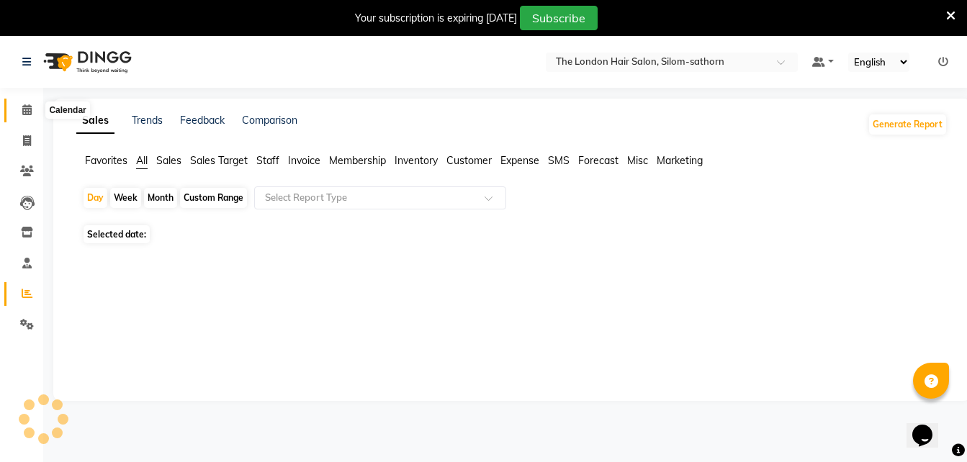
click at [32, 104] on span at bounding box center [26, 110] width 25 height 17
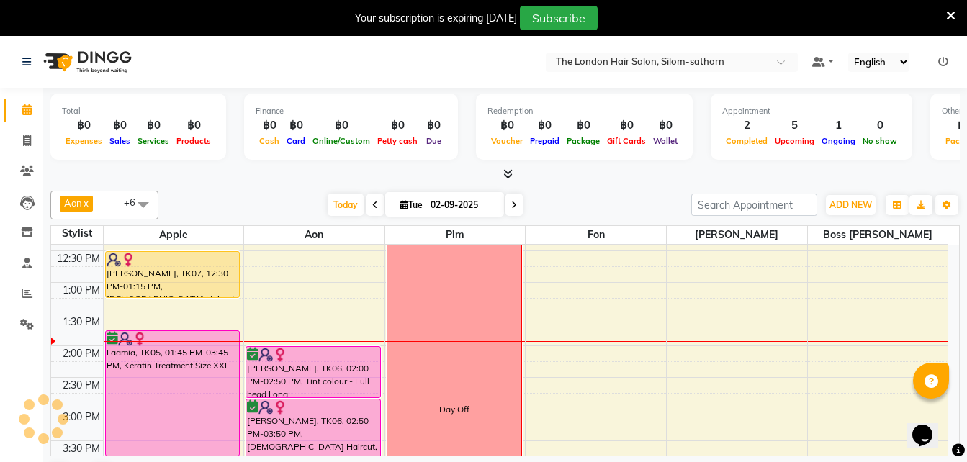
scroll to position [214, 0]
click at [27, 120] on link "Calendar" at bounding box center [21, 111] width 35 height 24
drag, startPoint x: 35, startPoint y: 294, endPoint x: 177, endPoint y: 50, distance: 282.0
click at [177, 50] on nav "Select Location × The London Hair Salon, Silom-sathorn Default Panel My Panel E…" at bounding box center [483, 62] width 967 height 52
click at [27, 301] on span at bounding box center [26, 294] width 25 height 17
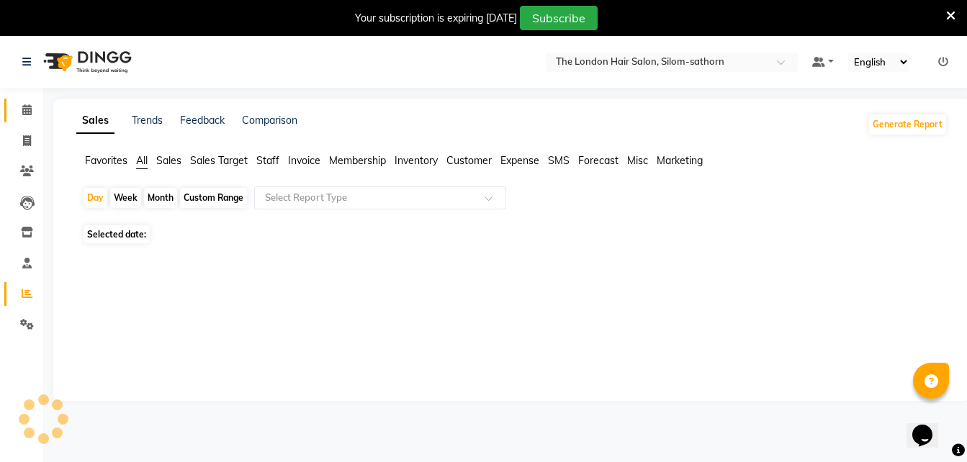
click at [19, 99] on link "Calendar" at bounding box center [21, 111] width 35 height 24
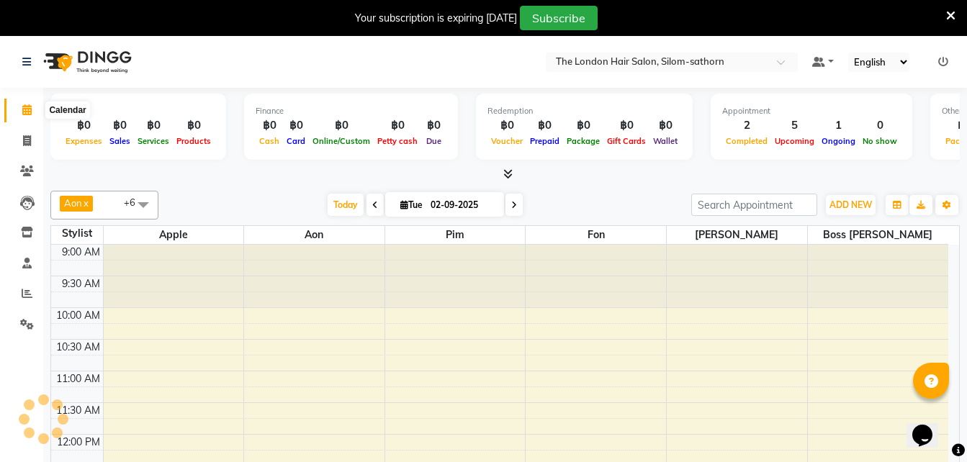
click at [27, 104] on icon at bounding box center [26, 109] width 9 height 11
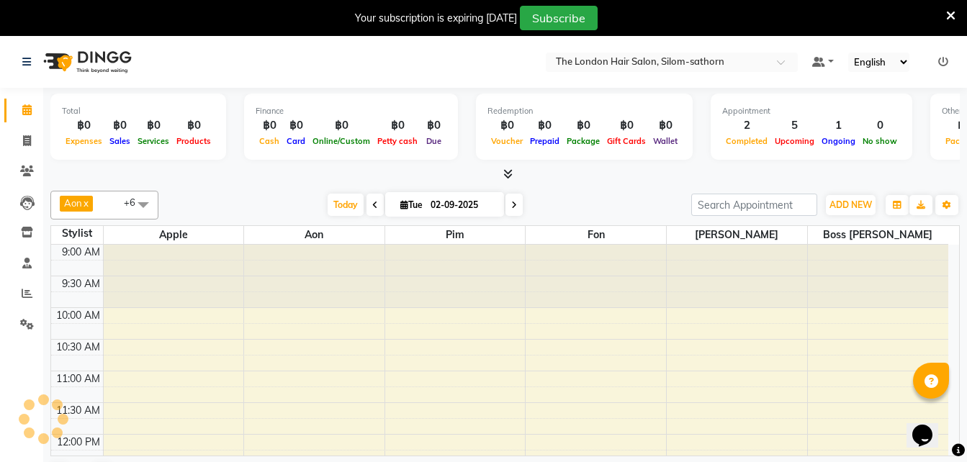
scroll to position [254, 0]
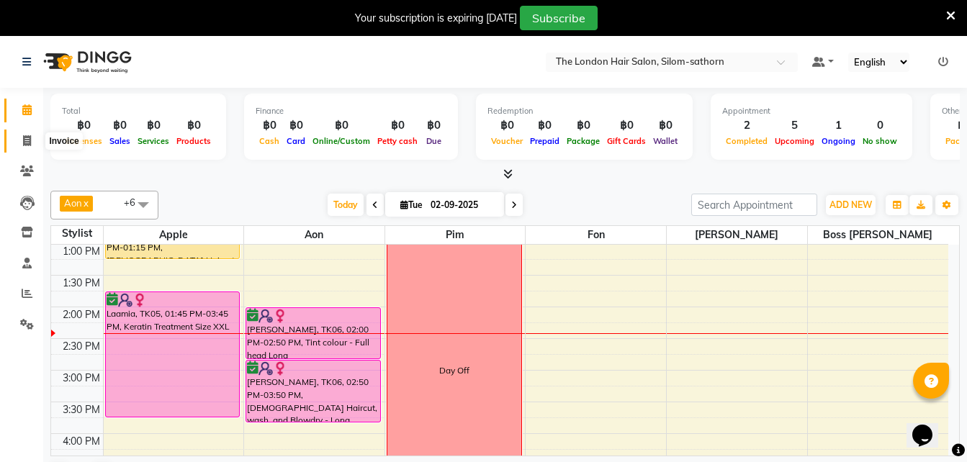
click at [23, 144] on icon at bounding box center [27, 140] width 8 height 11
select select "service"
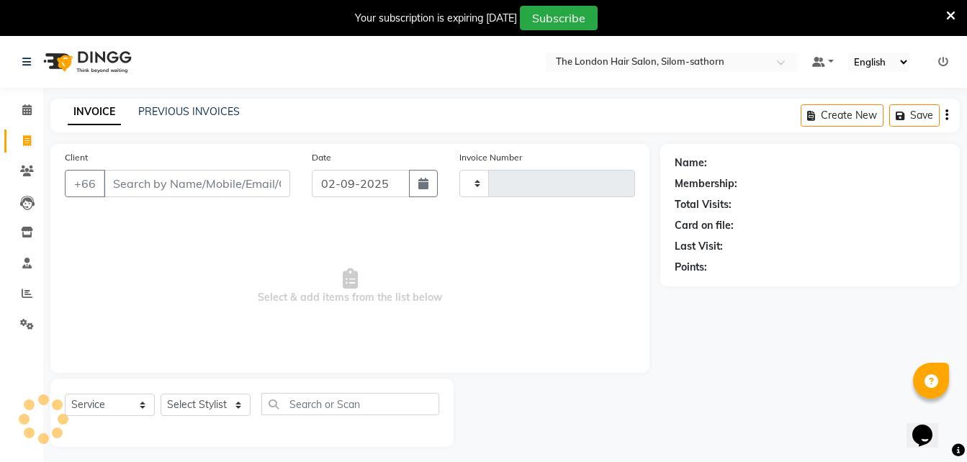
click at [23, 144] on icon at bounding box center [27, 140] width 8 height 11
select select "service"
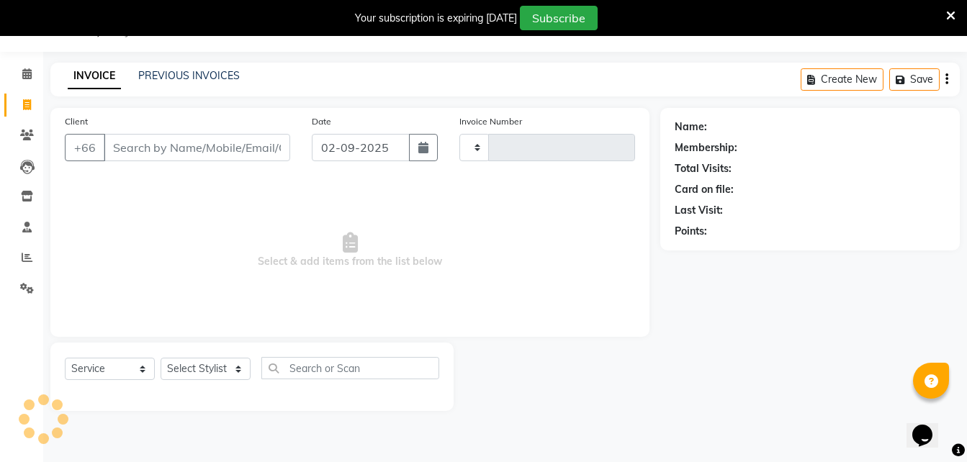
click at [176, 137] on input "Client" at bounding box center [197, 147] width 186 height 27
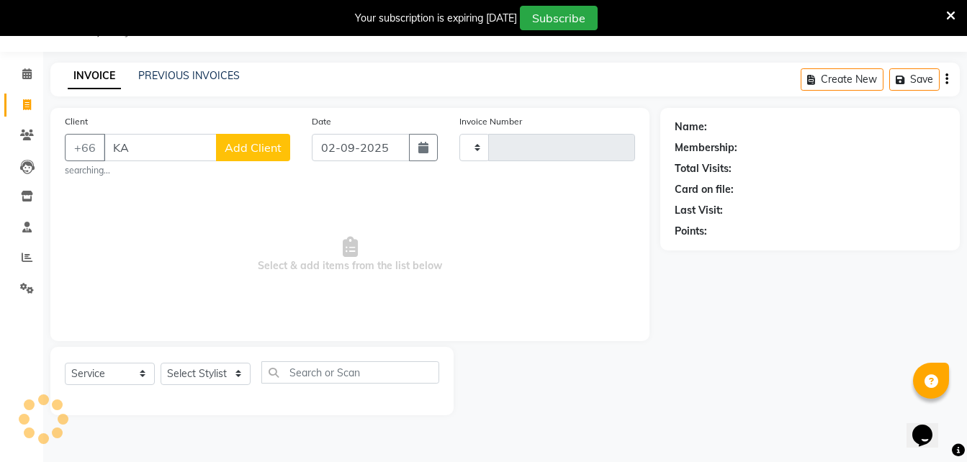
type input "K"
type input "k"
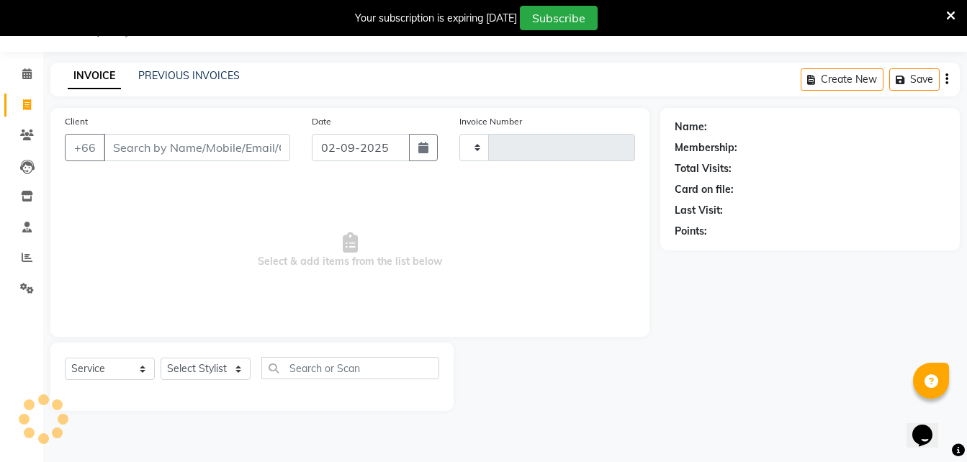
type input "1538"
select select "6977"
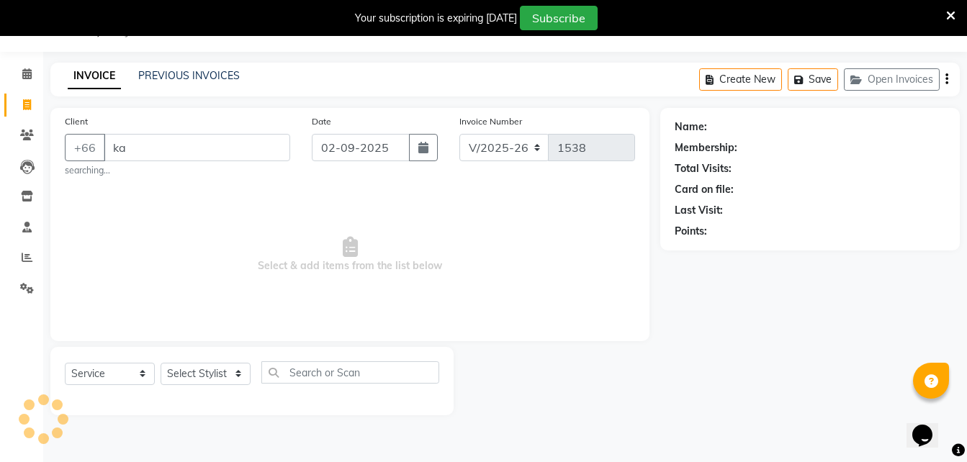
type input "k"
click at [181, 138] on input "Client" at bounding box center [197, 147] width 186 height 27
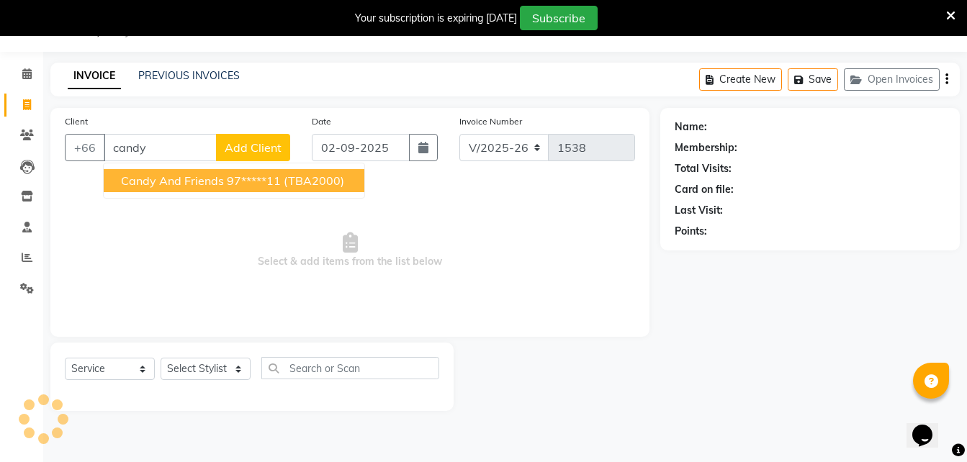
click at [186, 183] on span "Candy and Friends" at bounding box center [172, 180] width 103 height 14
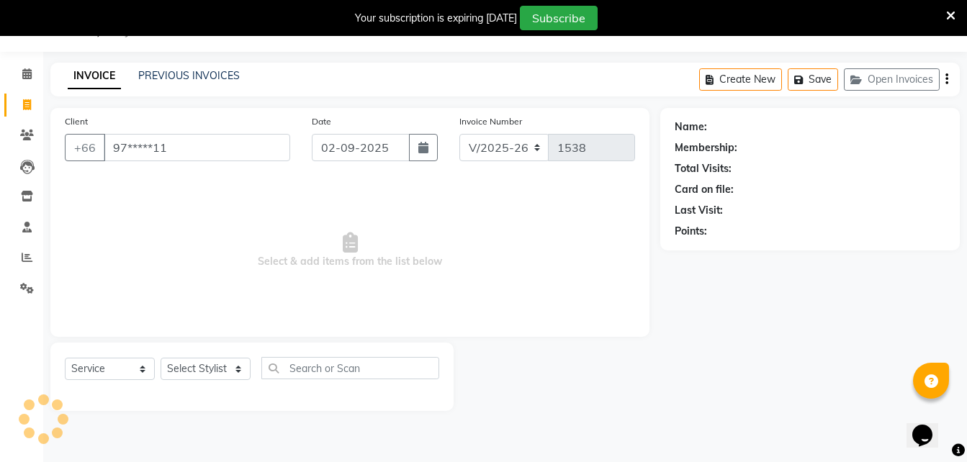
type input "97*****11"
click at [236, 370] on select "Select Stylist Aon Apple Boss Luke Fon Kate Pim" at bounding box center [206, 369] width 90 height 22
select select "56708"
click at [161, 358] on select "Select Stylist Aon Apple Boss Luke Fon Kate Pim" at bounding box center [206, 369] width 90 height 22
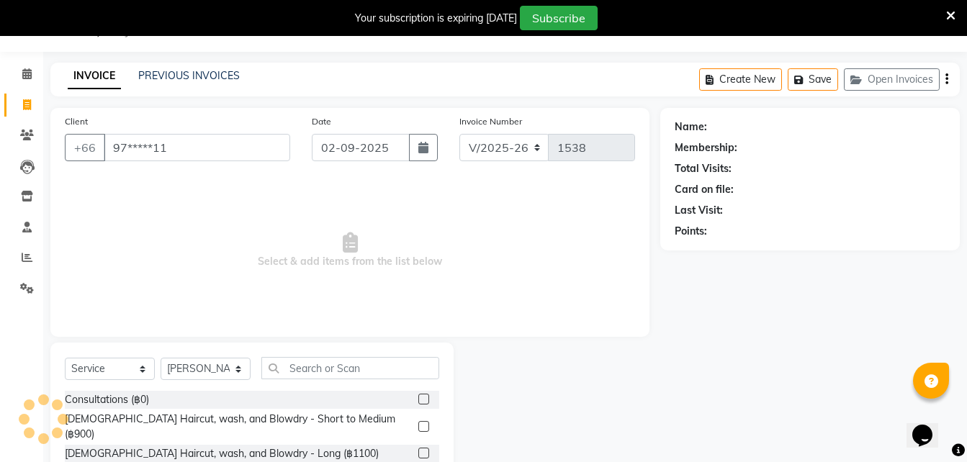
click at [462, 423] on div at bounding box center [556, 449] width 207 height 212
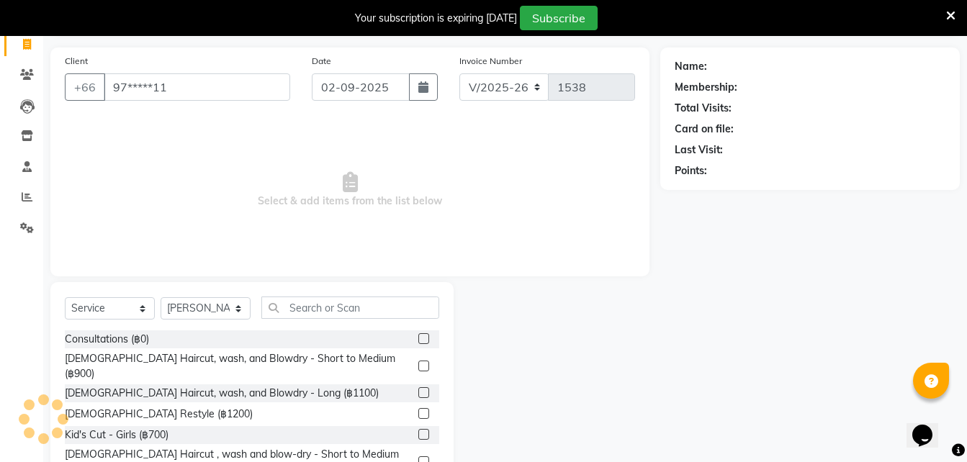
scroll to position [150, 0]
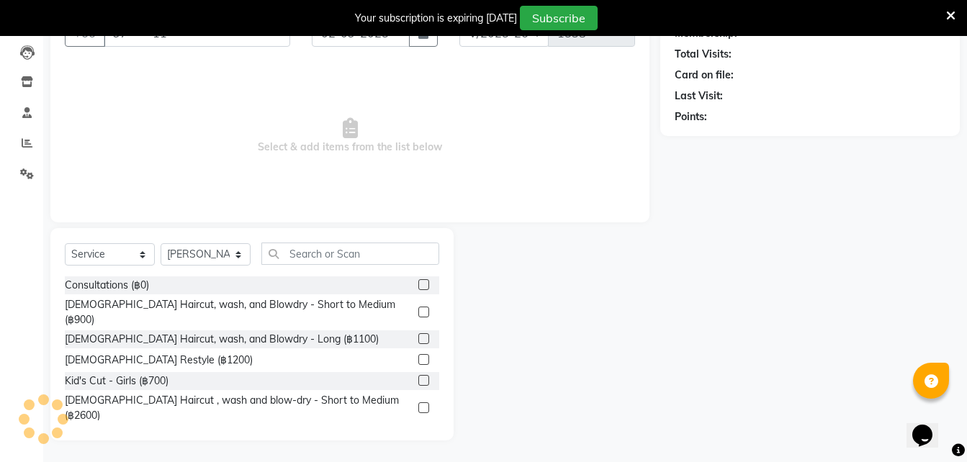
click at [418, 402] on label at bounding box center [423, 407] width 11 height 11
click at [418, 404] on input "checkbox" at bounding box center [422, 408] width 9 height 9
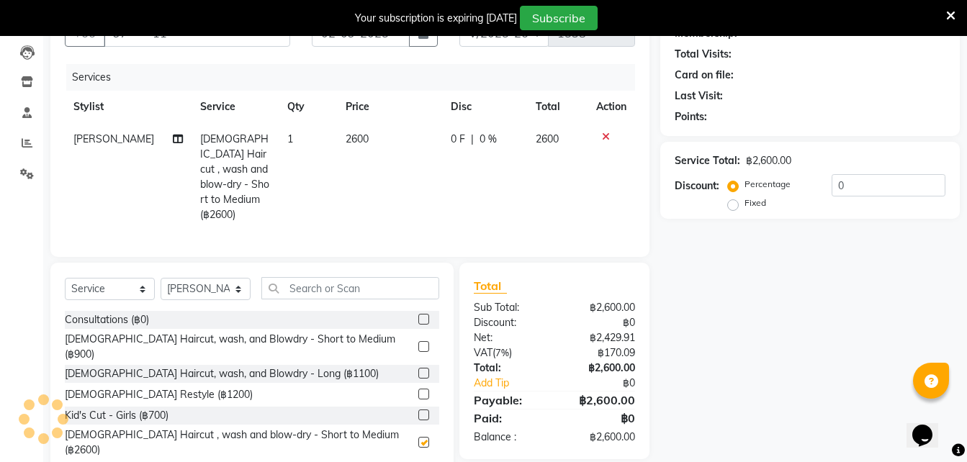
checkbox input "false"
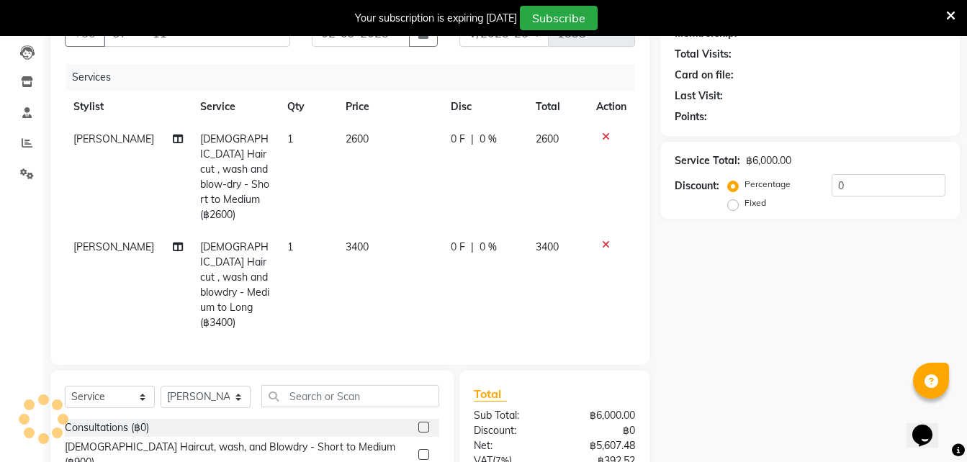
checkbox input "false"
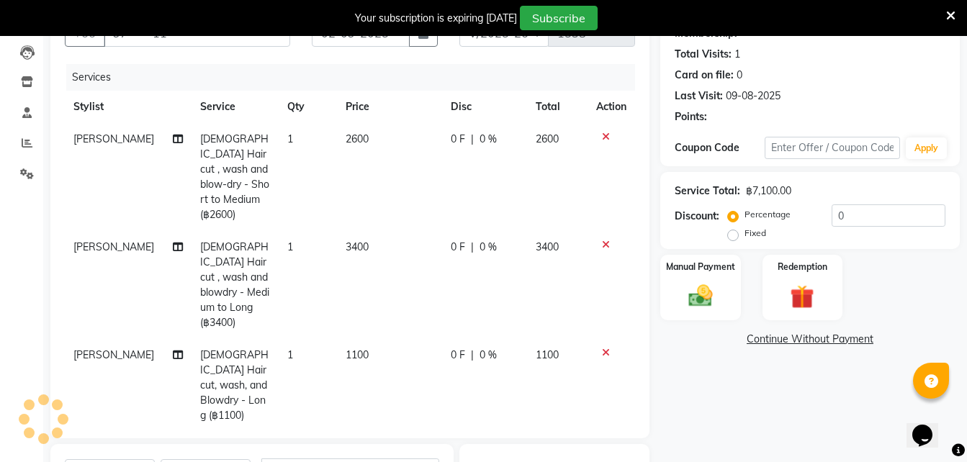
checkbox input "false"
click at [747, 348] on div "Name: Candy And Friends Membership: Total Visits: 1 Card on file: 0 Last Visit:…" at bounding box center [815, 325] width 310 height 663
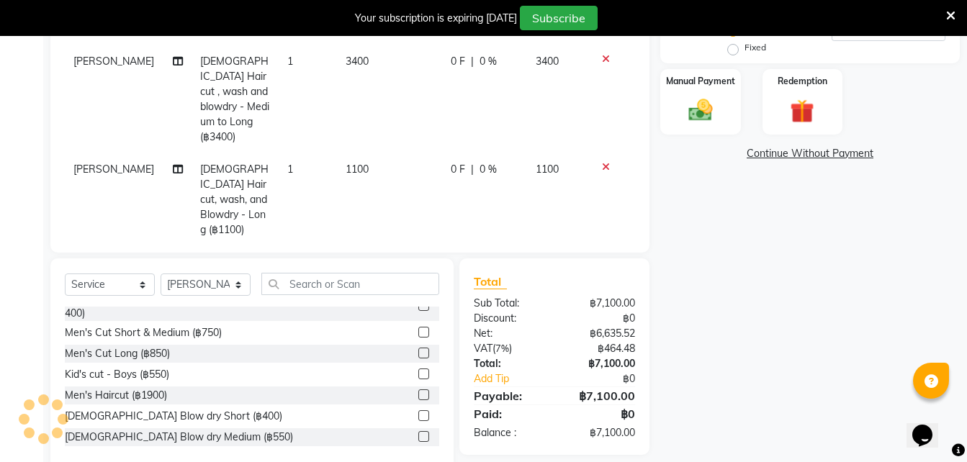
scroll to position [173, 0]
